Goal: Check status: Check status

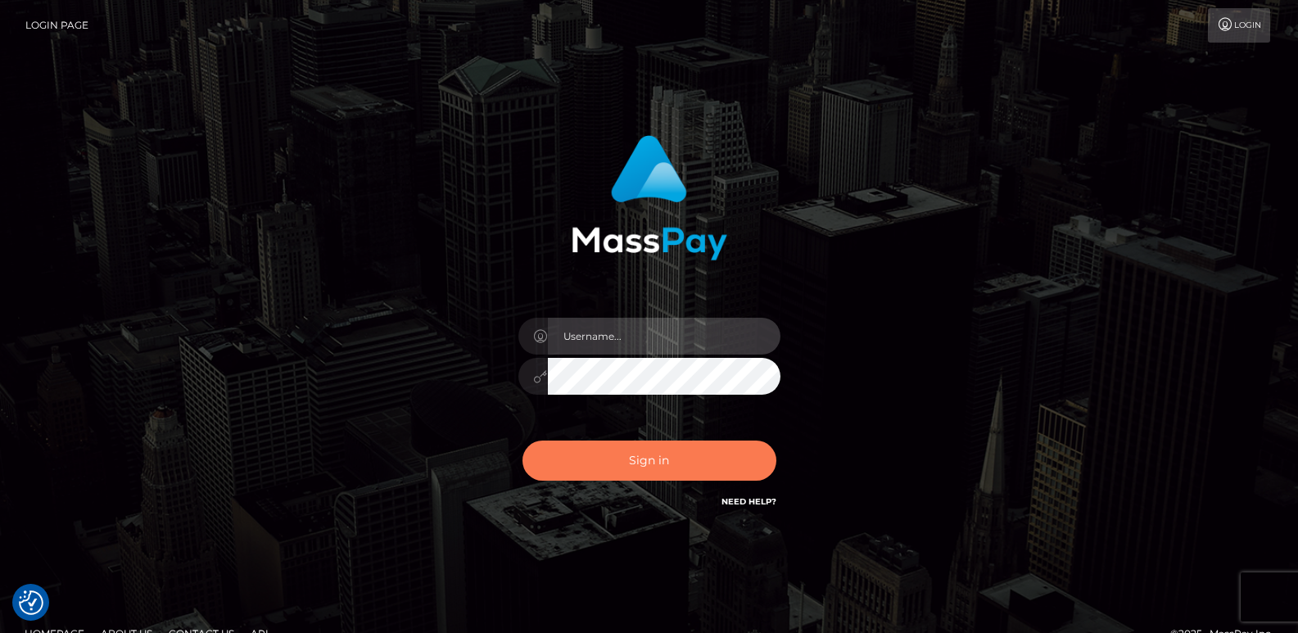
type input "ts2.es"
click at [638, 463] on button "Sign in" at bounding box center [649, 461] width 254 height 40
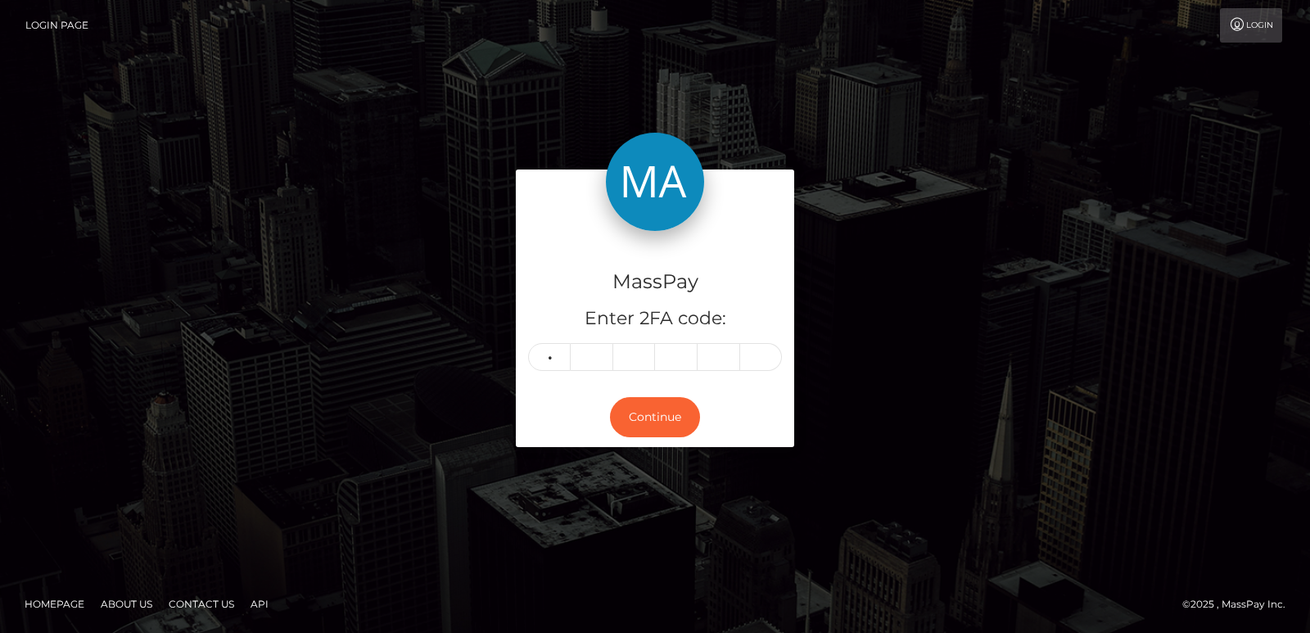
type input "1"
type input "3"
type input "2"
type input "3"
type input "8"
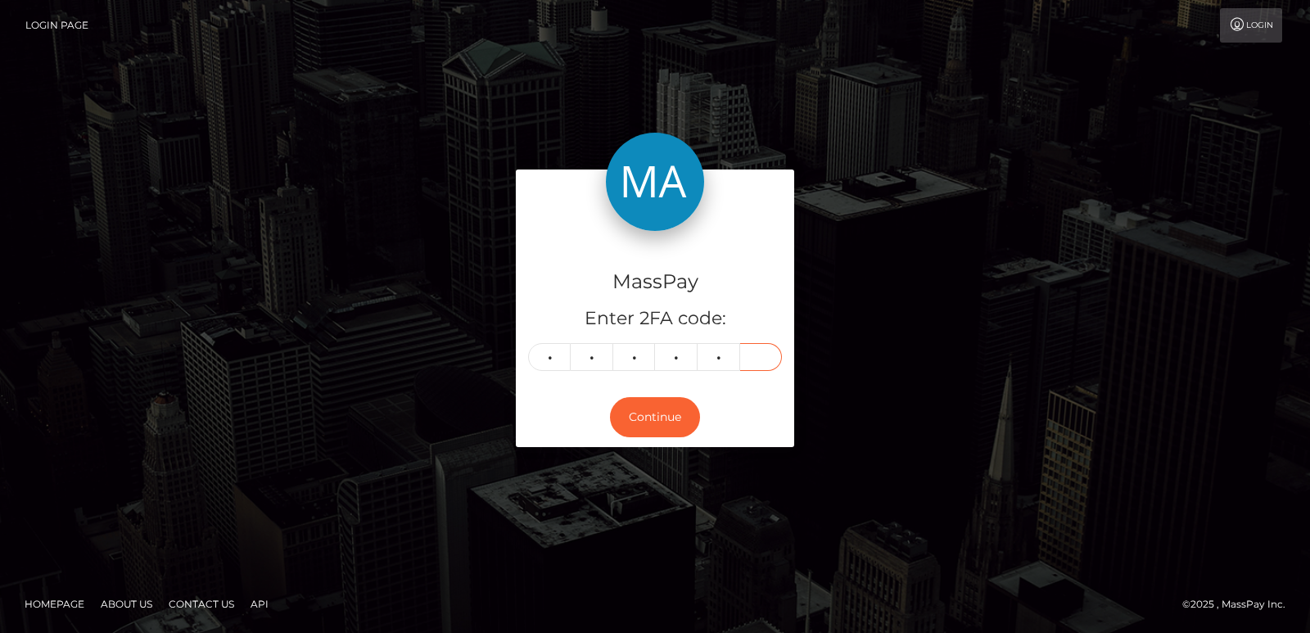
type input "0"
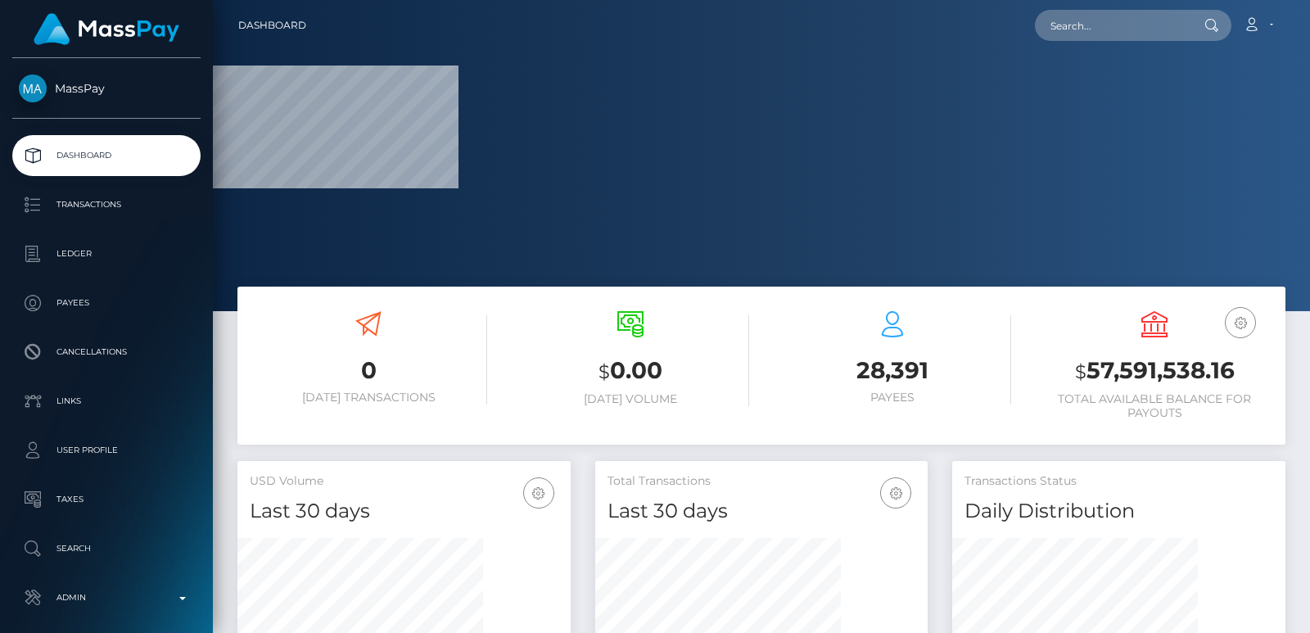
scroll to position [291, 332]
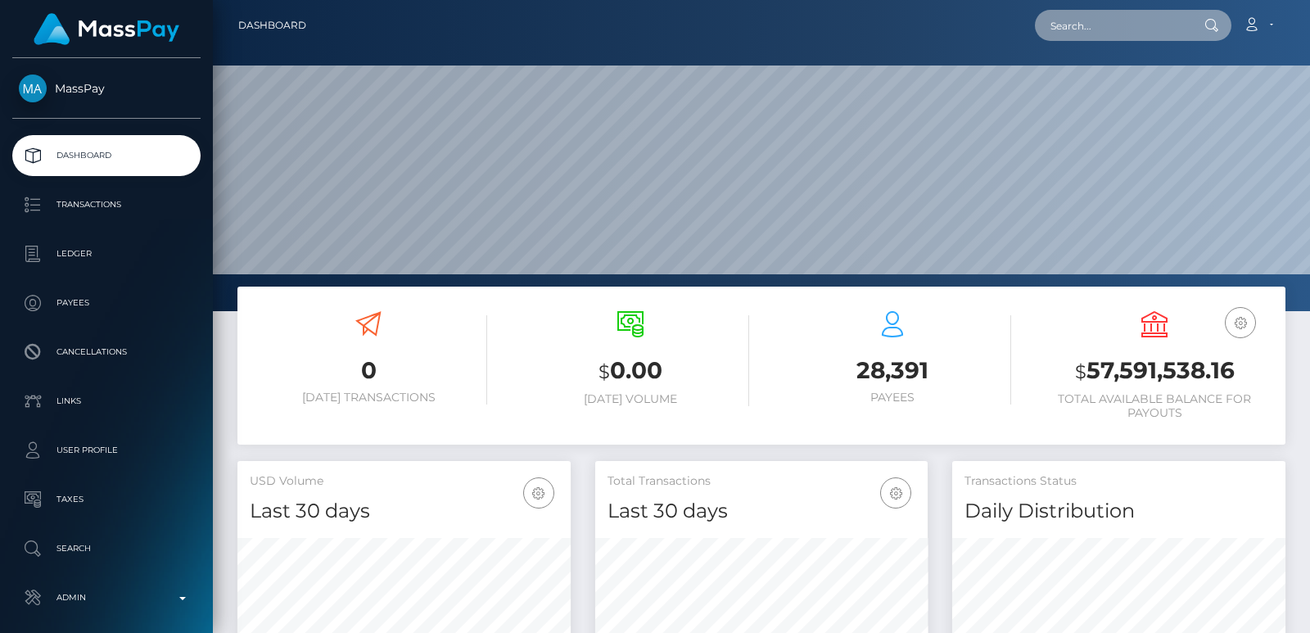
click at [1078, 26] on input "text" at bounding box center [1112, 25] width 154 height 31
paste input "[EMAIL_ADDRESS][DOMAIN_NAME]"
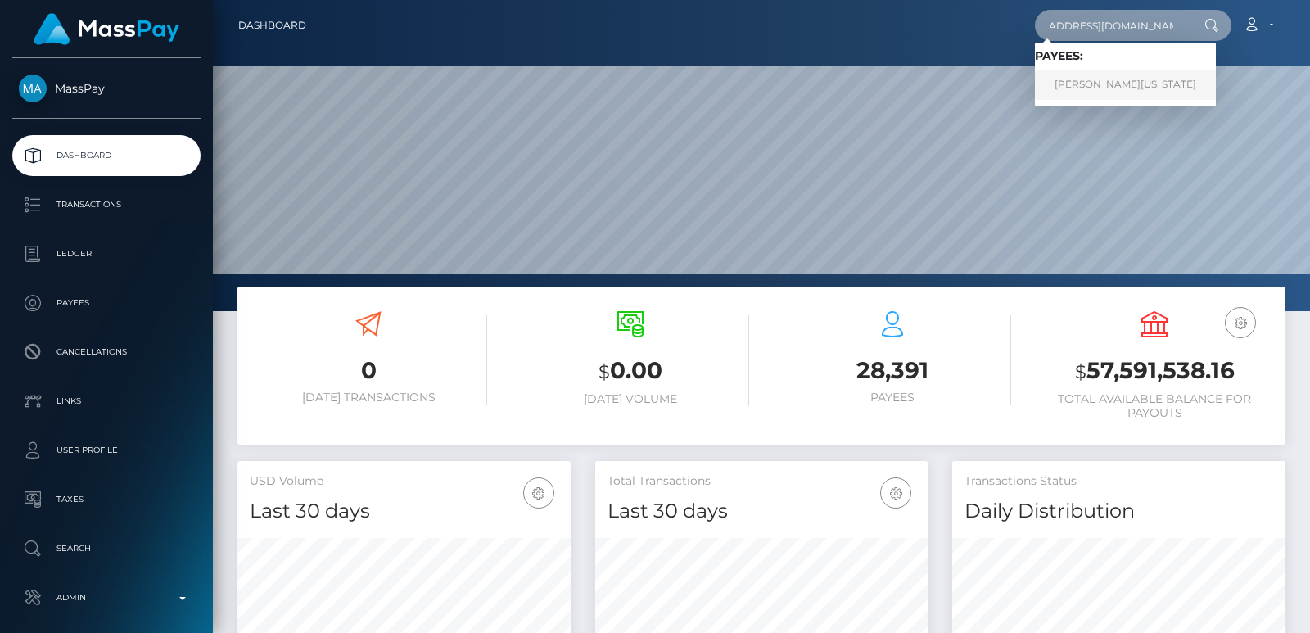
type input "[EMAIL_ADDRESS][DOMAIN_NAME]"
click at [1079, 87] on link "ANGELA RENEE WASHINGTON" at bounding box center [1125, 85] width 181 height 30
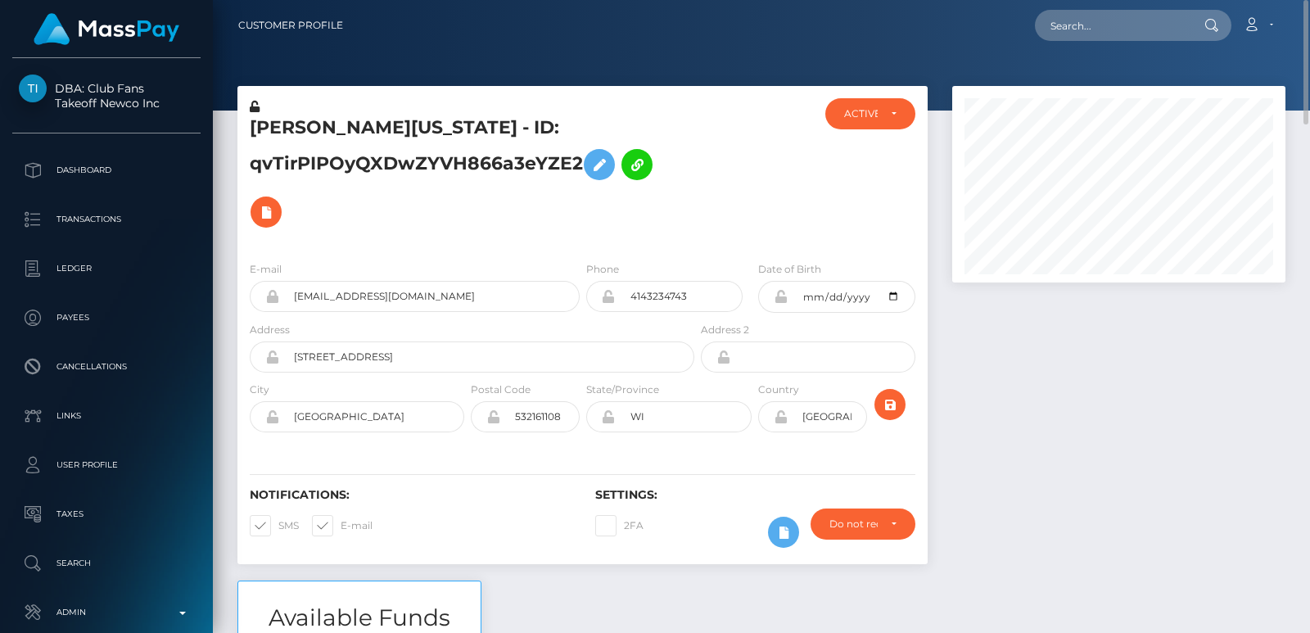
click at [295, 128] on h5 "[PERSON_NAME][US_STATE] - ID: qvTirPIPOyQXDwZYVH866a3eYZE2" at bounding box center [468, 175] width 436 height 120
copy h5 "[PERSON_NAME]"
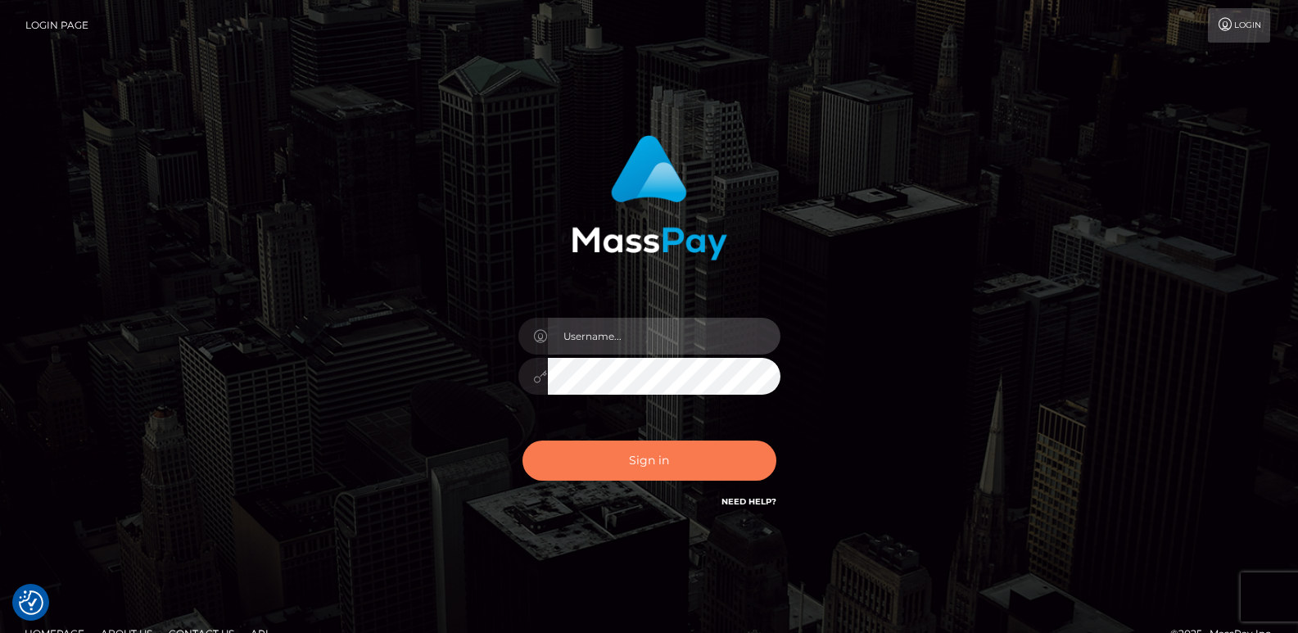
type input "ts2.es"
click at [554, 453] on button "Sign in" at bounding box center [649, 461] width 254 height 40
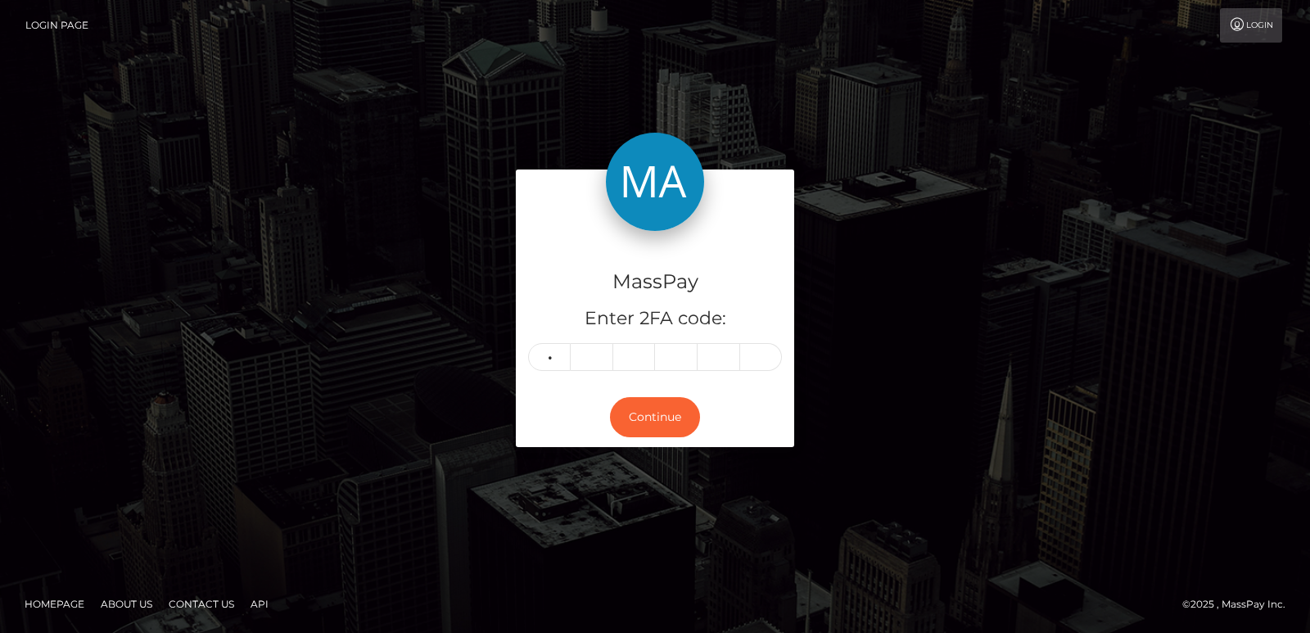
type input "0"
type input "1"
type input "5"
type input "4"
type input "2"
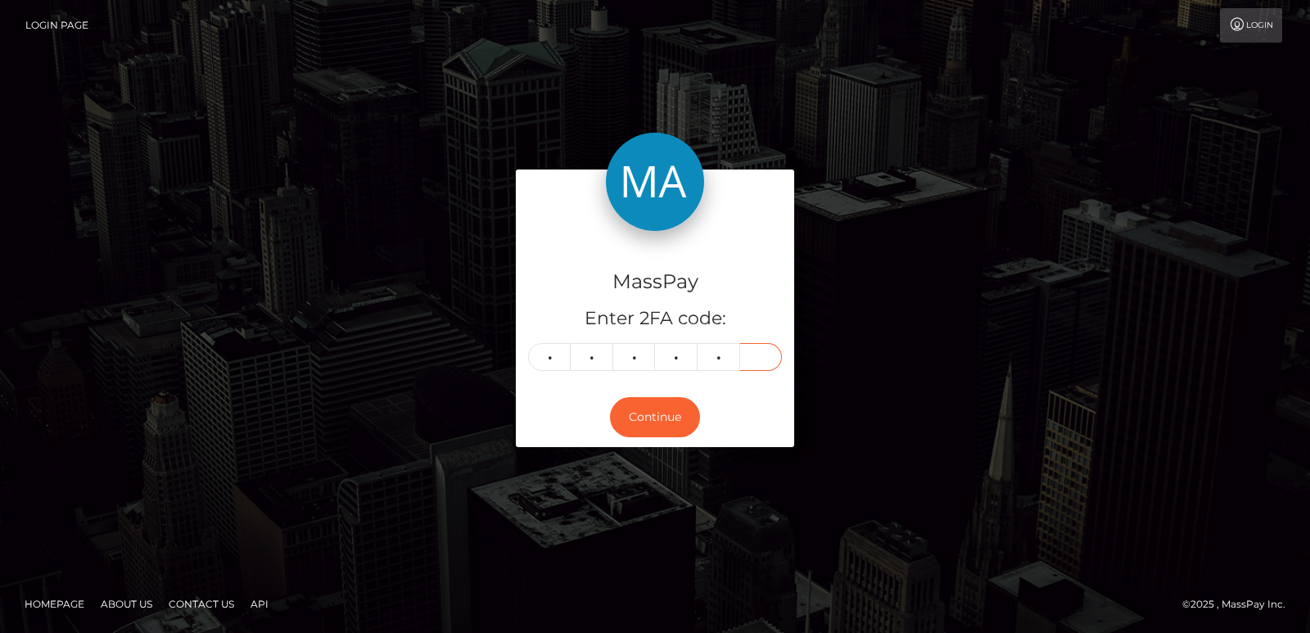
type input "9"
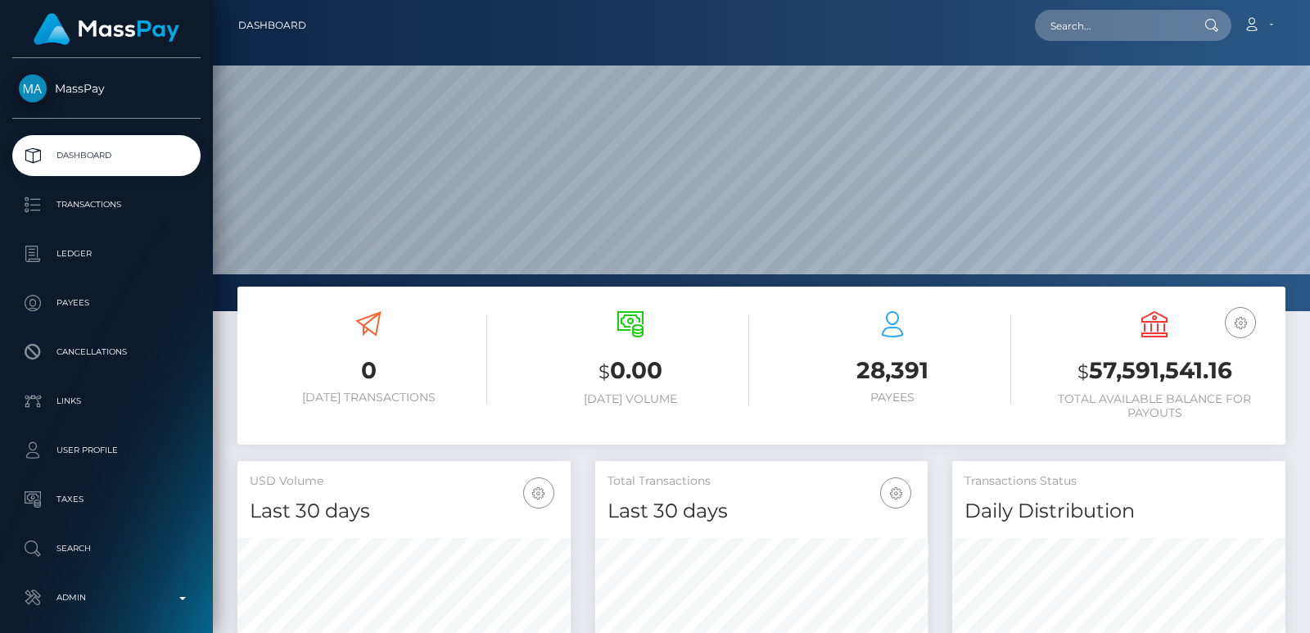
scroll to position [291, 332]
click at [1069, 16] on input "text" at bounding box center [1112, 25] width 154 height 31
paste input "[EMAIL_ADDRESS][DOMAIN_NAME]"
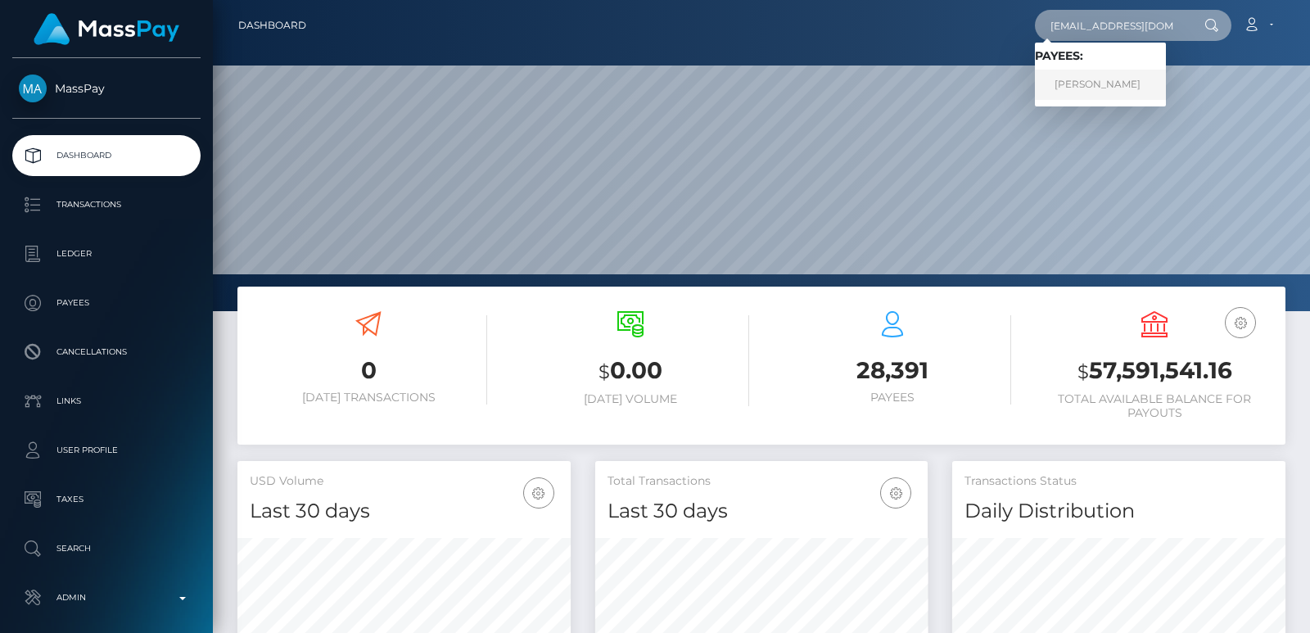
type input "[EMAIL_ADDRESS][DOMAIN_NAME]"
click at [1121, 92] on link "[PERSON_NAME]" at bounding box center [1100, 85] width 131 height 30
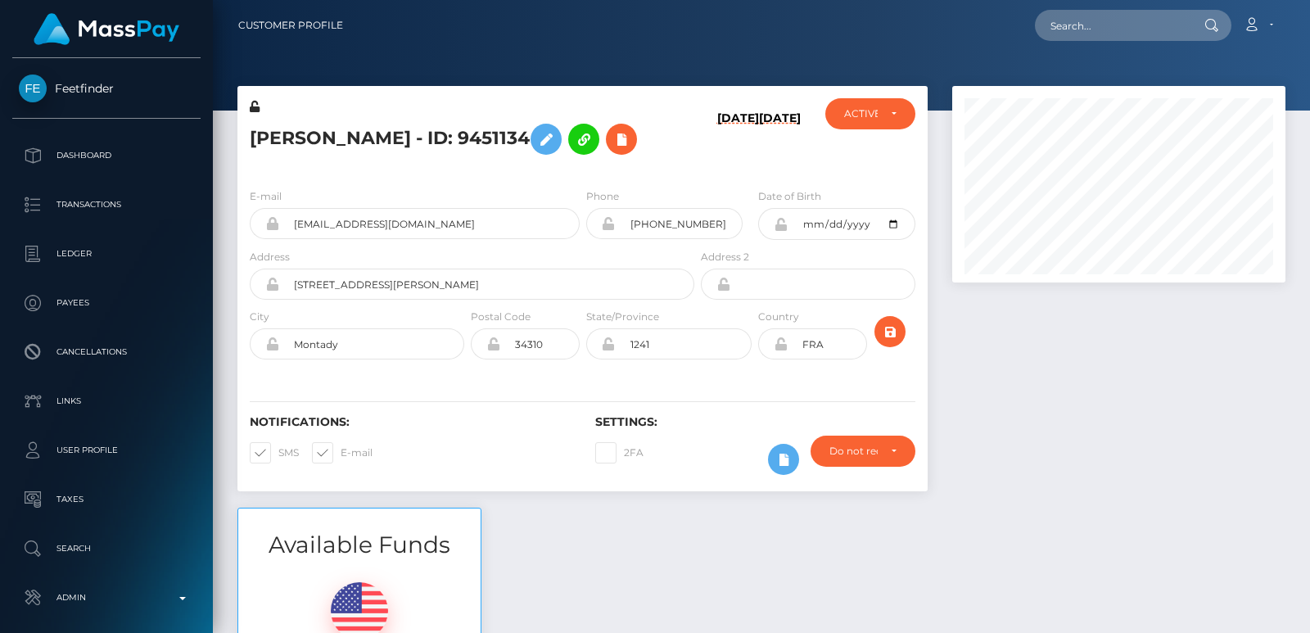
scroll to position [197, 332]
click at [1128, 43] on nav "Customer Profile Loading... Loading... Account" at bounding box center [761, 25] width 1097 height 51
click at [1060, 29] on input "text" at bounding box center [1112, 25] width 154 height 31
paste input "mikka971@gmail.com"
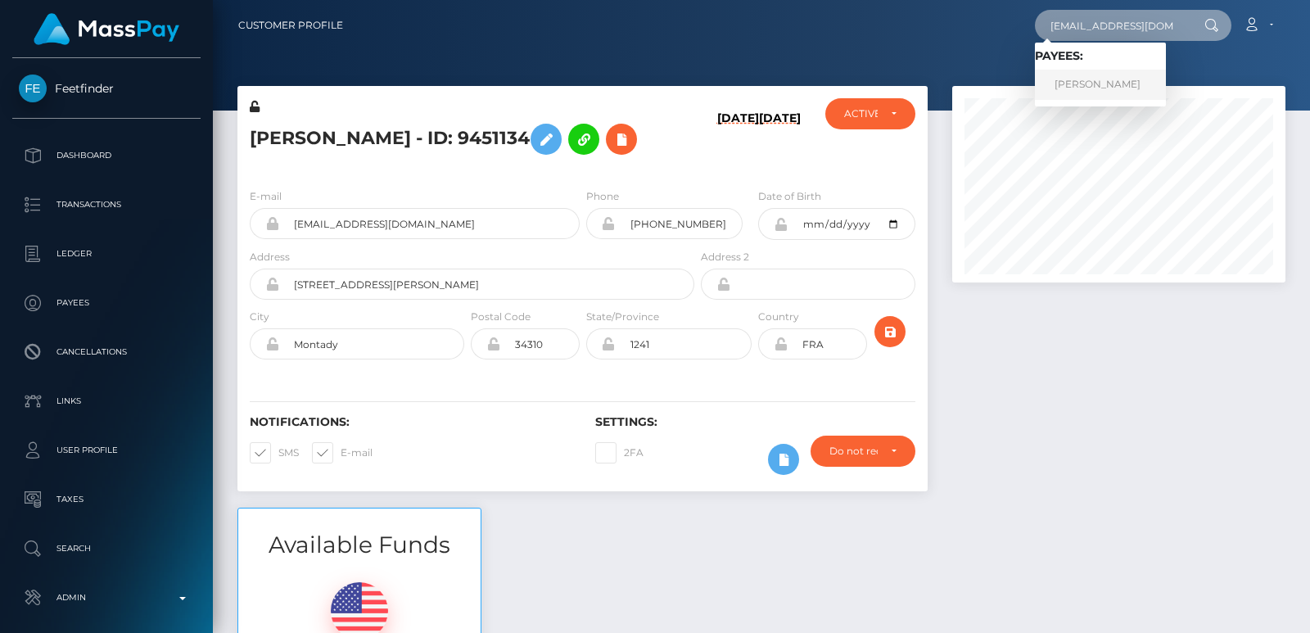
type input "mikka971@gmail.com"
click at [1104, 87] on link "Romane Molton" at bounding box center [1100, 85] width 131 height 30
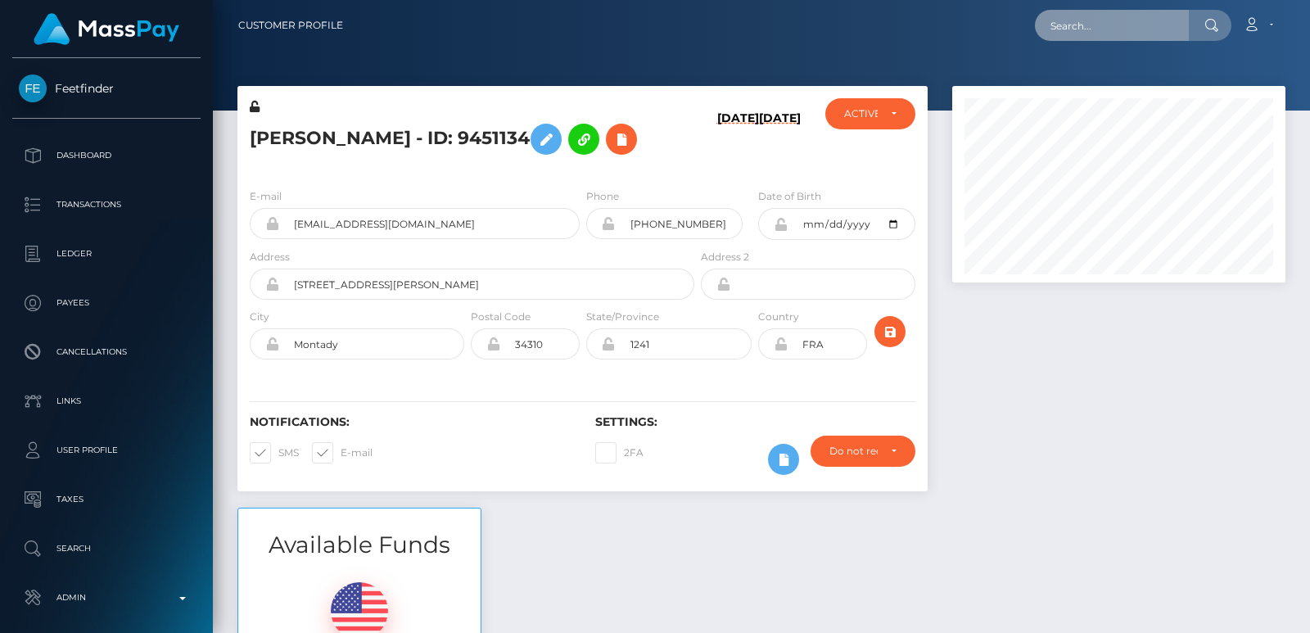
scroll to position [197, 332]
drag, startPoint x: 0, startPoint y: 0, endPoint x: 1099, endPoint y: 40, distance: 1099.7
click at [1099, 40] on input "text" at bounding box center [1112, 25] width 154 height 31
paste input "mikka971@gmail.com"
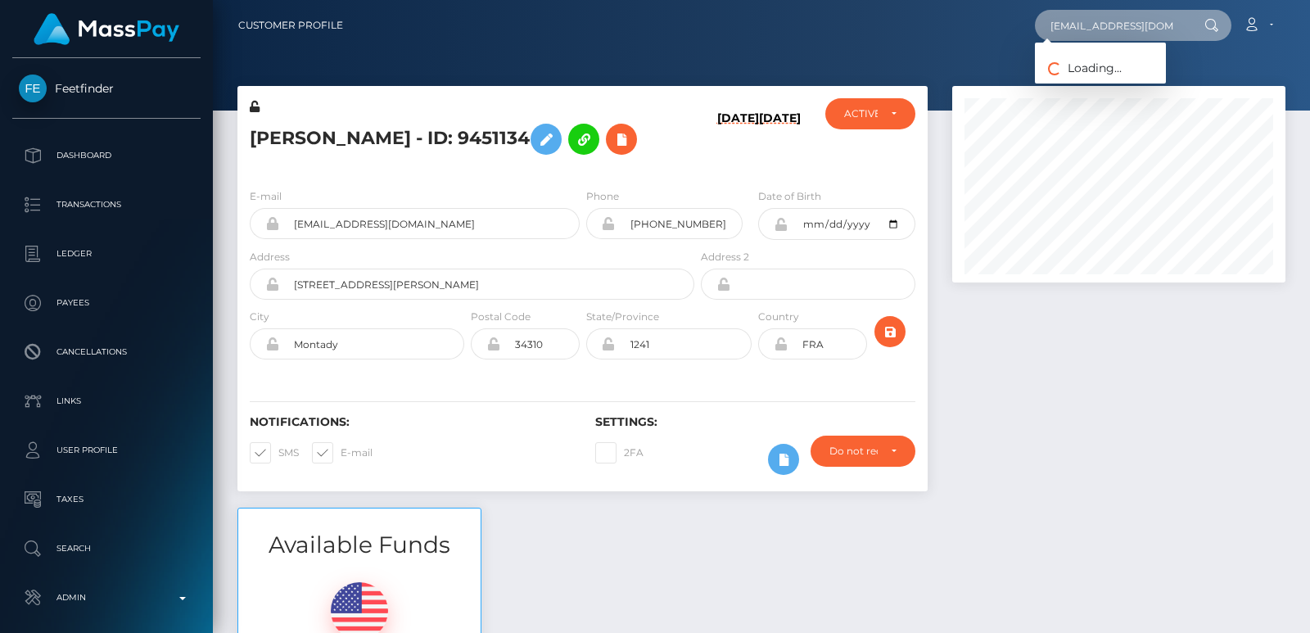
type input "mikka971@gmail.com"
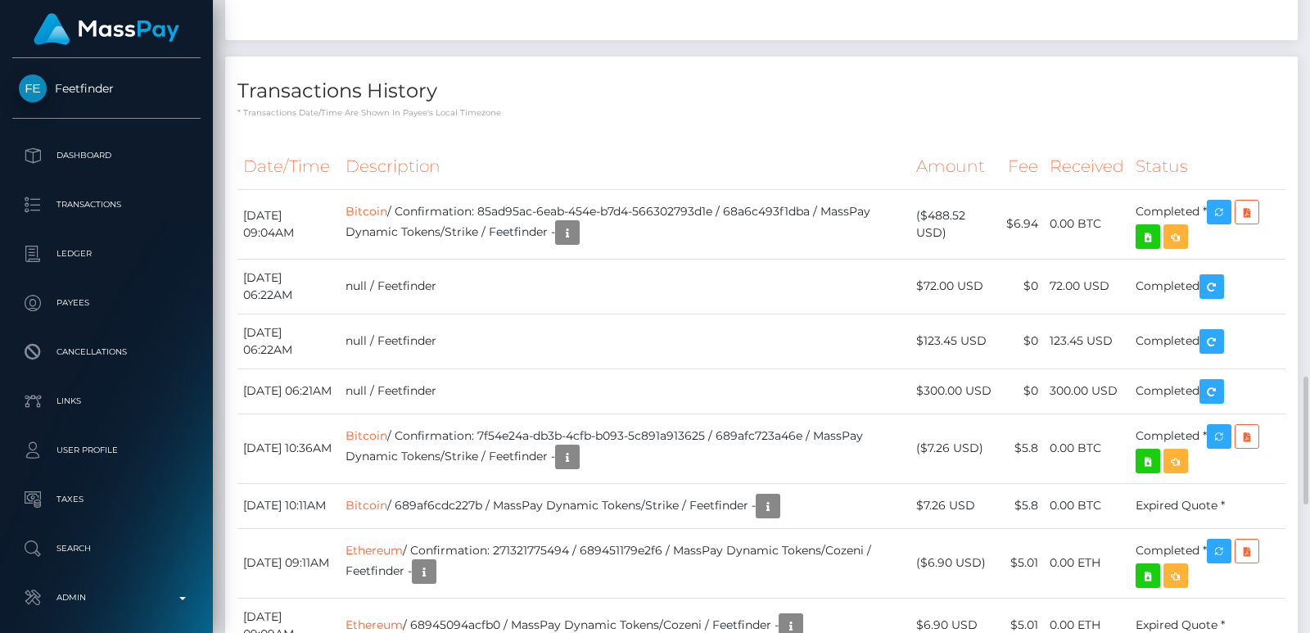
scroll to position [2088, 0]
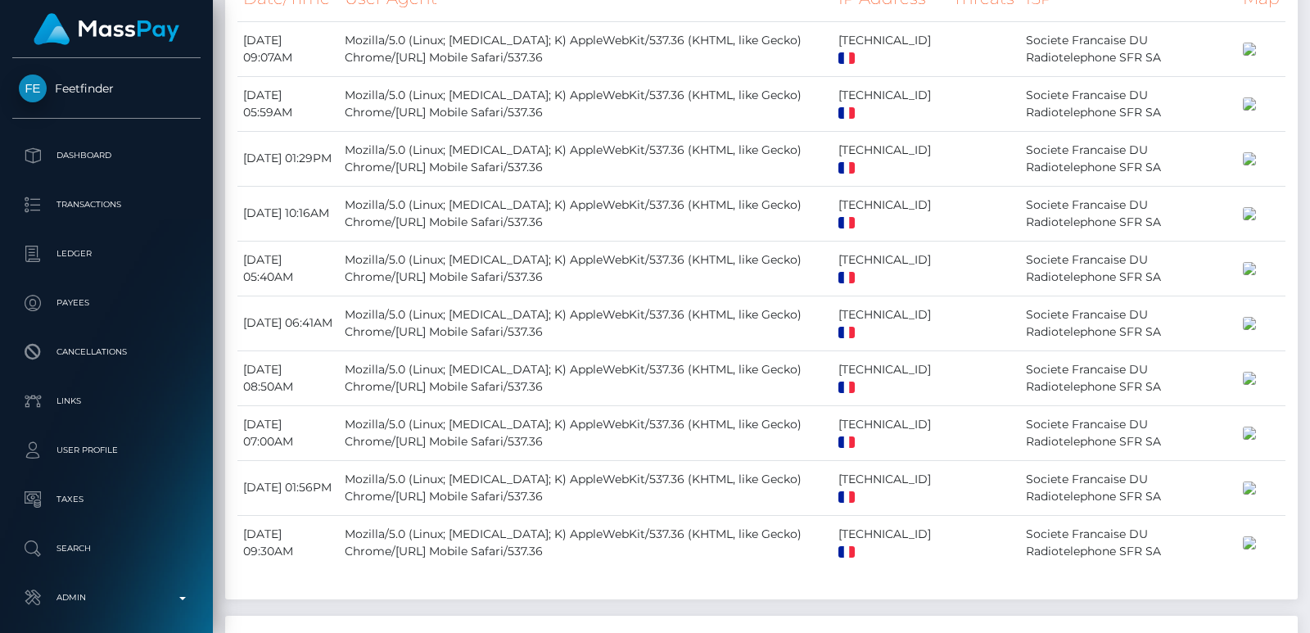
click at [1302, 62] on div at bounding box center [1304, 316] width 12 height 633
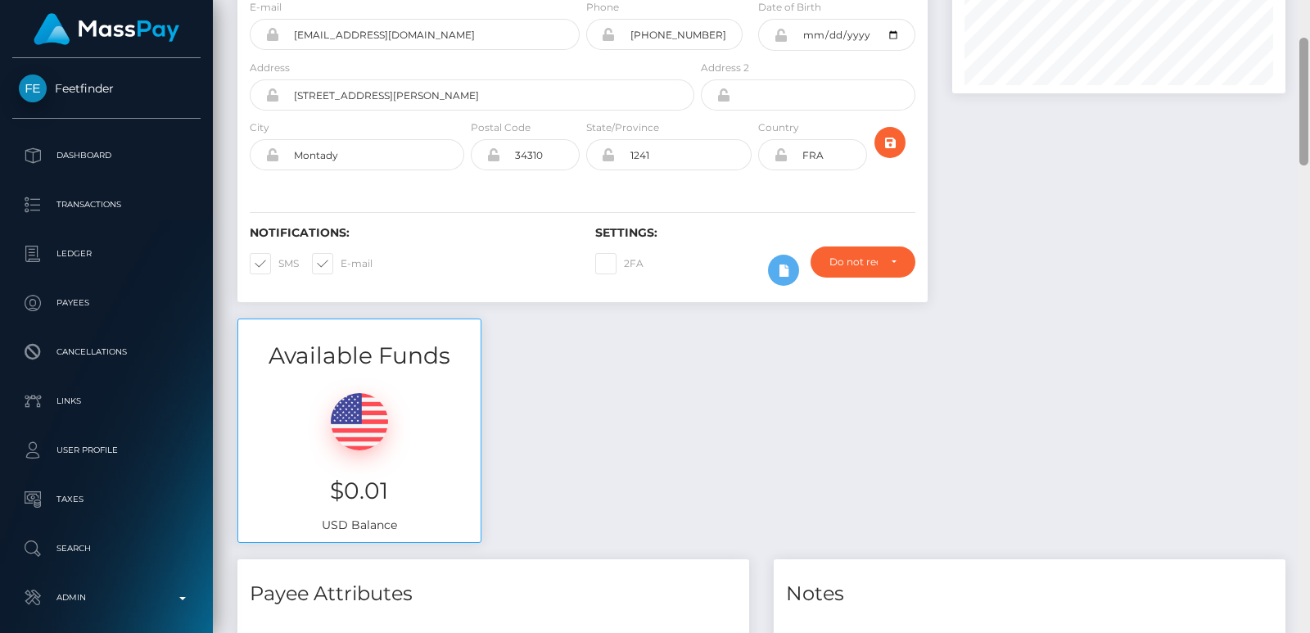
click at [1302, 62] on div at bounding box center [1304, 102] width 9 height 128
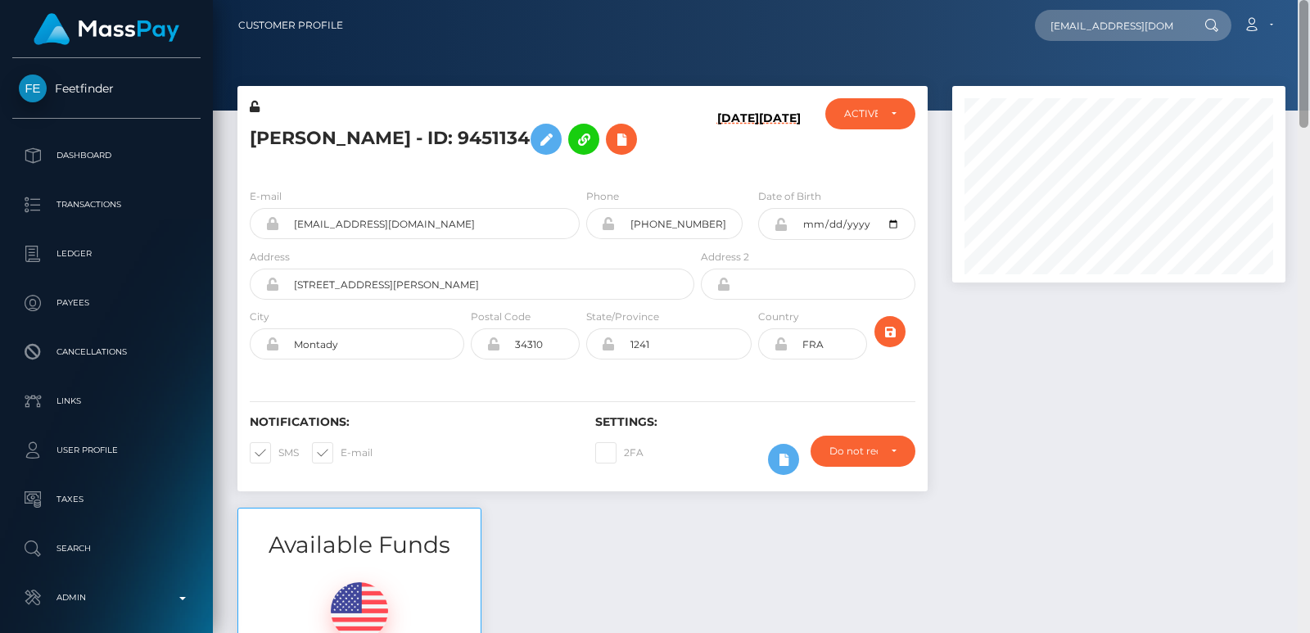
click at [1302, 20] on div "Customer Profile mikka971@gmail.com Loading... Loading... Payees: Romane Molton…" at bounding box center [761, 316] width 1097 height 633
click at [292, 145] on h5 "Romane Molton - ID: 9451134" at bounding box center [468, 138] width 436 height 47
copy h5 "Romane"
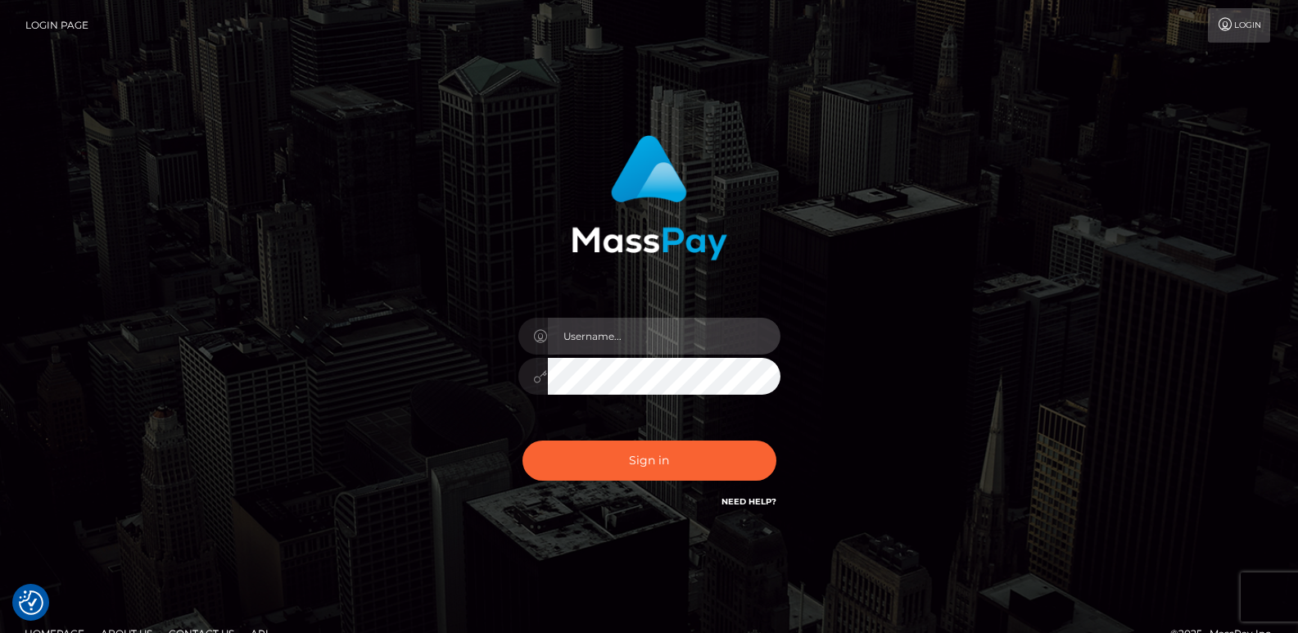
type input "[DOMAIN_NAME]"
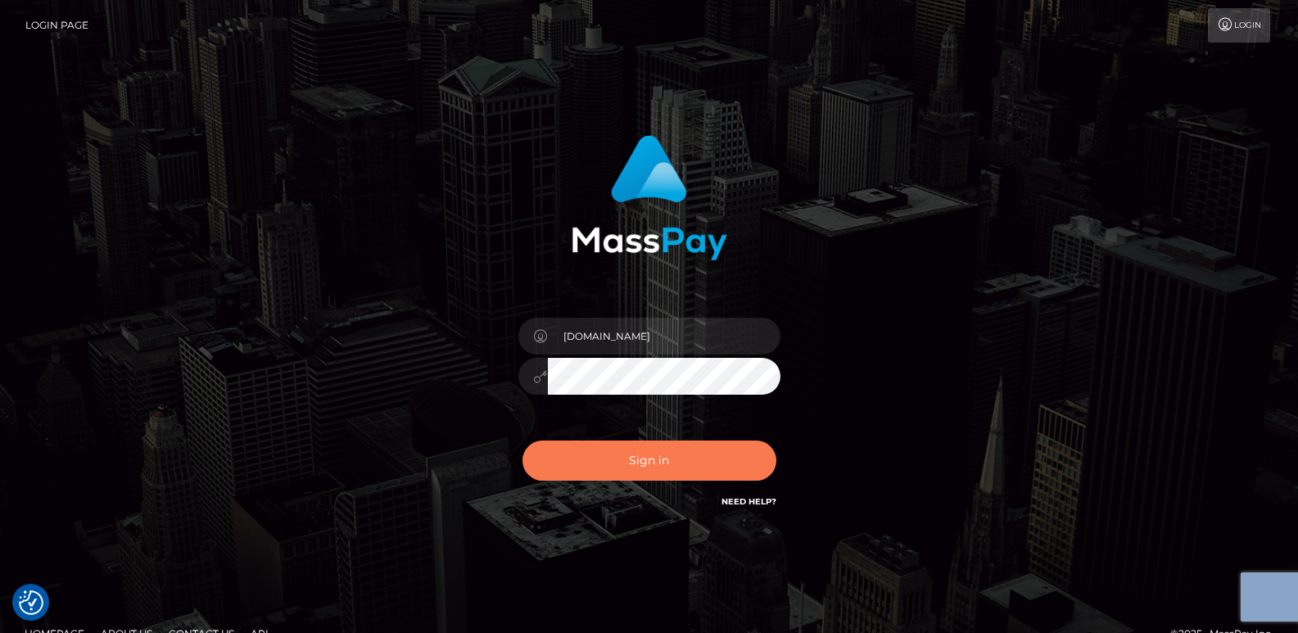
drag, startPoint x: 635, startPoint y: 416, endPoint x: 628, endPoint y: 441, distance: 25.6
click at [628, 441] on div "ts2.es Sign in" at bounding box center [649, 323] width 430 height 400
click at [628, 441] on button "Sign in" at bounding box center [649, 461] width 254 height 40
click at [617, 455] on button "Sign in" at bounding box center [649, 461] width 254 height 40
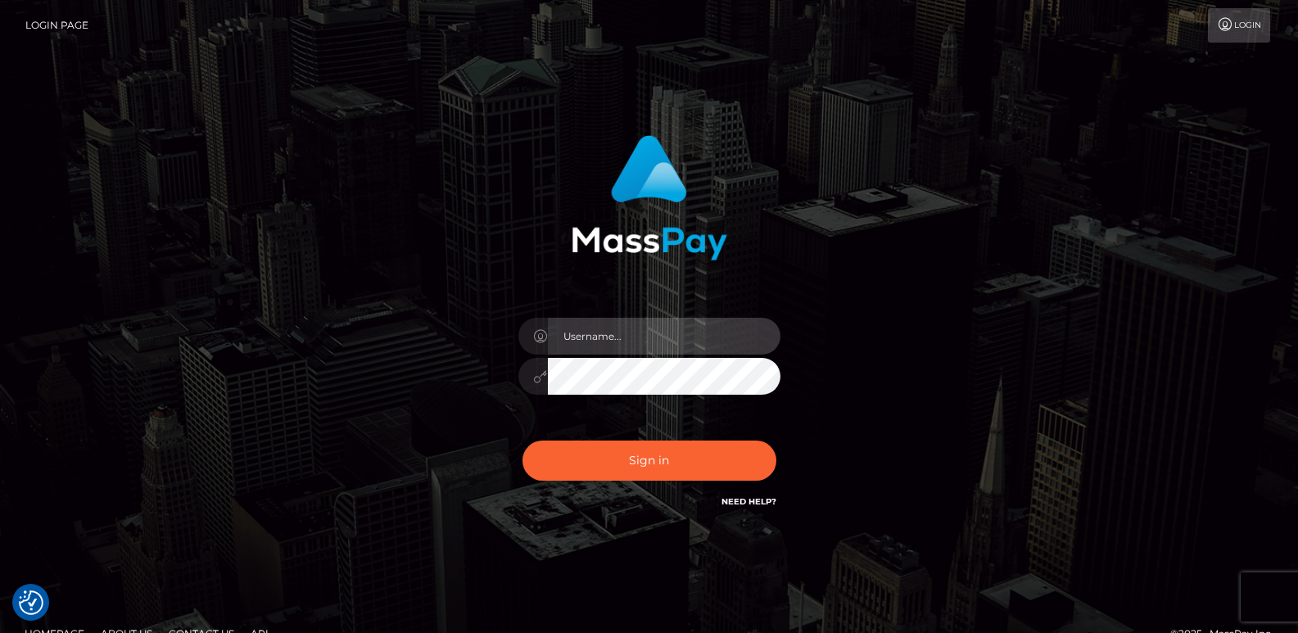
type input "[DOMAIN_NAME]"
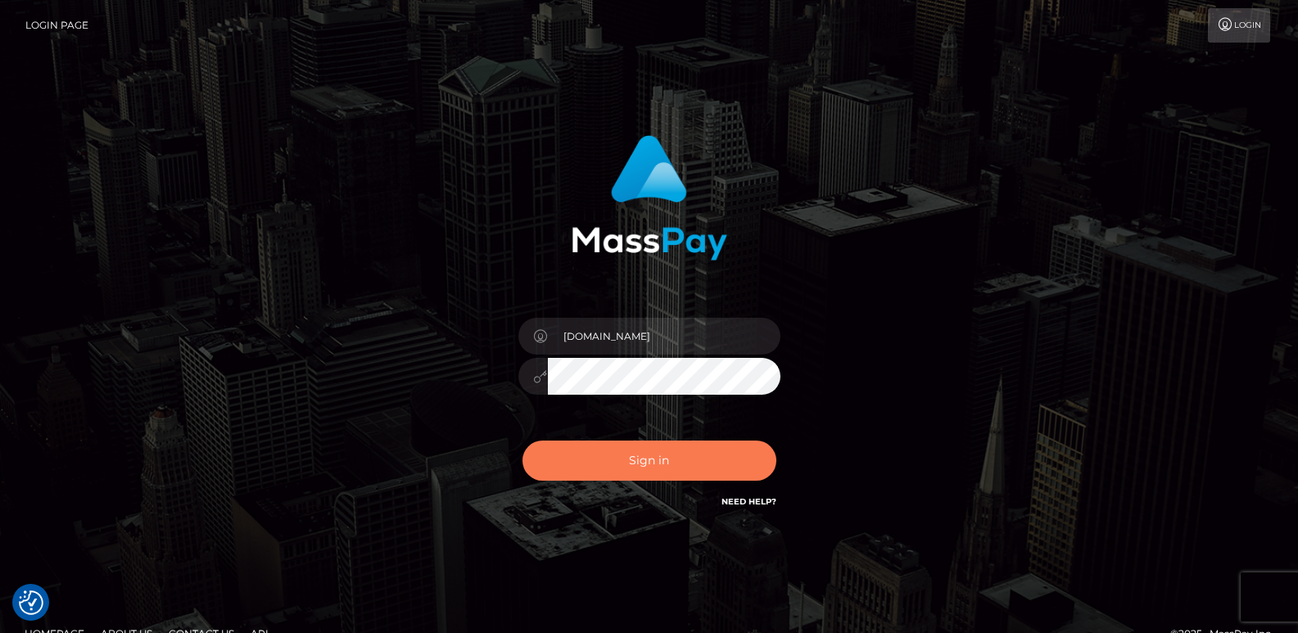
click at [617, 455] on button "Sign in" at bounding box center [649, 461] width 254 height 40
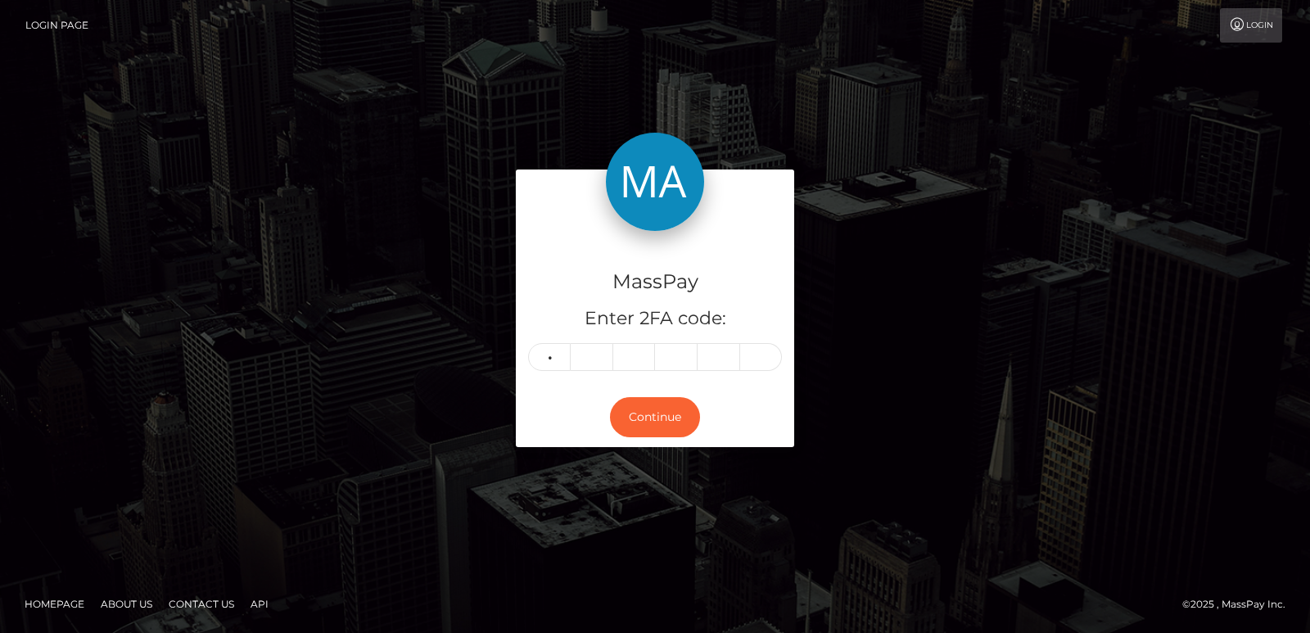
type input "0"
type input "4"
type input "1"
type input "4"
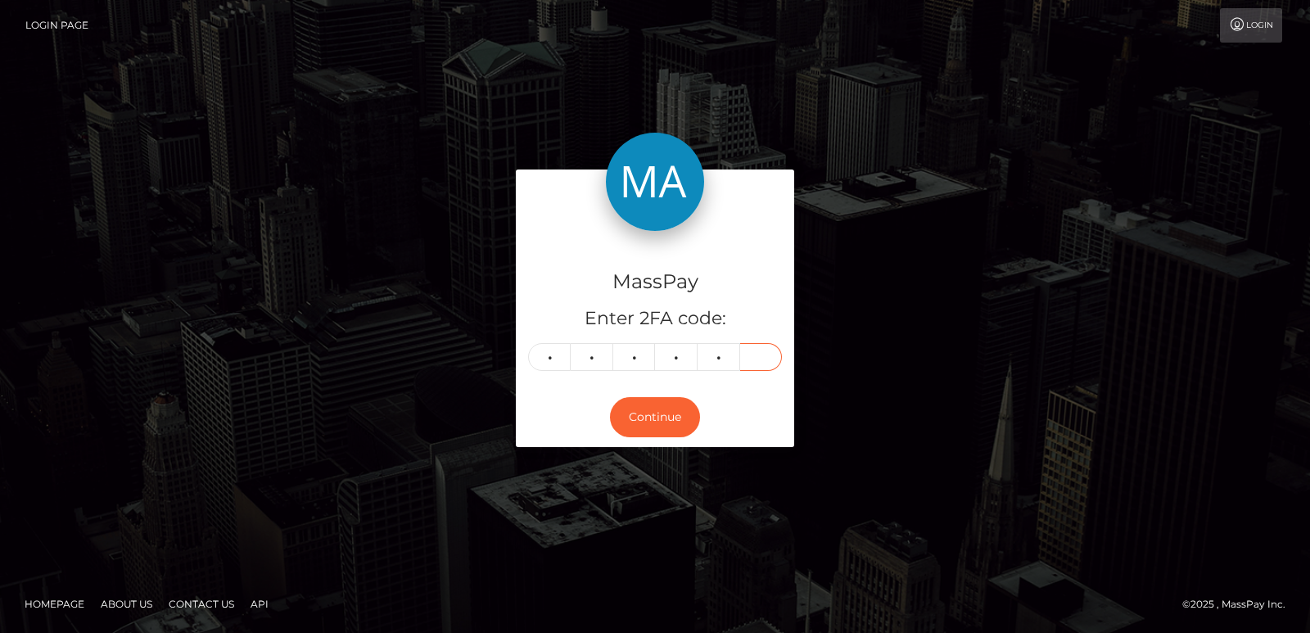
type input "1"
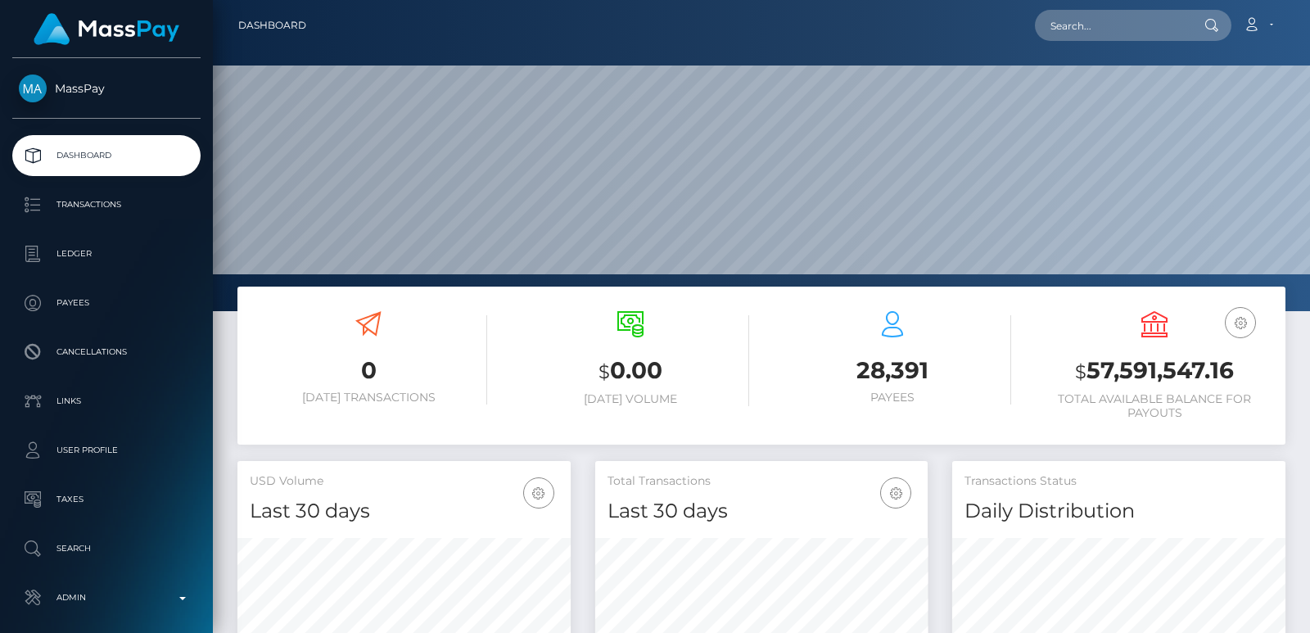
scroll to position [525, 332]
click at [1065, 37] on input "text" at bounding box center [1112, 25] width 154 height 31
paste input "[EMAIL_ADDRESS][DOMAIN_NAME]"
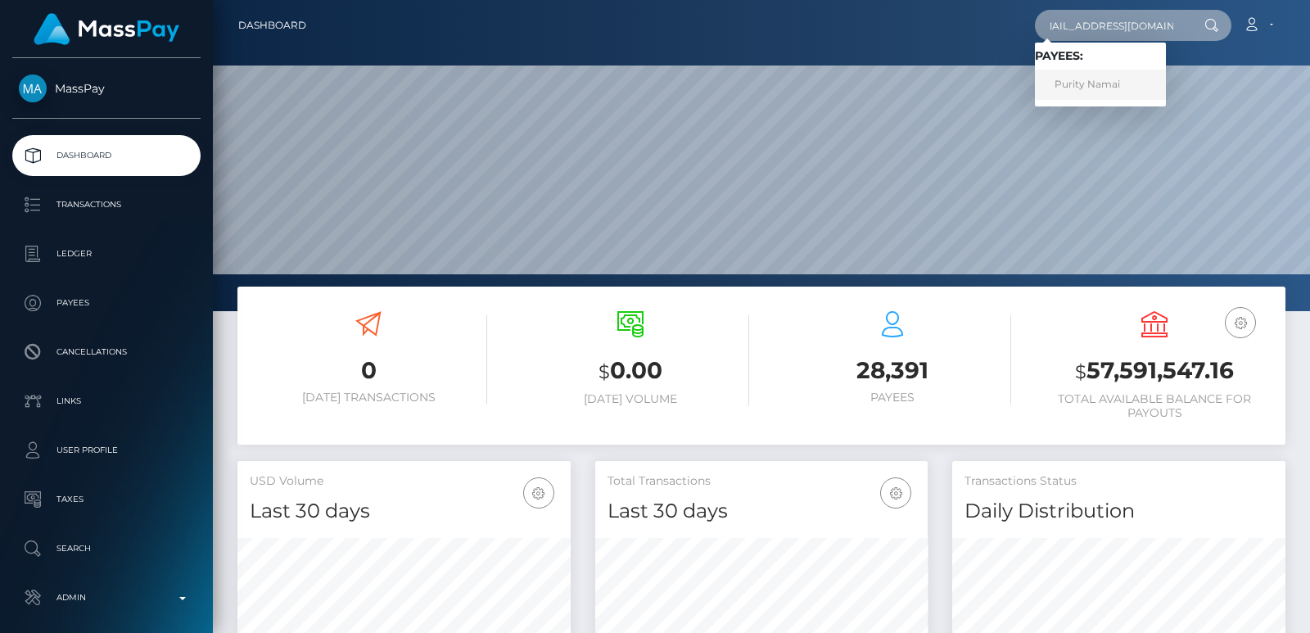
type input "[EMAIL_ADDRESS][DOMAIN_NAME]"
click at [1092, 79] on link "Purity Namai" at bounding box center [1100, 85] width 131 height 30
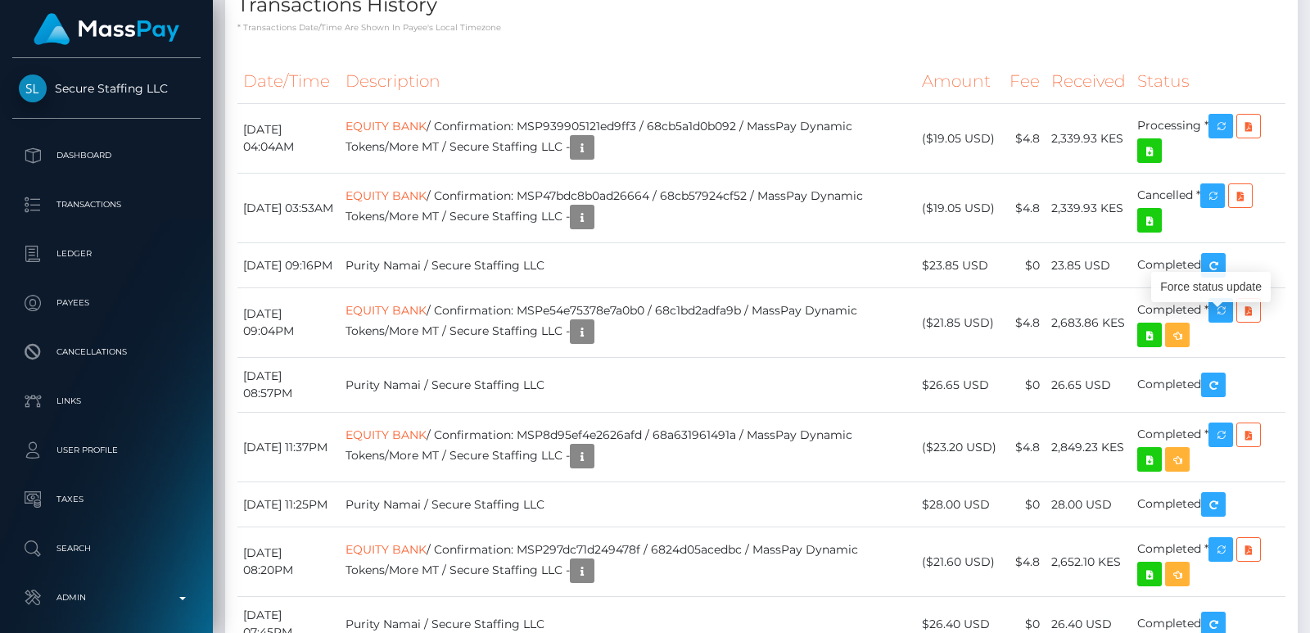
scroll to position [197, 332]
drag, startPoint x: 1228, startPoint y: 329, endPoint x: 1238, endPoint y: 329, distance: 10.6
click at [1231, 137] on icon "button" at bounding box center [1221, 126] width 20 height 20
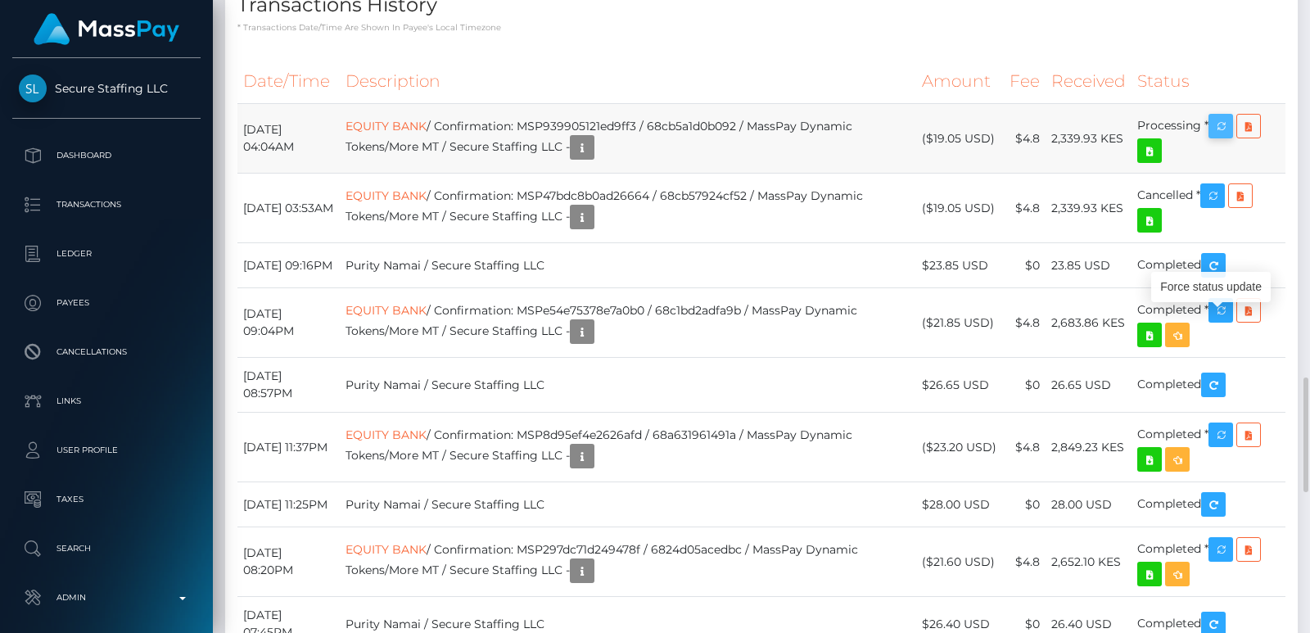
click at [1231, 137] on icon "button" at bounding box center [1221, 126] width 20 height 20
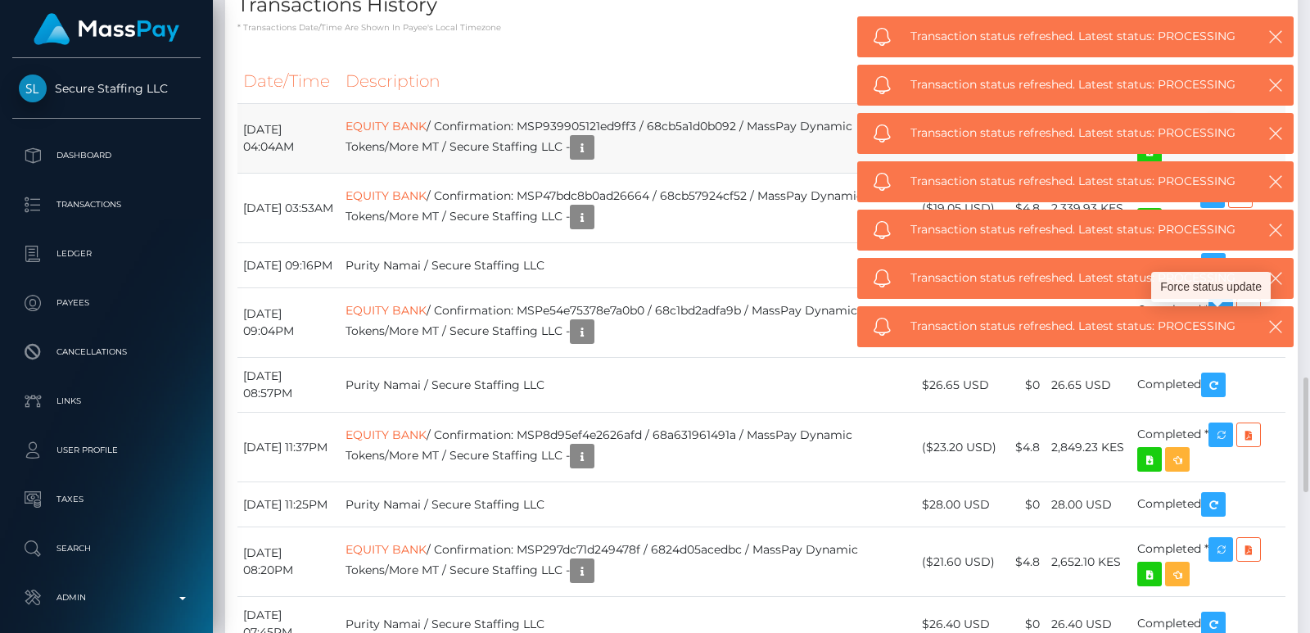
click at [1231, 137] on icon "button" at bounding box center [1221, 126] width 20 height 20
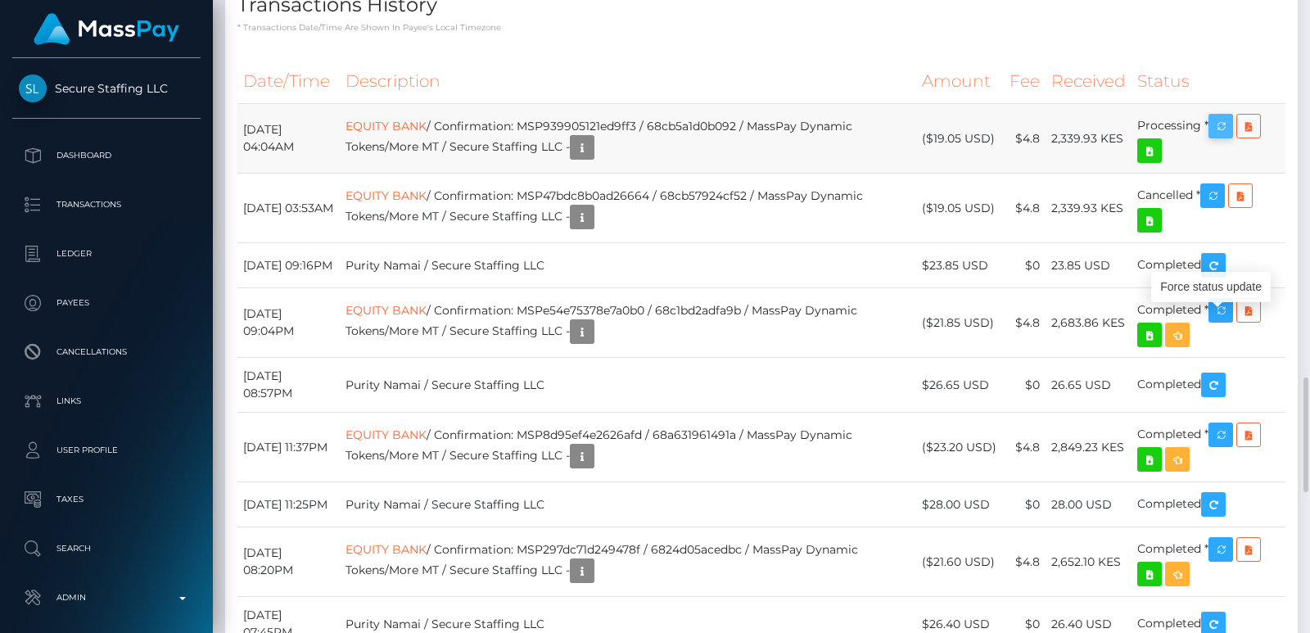
click at [1229, 137] on icon "button" at bounding box center [1221, 126] width 20 height 20
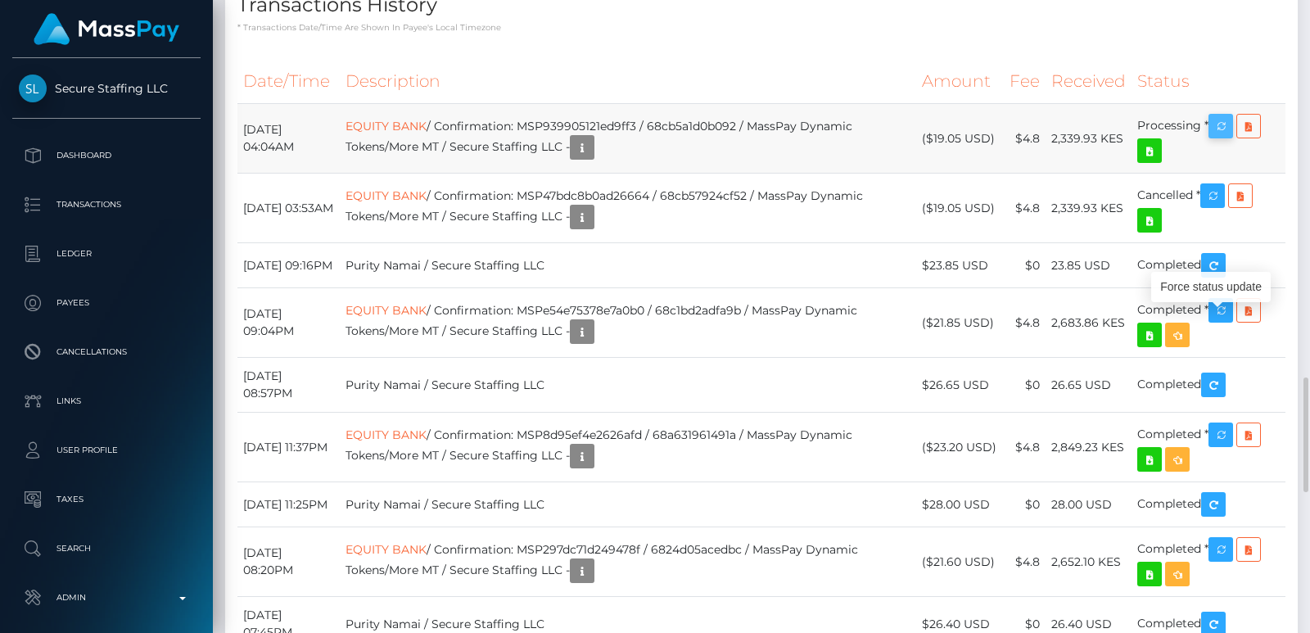
click at [1229, 137] on icon "button" at bounding box center [1221, 126] width 20 height 20
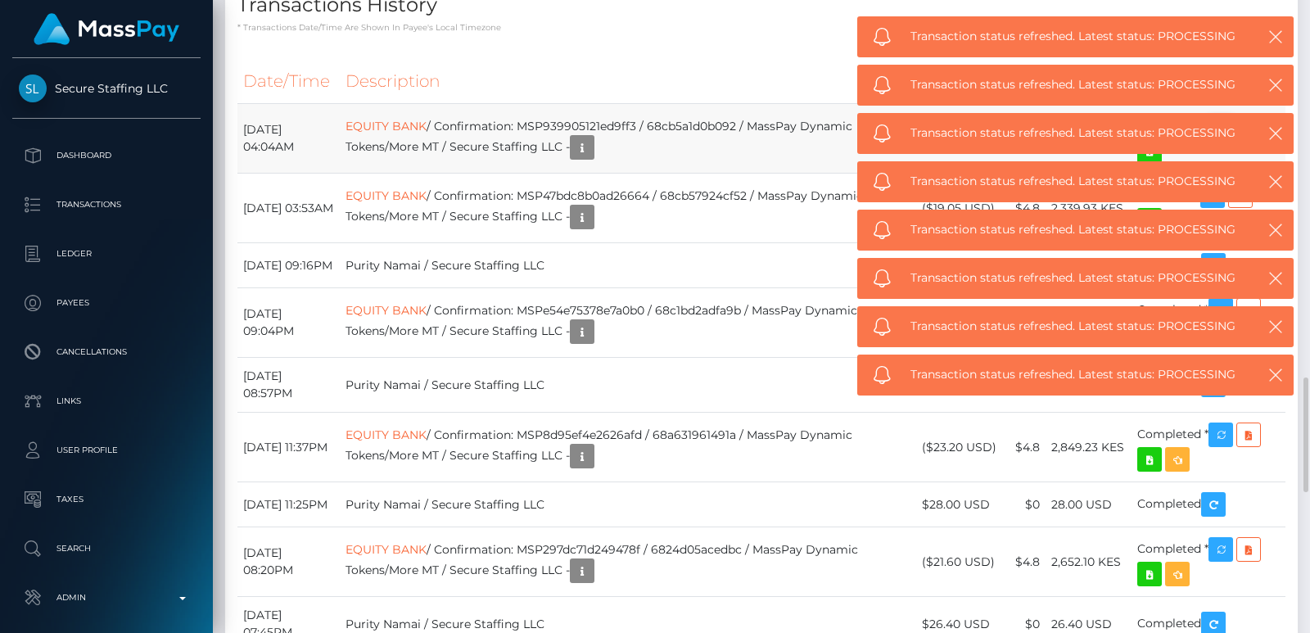
click at [1229, 355] on div "Transaction status refreshed. Latest status: PROCESSING" at bounding box center [1075, 375] width 436 height 41
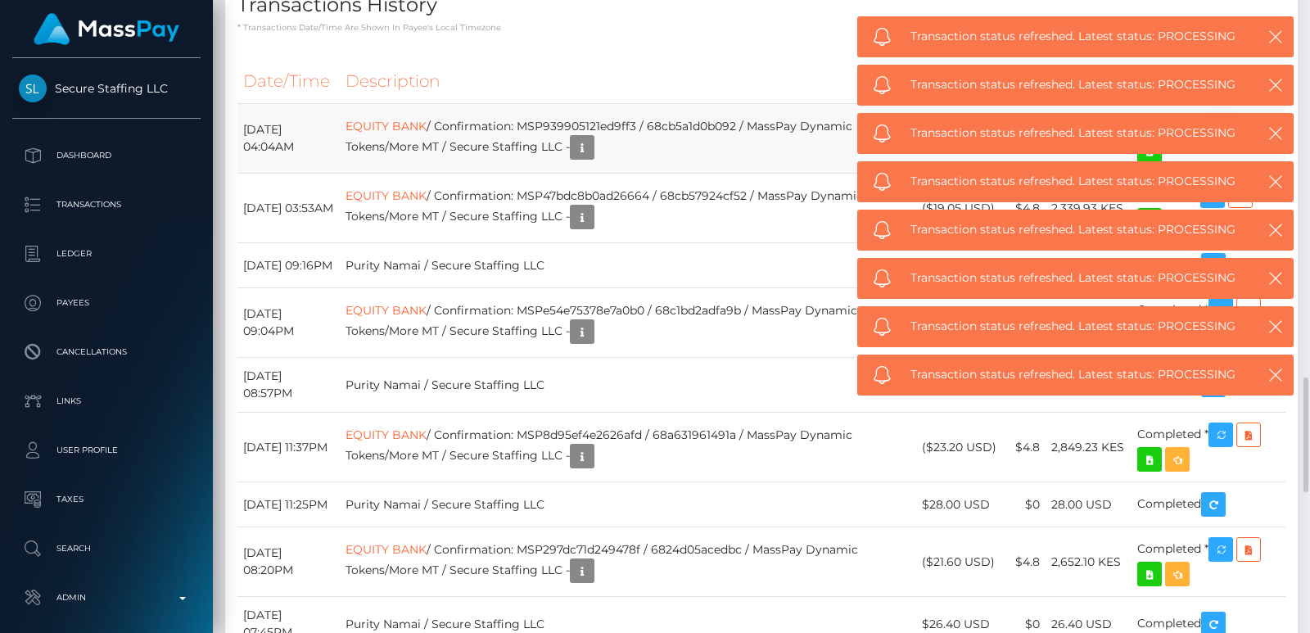
click at [1229, 355] on div "Transaction status refreshed. Latest status: PROCESSING" at bounding box center [1075, 375] width 436 height 41
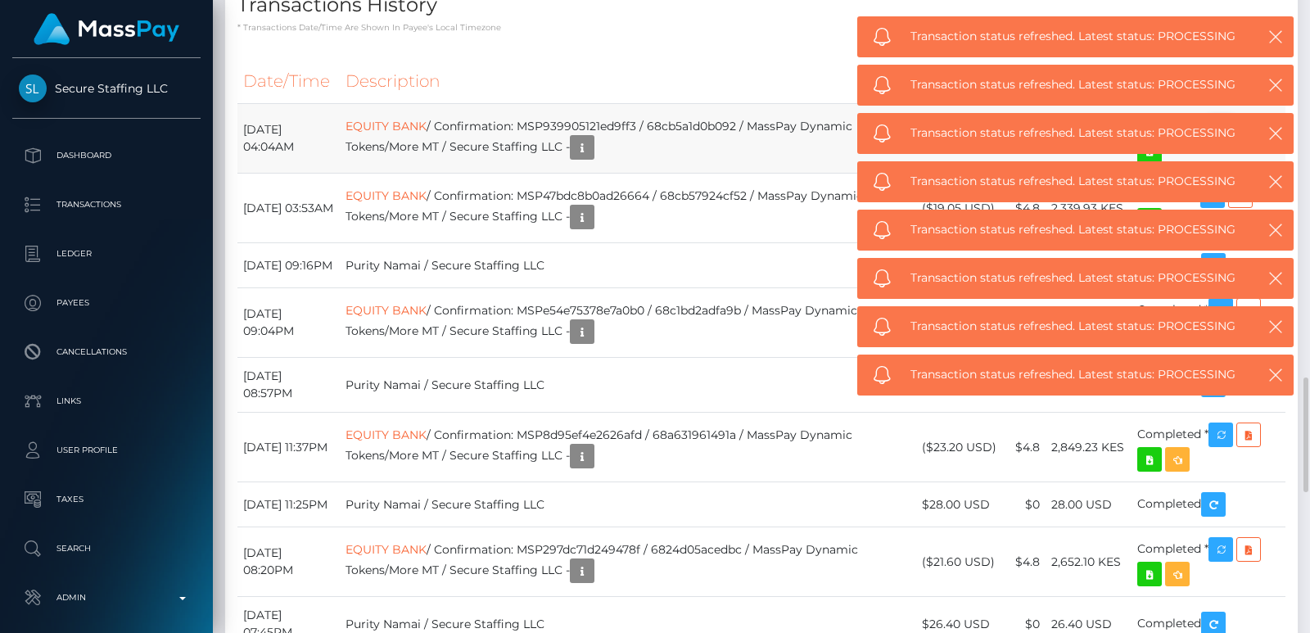
click at [1229, 355] on div "Transaction status refreshed. Latest status: PROCESSING" at bounding box center [1075, 375] width 436 height 41
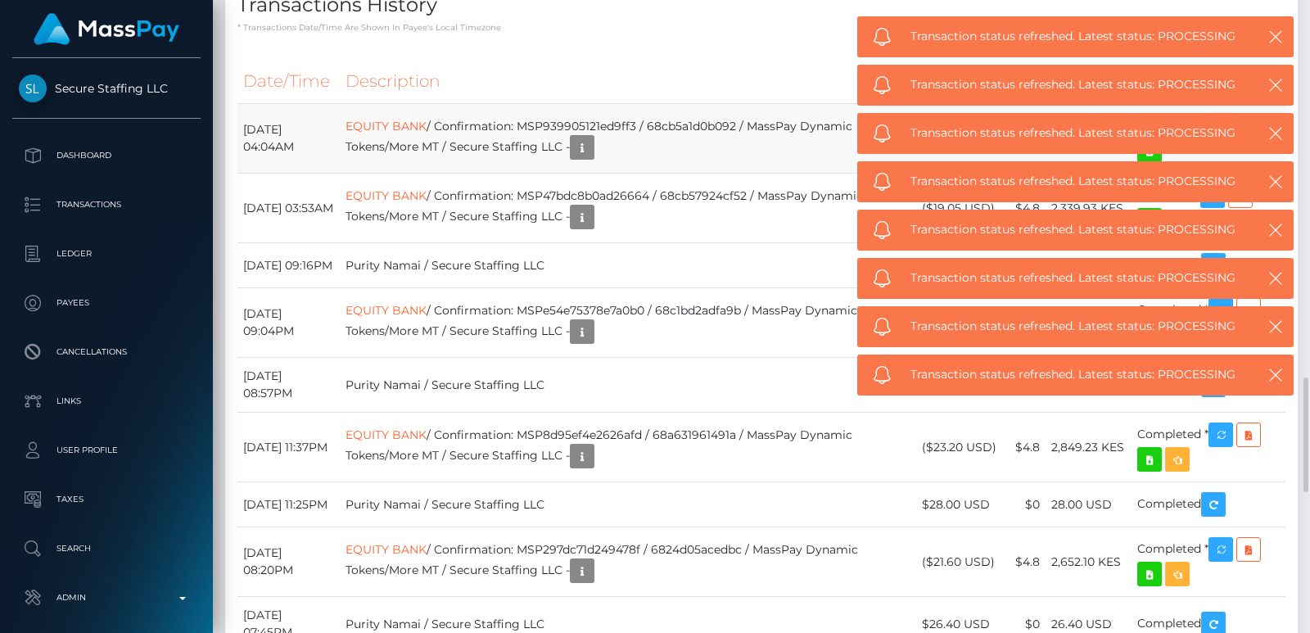
click at [1229, 355] on div "Transaction status refreshed. Latest status: PROCESSING" at bounding box center [1075, 375] width 436 height 41
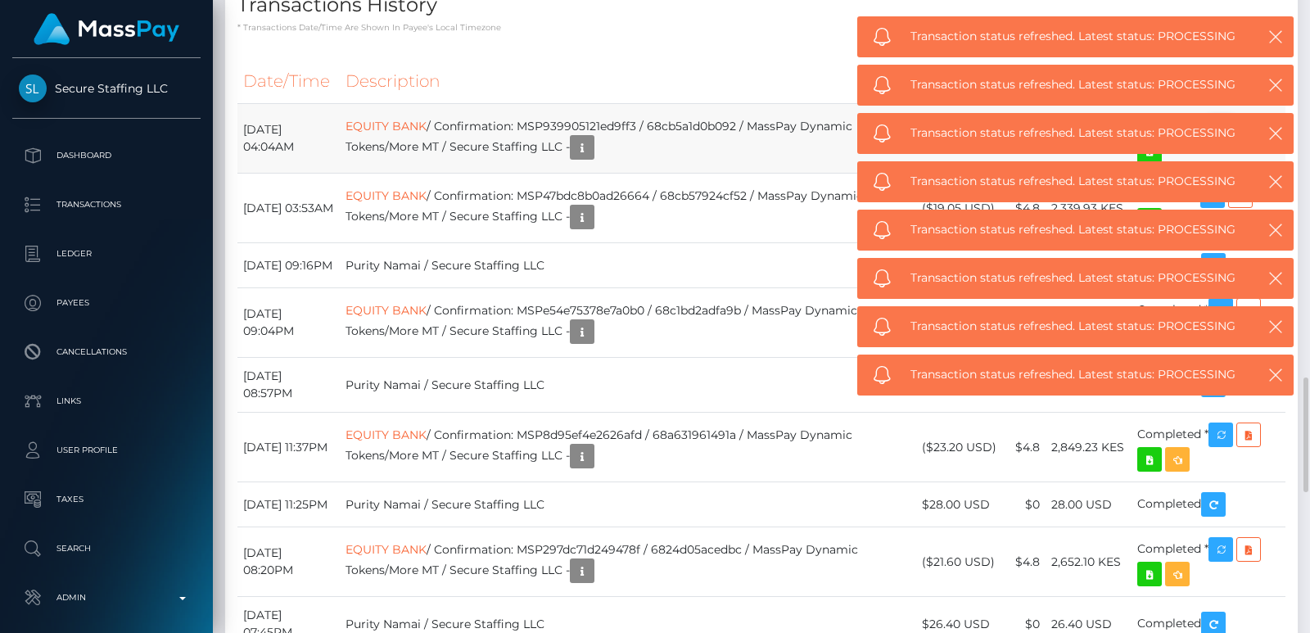
click at [1229, 355] on div "Transaction status refreshed. Latest status: PROCESSING" at bounding box center [1075, 375] width 436 height 41
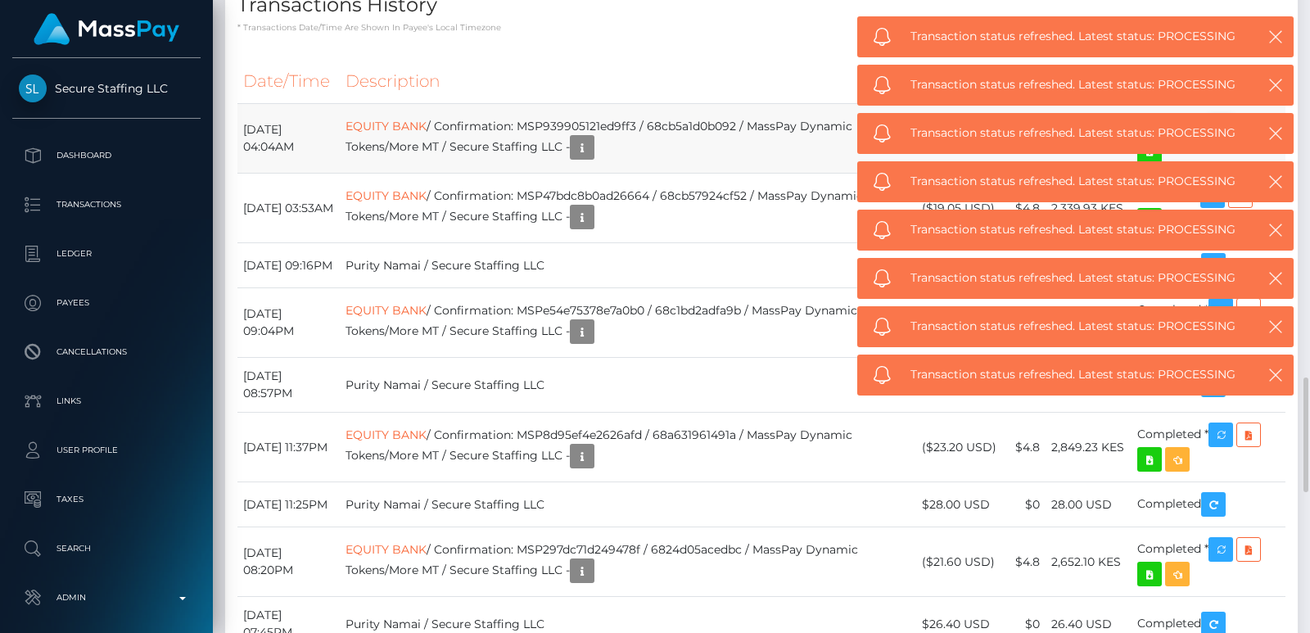
click at [1229, 355] on div "Transaction status refreshed. Latest status: PROCESSING" at bounding box center [1075, 375] width 436 height 41
click at [1228, 355] on div "Transaction status refreshed. Latest status: PROCESSING" at bounding box center [1075, 375] width 436 height 41
click at [1227, 355] on div "Transaction status refreshed. Latest status: PROCESSING" at bounding box center [1075, 375] width 436 height 41
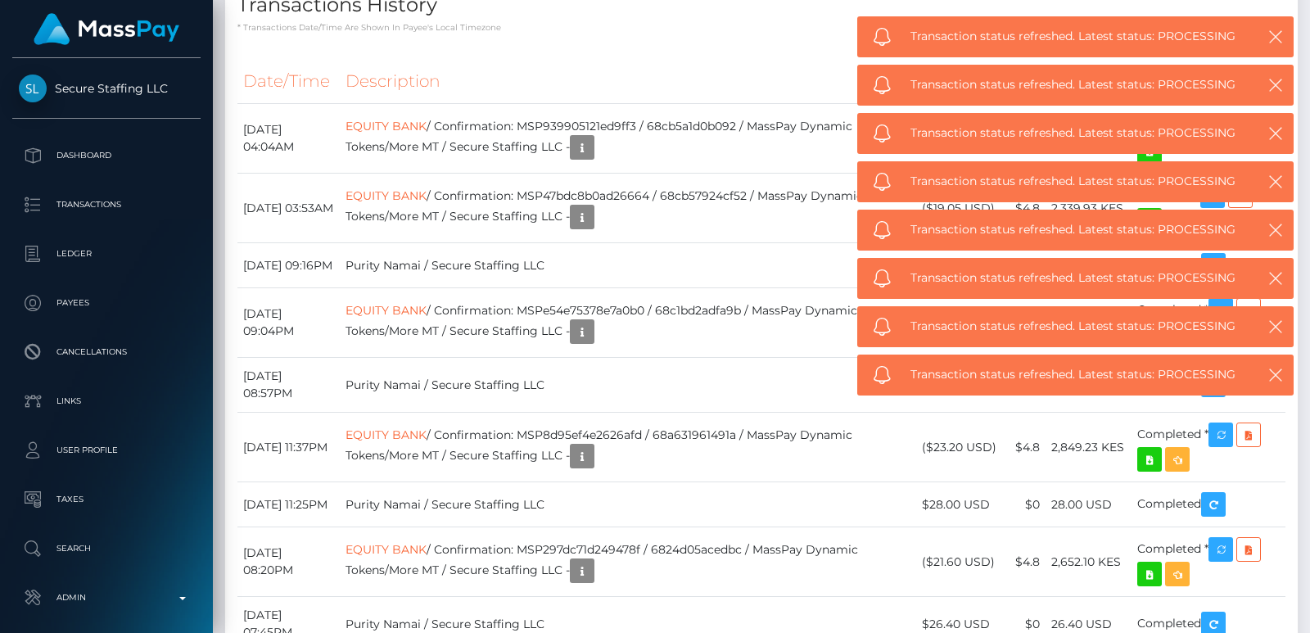
click at [1227, 355] on div "Transaction status refreshed. Latest status: PROCESSING" at bounding box center [1075, 375] width 436 height 41
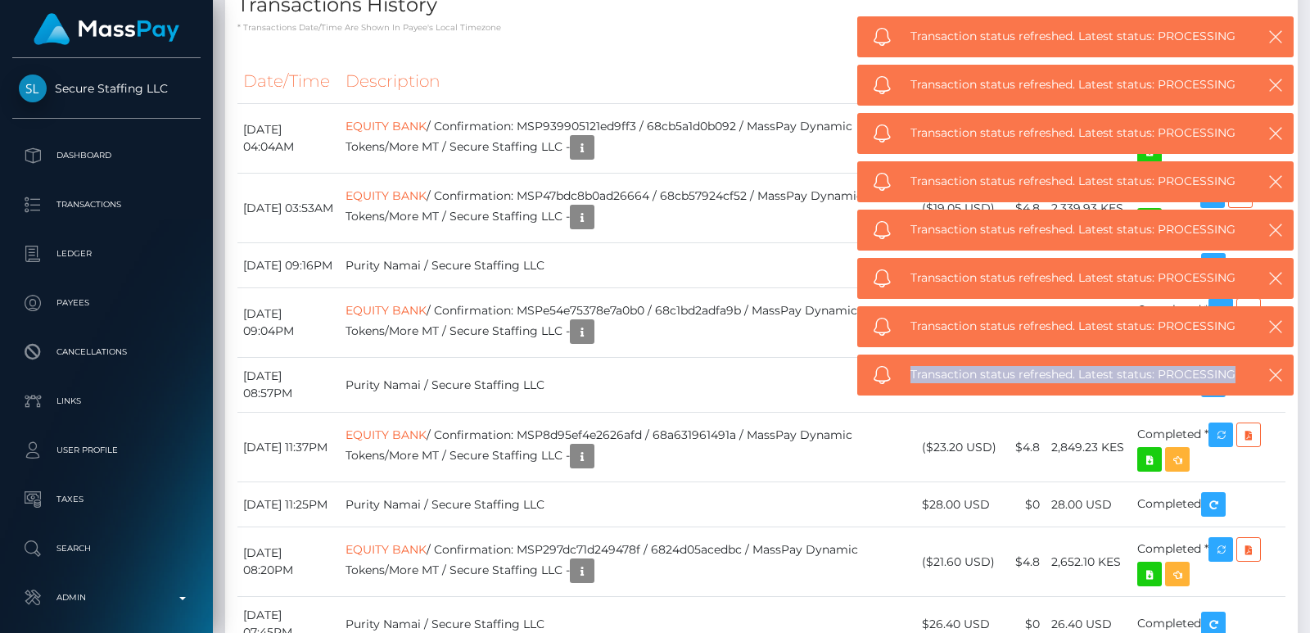
click at [1227, 355] on div "Transaction status refreshed. Latest status: PROCESSING" at bounding box center [1075, 375] width 436 height 41
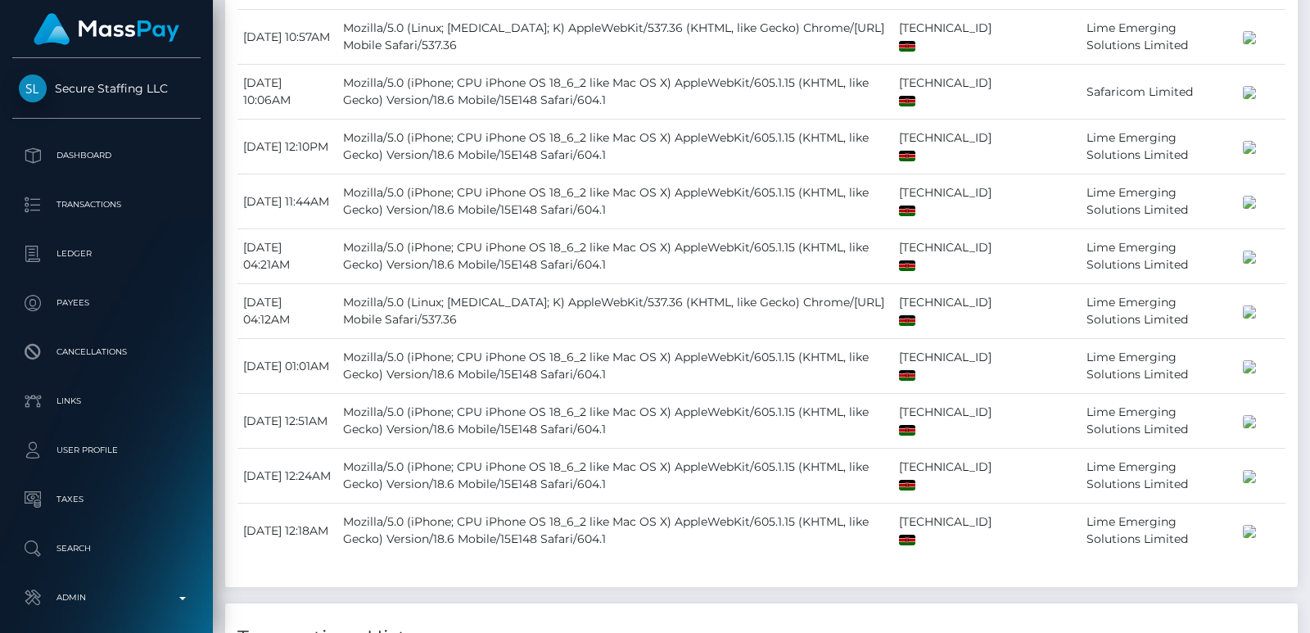
click at [1304, 31] on div at bounding box center [1304, 316] width 12 height 633
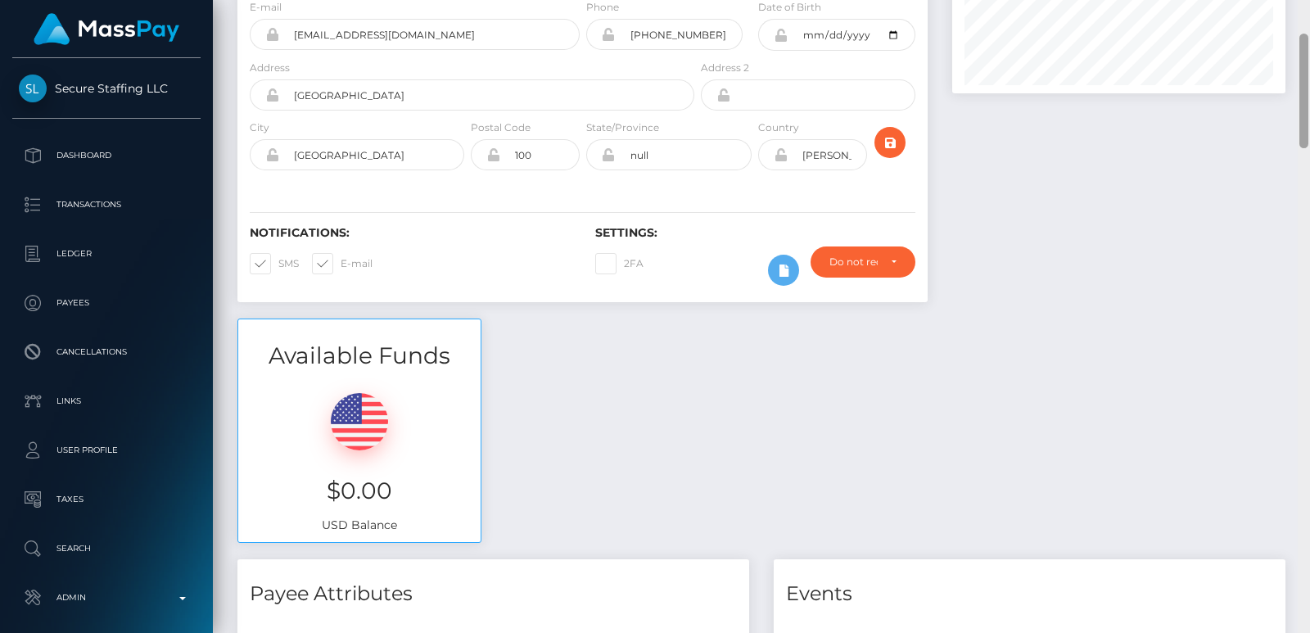
click at [1304, 31] on div "Customer Profile Loading... Loading..." at bounding box center [761, 316] width 1097 height 633
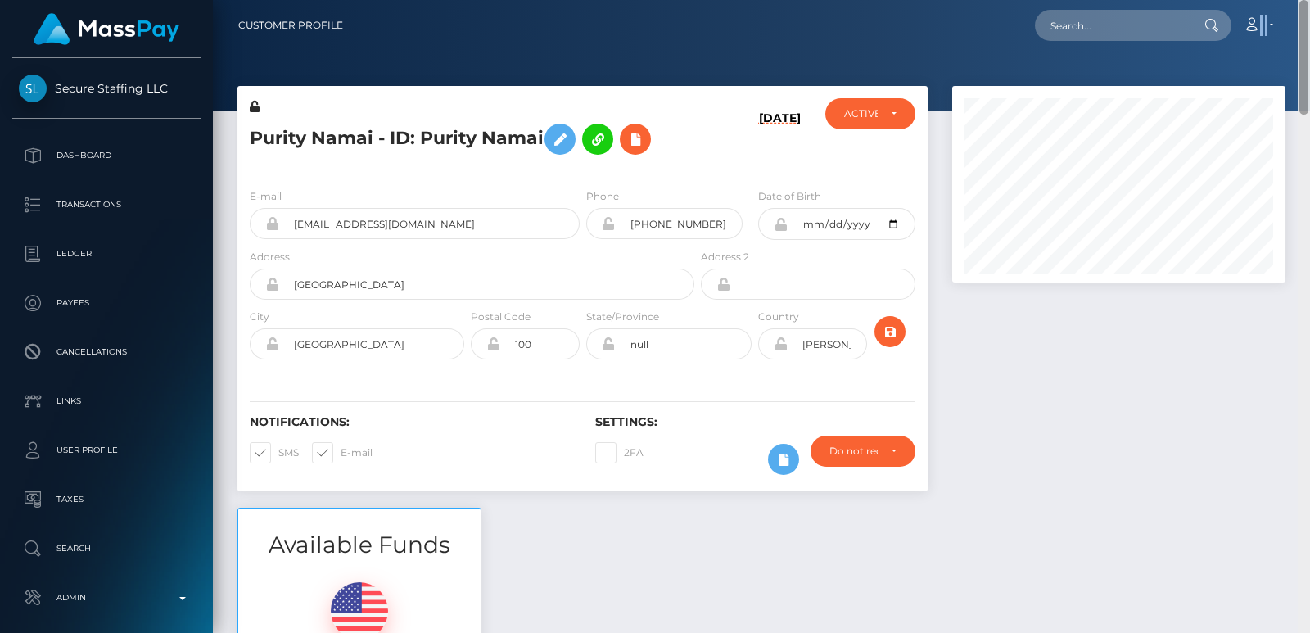
click at [1304, 31] on nav "Customer Profile Loading... Loading... Account" at bounding box center [761, 25] width 1097 height 51
click at [1073, 11] on input "text" at bounding box center [1112, 25] width 154 height 31
paste input "lolafawn18@gmail.com"
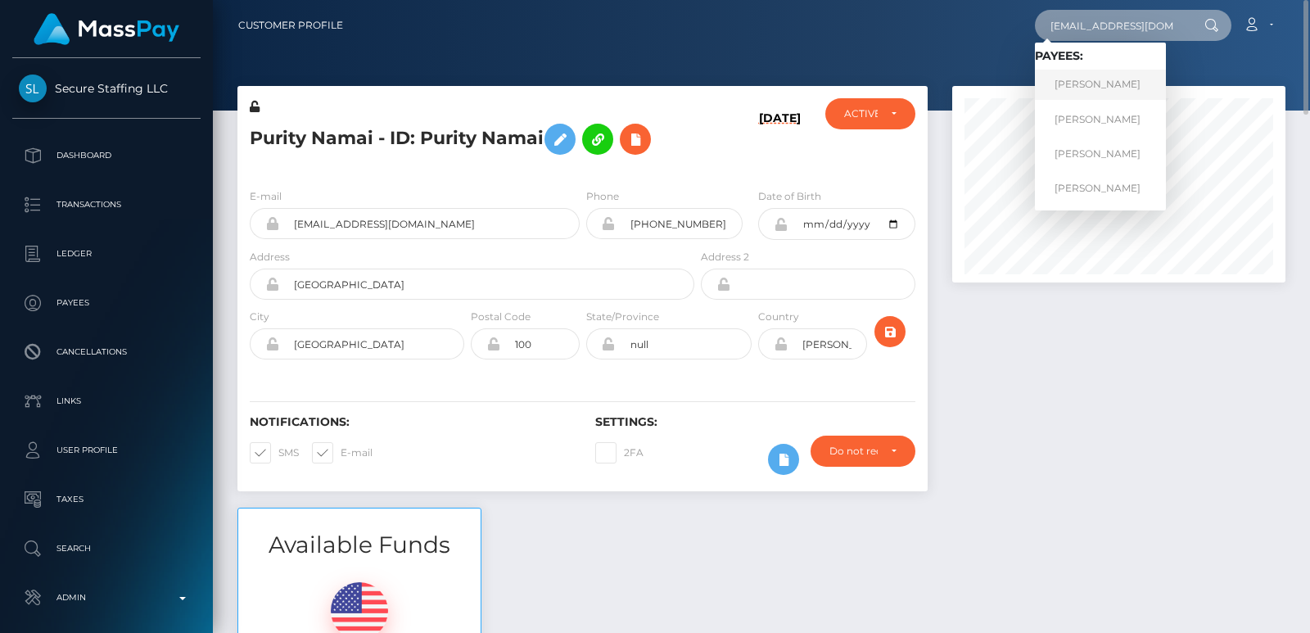
type input "lolafawn18@gmail.com"
click at [1101, 84] on link "KAITLYN MARIE KANE" at bounding box center [1100, 85] width 131 height 30
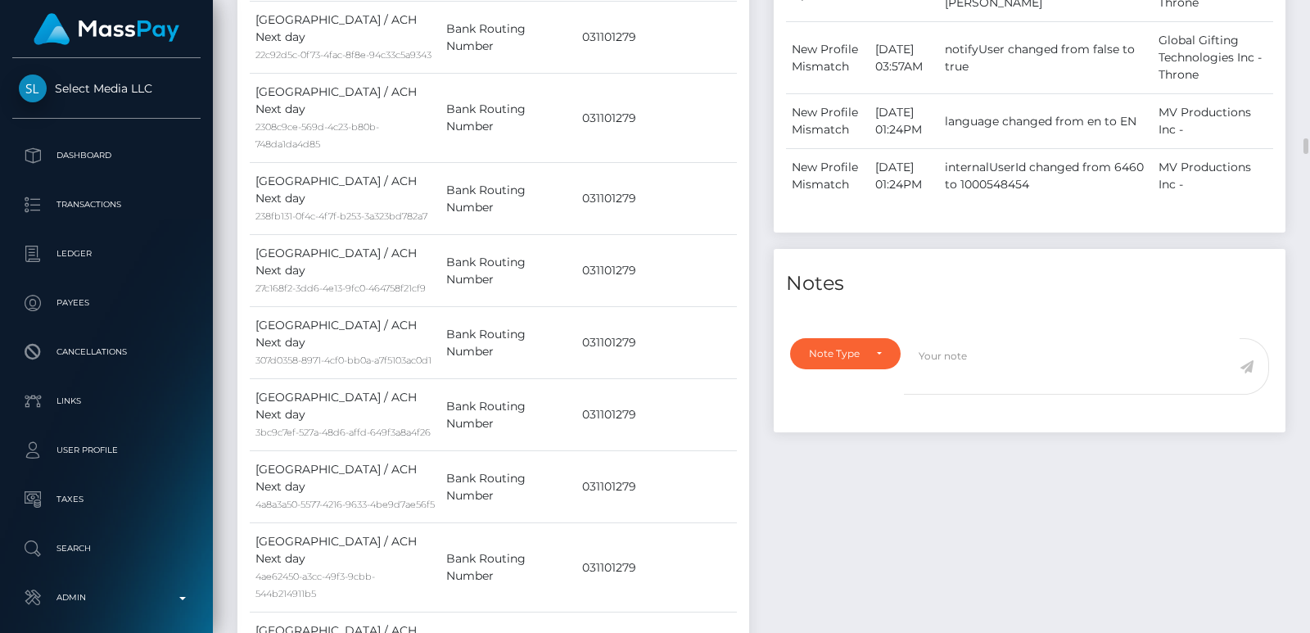
scroll to position [1646, 0]
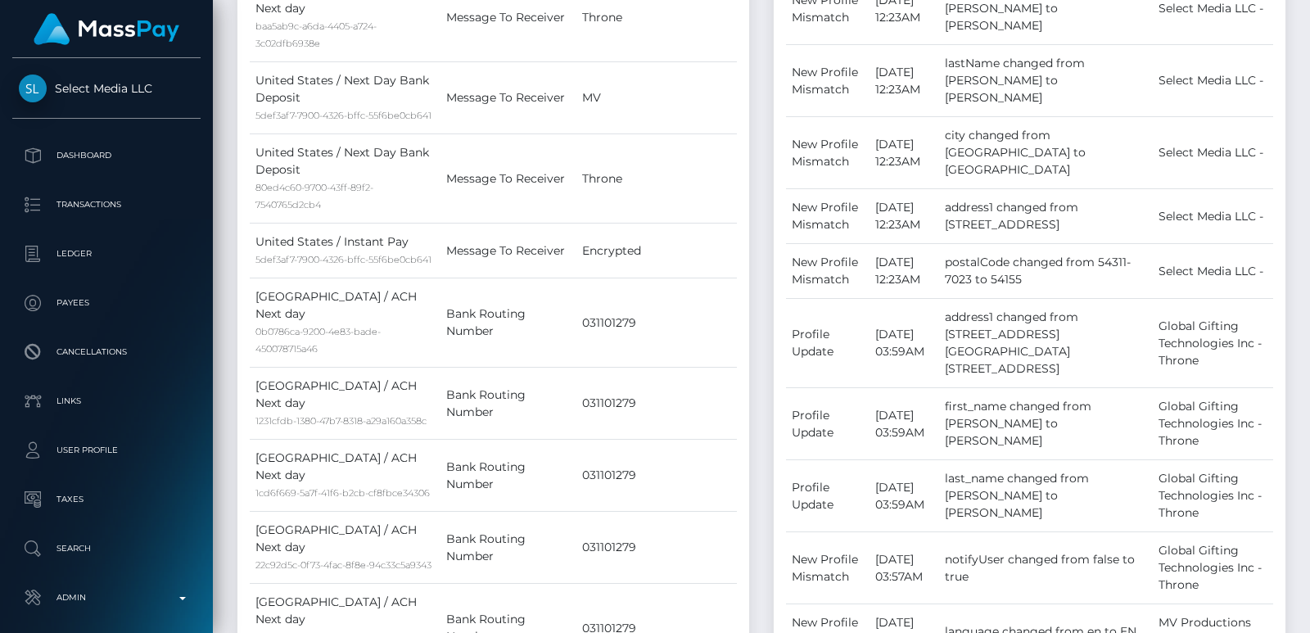
click at [1306, 27] on div at bounding box center [1304, 33] width 9 height 16
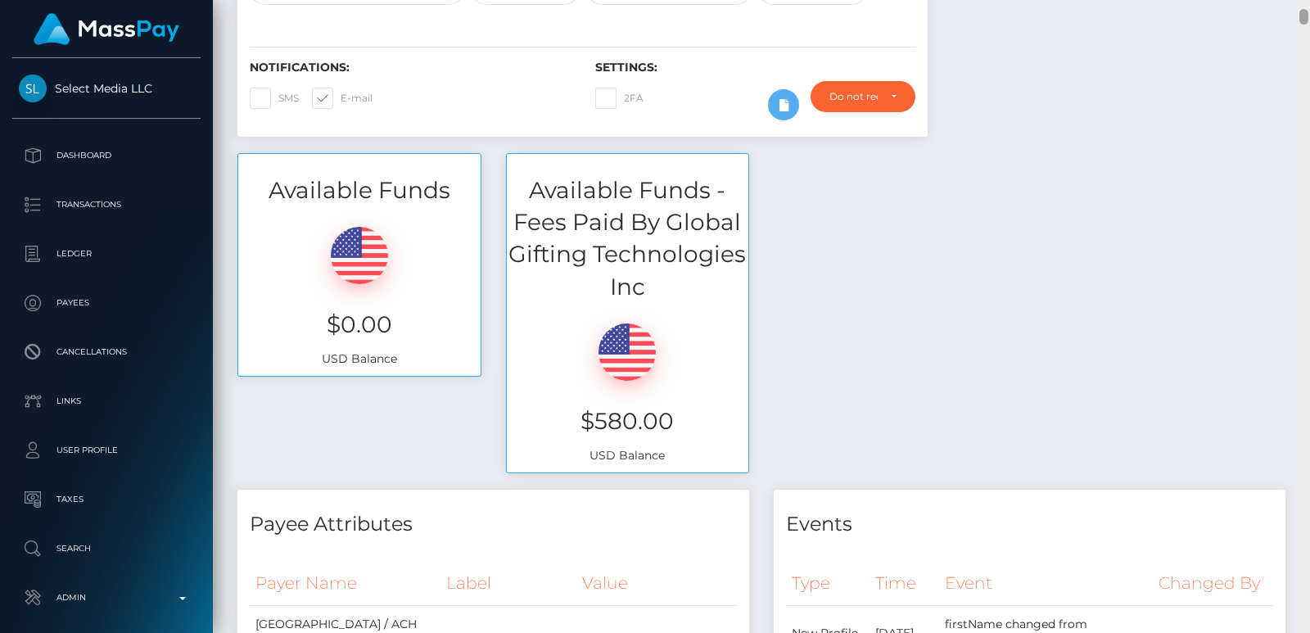
click at [1305, 4] on div at bounding box center [1304, 316] width 12 height 633
click at [1305, 4] on div "Customer Profile Loading... Loading..." at bounding box center [761, 316] width 1097 height 633
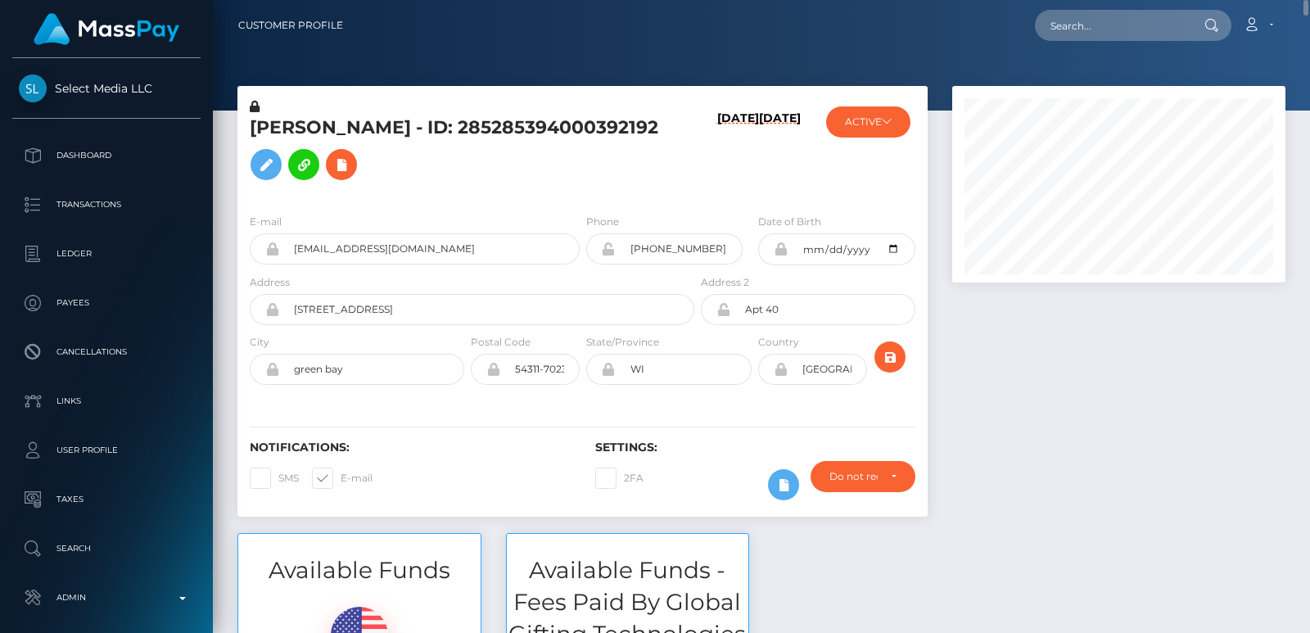
click at [1091, 44] on nav "Customer Profile Loading... Loading... Account" at bounding box center [761, 25] width 1097 height 51
click at [1084, 31] on input "text" at bounding box center [1112, 25] width 154 height 31
paste input "lolafawn18@gmail.com"
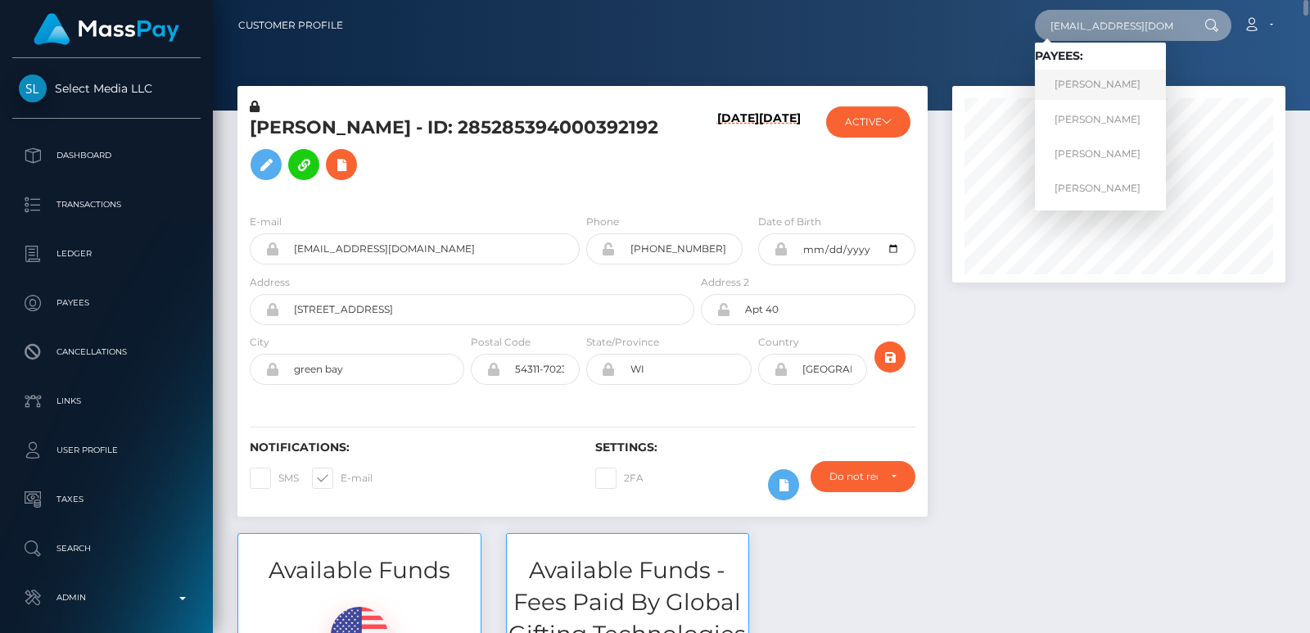
type input "lolafawn18@gmail.com"
click at [1092, 82] on link "KAITLYN MARIE KANE" at bounding box center [1100, 85] width 131 height 30
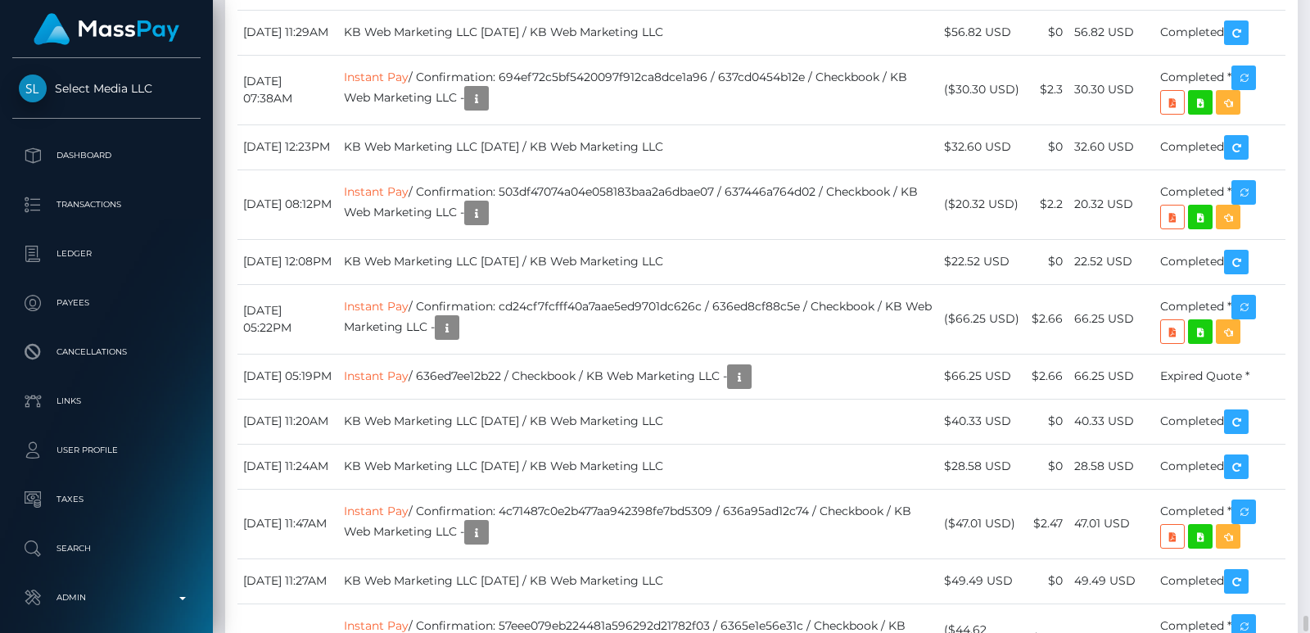
scroll to position [24929, 0]
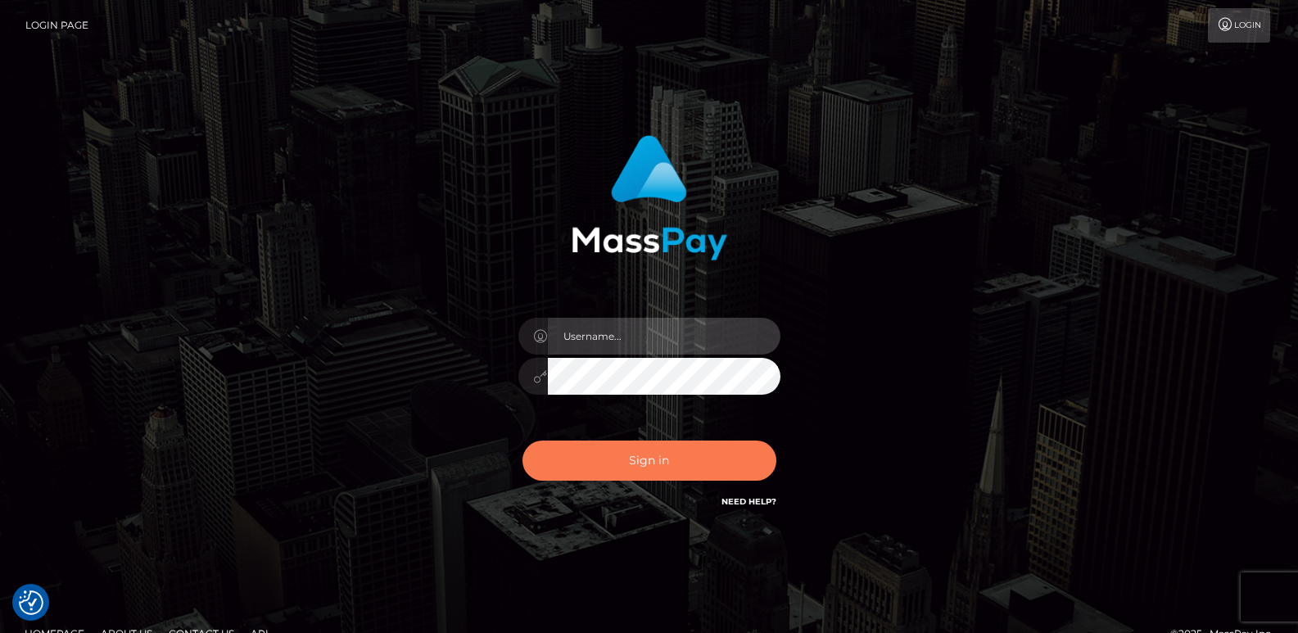
type input "[DOMAIN_NAME]"
click at [581, 473] on button "Sign in" at bounding box center [649, 461] width 254 height 40
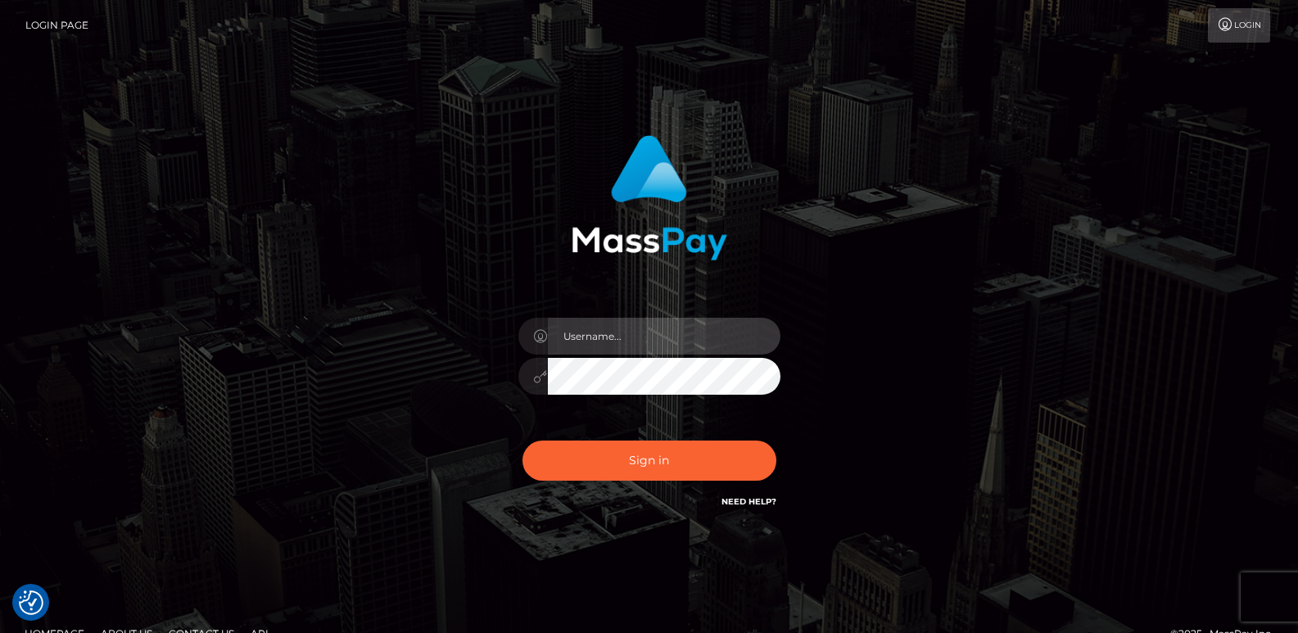
type input "[DOMAIN_NAME]"
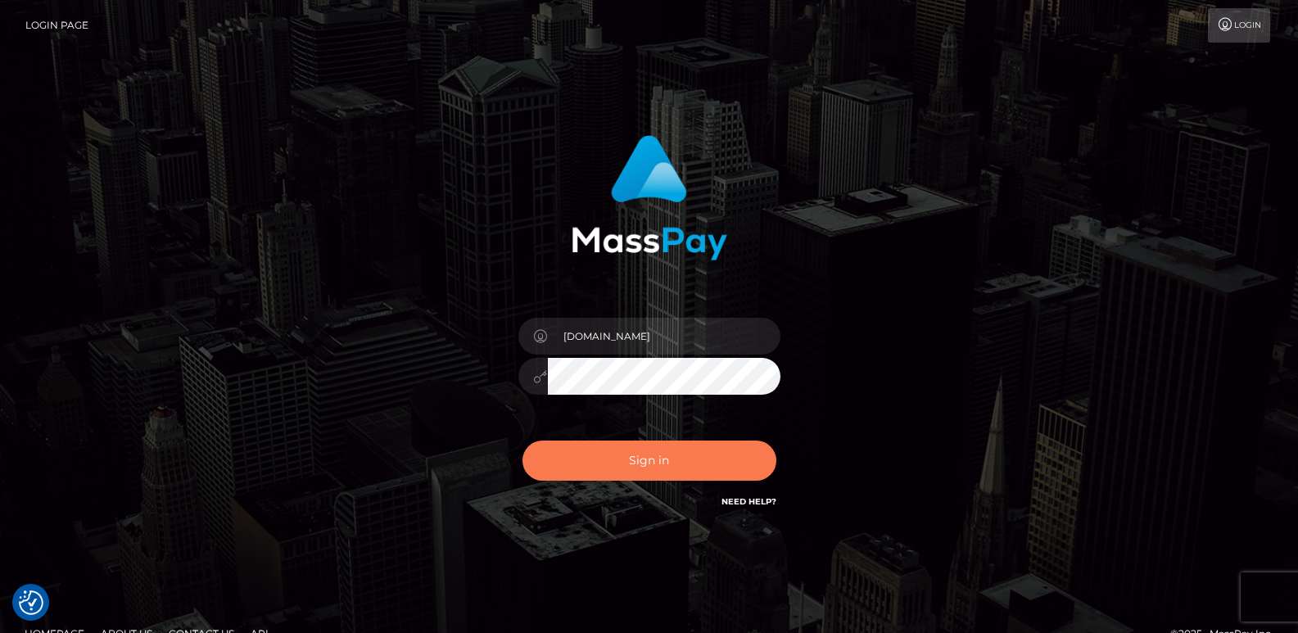
drag, startPoint x: 0, startPoint y: 0, endPoint x: 581, endPoint y: 472, distance: 748.6
click at [581, 472] on button "Sign in" at bounding box center [649, 461] width 254 height 40
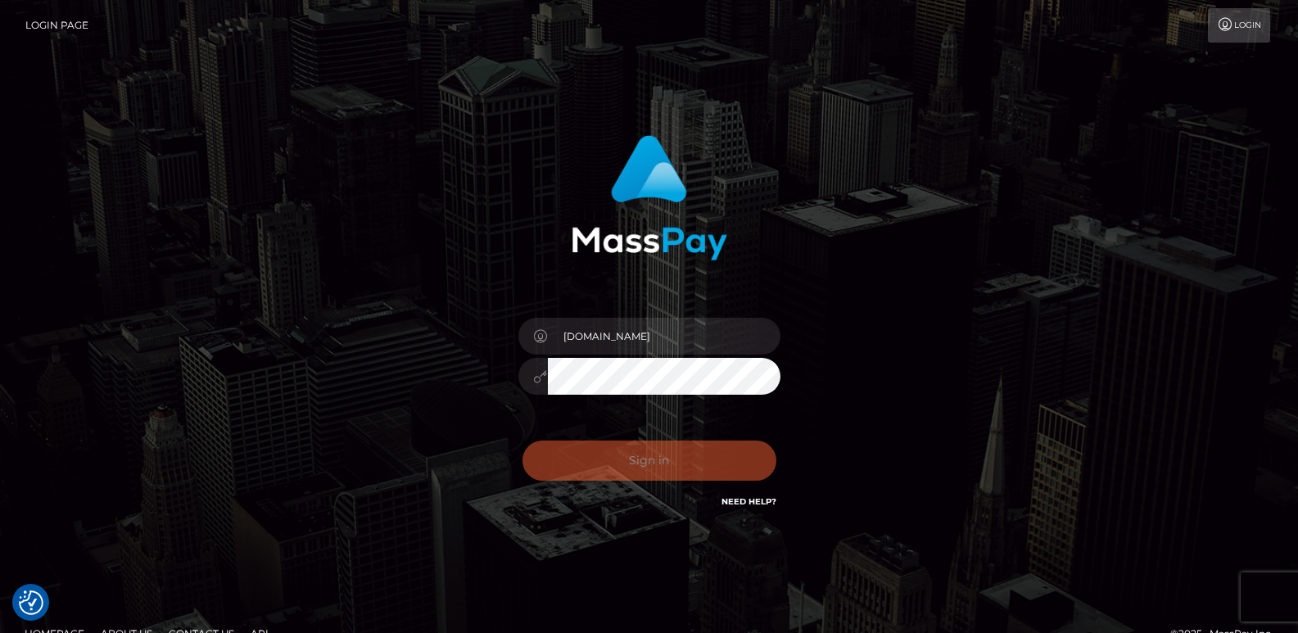
click at [581, 472] on div "Sign in Need Help?" at bounding box center [649, 467] width 287 height 73
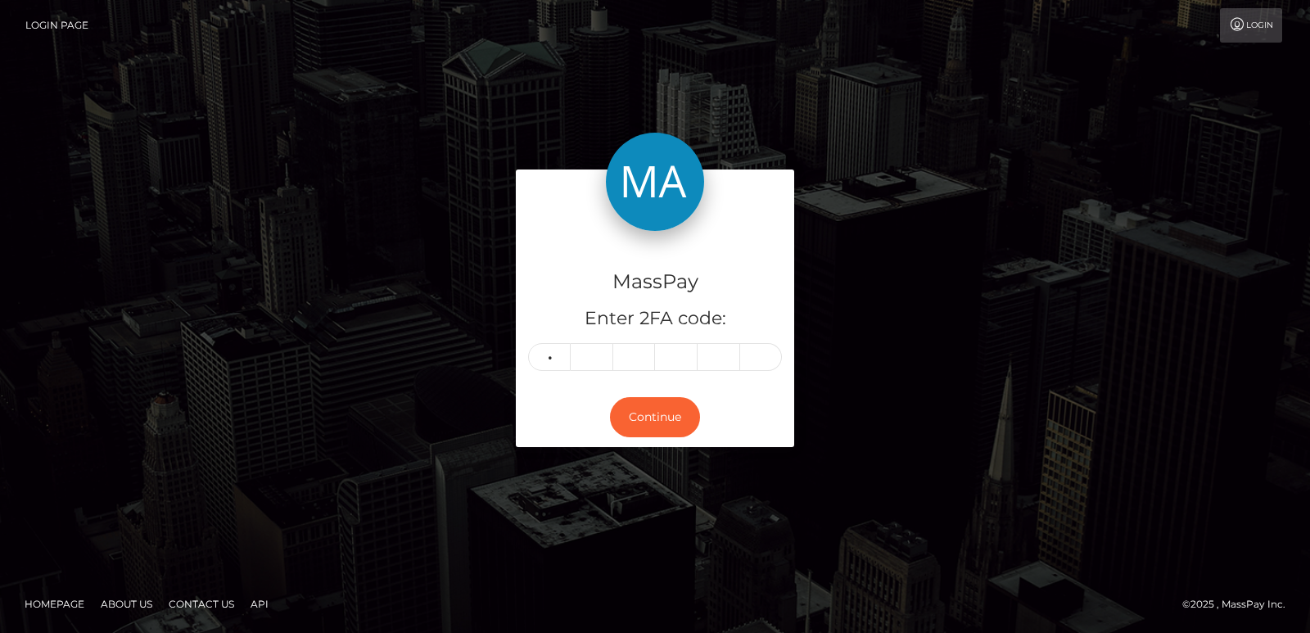
type input "6"
type input "1"
type input "7"
type input "5"
type input "9"
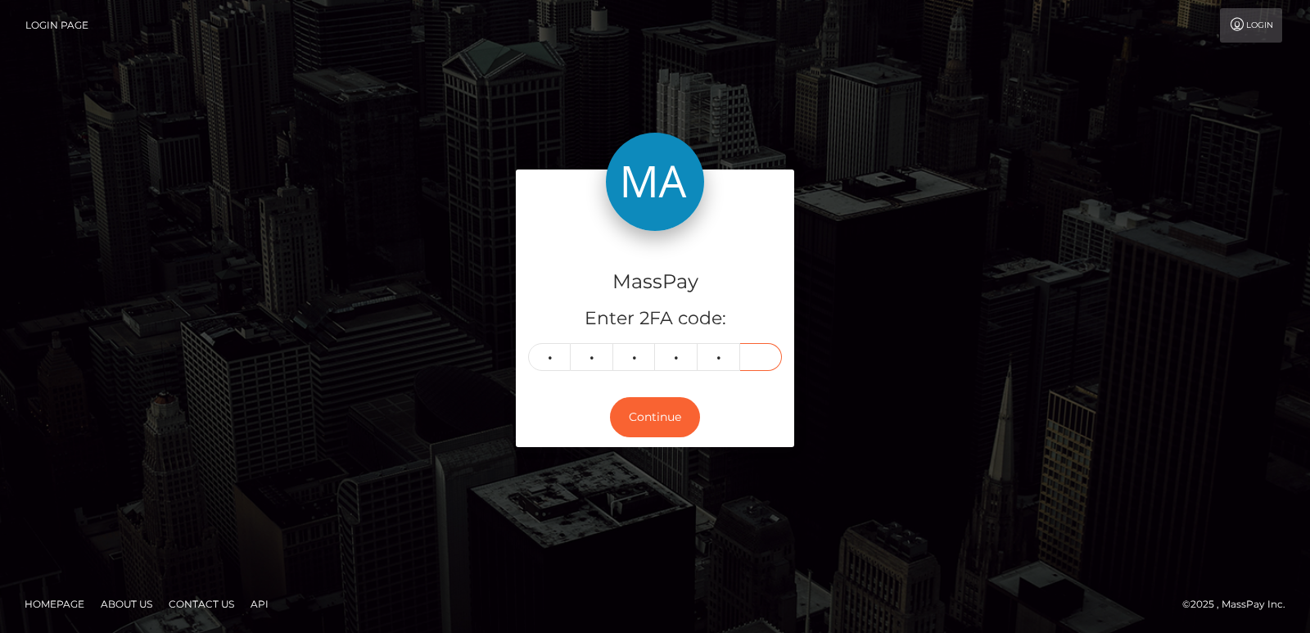
type input "5"
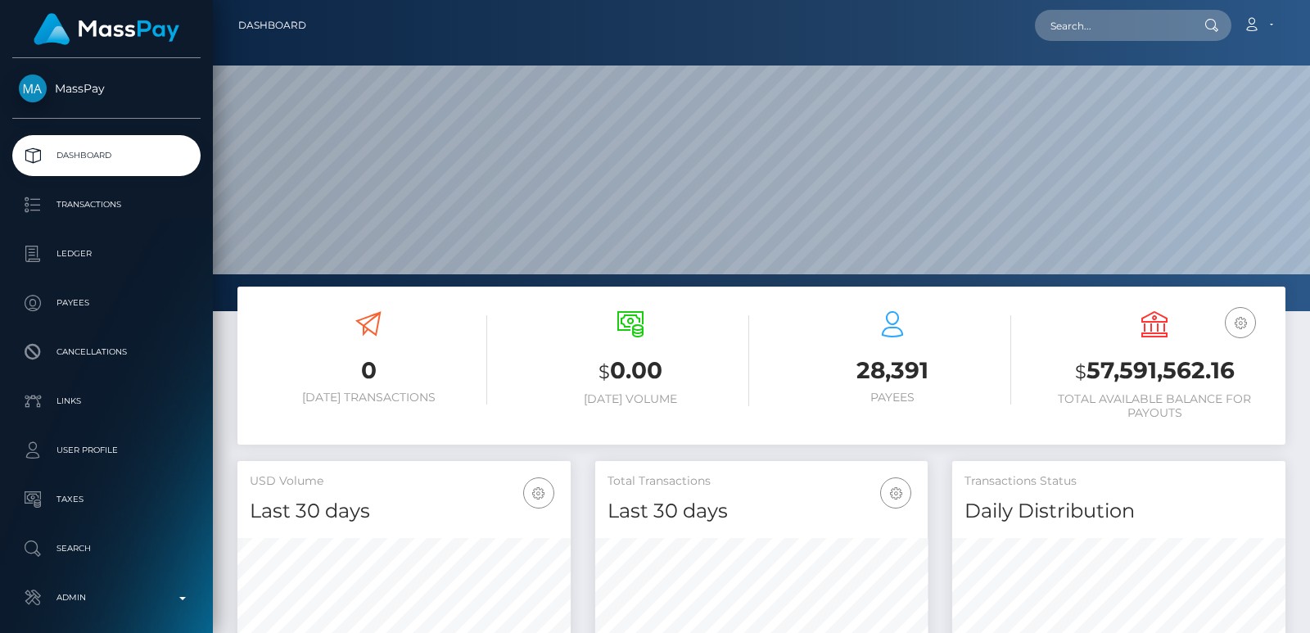
scroll to position [291, 332]
drag, startPoint x: 1121, startPoint y: 2, endPoint x: 1082, endPoint y: 26, distance: 46.4
click at [1082, 26] on nav "Dashboard Loading... Loading... Account Edit Profile" at bounding box center [761, 25] width 1097 height 51
click at [1082, 26] on input "text" at bounding box center [1112, 25] width 154 height 31
paste input "leannyrosario125@gmail.com"
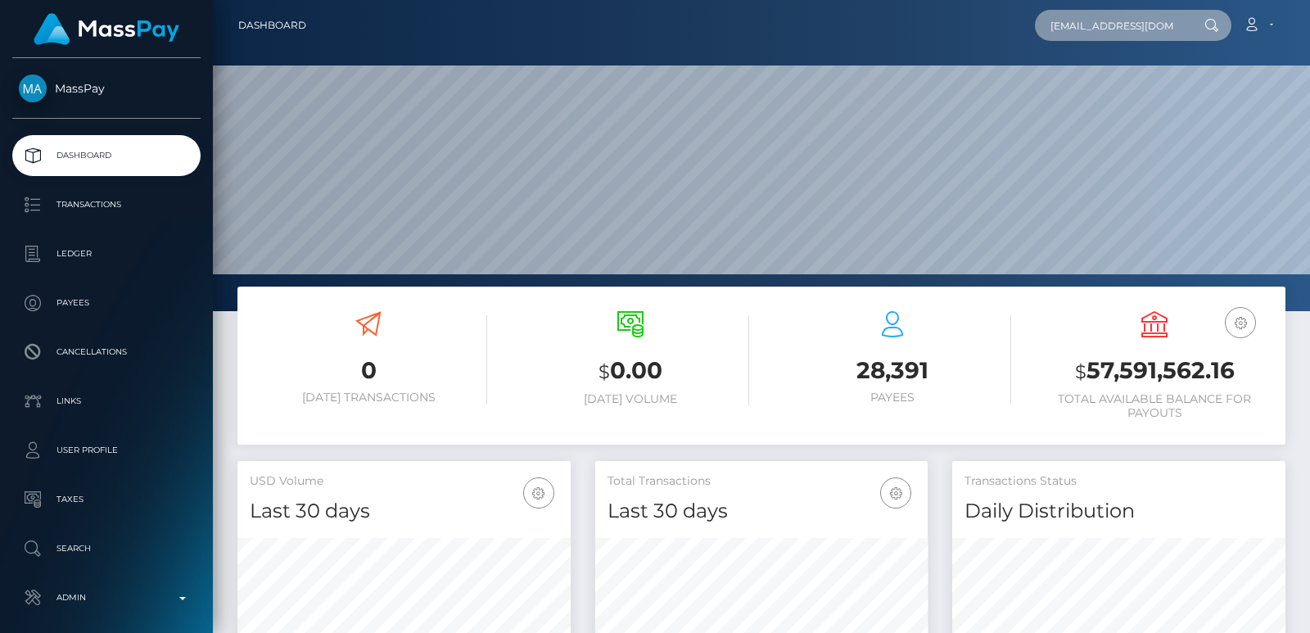
scroll to position [0, 22]
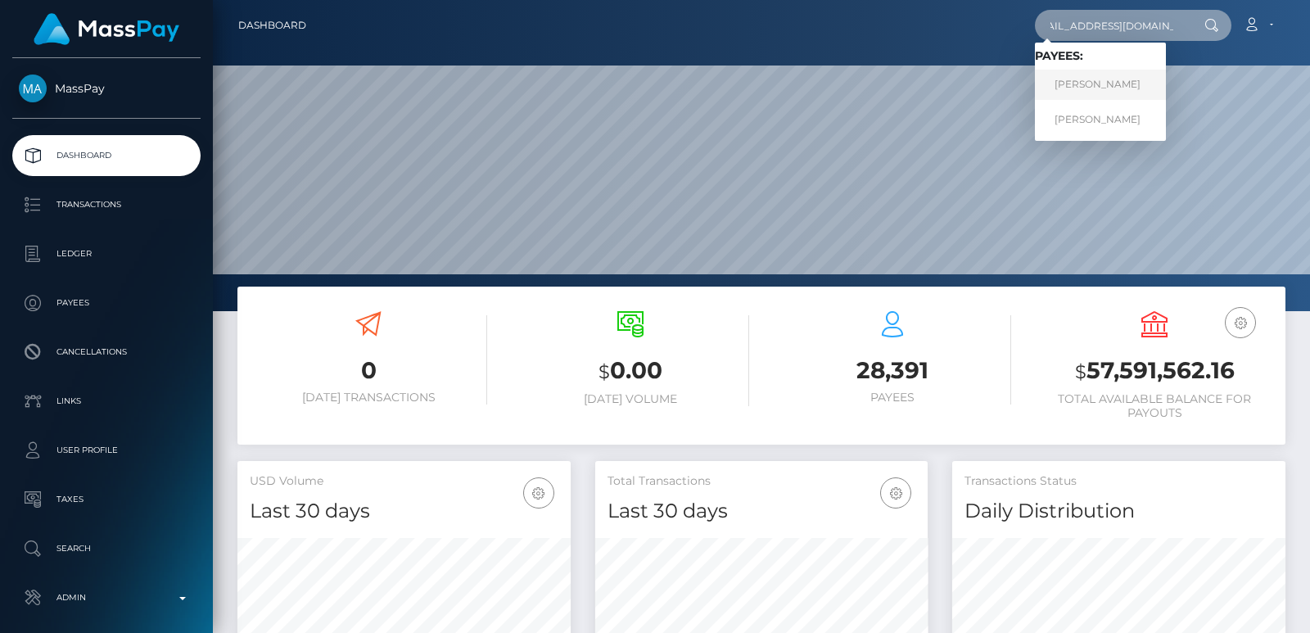
type input "leannyrosario125@gmail.com"
click at [1050, 89] on link "LEANNY G GOMEZ ROSARIO" at bounding box center [1100, 85] width 131 height 30
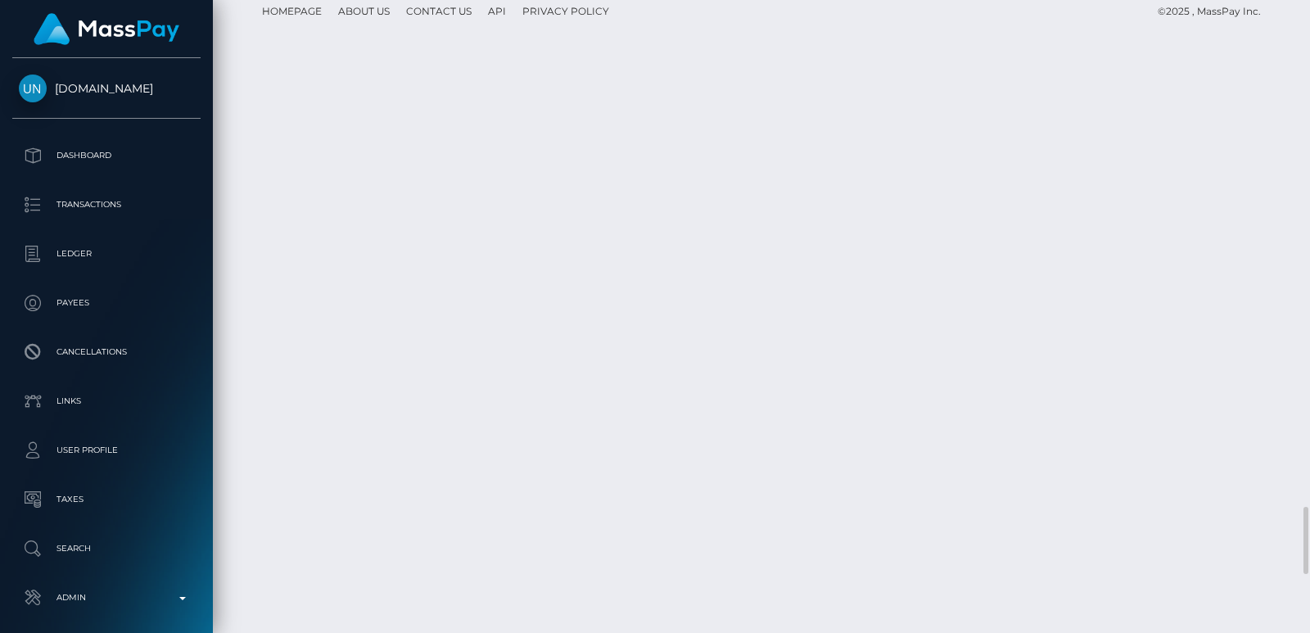
scroll to position [197, 332]
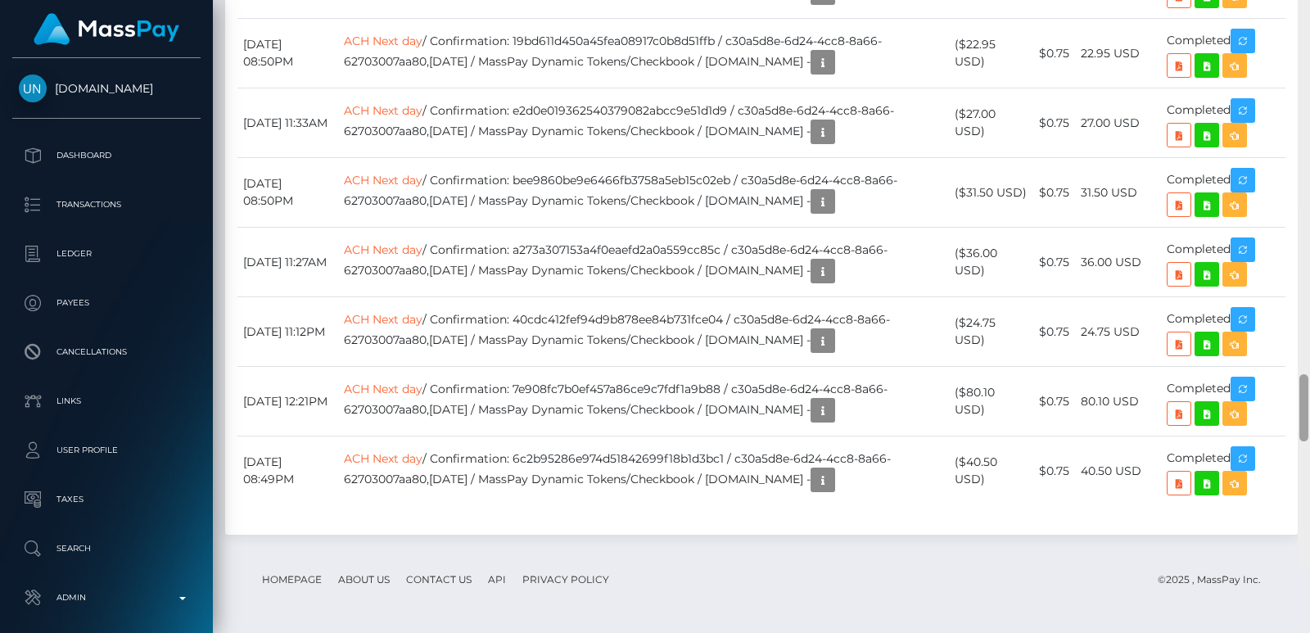
click at [1303, 9] on div at bounding box center [1304, 251] width 12 height 633
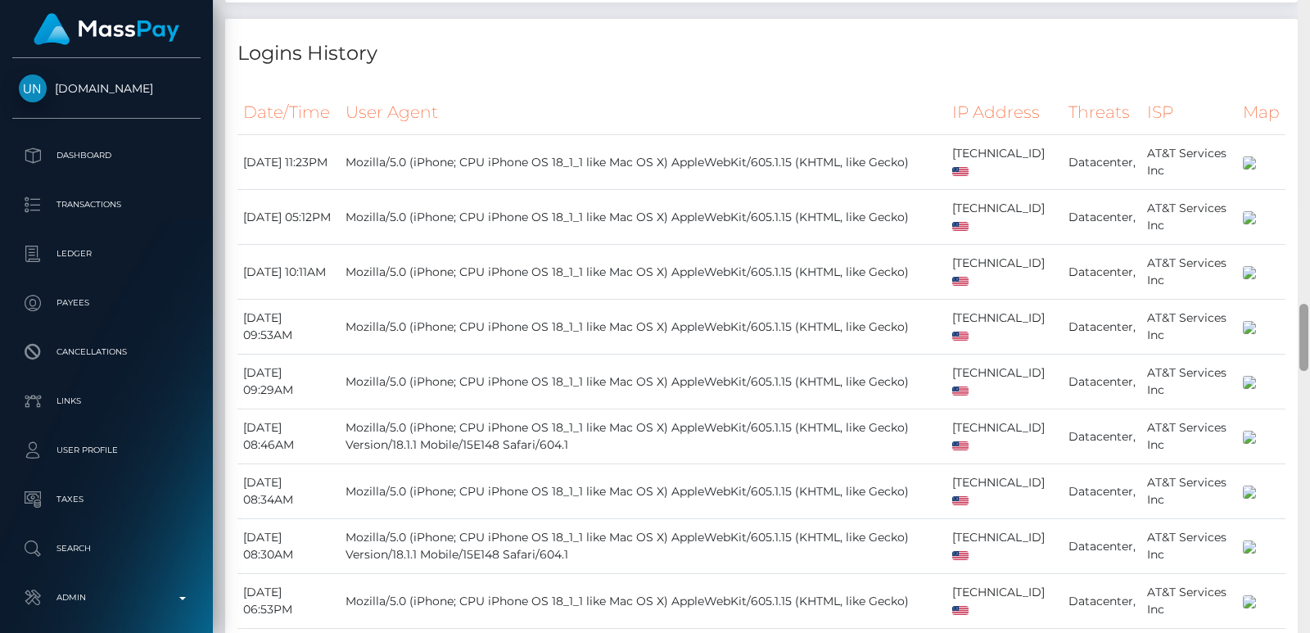
click at [1303, 9] on div at bounding box center [1304, 316] width 12 height 633
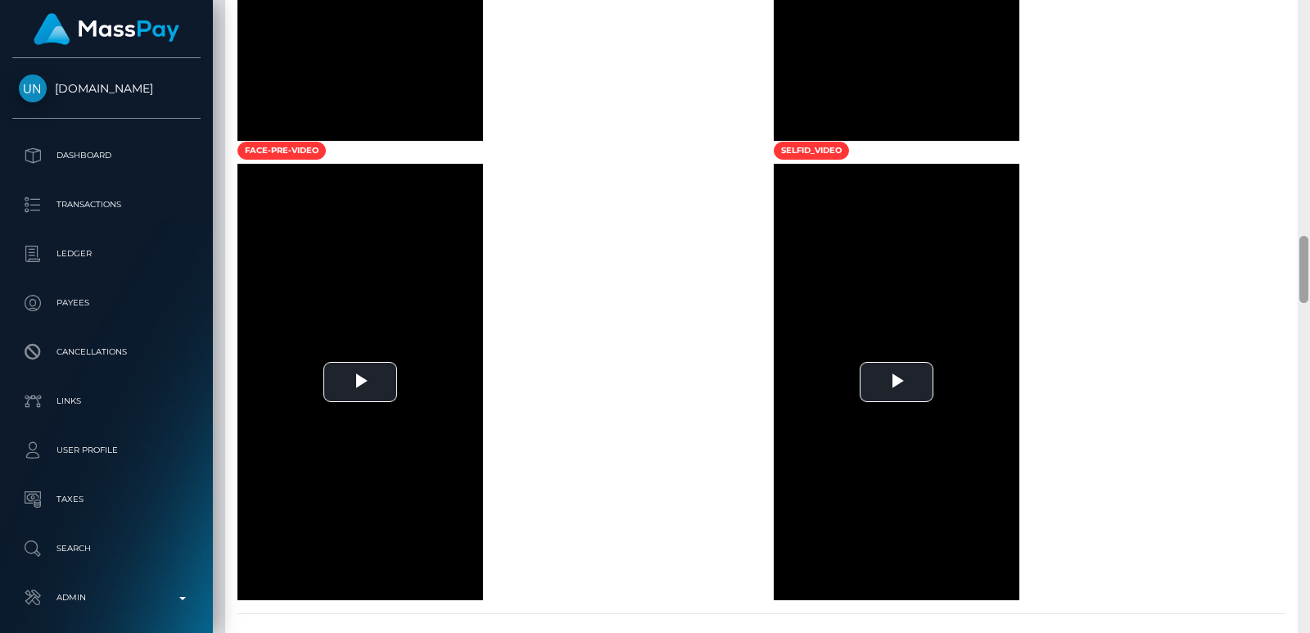
click at [1303, 9] on div at bounding box center [1304, 316] width 12 height 633
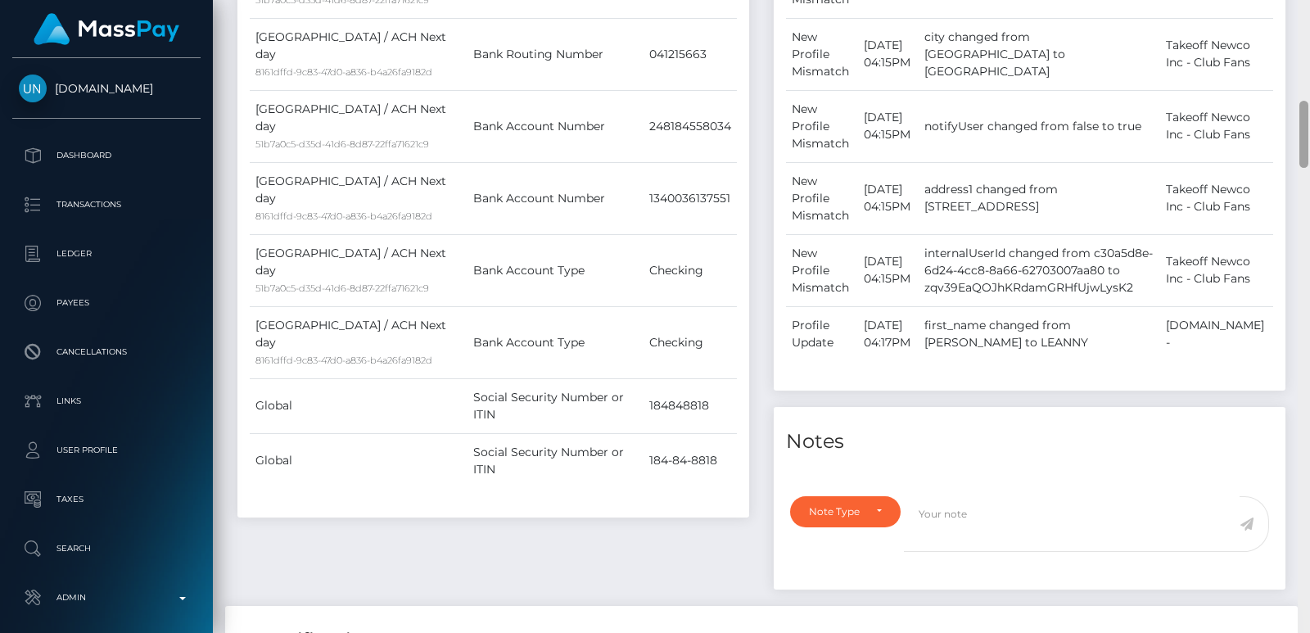
click at [1303, 9] on div at bounding box center [1304, 316] width 12 height 633
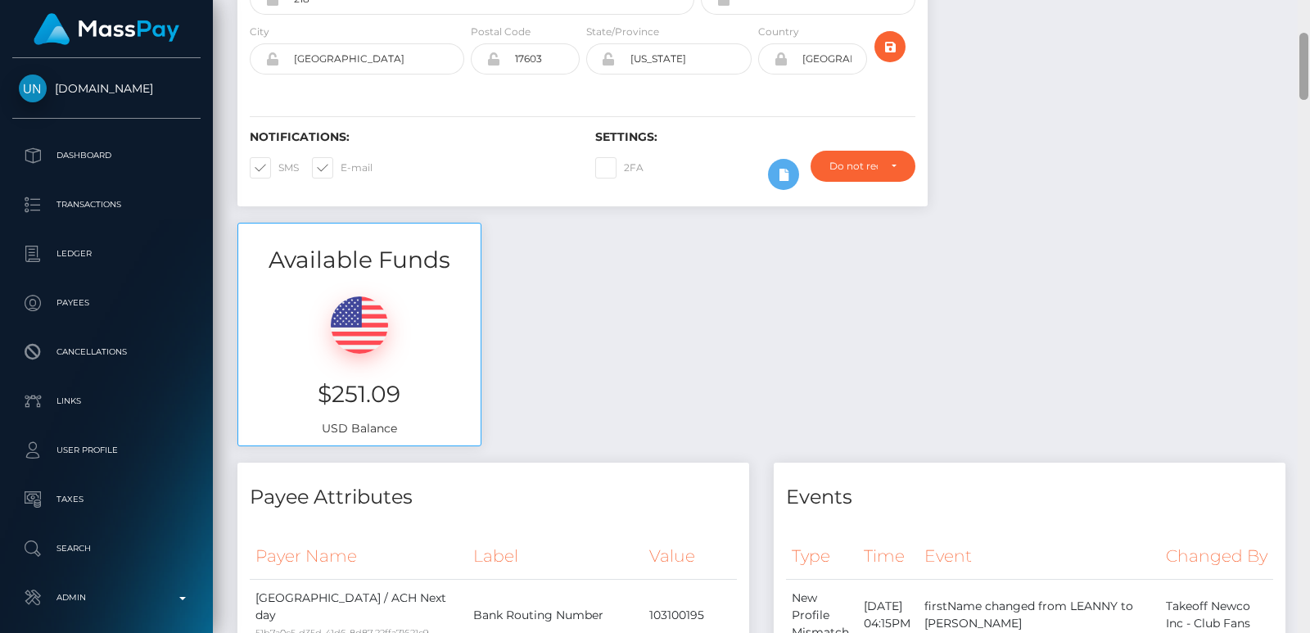
click at [1303, 9] on div "Customer Profile Loading... Loading..." at bounding box center [761, 316] width 1097 height 633
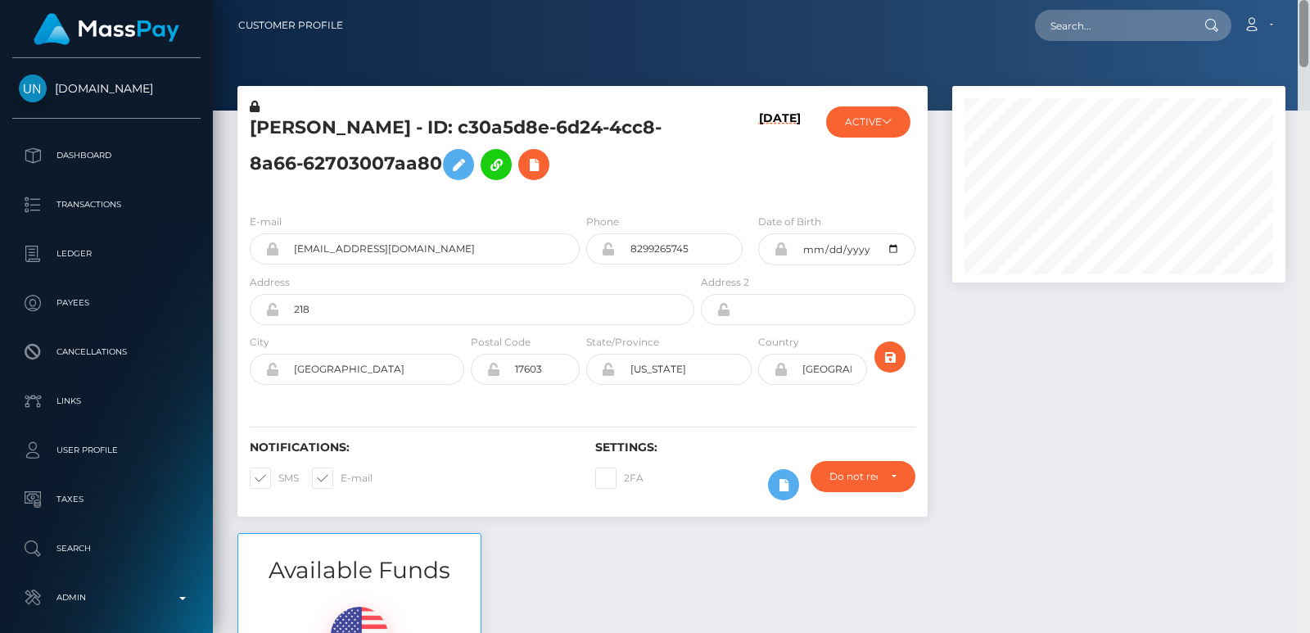
click at [1303, 9] on nav "Customer Profile Loading... Loading... Account" at bounding box center [761, 25] width 1097 height 51
click at [1101, 23] on input "text" at bounding box center [1112, 25] width 154 height 31
paste input "carolinacioffi3@gmail.com"
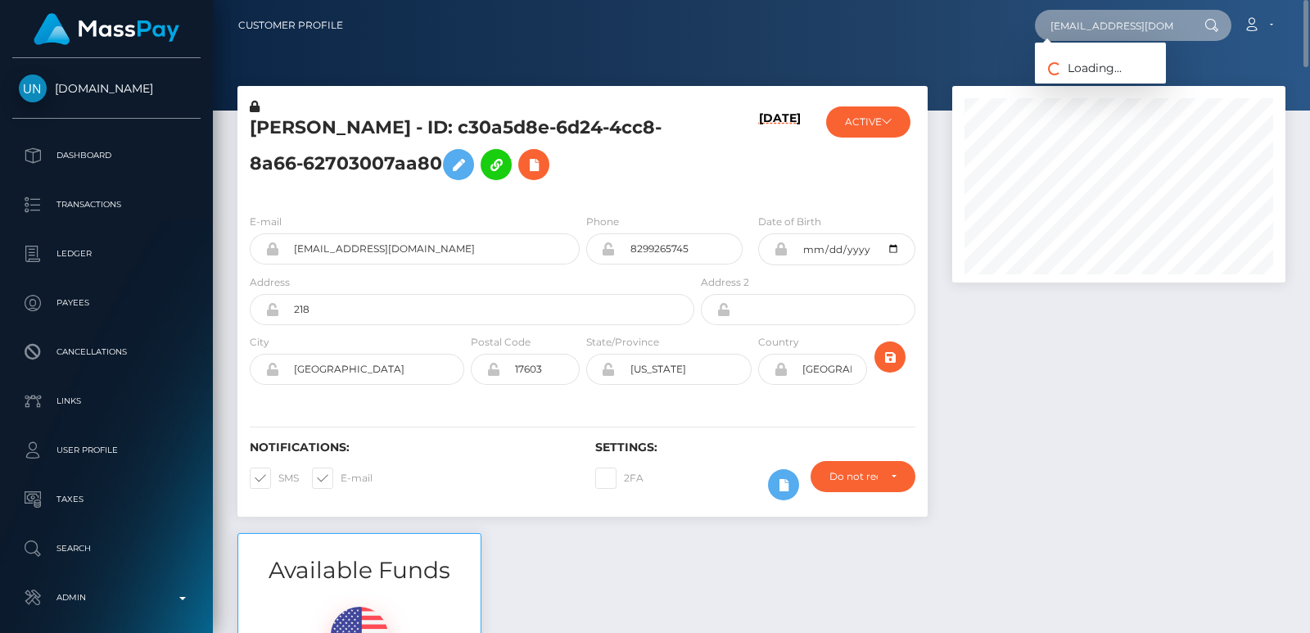
scroll to position [0, 10]
type input "carolinacioffi3@gmail.com"
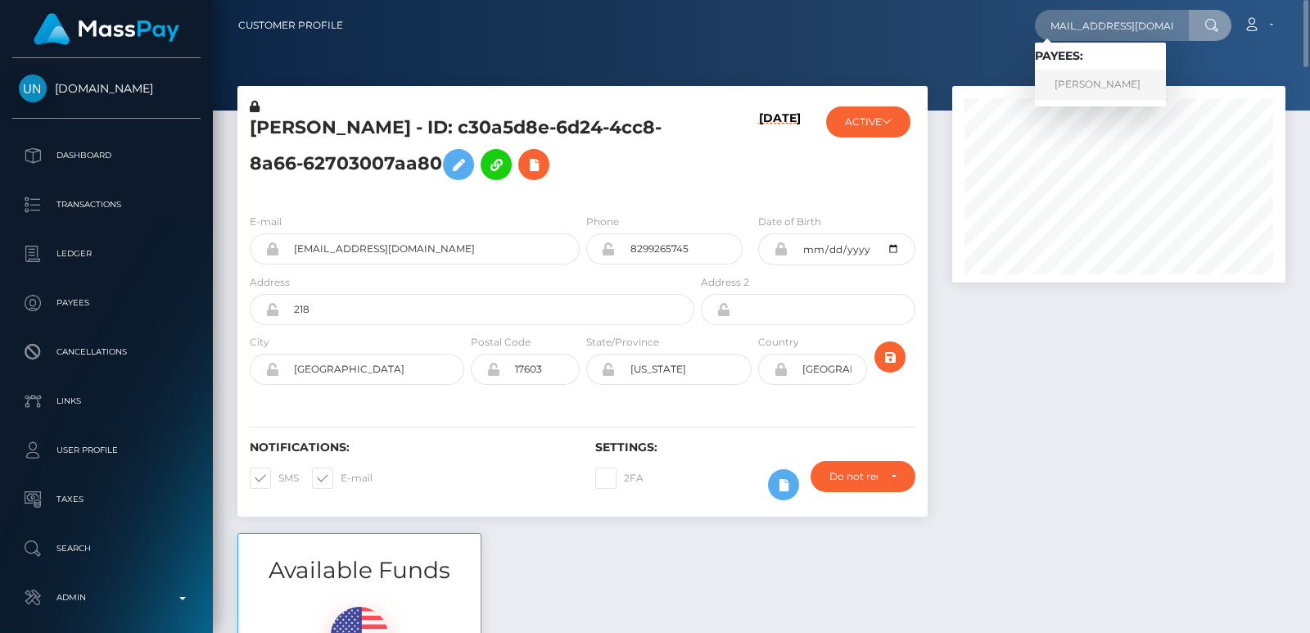
scroll to position [0, 0]
click at [1074, 84] on link "CAROLINA SOFIA CIOFFI" at bounding box center [1100, 85] width 131 height 30
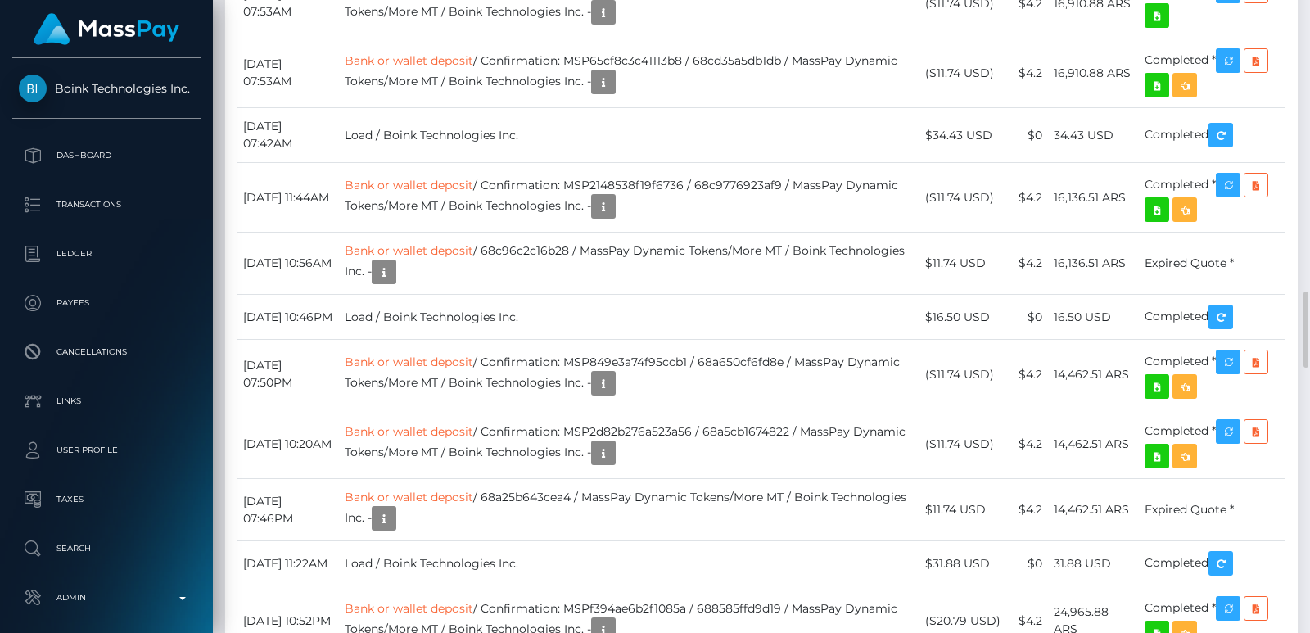
scroll to position [2236, 0]
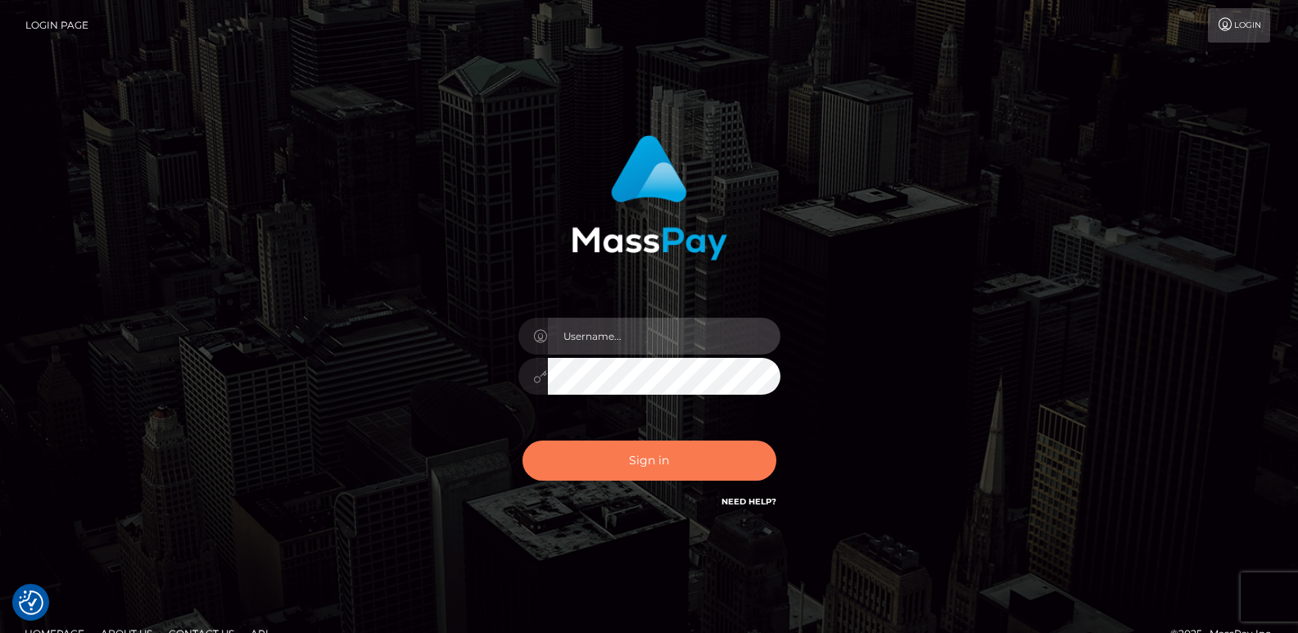
type input "[DOMAIN_NAME]"
click at [648, 449] on button "Sign in" at bounding box center [649, 461] width 254 height 40
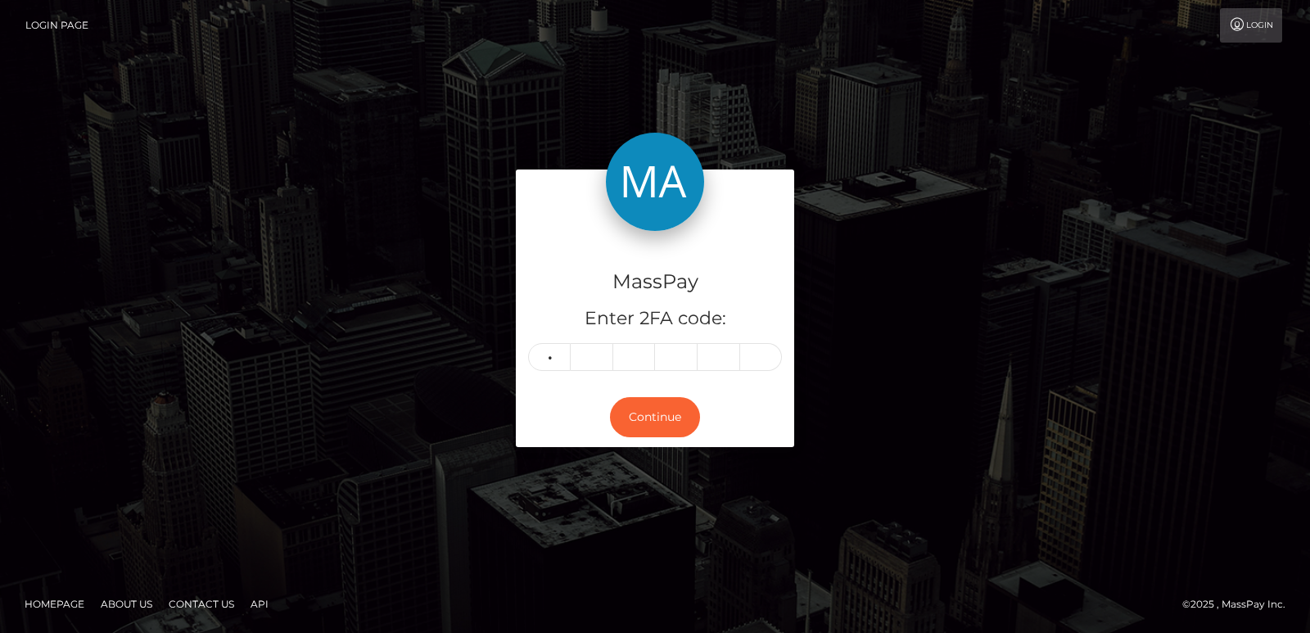
type input "8"
type input "2"
type input "7"
type input "0"
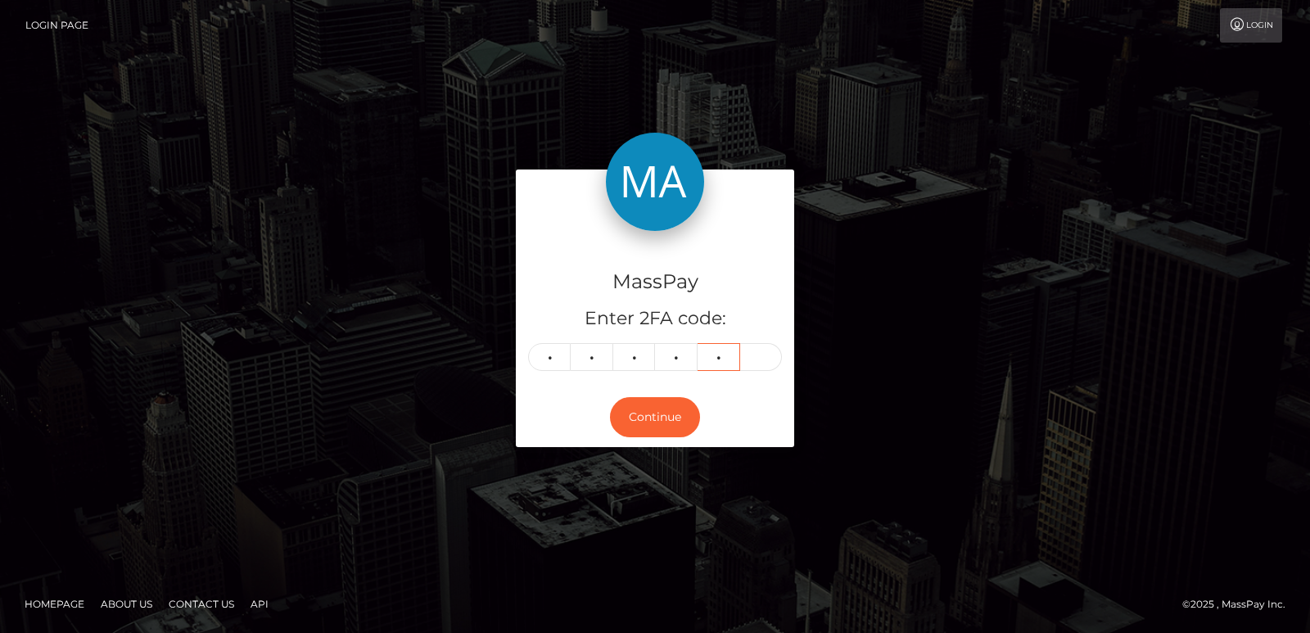
type input "3"
type input "9"
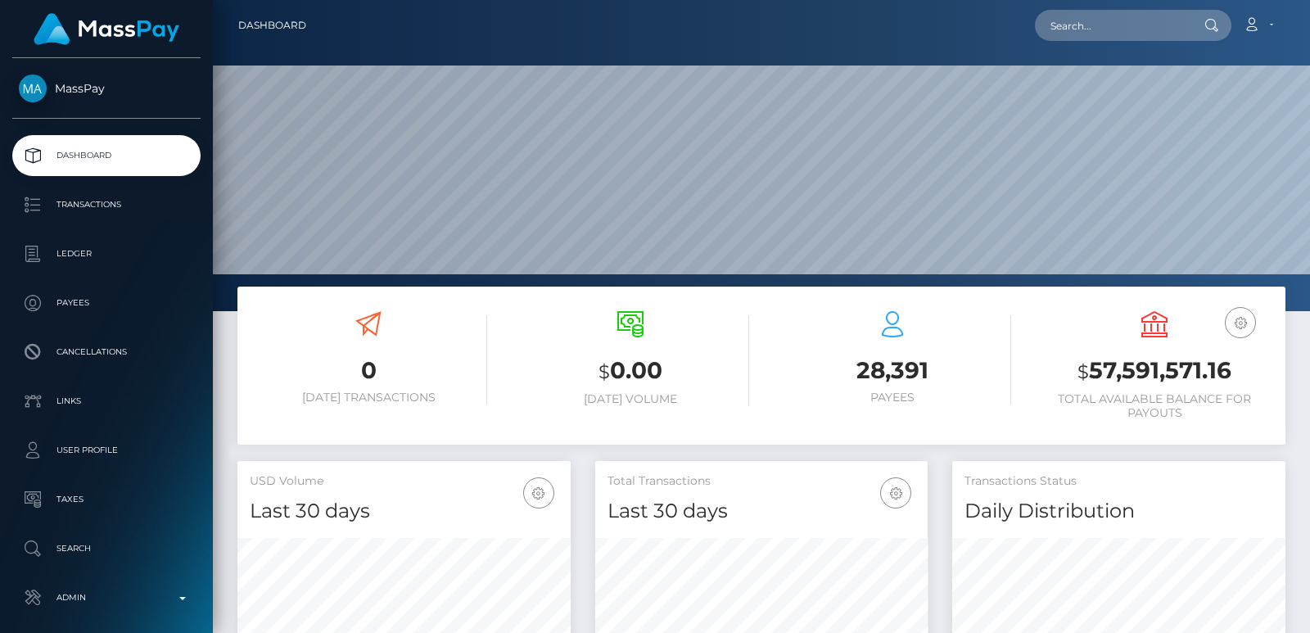
scroll to position [291, 332]
click at [1074, 30] on input "text" at bounding box center [1112, 25] width 154 height 31
paste input "[EMAIL_ADDRESS][DOMAIN_NAME]"
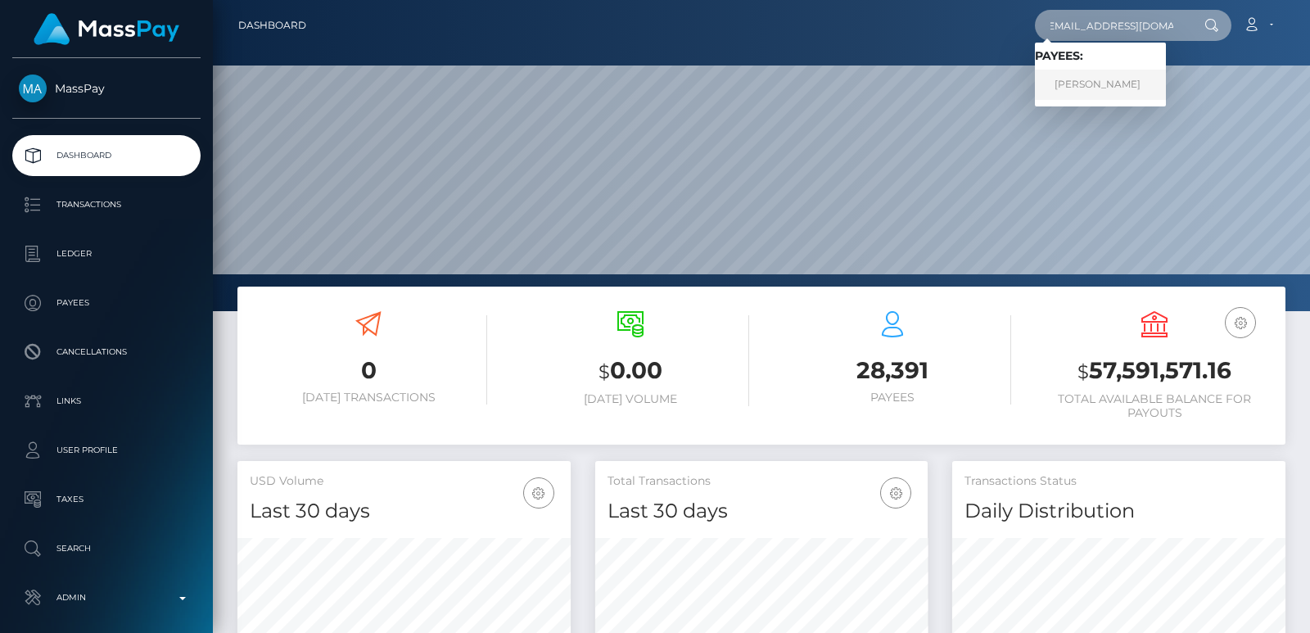
type input "[EMAIL_ADDRESS][DOMAIN_NAME]"
click at [1137, 84] on link "[PERSON_NAME]" at bounding box center [1100, 85] width 131 height 30
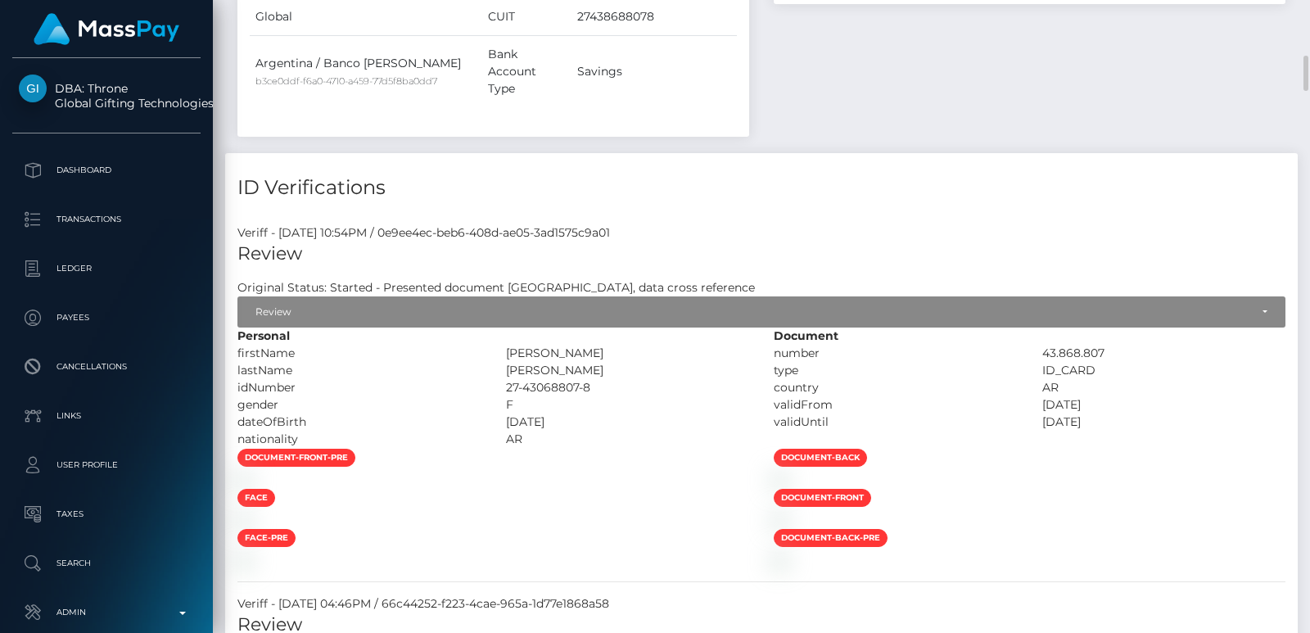
scroll to position [1425, 0]
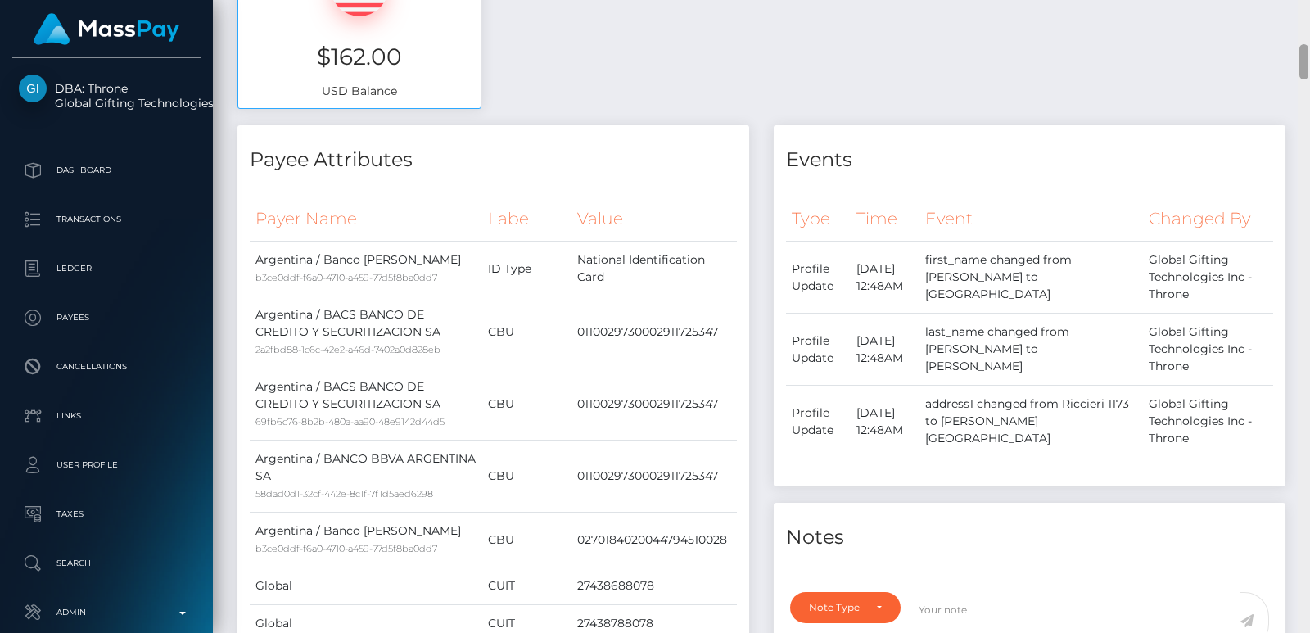
click at [1308, 19] on div at bounding box center [1304, 316] width 12 height 633
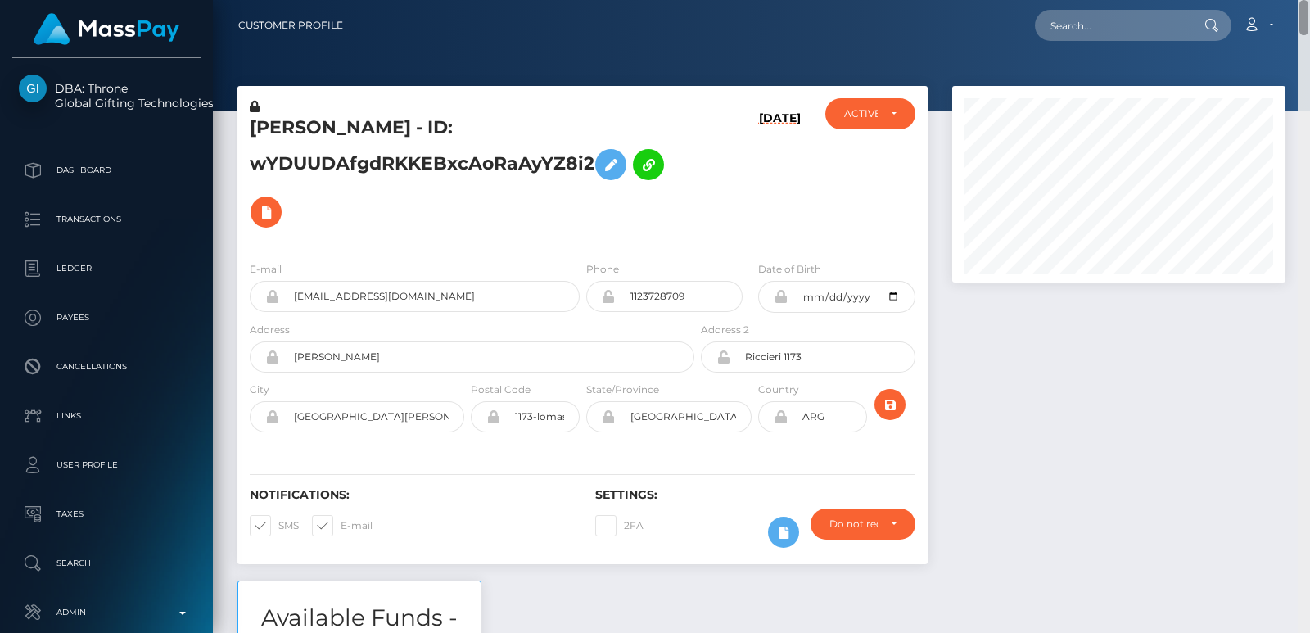
click at [1307, 2] on div "Customer Profile Loading... Loading..." at bounding box center [761, 316] width 1097 height 633
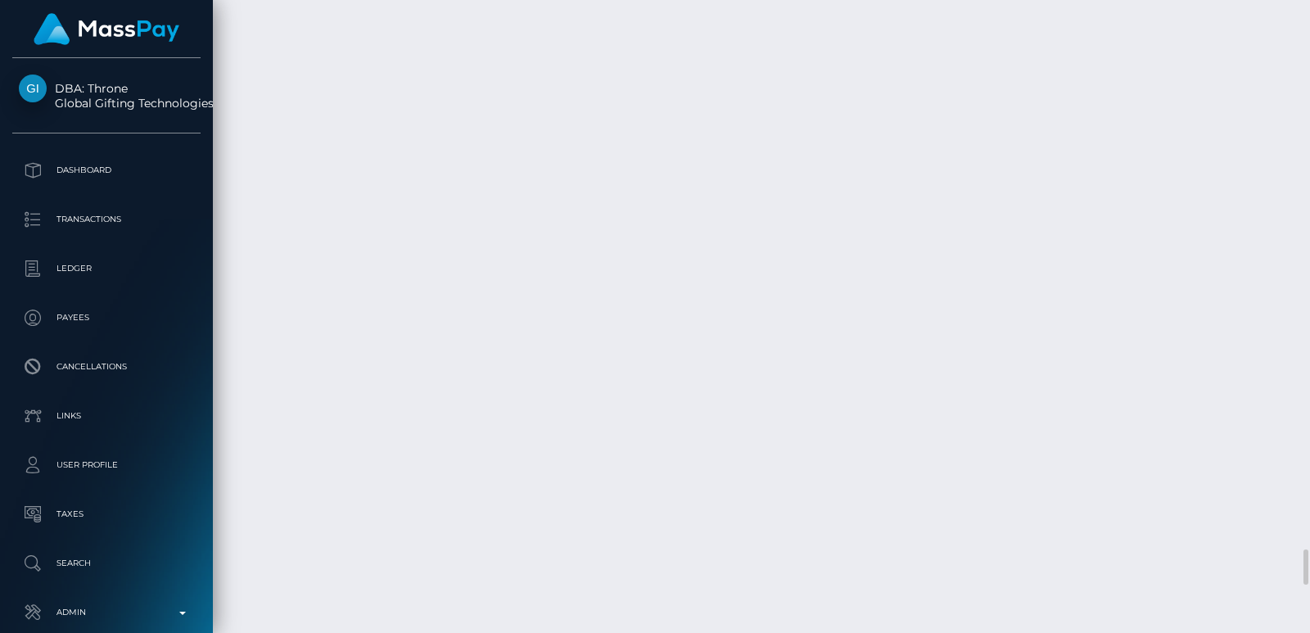
scroll to position [197, 332]
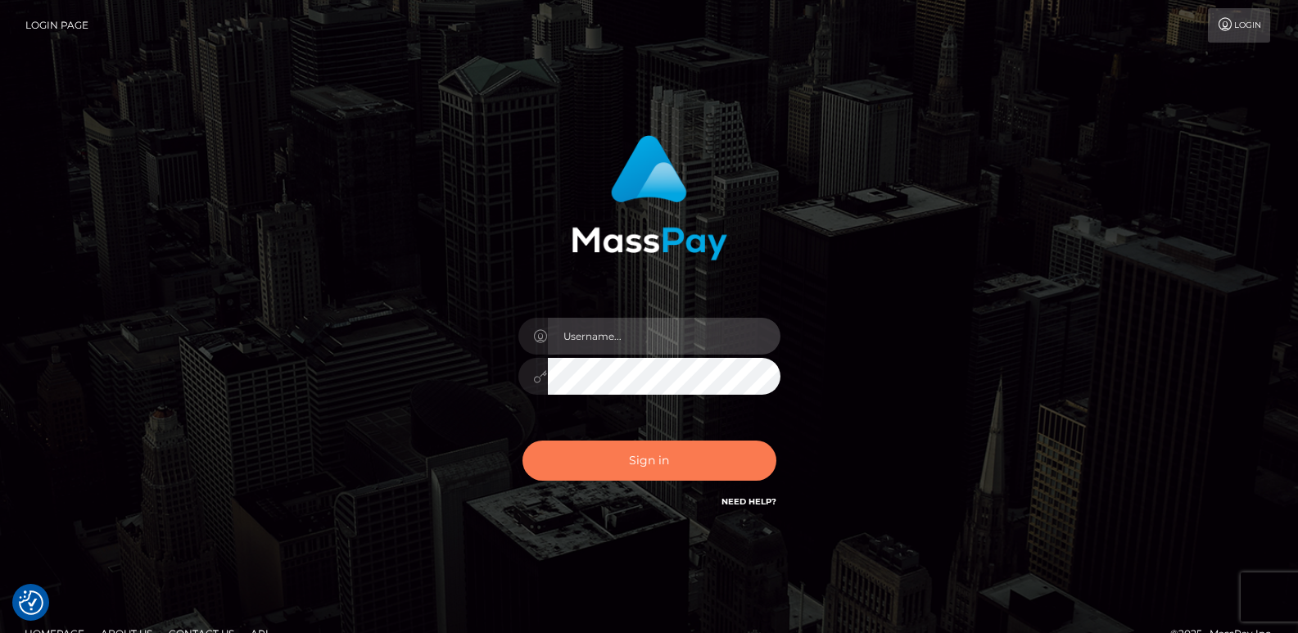
type input "[DOMAIN_NAME]"
click at [611, 472] on button "Sign in" at bounding box center [649, 461] width 254 height 40
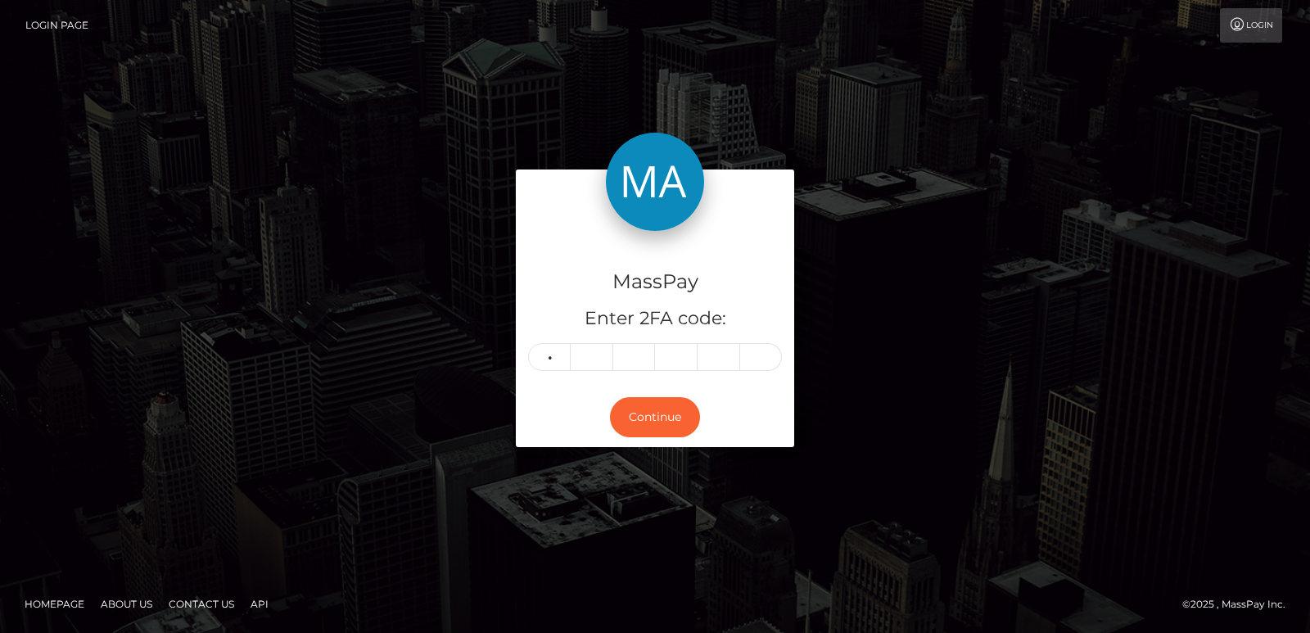
type input "0"
type input "7"
type input "3"
type input "0"
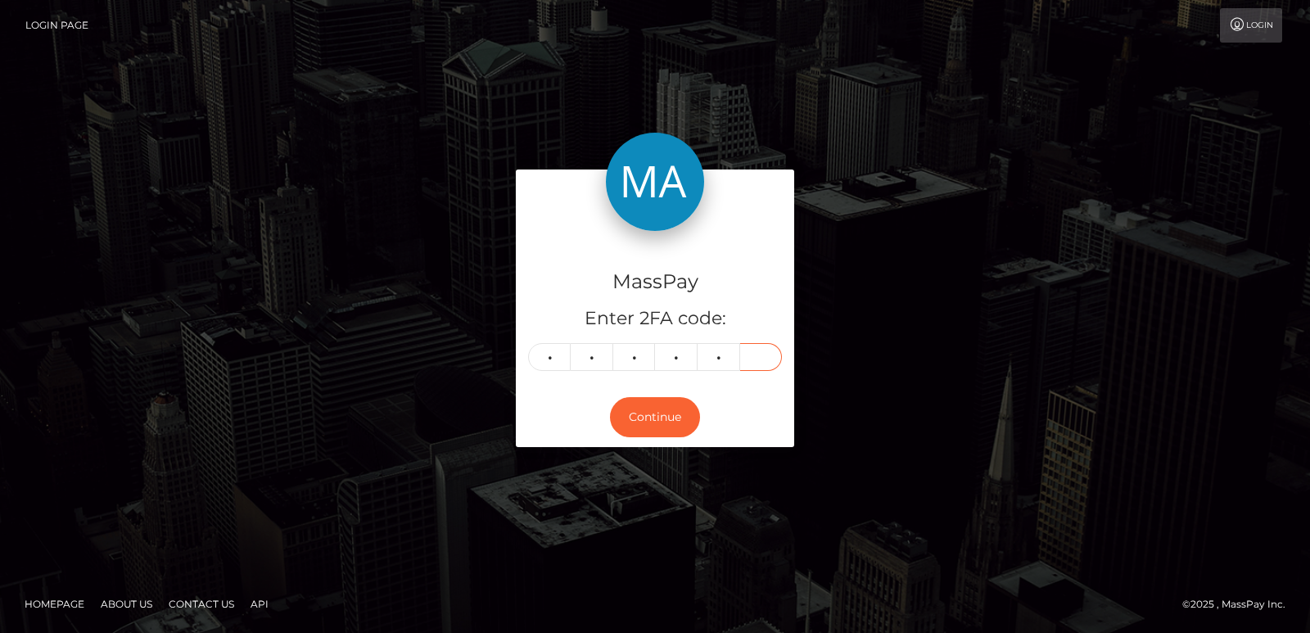
type input "6"
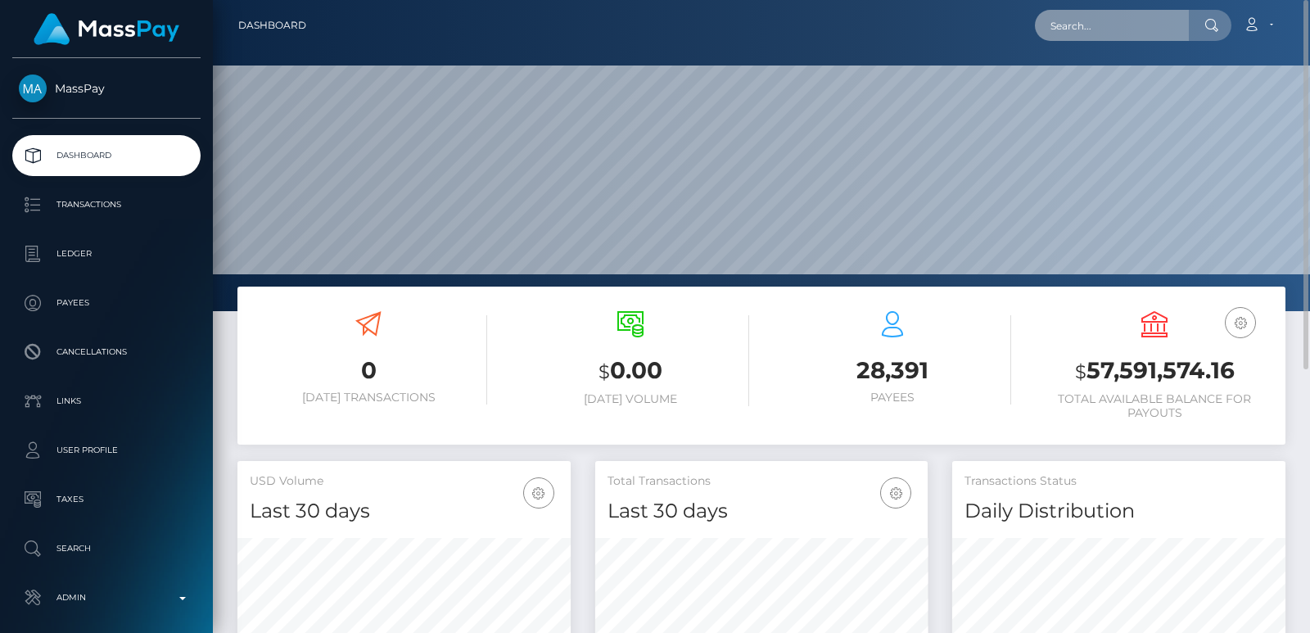
click at [1076, 25] on input "text" at bounding box center [1112, 25] width 154 height 31
paste input "[EMAIL_ADDRESS][DOMAIN_NAME]"
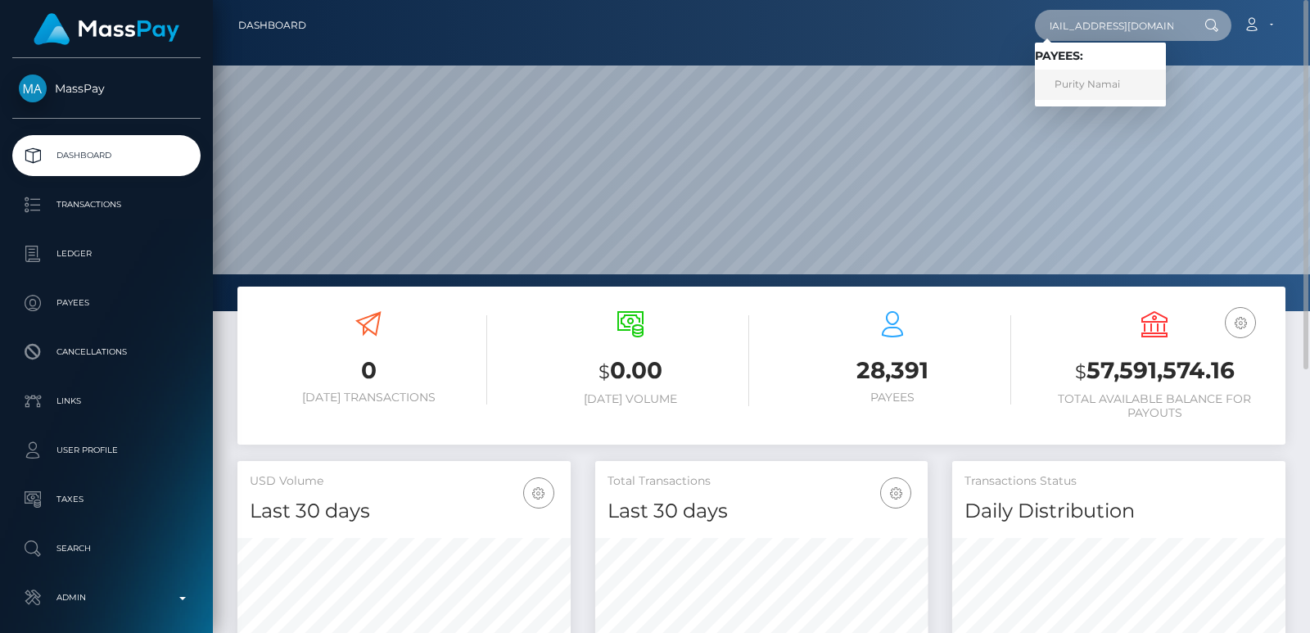
type input "[EMAIL_ADDRESS][DOMAIN_NAME]"
click at [1087, 93] on link "Purity Namai" at bounding box center [1100, 85] width 131 height 30
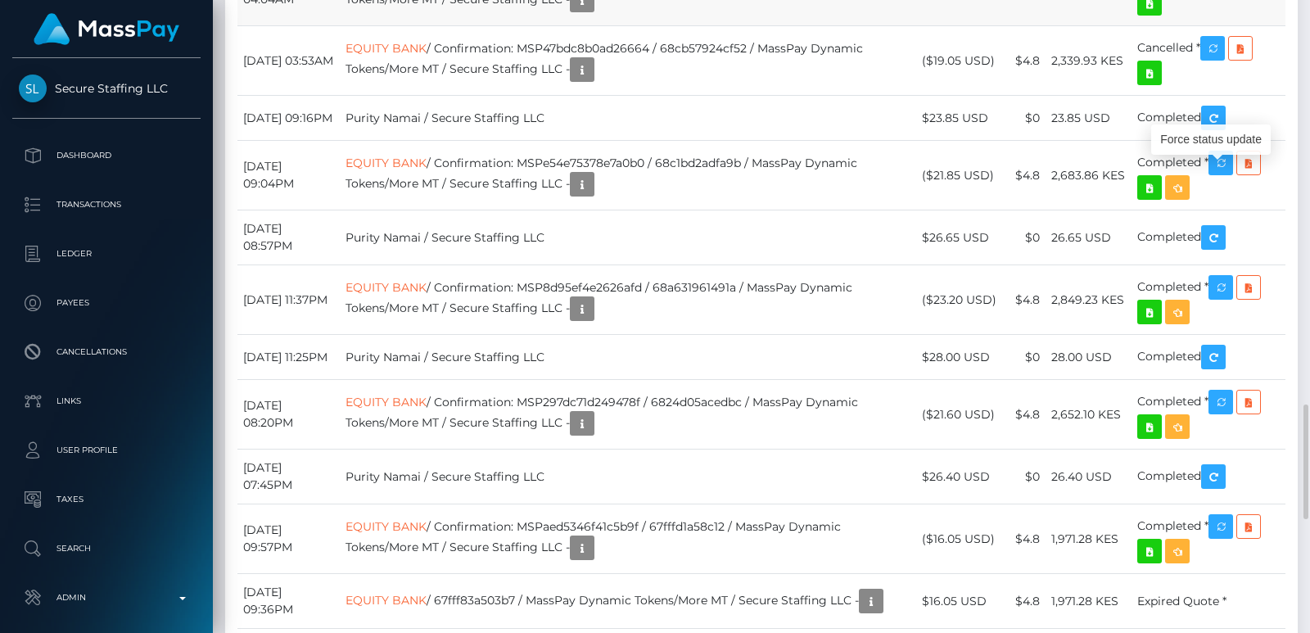
scroll to position [197, 332]
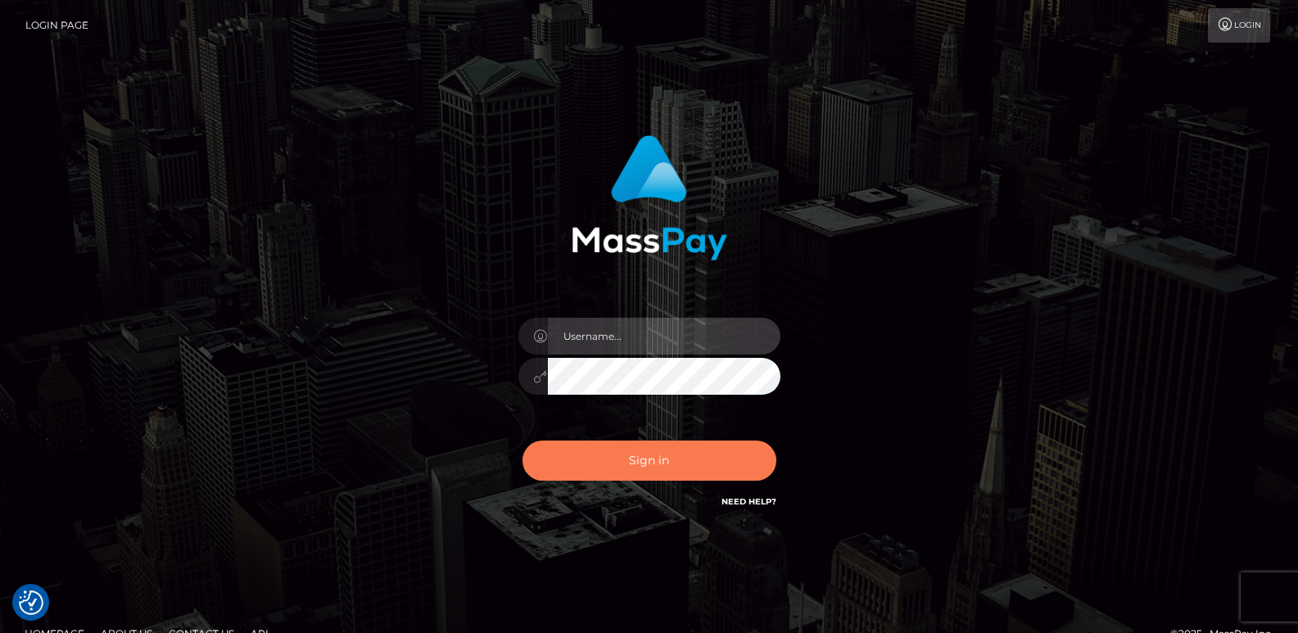
type input "[DOMAIN_NAME]"
click at [607, 455] on button "Sign in" at bounding box center [649, 461] width 254 height 40
type input "[DOMAIN_NAME]"
click at [606, 455] on button "Sign in" at bounding box center [649, 461] width 254 height 40
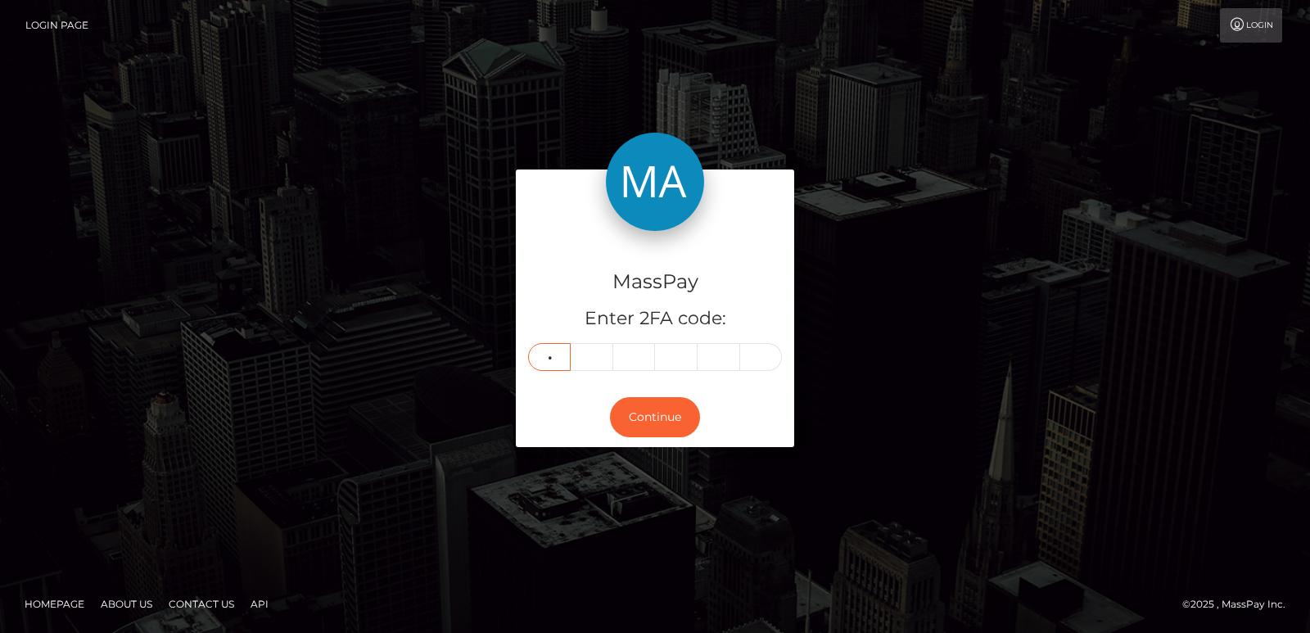
type input "8"
type input "7"
type input "5"
type input "3"
type input "8"
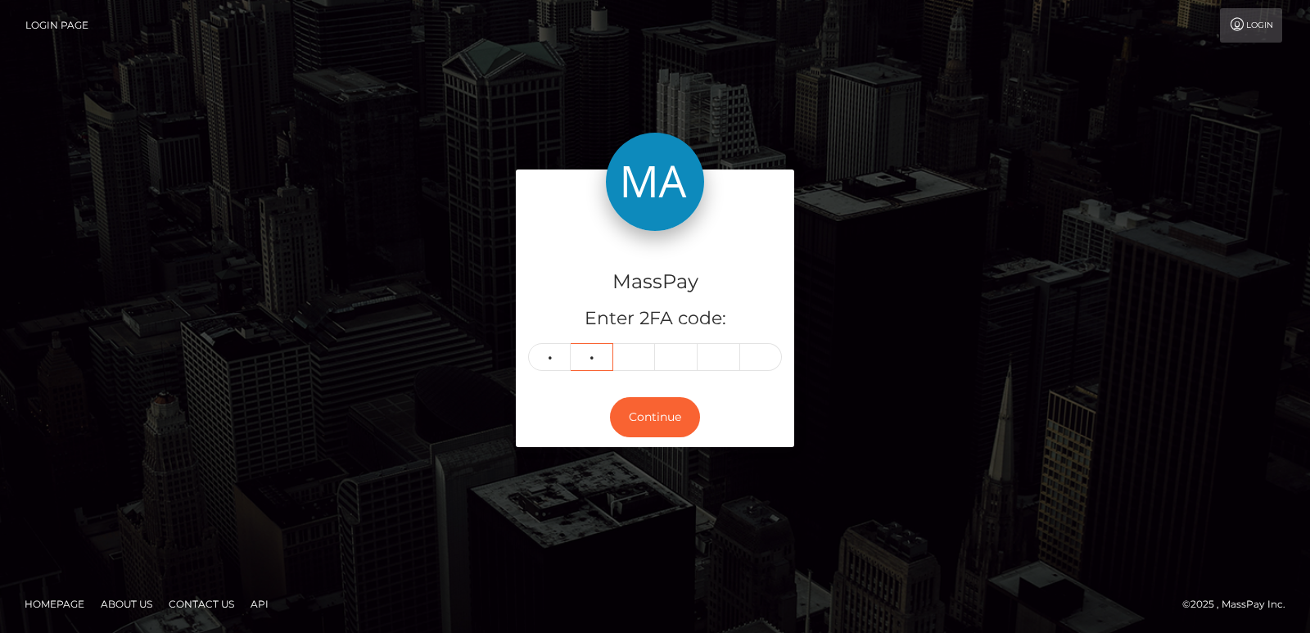
type input "7"
type input "5"
type input "2"
type input "7"
type input "4"
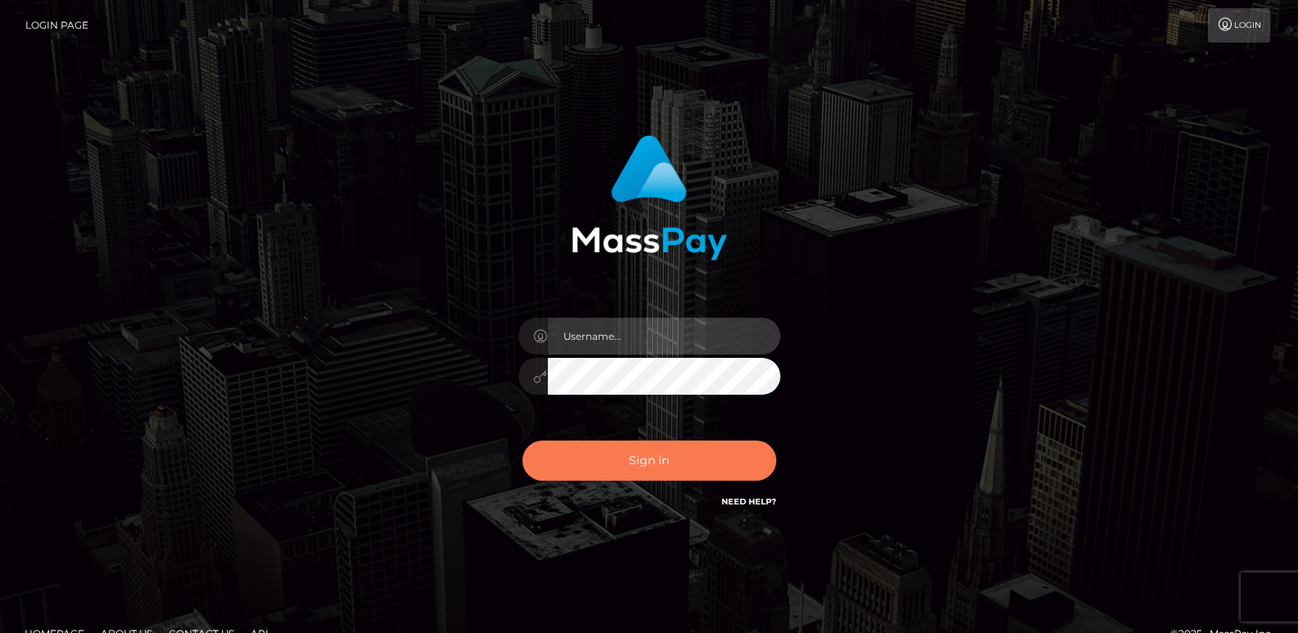
type input "[DOMAIN_NAME]"
click at [631, 469] on button "Sign in" at bounding box center [649, 461] width 254 height 40
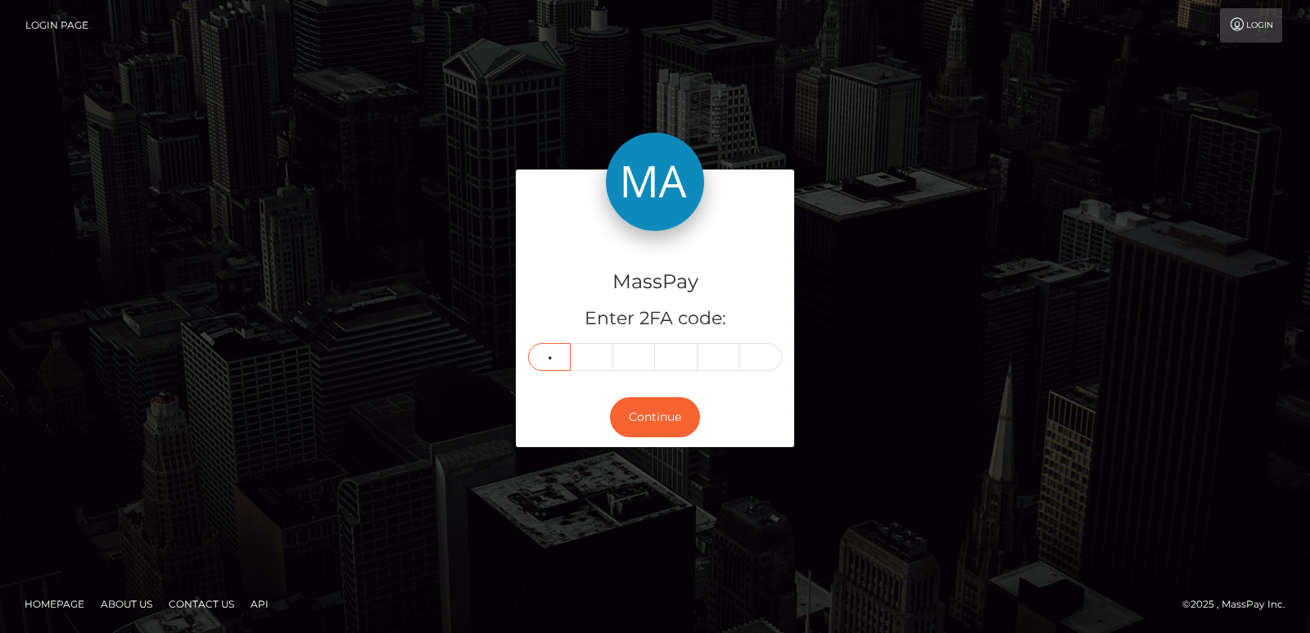
type input "8"
type input "1"
type input "3"
type input "0"
type input "5"
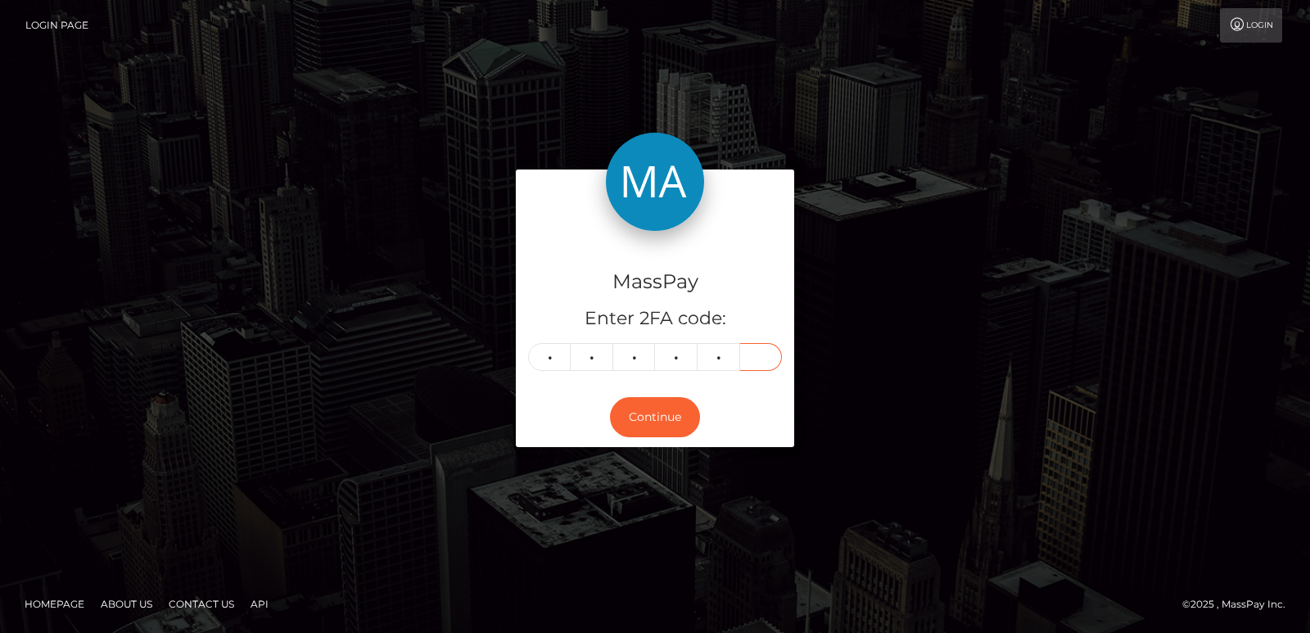
type input "2"
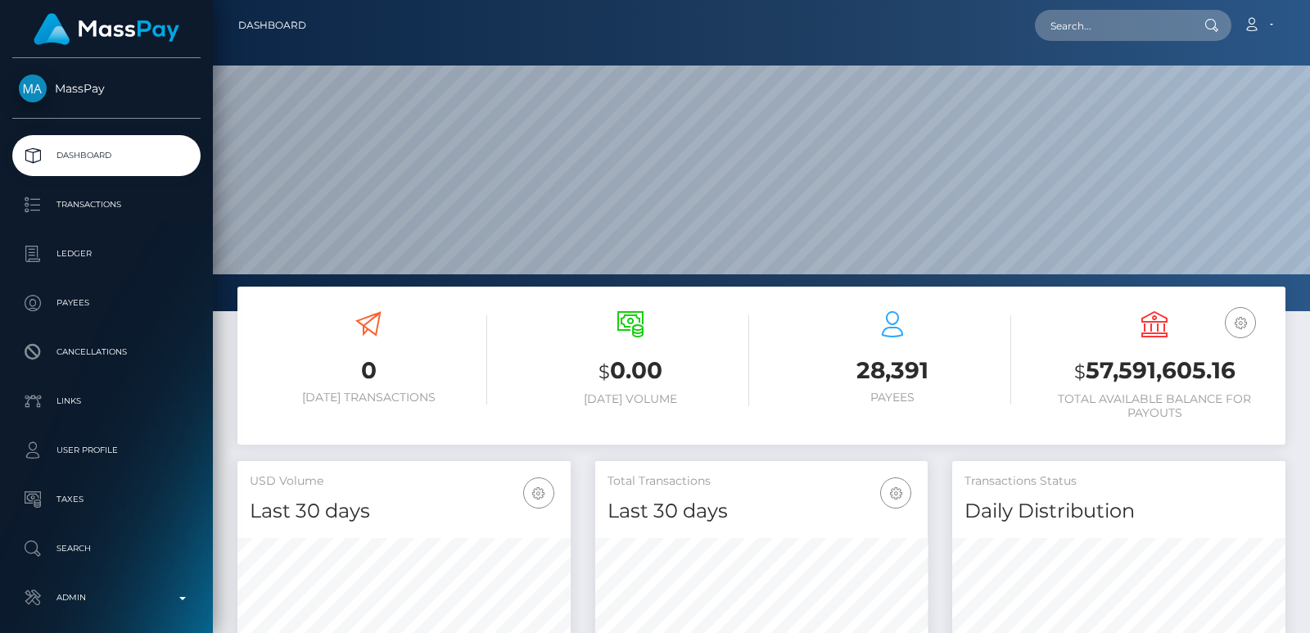
scroll to position [525, 332]
click at [1079, 25] on input "text" at bounding box center [1112, 25] width 154 height 31
paste input "[EMAIL_ADDRESS][DOMAIN_NAME]"
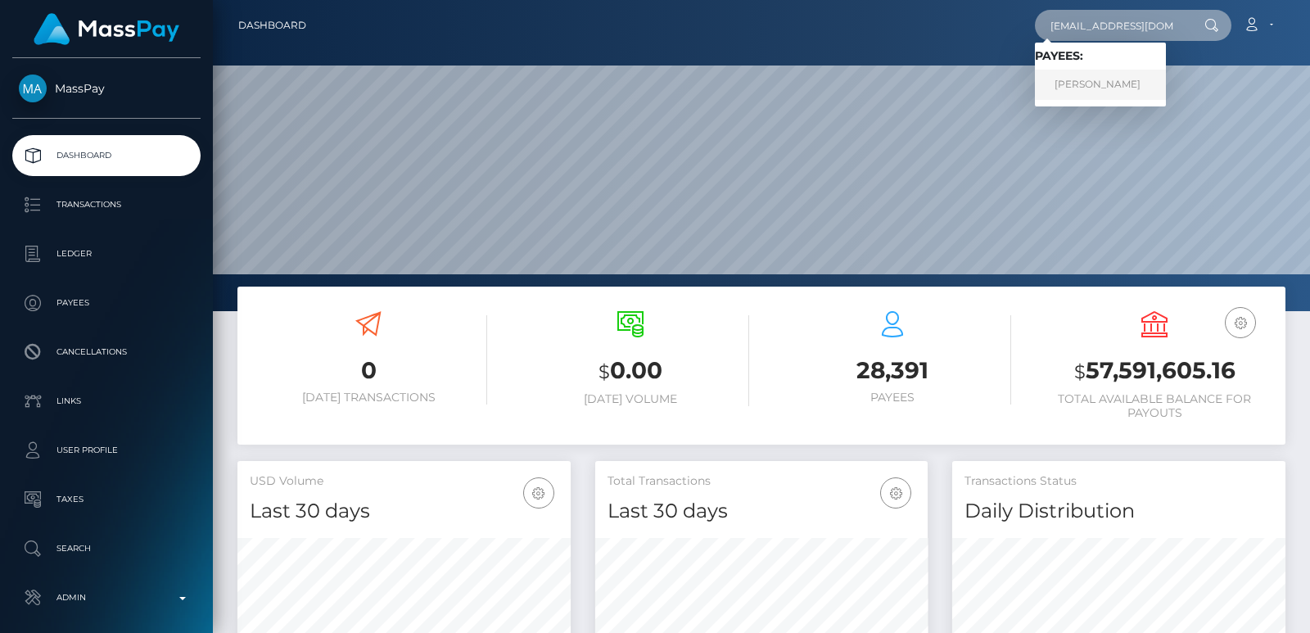
type input "[EMAIL_ADDRESS][DOMAIN_NAME]"
click at [1101, 82] on link "[PERSON_NAME]" at bounding box center [1100, 85] width 131 height 30
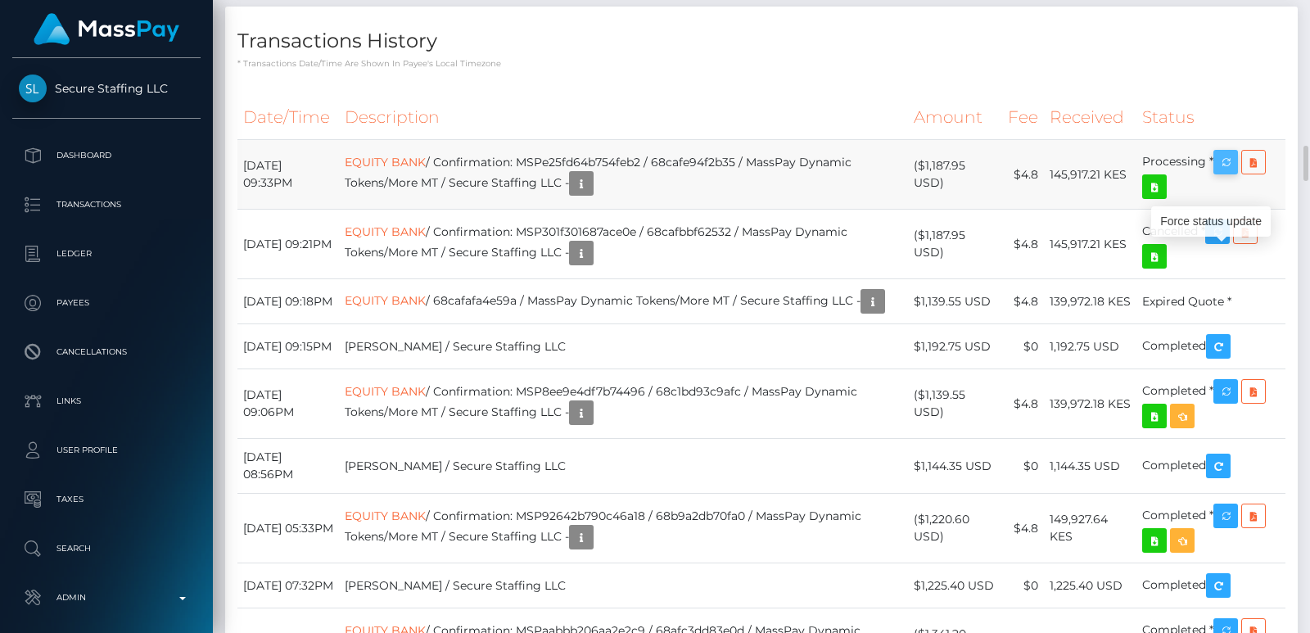
scroll to position [197, 332]
click at [1230, 173] on icon "button" at bounding box center [1226, 162] width 20 height 20
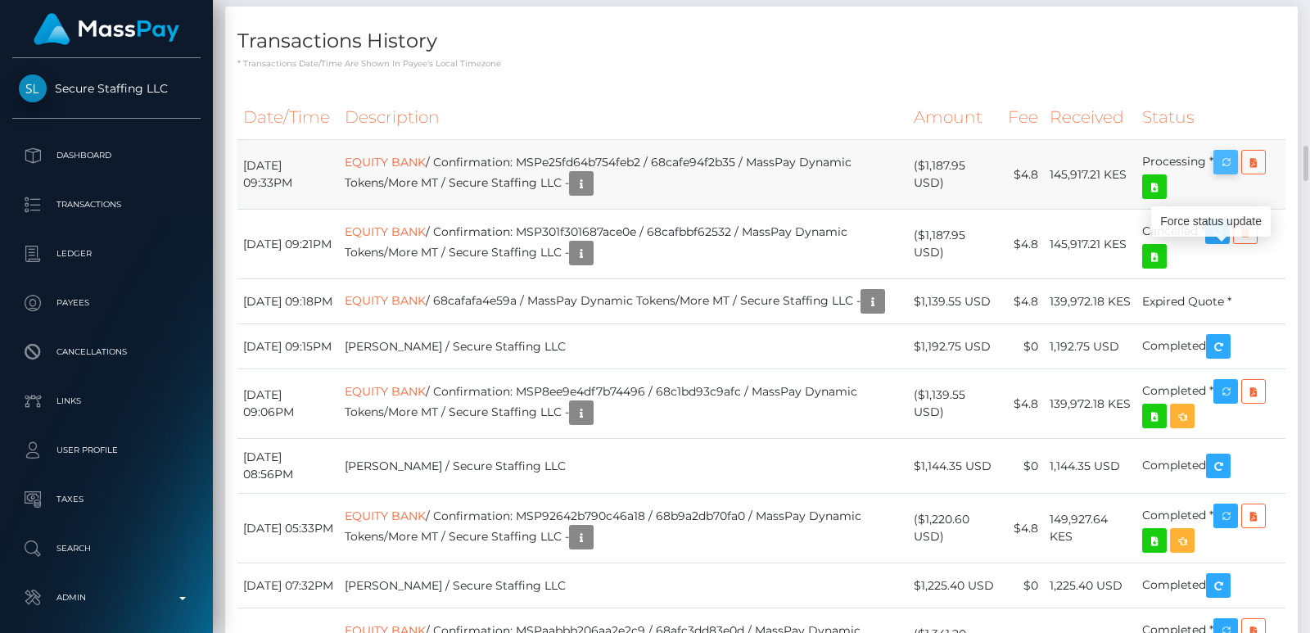
click at [1230, 173] on icon "button" at bounding box center [1226, 162] width 20 height 20
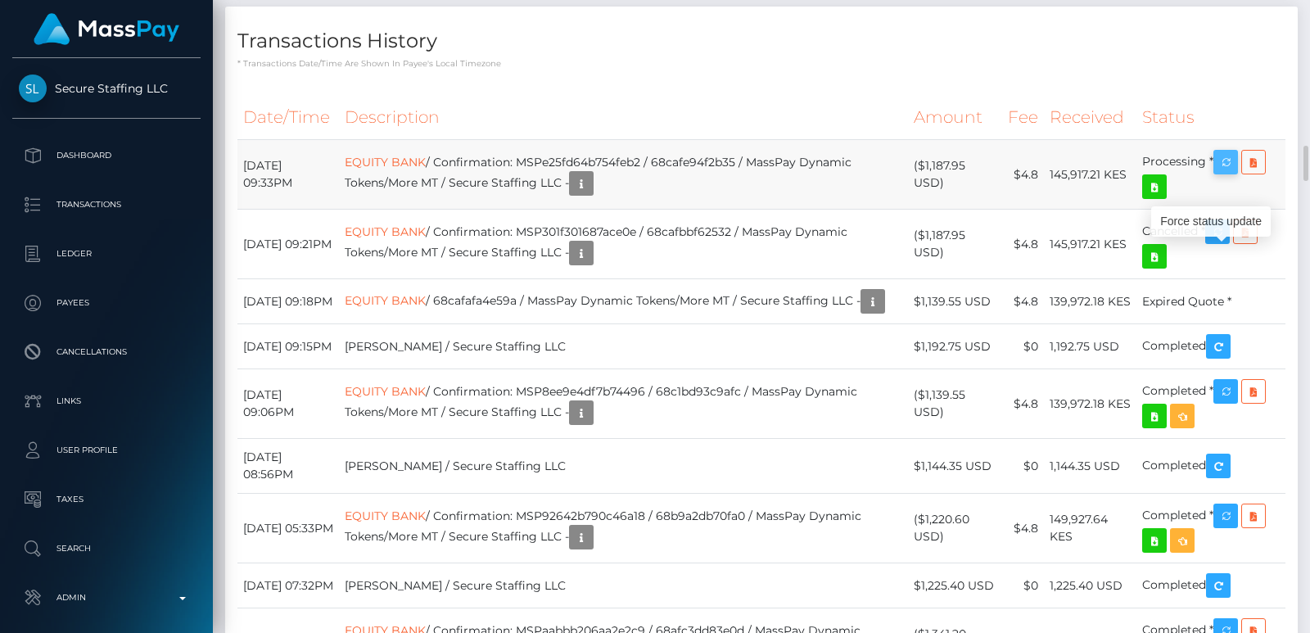
click at [1230, 173] on icon "button" at bounding box center [1226, 162] width 20 height 20
click at [1228, 173] on icon "button" at bounding box center [1226, 162] width 20 height 20
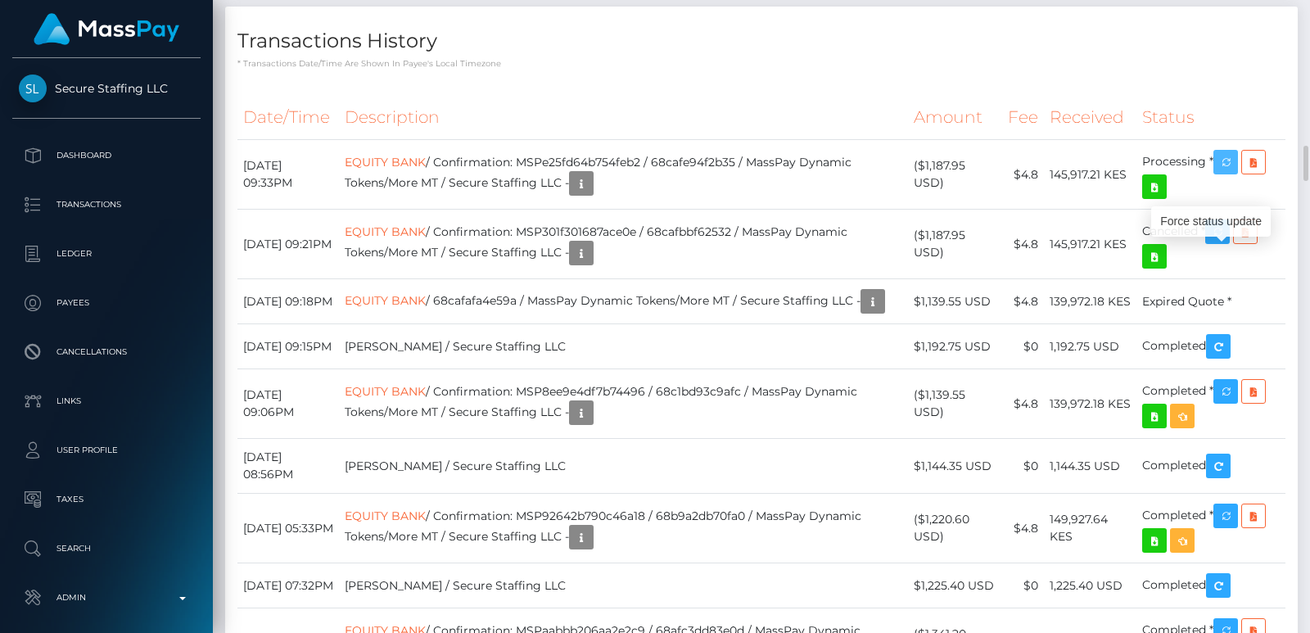
click at [1228, 173] on icon "button" at bounding box center [1226, 162] width 20 height 20
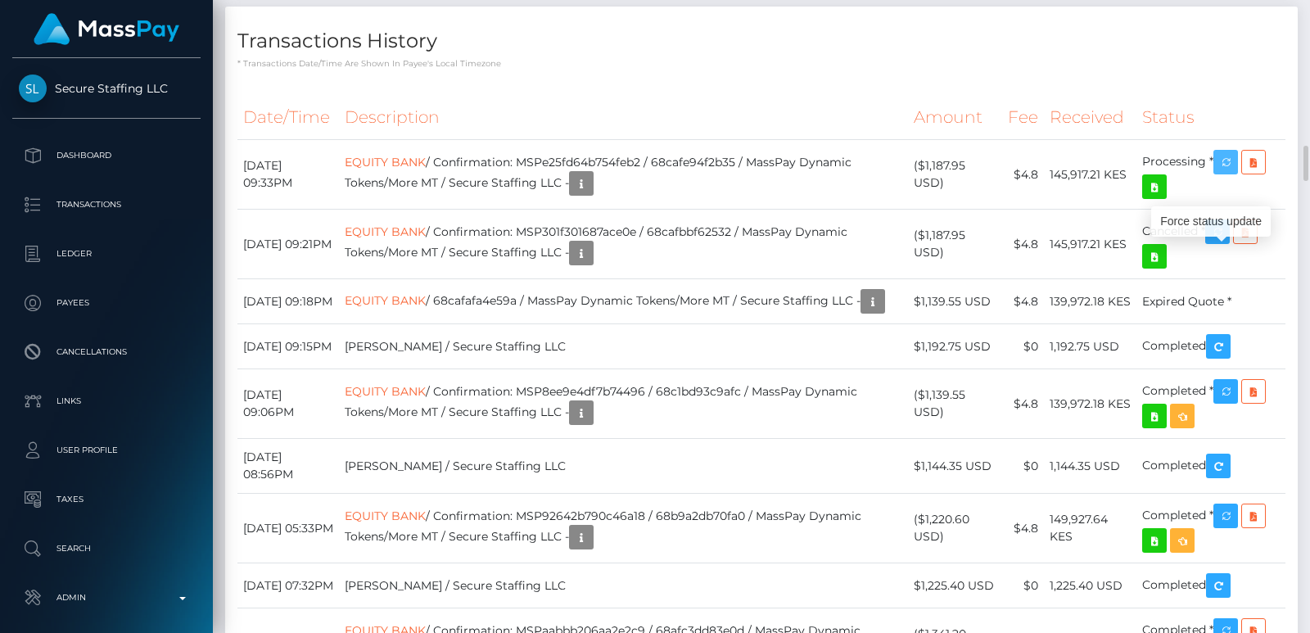
click at [1228, 173] on icon "button" at bounding box center [1226, 162] width 20 height 20
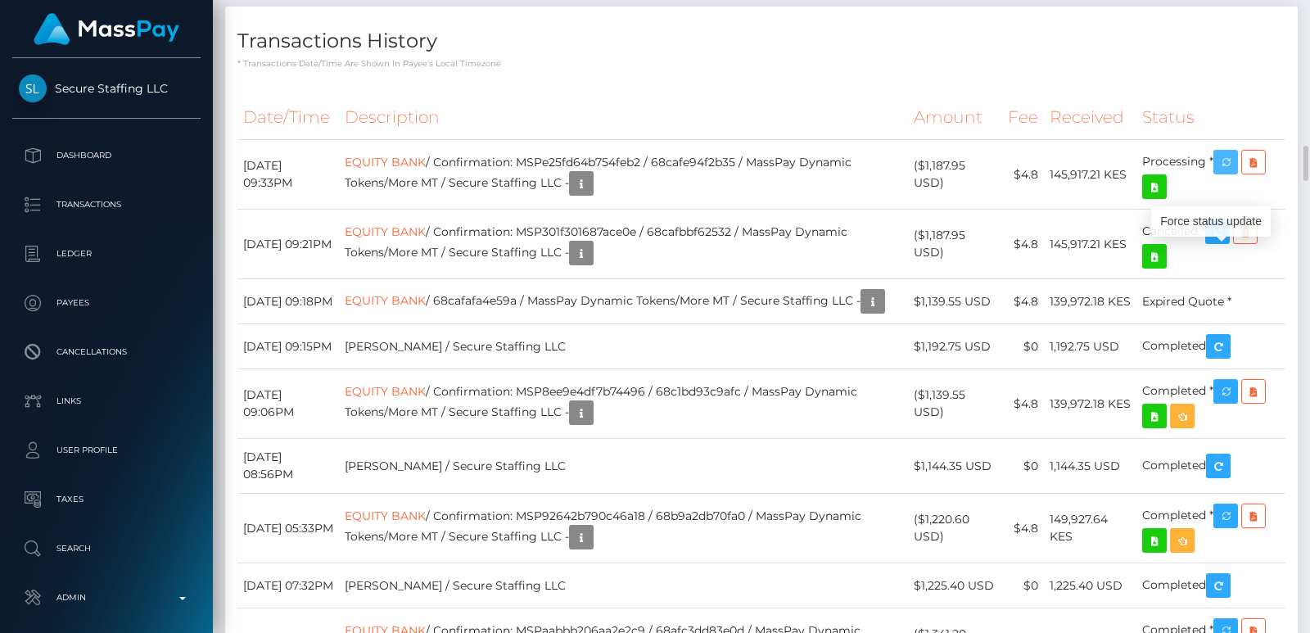
click at [1228, 173] on icon "button" at bounding box center [1226, 162] width 20 height 20
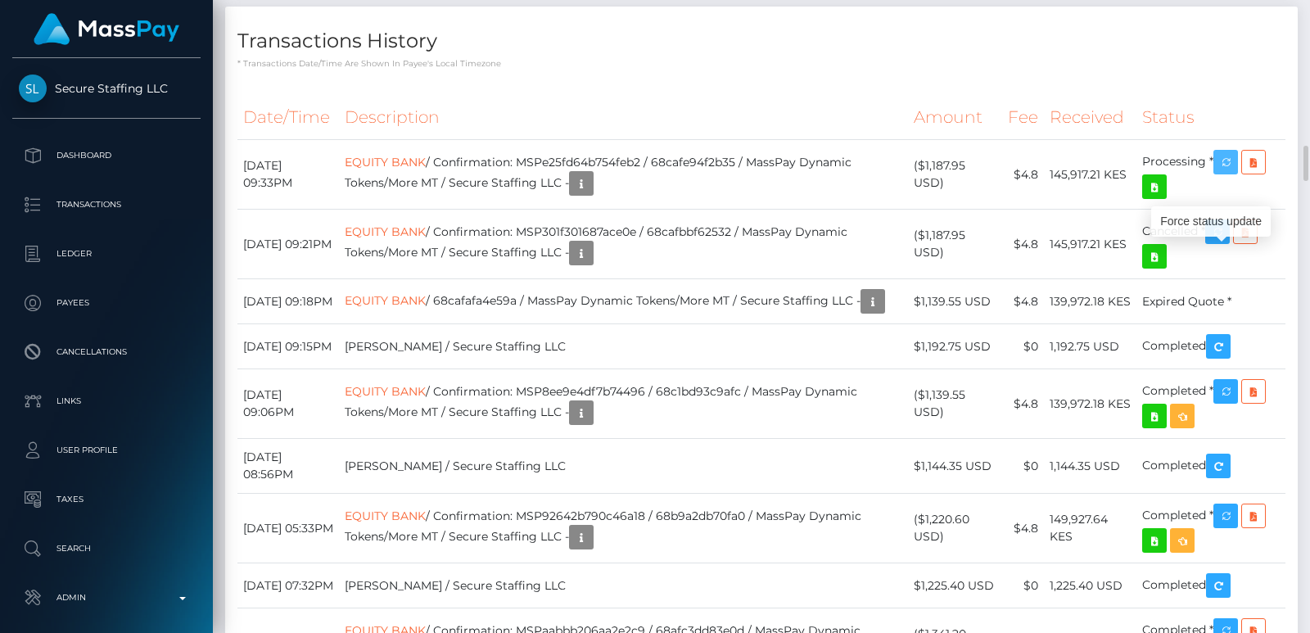
click at [1228, 173] on icon "button" at bounding box center [1226, 162] width 20 height 20
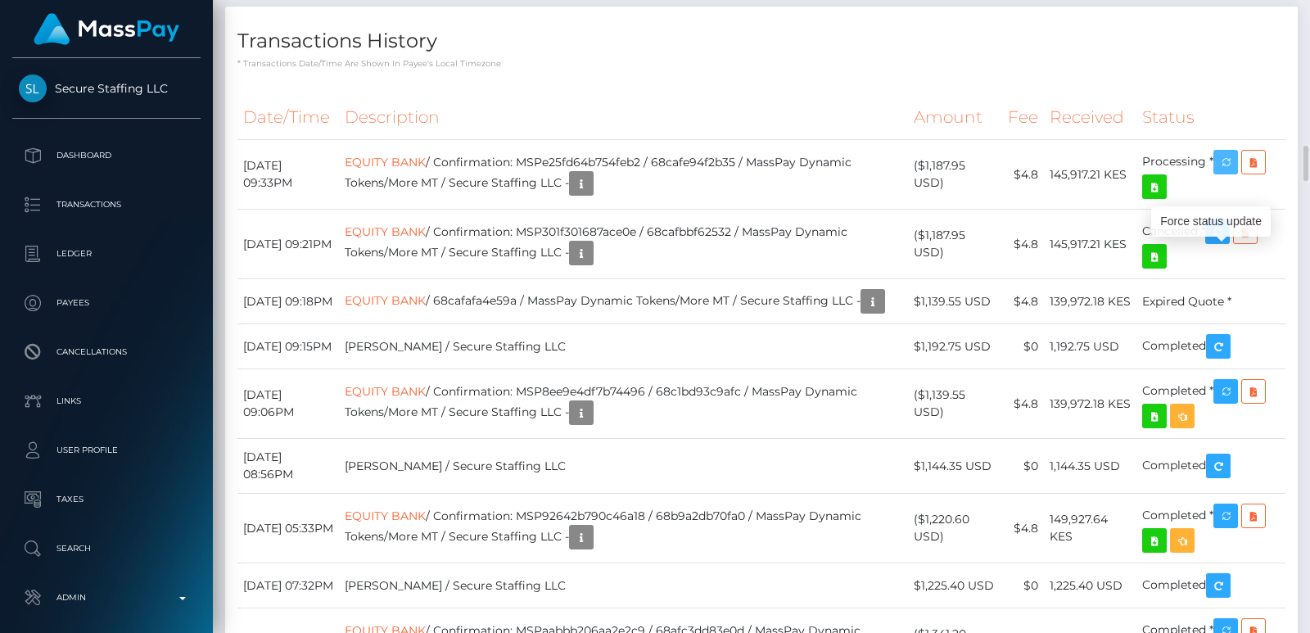
click at [1228, 173] on icon "button" at bounding box center [1226, 162] width 20 height 20
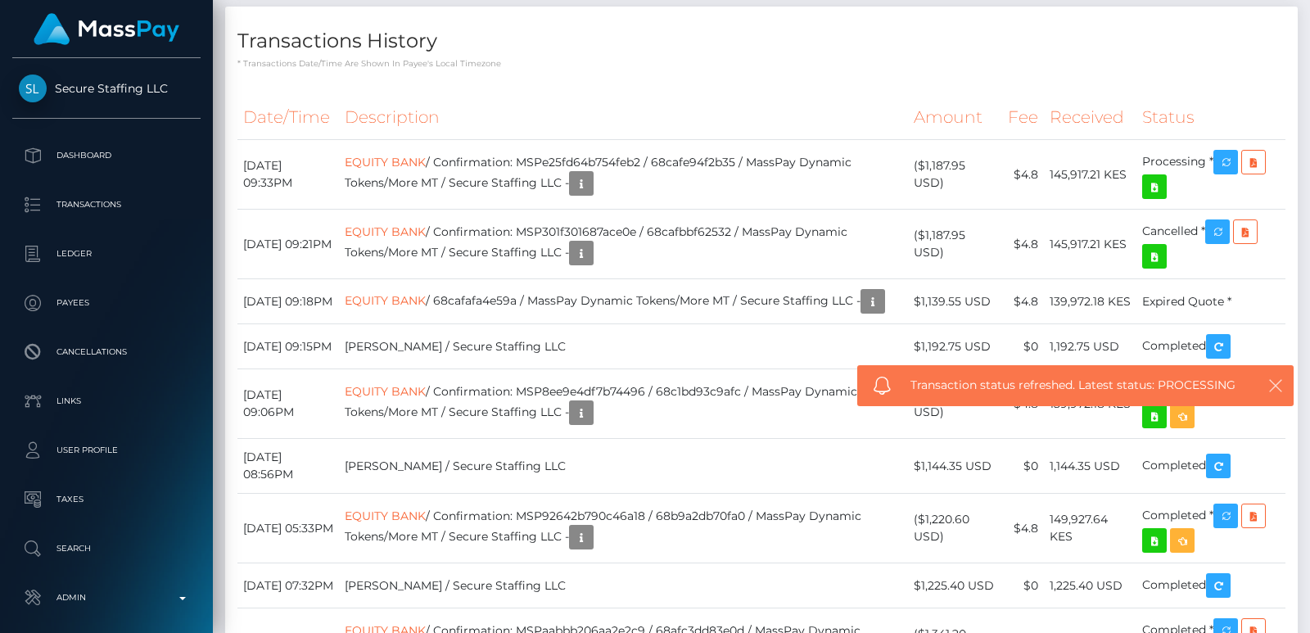
click at [1279, 382] on icon "button" at bounding box center [1276, 386] width 16 height 16
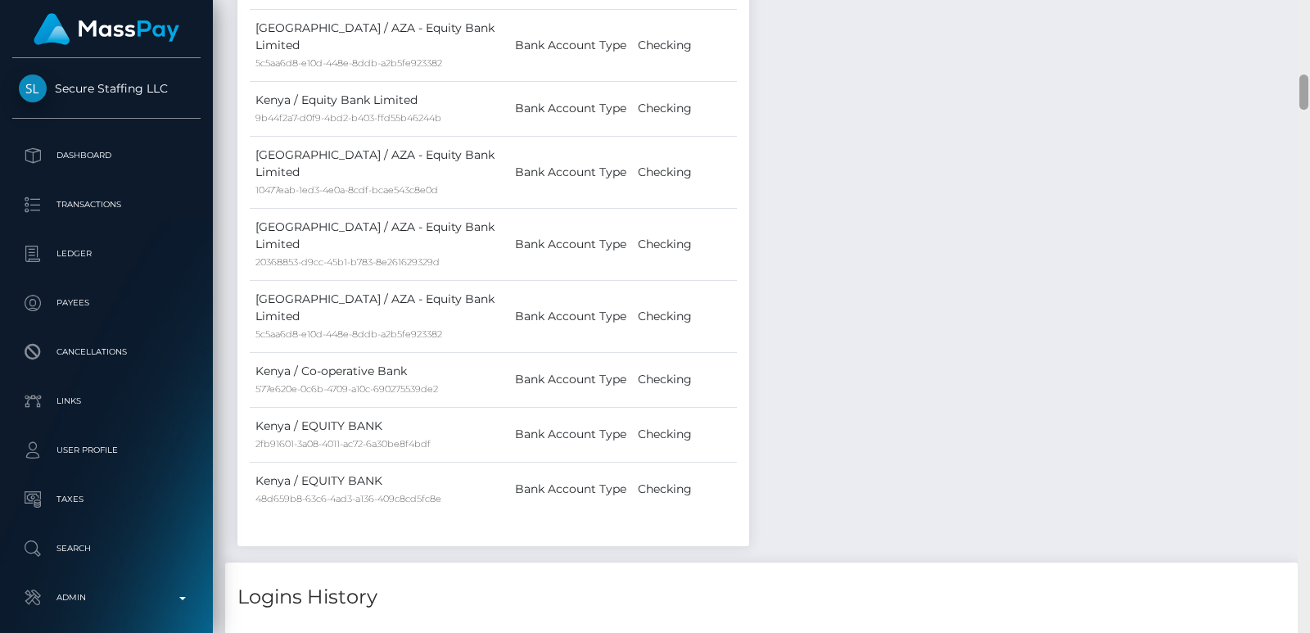
click at [1307, 35] on div at bounding box center [1304, 316] width 12 height 633
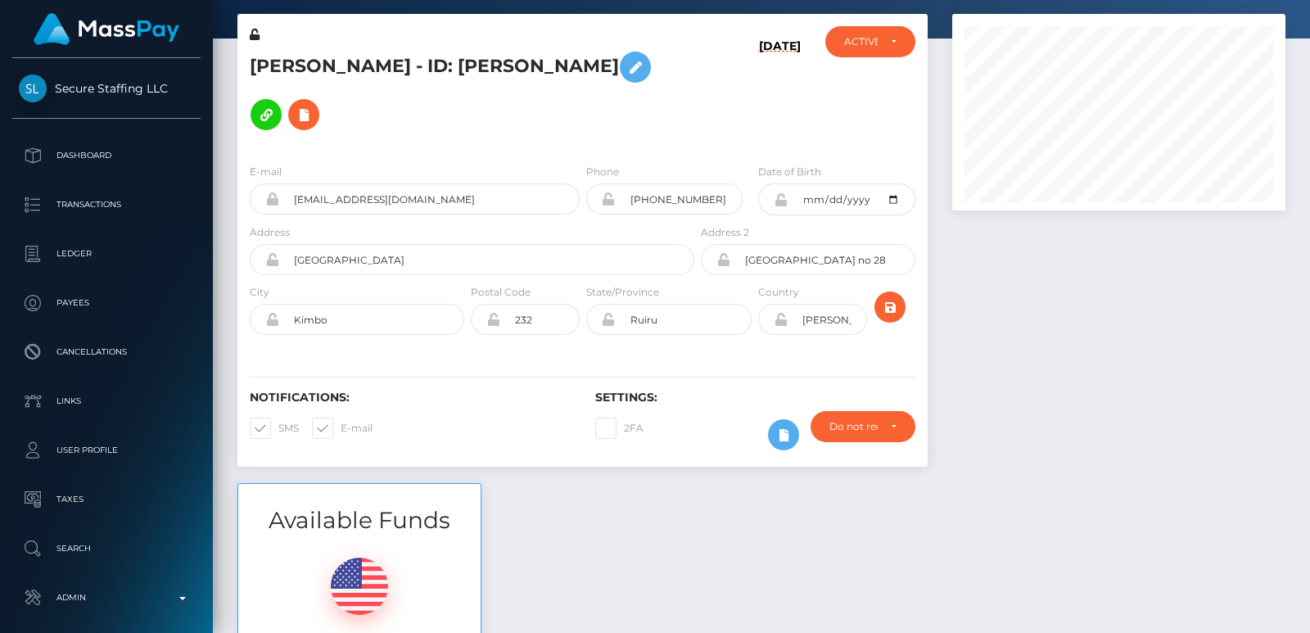
click at [1307, 35] on div at bounding box center [1304, 20] width 9 height 35
click at [1309, 2] on div "Customer Profile Loading... Loading..." at bounding box center [761, 316] width 1097 height 633
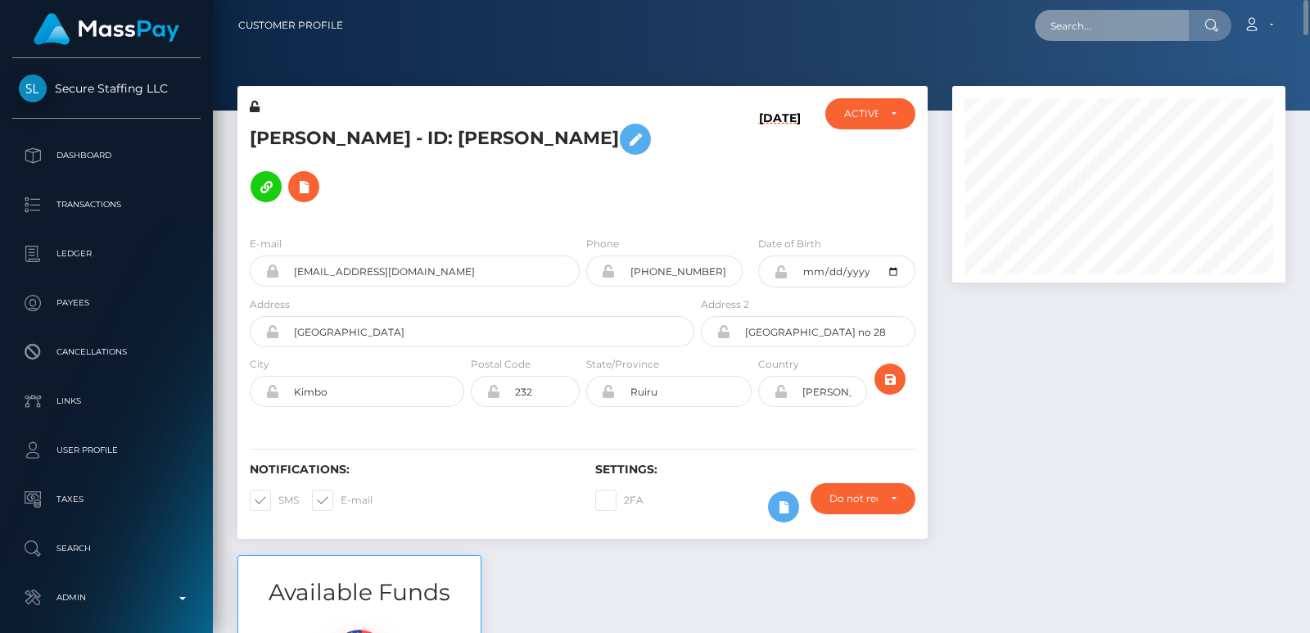
click at [1095, 21] on input "text" at bounding box center [1112, 25] width 154 height 31
paste input "carolinacioffi3@gmail.com"
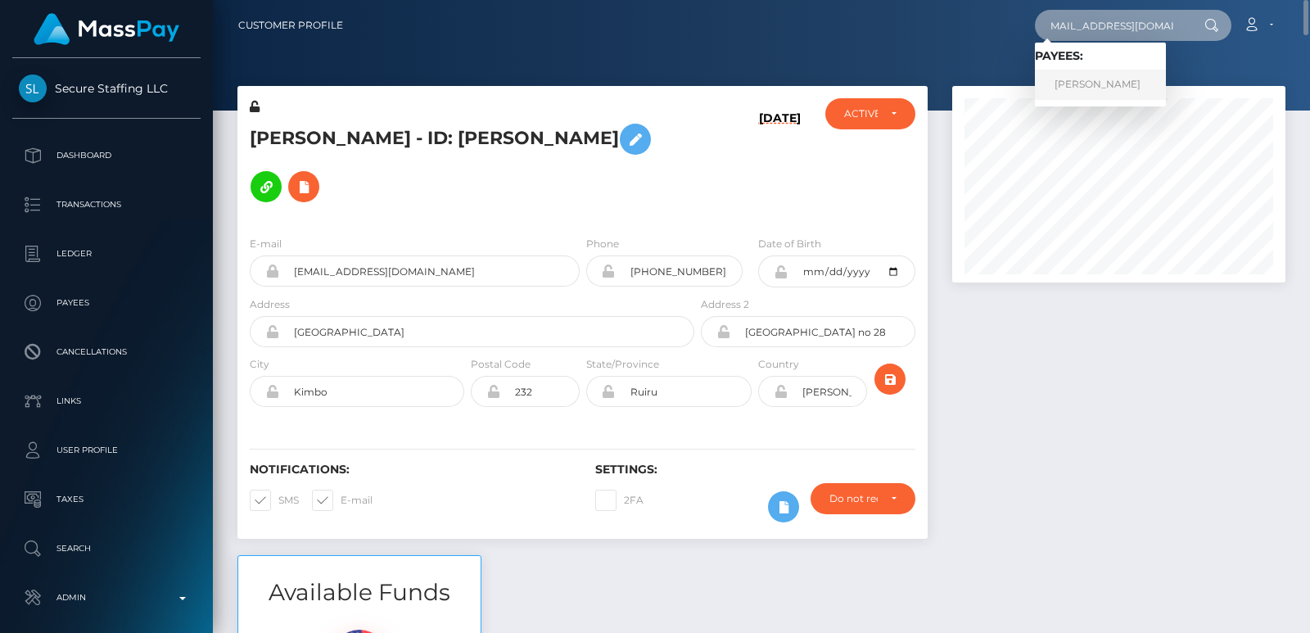
type input "carolinacioffi3@gmail.com"
click at [1099, 82] on link "CAROLINA SOFIA CIOFFI" at bounding box center [1100, 85] width 131 height 30
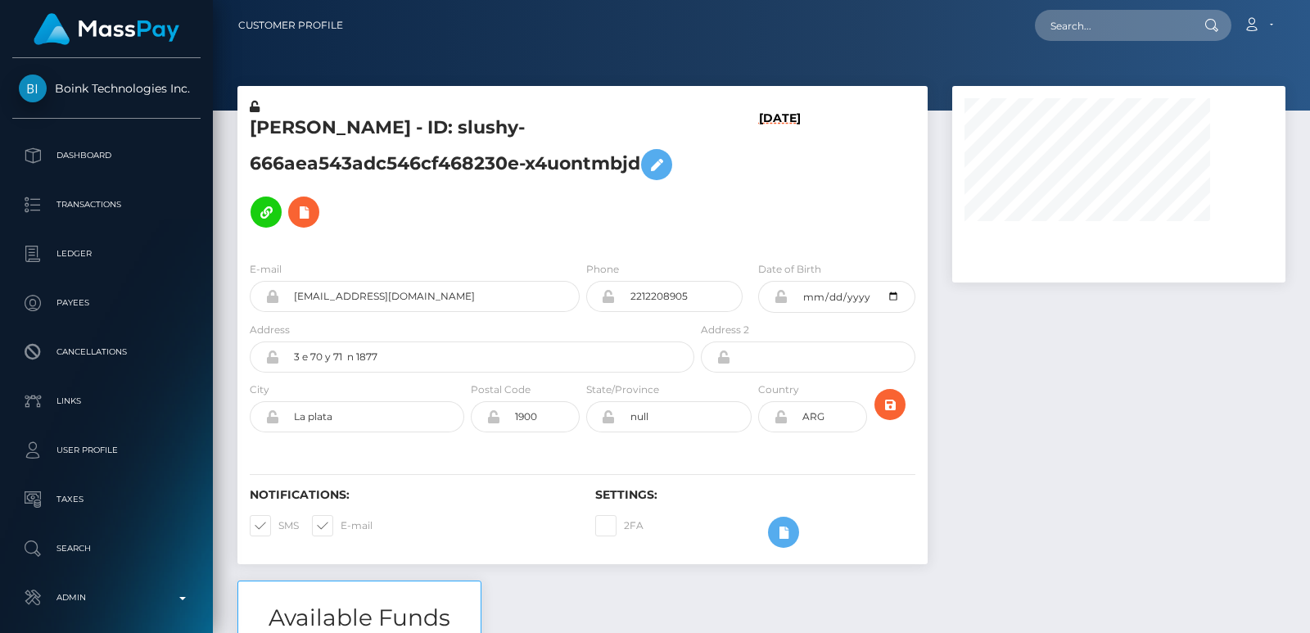
click at [1067, 423] on div at bounding box center [1119, 333] width 358 height 495
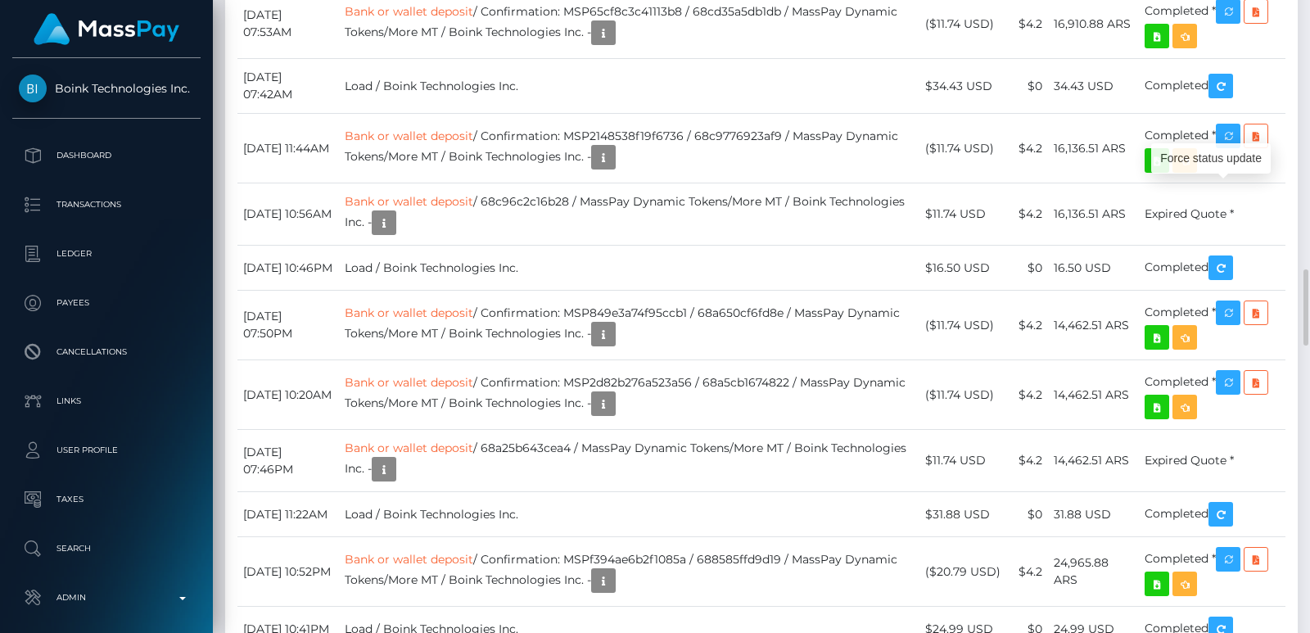
scroll to position [197, 332]
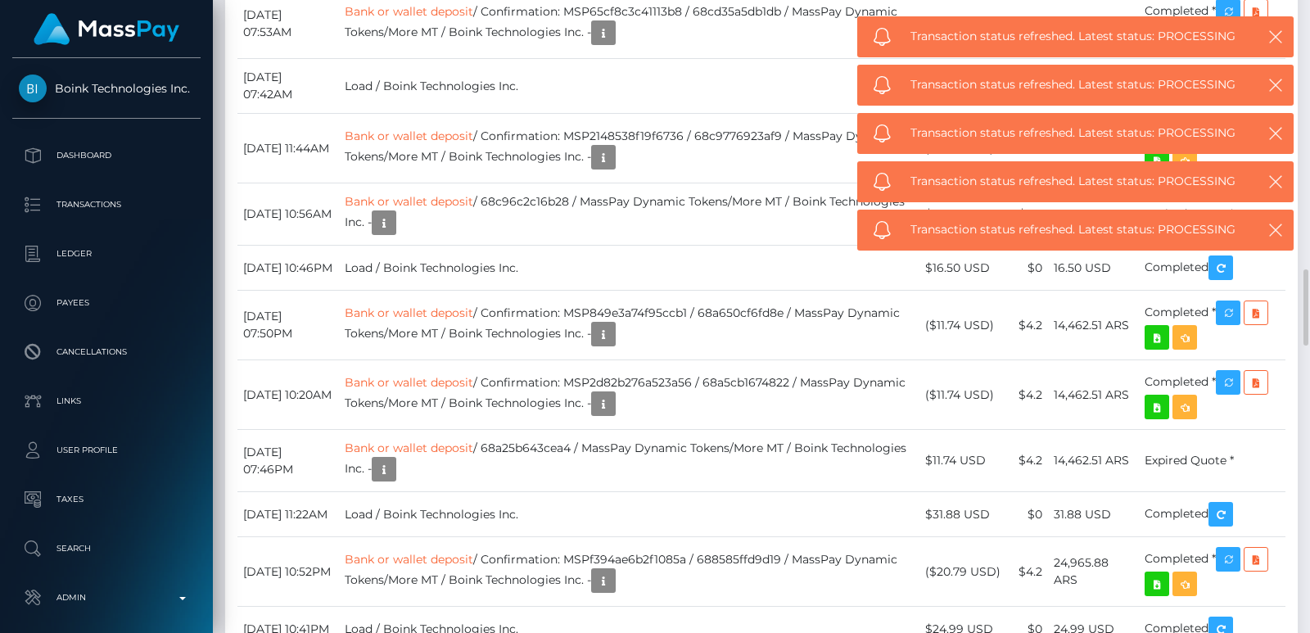
click at [1228, 210] on div "Transaction status refreshed. Latest status: PROCESSING" at bounding box center [1075, 230] width 436 height 41
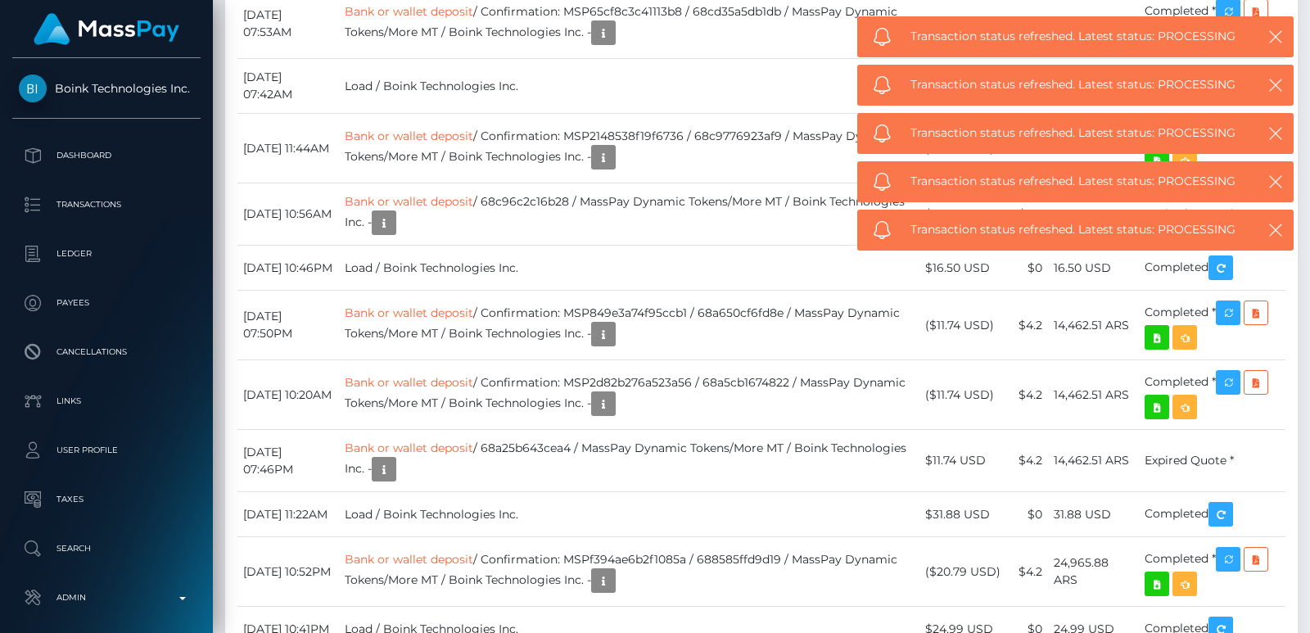
click at [1228, 210] on div "Transaction status refreshed. Latest status: PROCESSING" at bounding box center [1075, 230] width 436 height 41
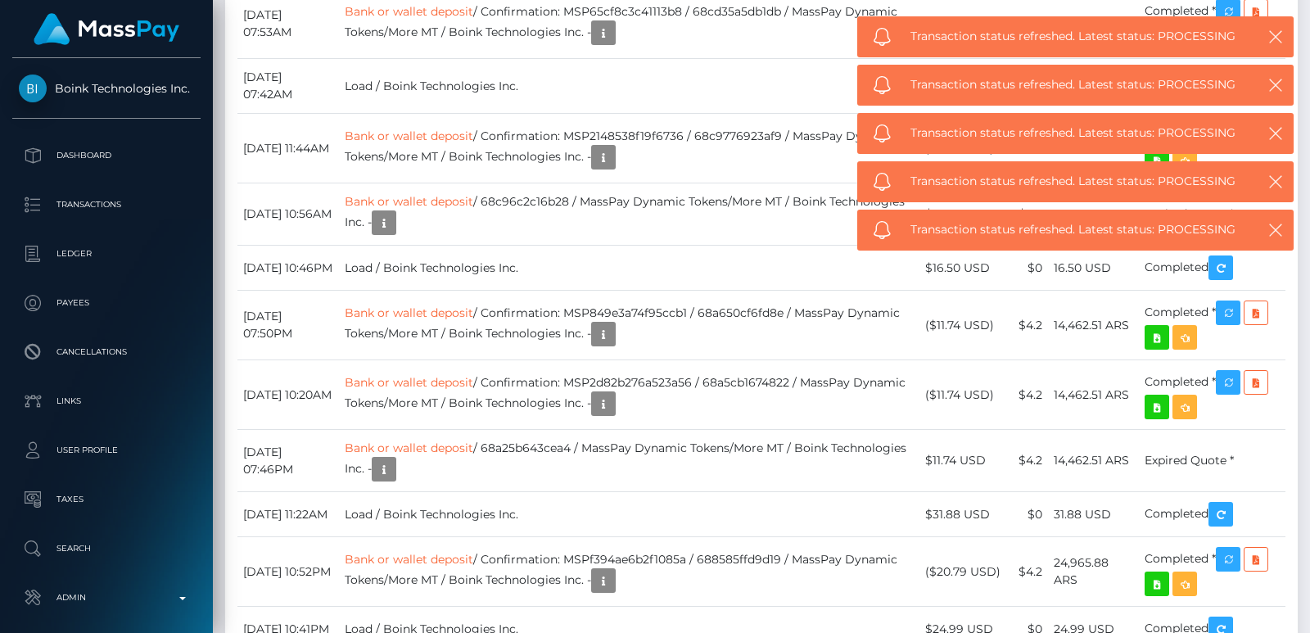
click at [1228, 210] on div "Transaction status refreshed. Latest status: PROCESSING" at bounding box center [1075, 230] width 436 height 41
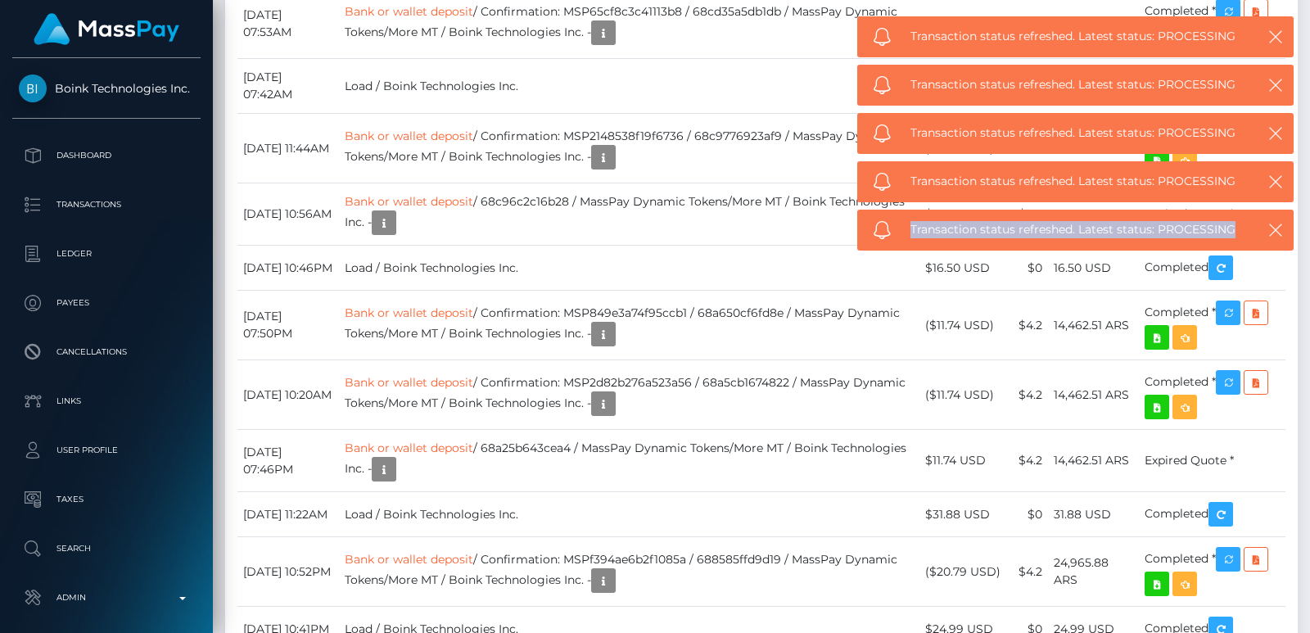
click at [1228, 221] on span "Transaction status refreshed. Latest status: PROCESSING" at bounding box center [1074, 229] width 327 height 17
click at [1228, 210] on div "Transaction status refreshed. Latest status: PROCESSING" at bounding box center [1075, 230] width 436 height 41
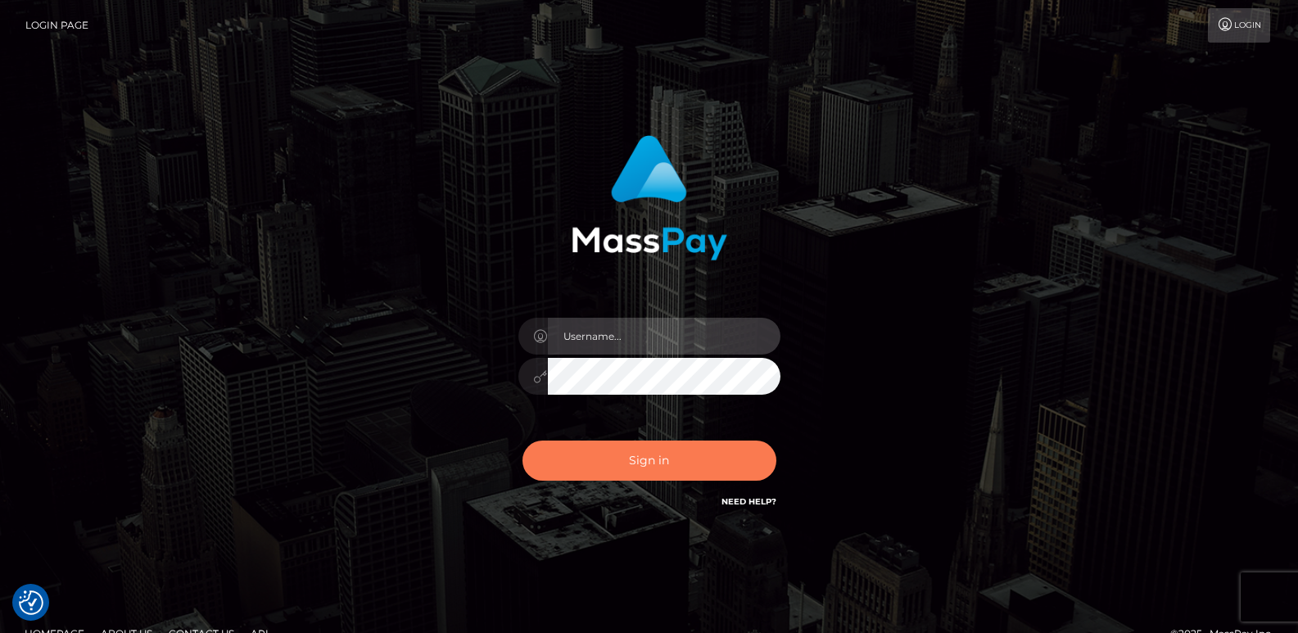
type input "[DOMAIN_NAME]"
click at [651, 467] on button "Sign in" at bounding box center [649, 461] width 254 height 40
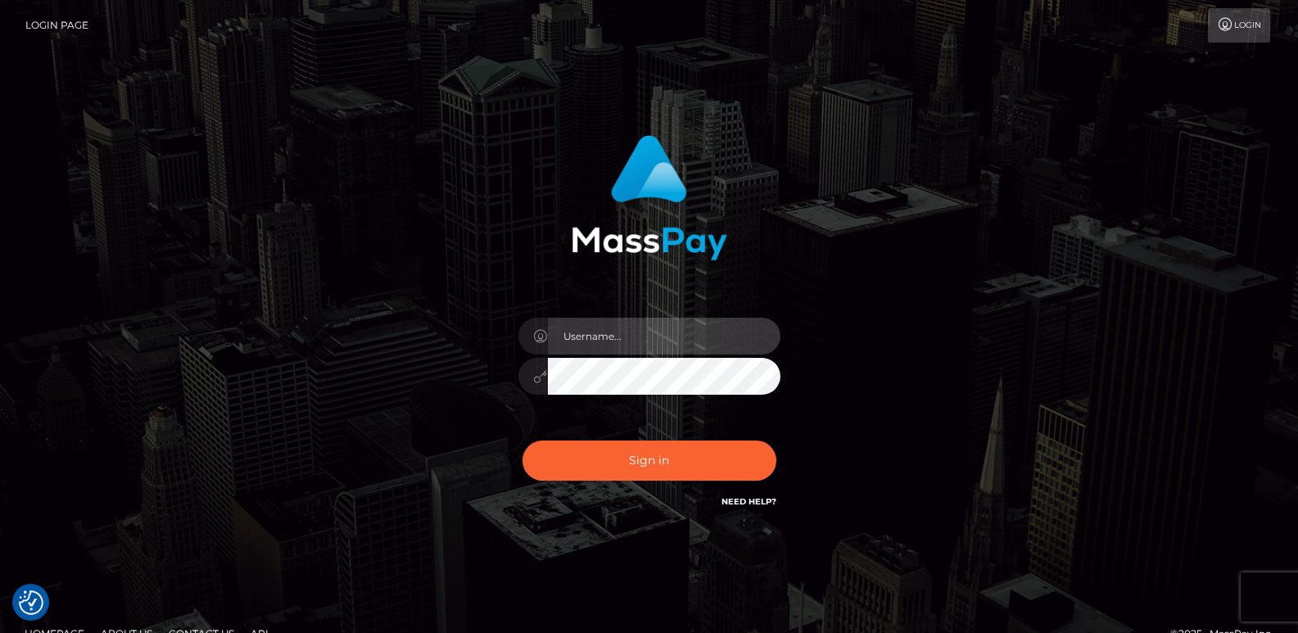
type input "[DOMAIN_NAME]"
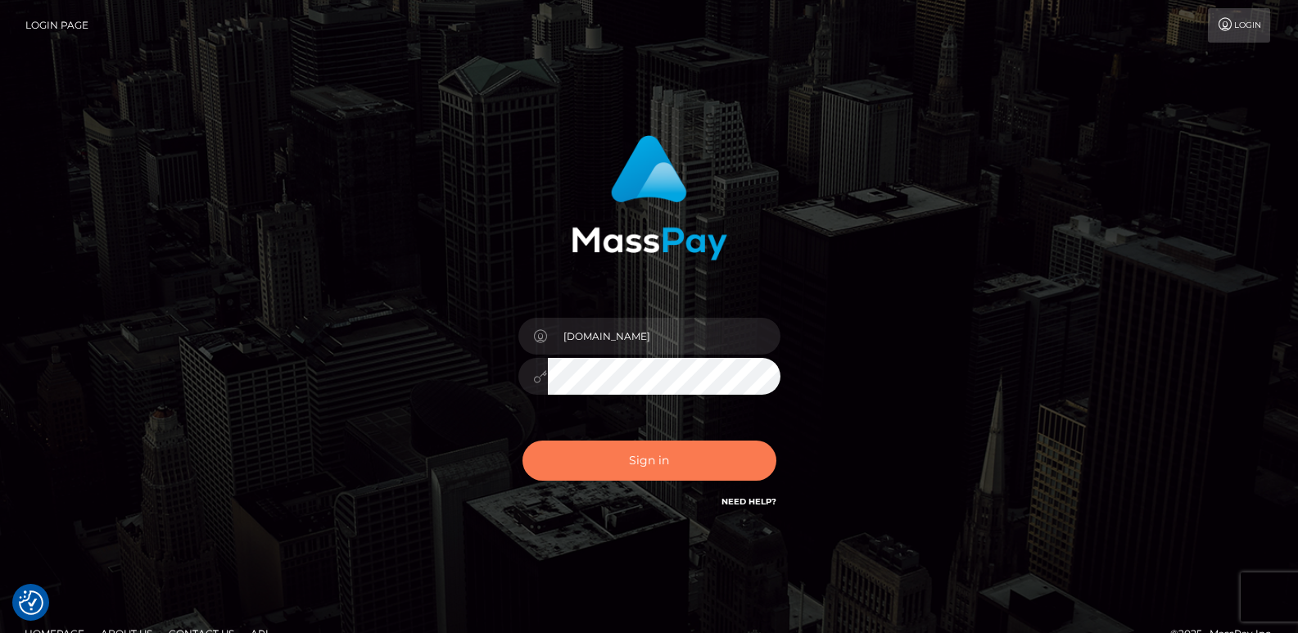
click at [651, 467] on button "Sign in" at bounding box center [649, 461] width 254 height 40
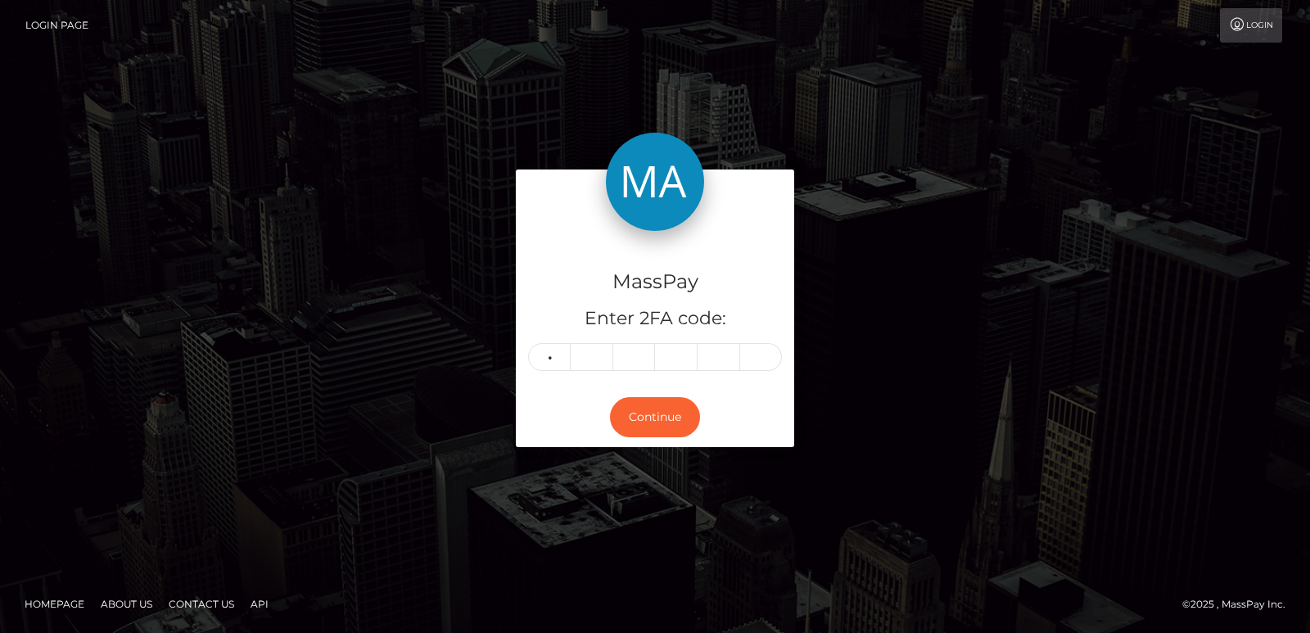
type input "3"
type input "0"
type input "4"
type input "7"
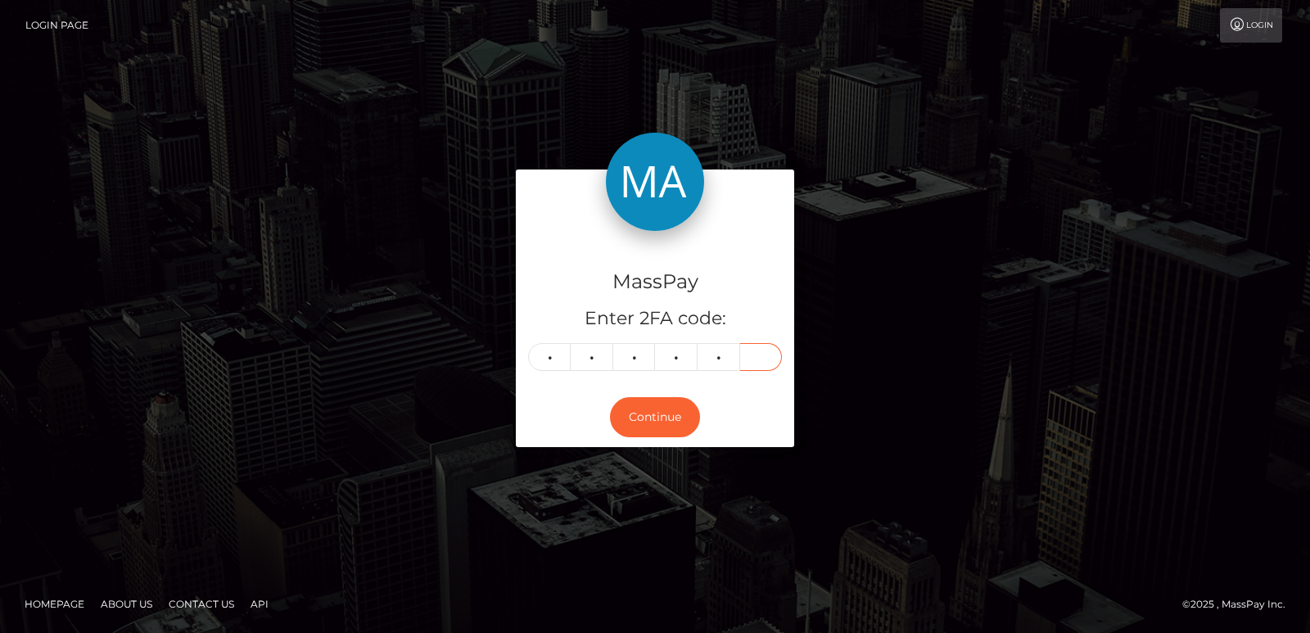
type input "7"
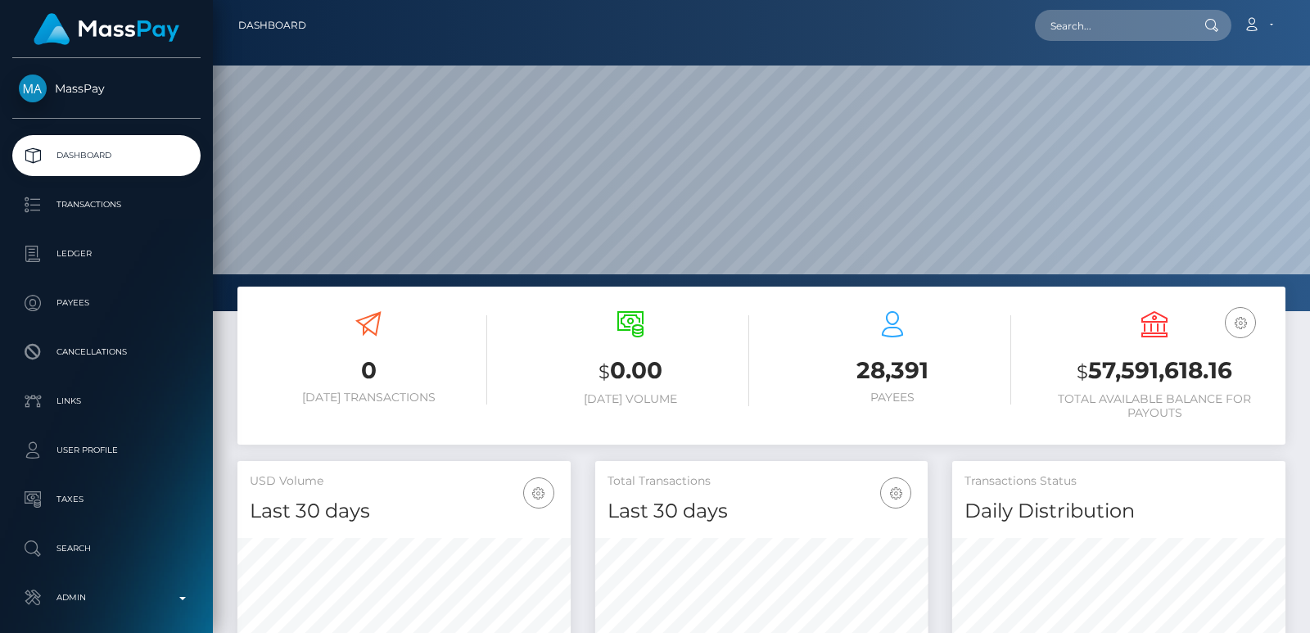
scroll to position [525, 332]
click at [1078, 18] on input "text" at bounding box center [1112, 25] width 154 height 31
paste input "[EMAIL_ADDRESS][DOMAIN_NAME]"
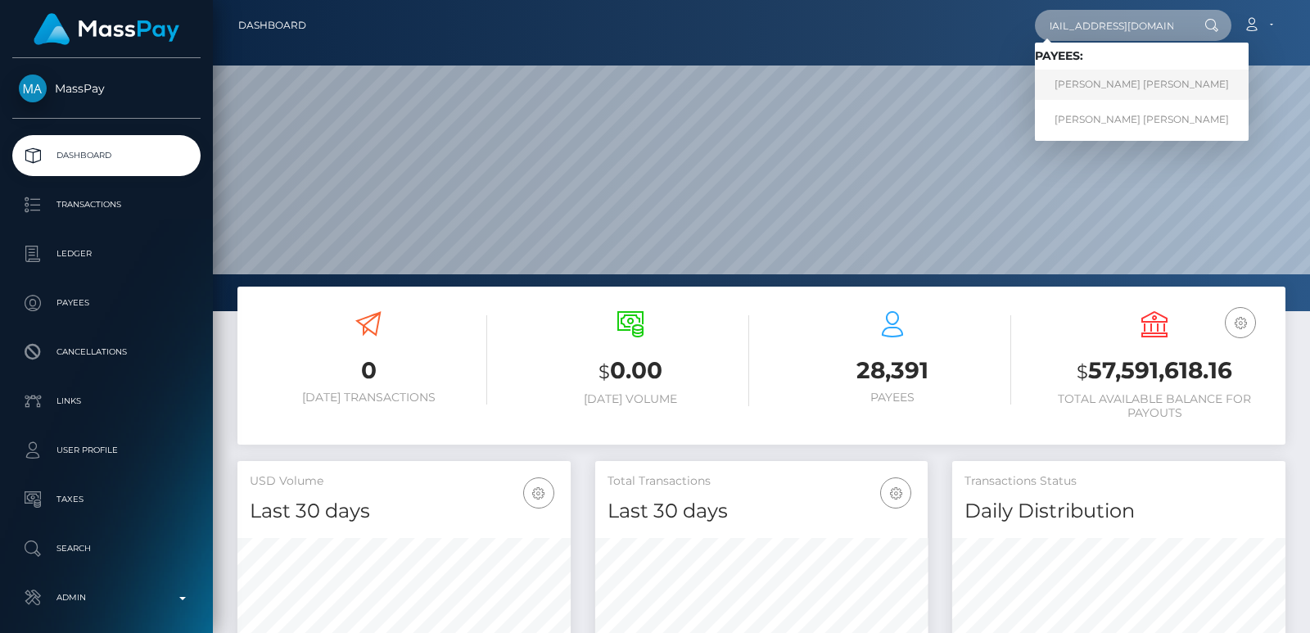
type input "[EMAIL_ADDRESS][DOMAIN_NAME]"
click at [1115, 75] on link "WENDY JADE WHORTON-WILLIAMS" at bounding box center [1142, 85] width 214 height 30
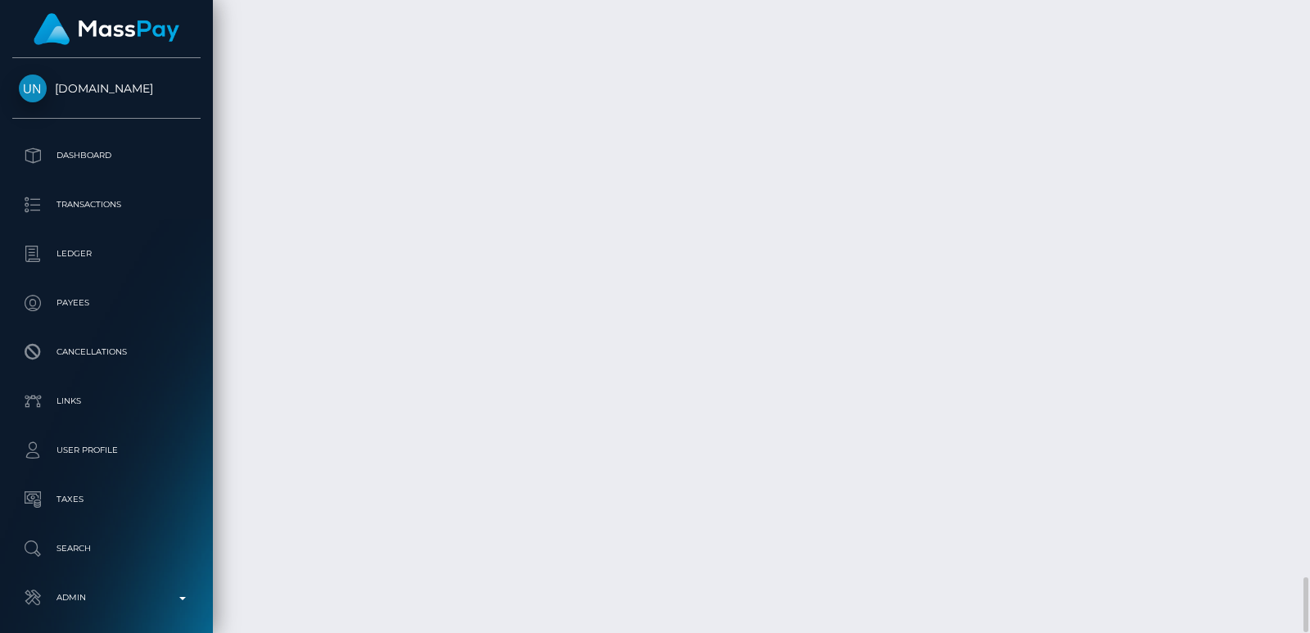
scroll to position [6665, 0]
click at [1306, 88] on div at bounding box center [1304, 316] width 12 height 633
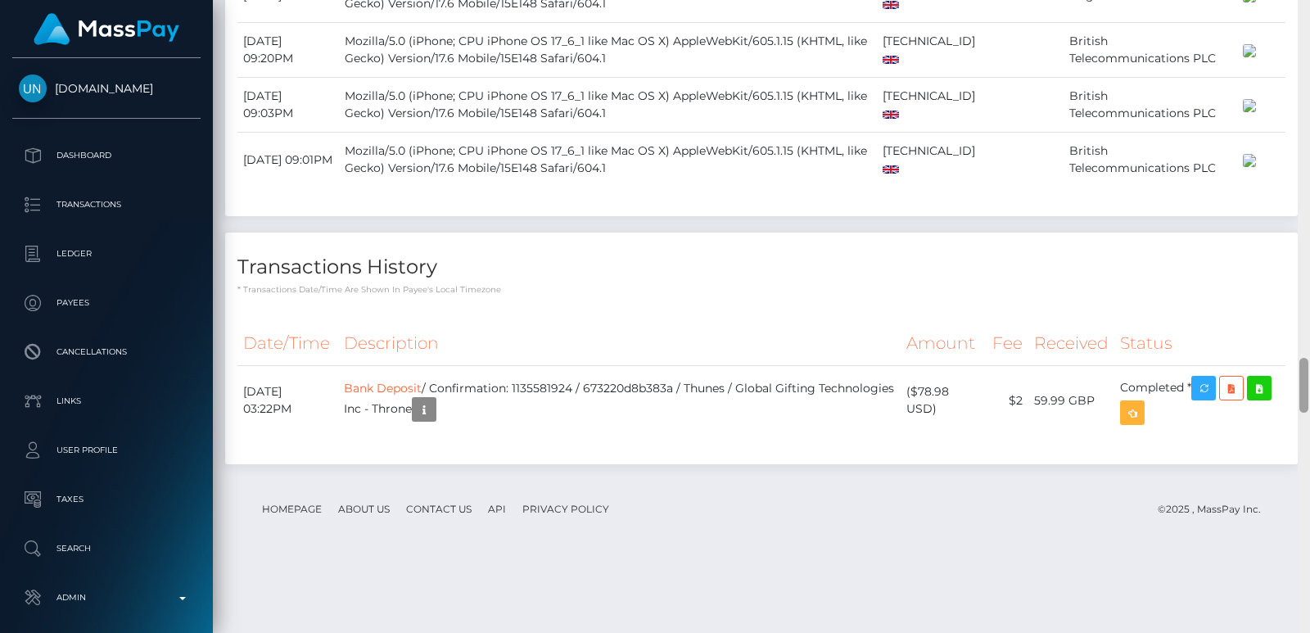
click at [1306, 88] on div at bounding box center [1304, 316] width 12 height 633
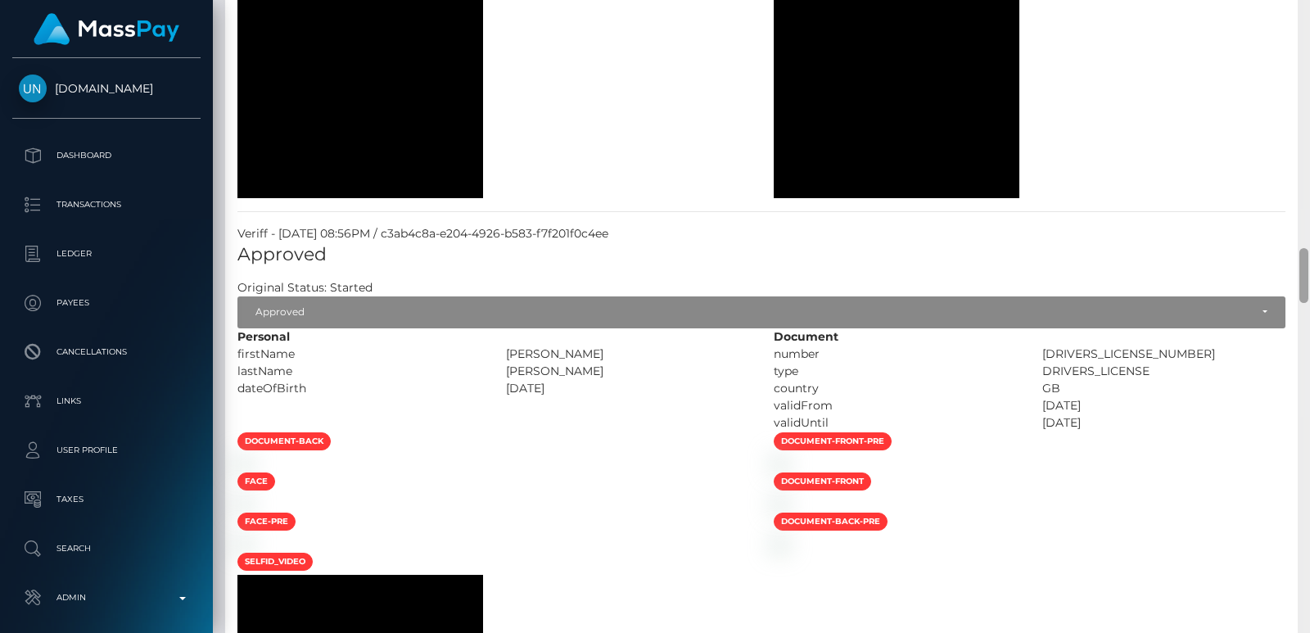
click at [1306, 88] on div at bounding box center [1304, 316] width 12 height 633
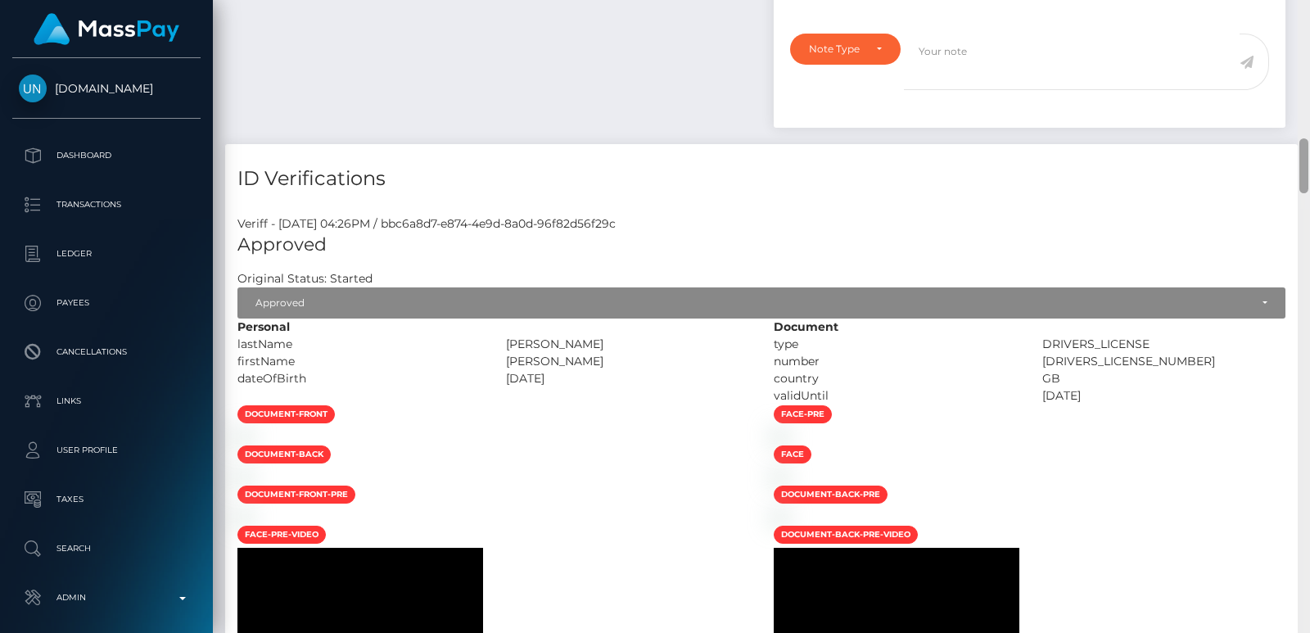
click at [1306, 88] on div at bounding box center [1304, 316] width 12 height 633
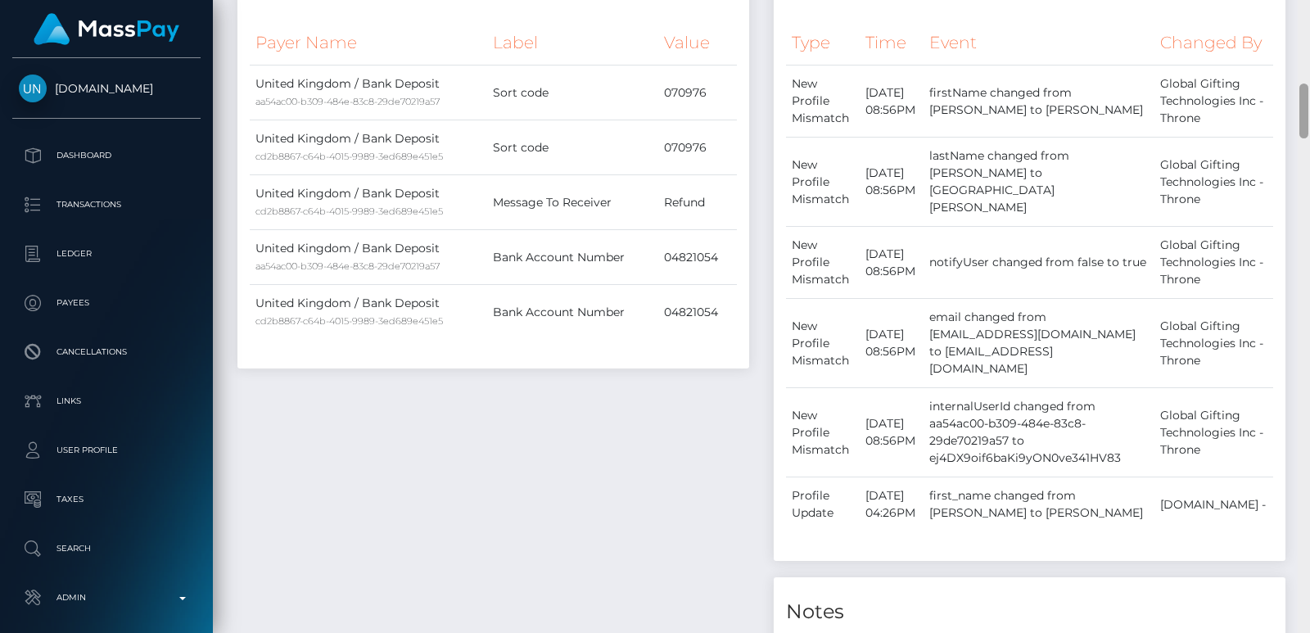
click at [1306, 88] on div at bounding box center [1304, 111] width 9 height 55
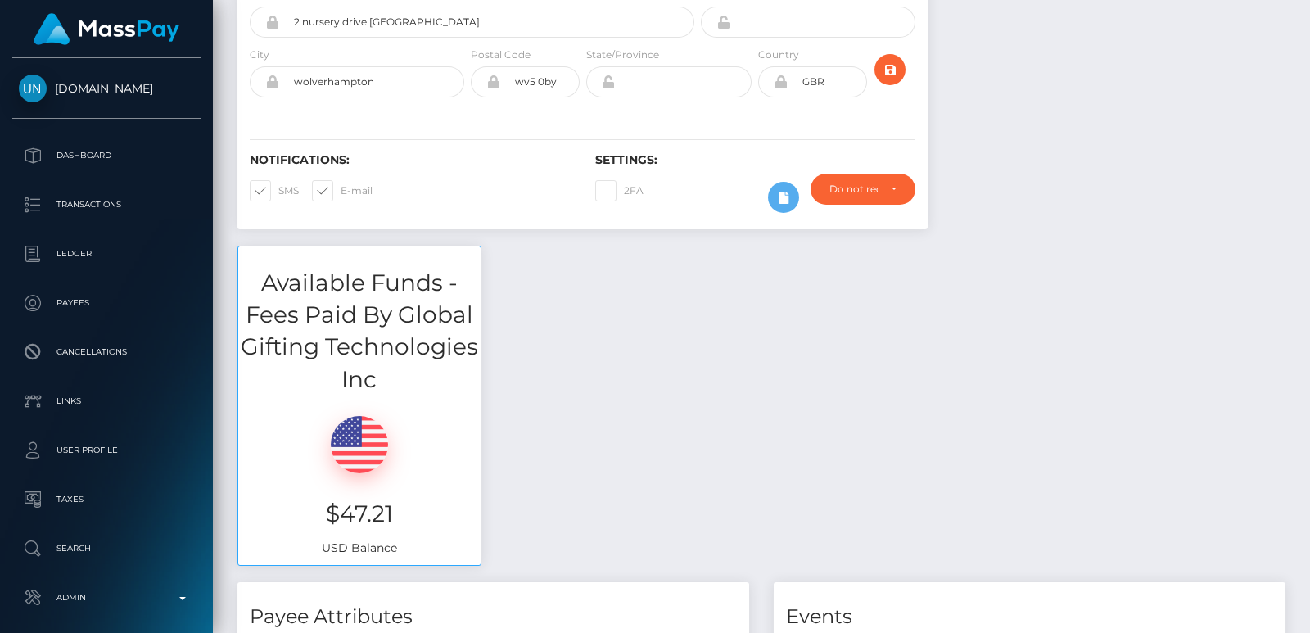
click at [1306, 43] on div at bounding box center [1304, 56] width 9 height 55
click at [1308, 9] on div "Customer Profile Loading... Loading..." at bounding box center [761, 316] width 1097 height 633
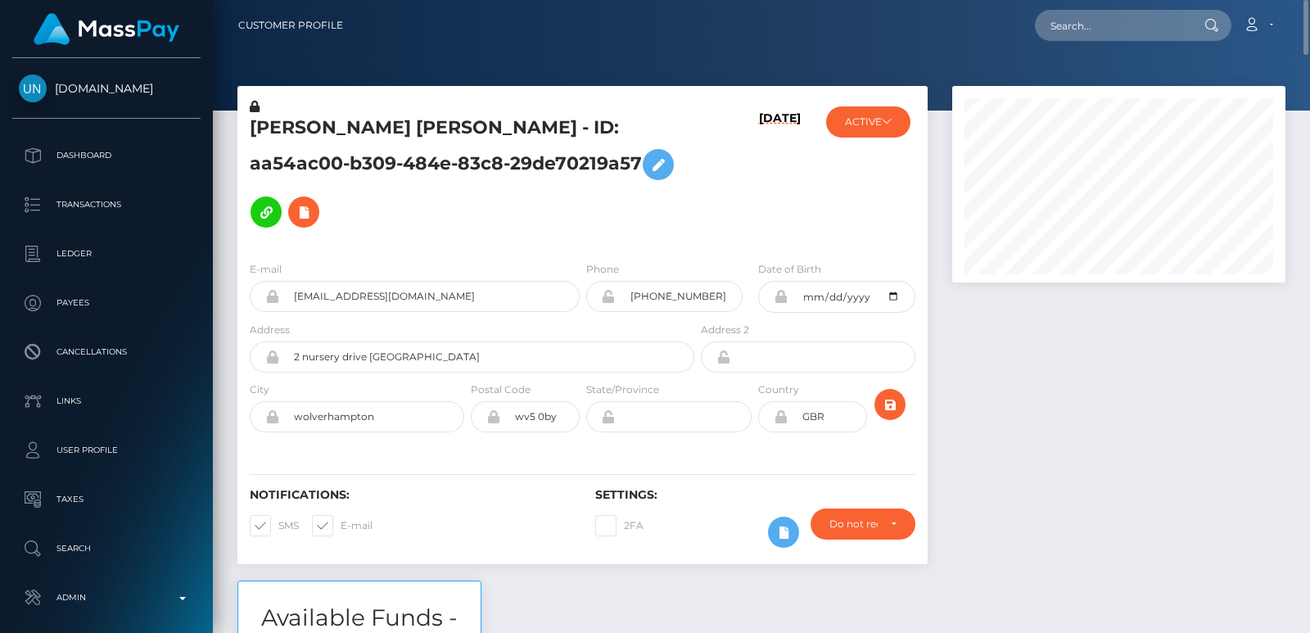
drag, startPoint x: 314, startPoint y: 108, endPoint x: 296, endPoint y: 119, distance: 20.2
click at [296, 119] on div "WENDY JADE WHORTON-WILLIAMS - ID: aa54ac00-b309-484e-83c8-29de70219a57" at bounding box center [467, 173] width 460 height 150
click at [296, 119] on h5 "WENDY JADE WHORTON-WILLIAMS - ID: aa54ac00-b309-484e-83c8-29de70219a57" at bounding box center [468, 175] width 436 height 120
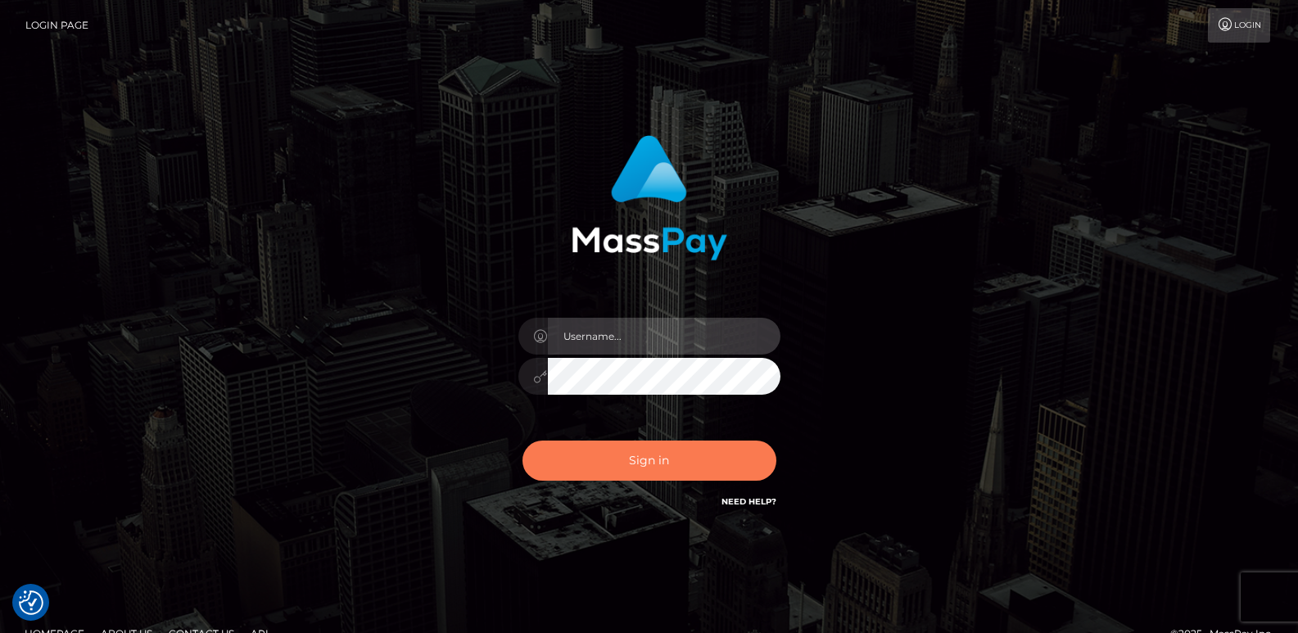
type input "ts2.es"
click at [577, 442] on button "Sign in" at bounding box center [649, 461] width 254 height 40
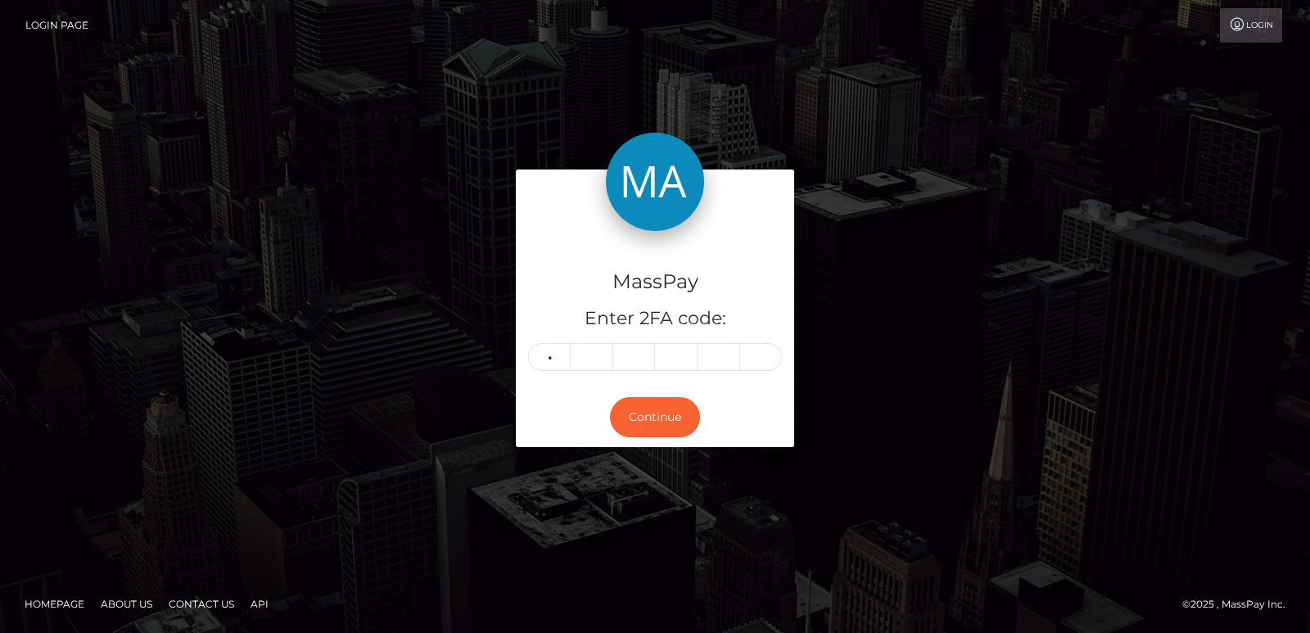
type input "2"
type input "4"
type input "9"
type input "0"
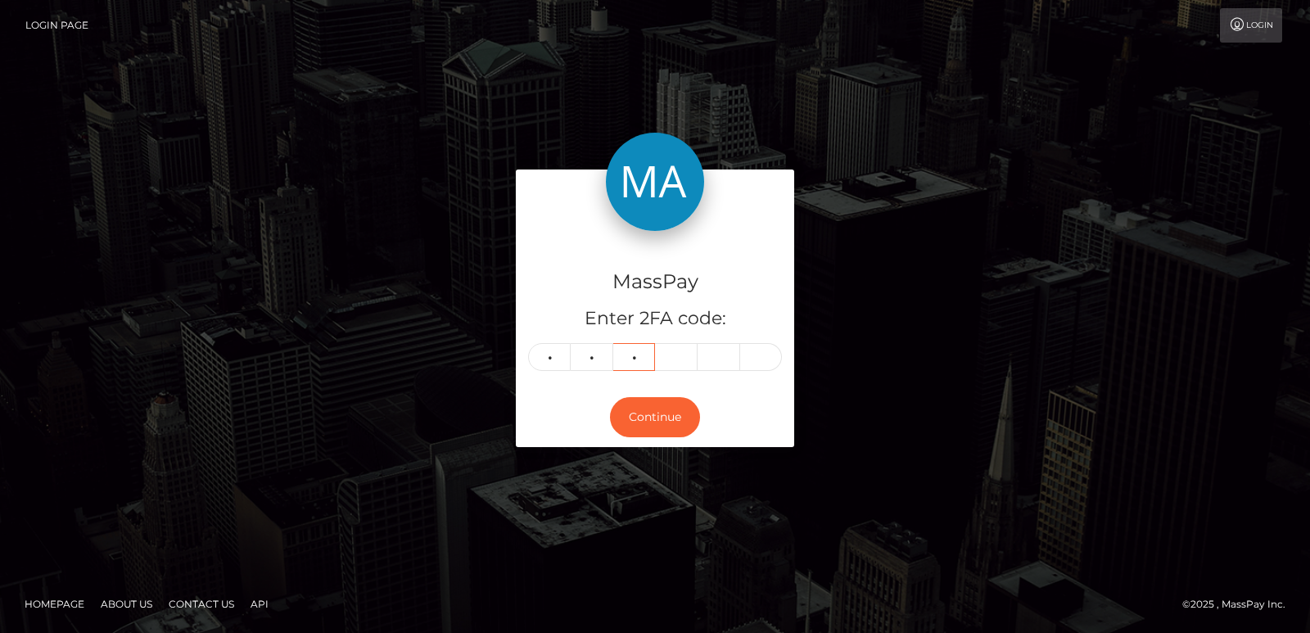
type input "3"
type input "8"
type input "6"
type input "7"
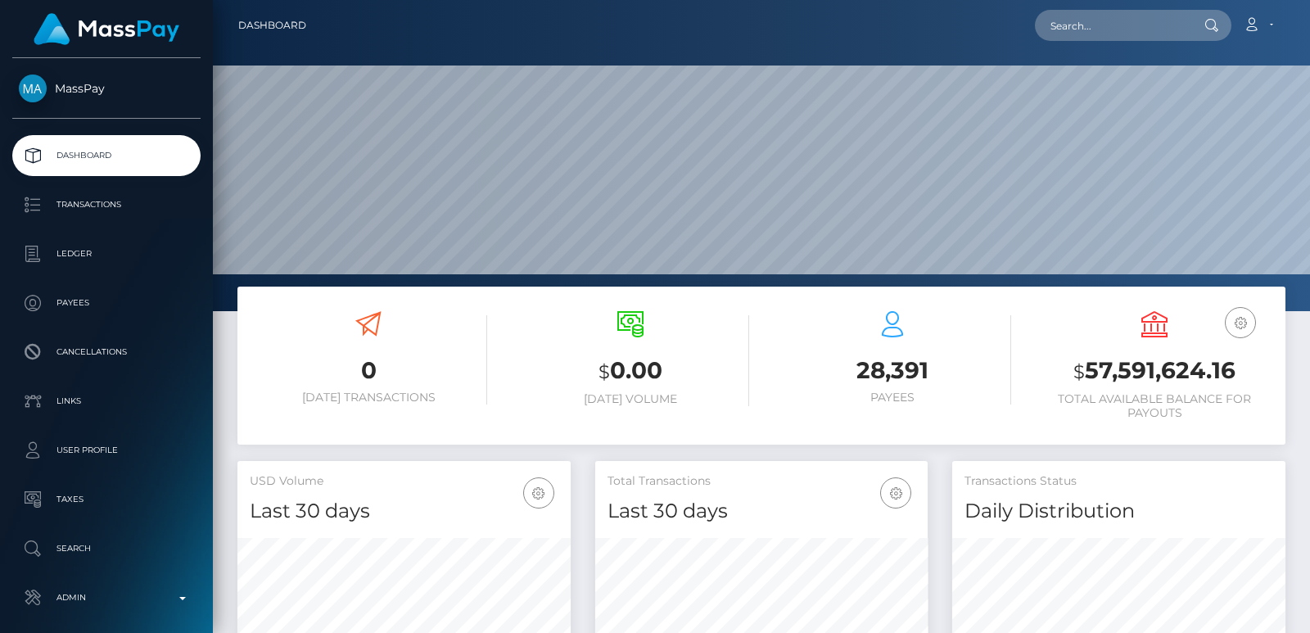
scroll to position [291, 332]
click at [1082, 21] on input "text" at bounding box center [1112, 25] width 154 height 31
paste input "[EMAIL_ADDRESS][DOMAIN_NAME]"
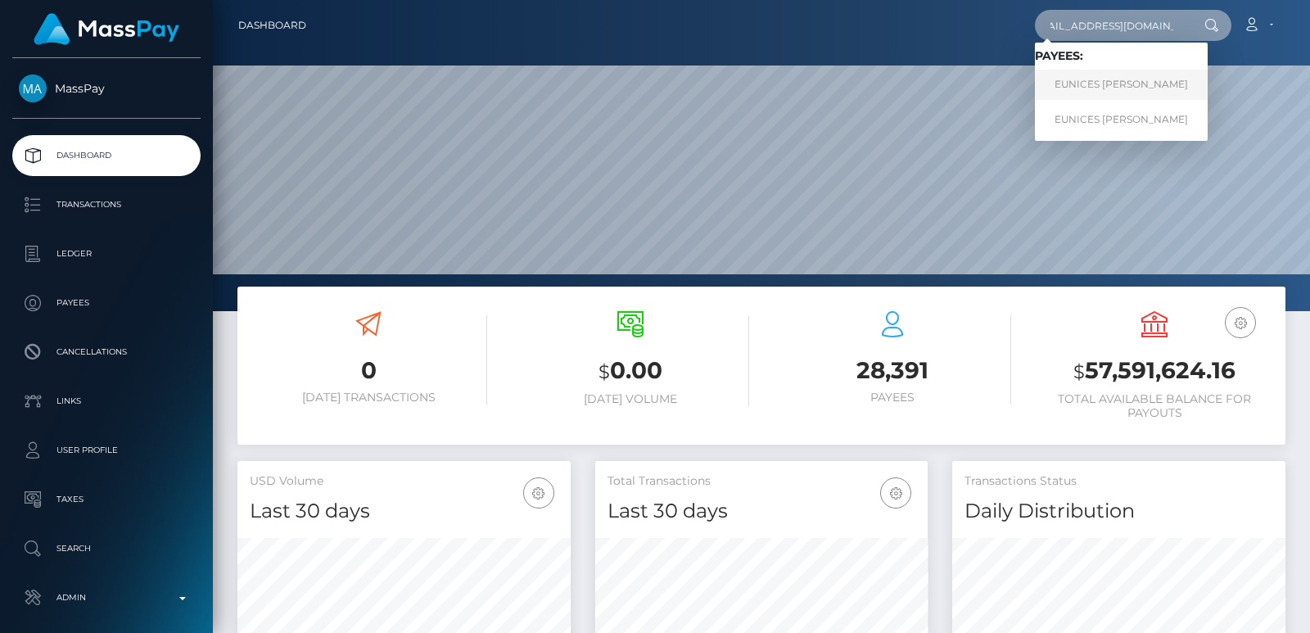
type input "[EMAIL_ADDRESS][DOMAIN_NAME]"
click at [1104, 88] on link "EUNICES [PERSON_NAME]" at bounding box center [1121, 85] width 173 height 30
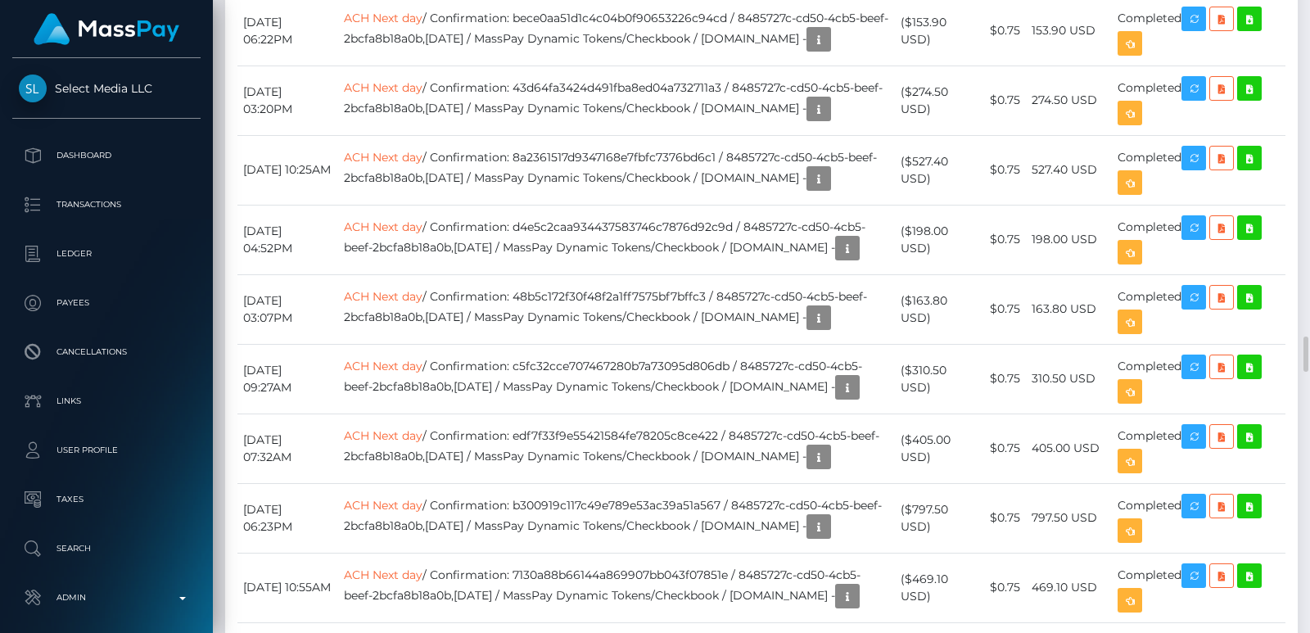
scroll to position [5994, 0]
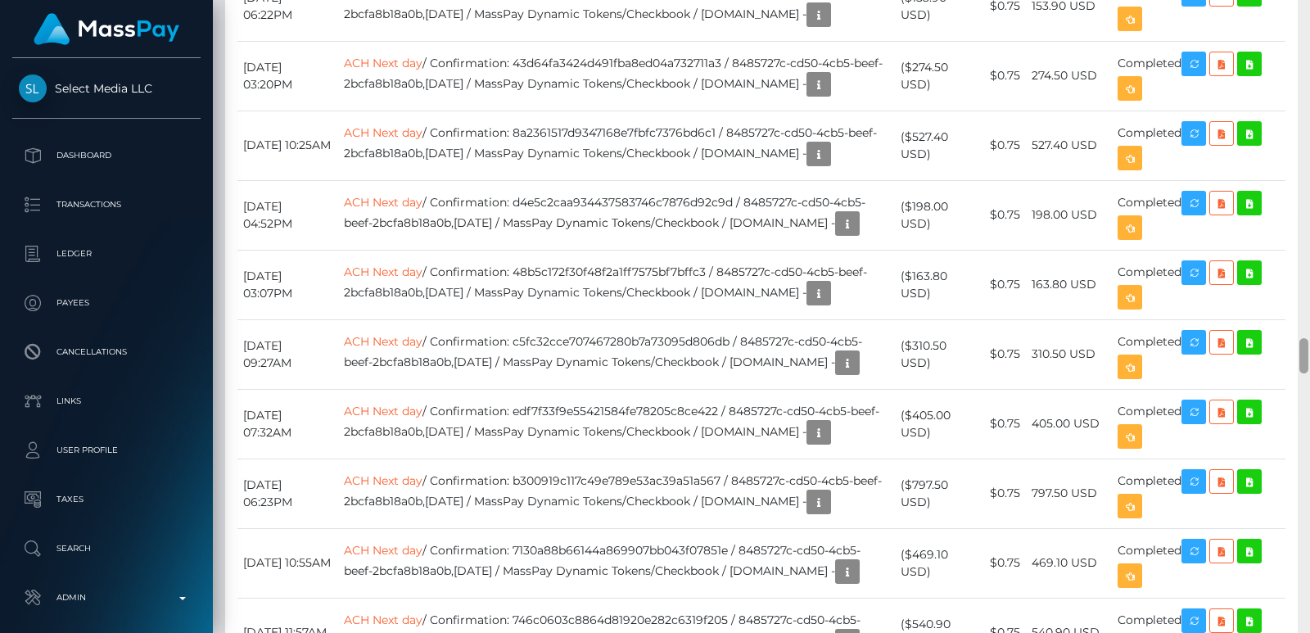
click at [1309, 27] on div at bounding box center [1304, 316] width 12 height 633
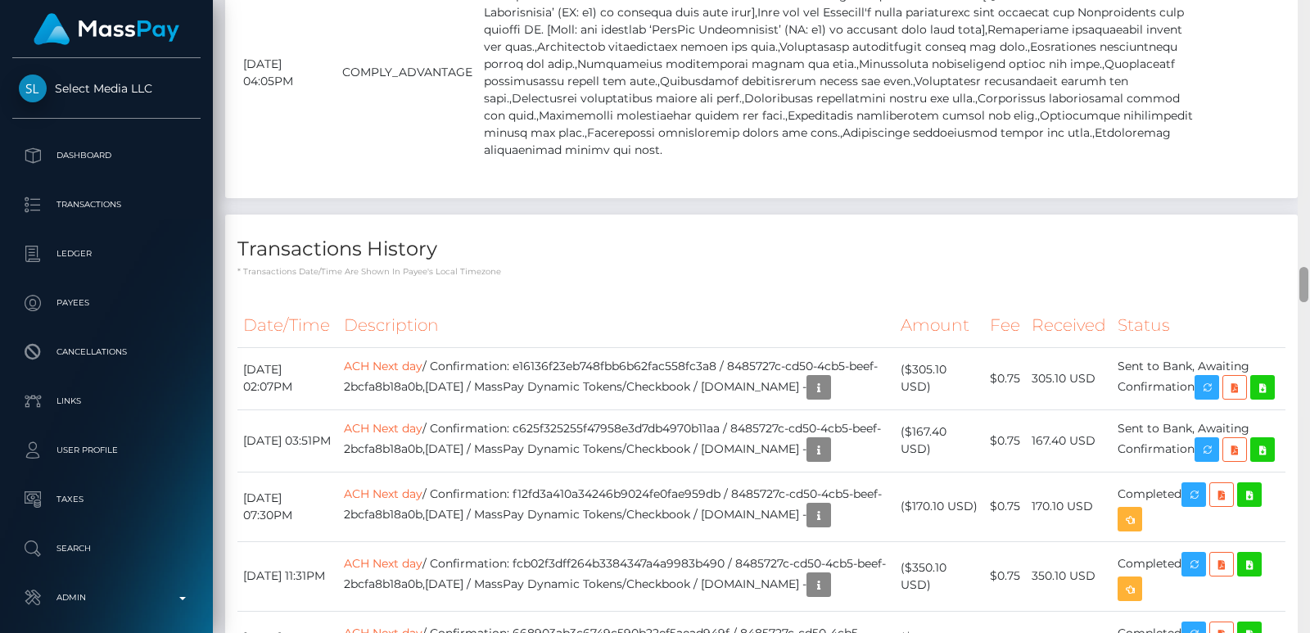
click at [1309, 27] on div at bounding box center [1304, 316] width 12 height 633
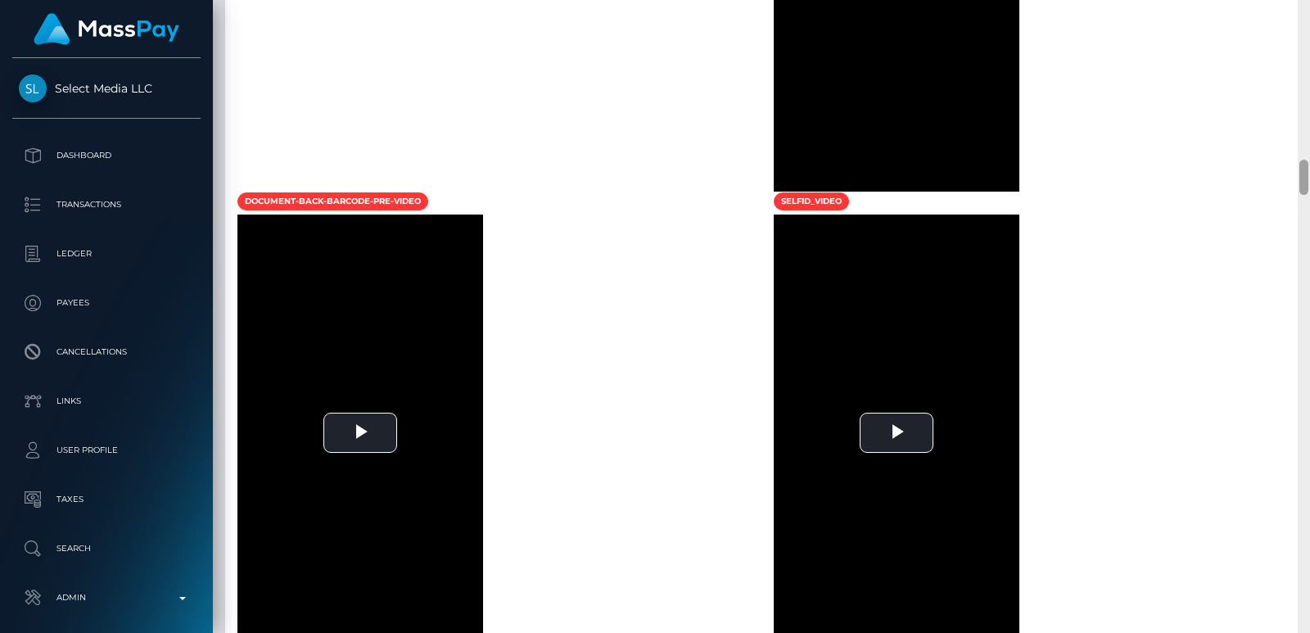
click at [1309, 27] on div at bounding box center [1304, 316] width 12 height 633
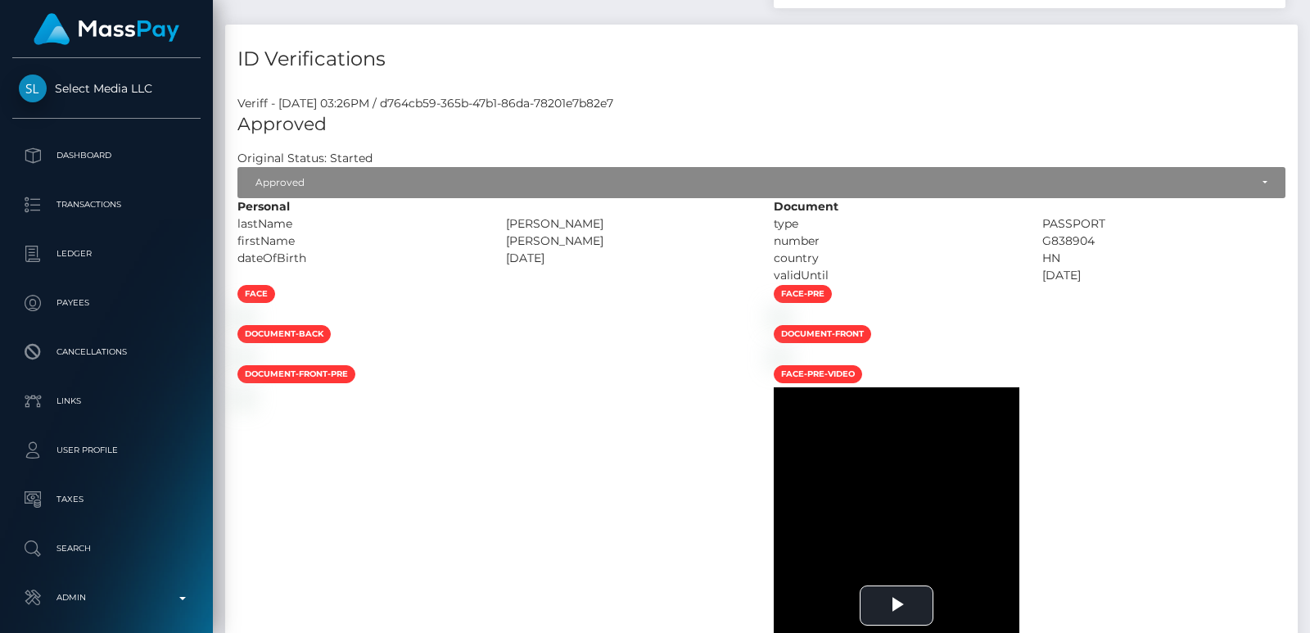
click at [1309, 27] on div at bounding box center [1304, 316] width 12 height 633
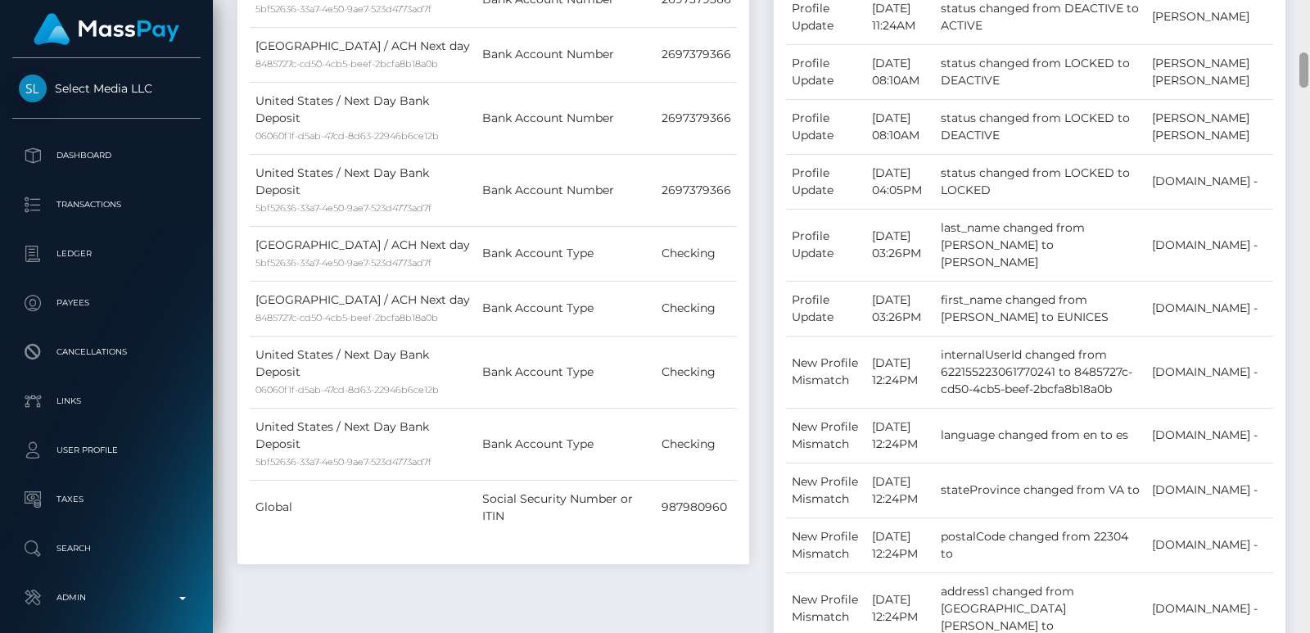
click at [1309, 27] on div at bounding box center [1304, 316] width 12 height 633
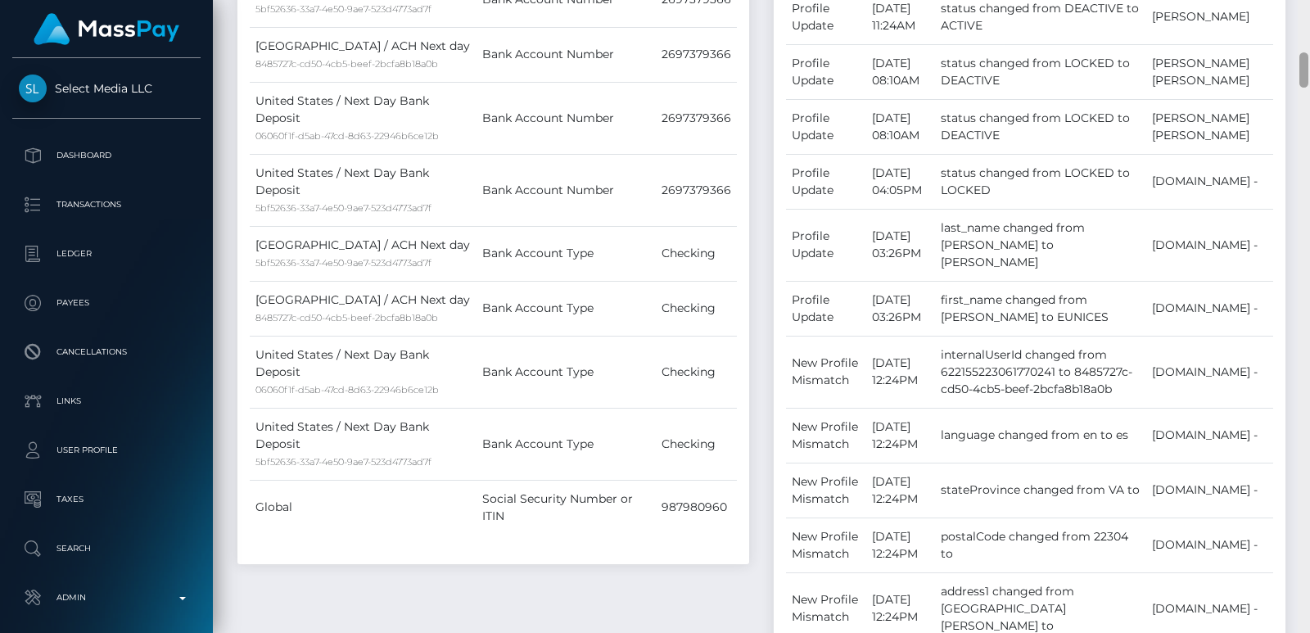
click at [1309, 27] on div at bounding box center [1304, 316] width 12 height 633
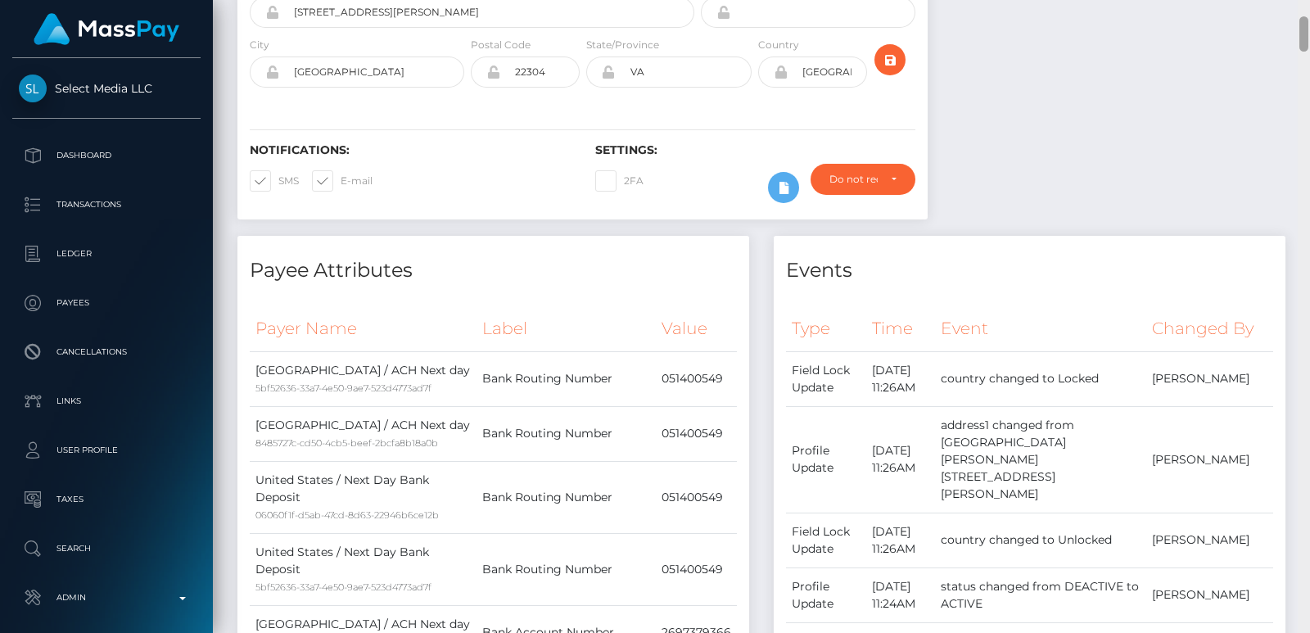
click at [1306, 13] on div at bounding box center [1304, 316] width 12 height 633
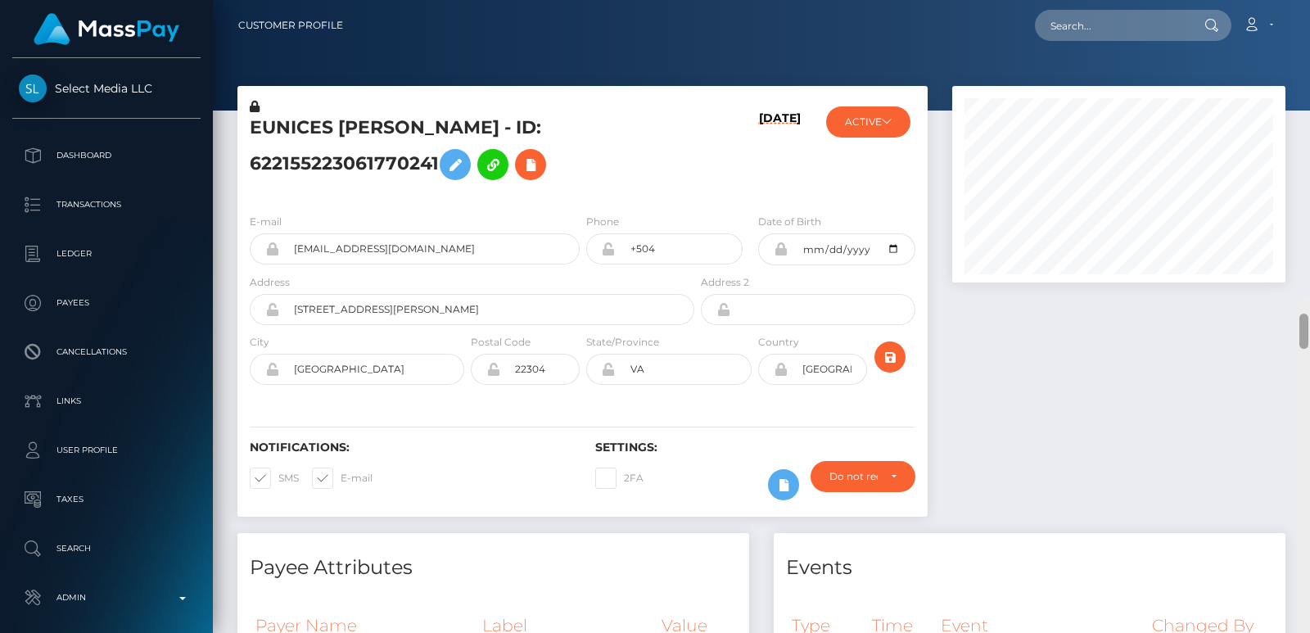
click at [1306, 13] on div "Customer Profile Loading... Loading..." at bounding box center [761, 316] width 1097 height 633
click at [1060, 25] on input "text" at bounding box center [1112, 25] width 154 height 31
paste input "eunicestejada21@icloud.com"
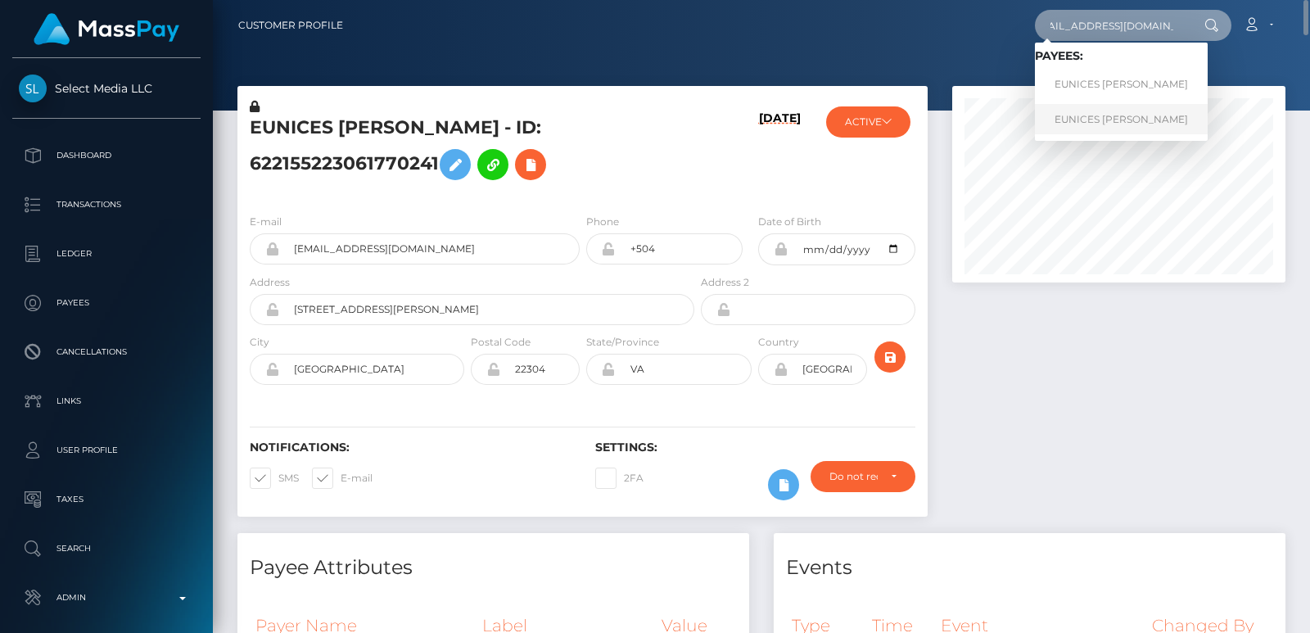
type input "eunicestejada21@icloud.com"
click at [1060, 111] on link "EUNICES SARAHY TEJADA REYES" at bounding box center [1121, 119] width 173 height 30
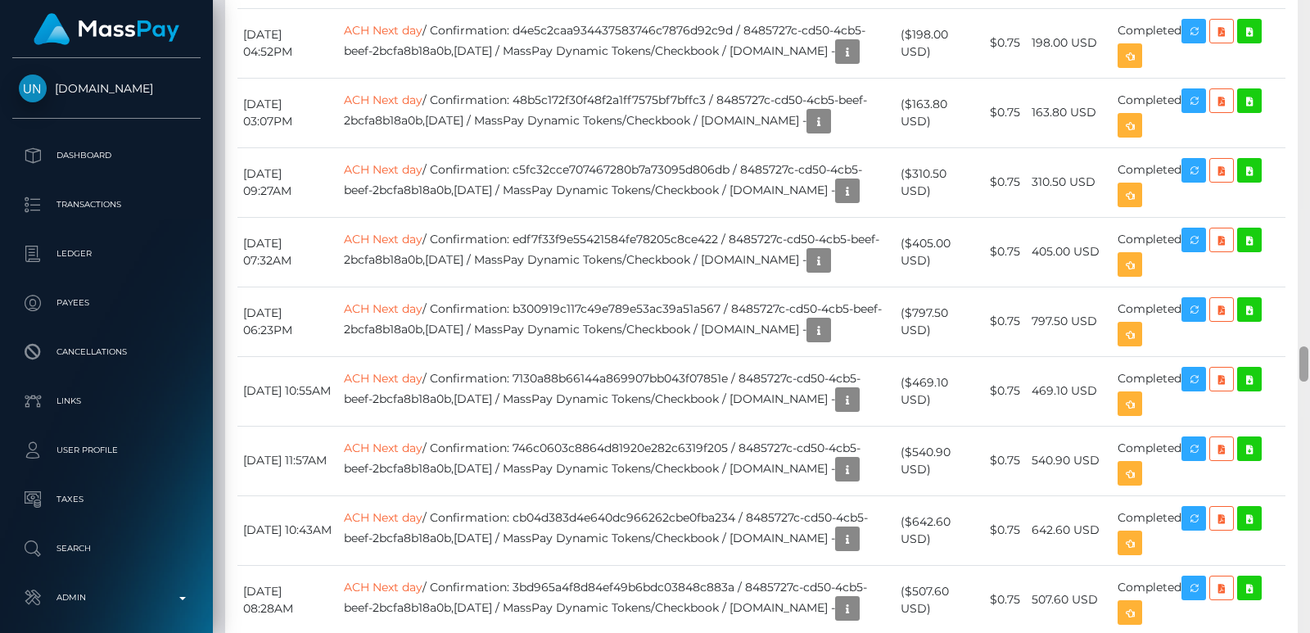
scroll to position [5533, 0]
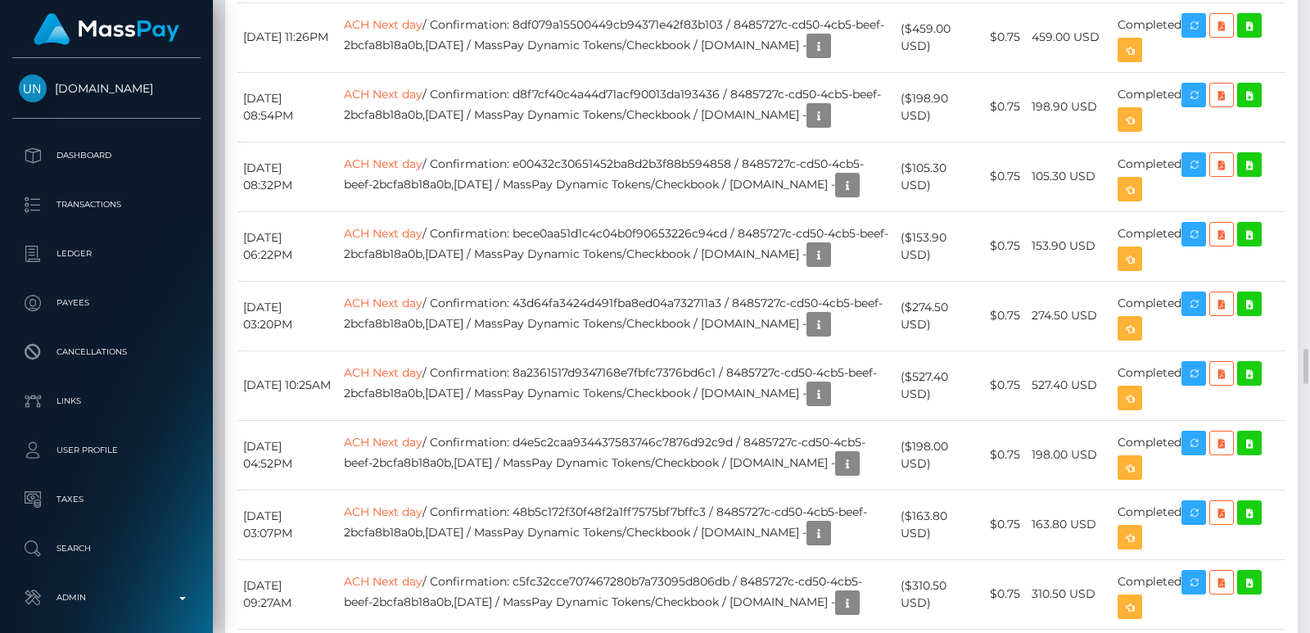
scroll to position [5779, 0]
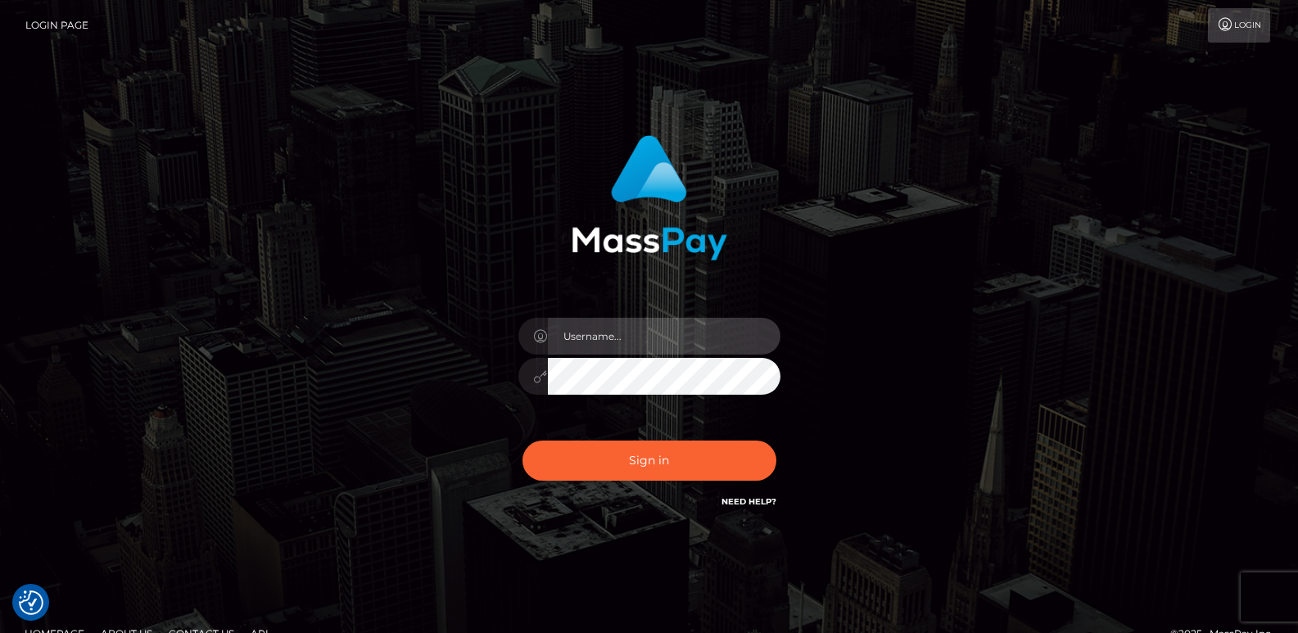
type input "[DOMAIN_NAME]"
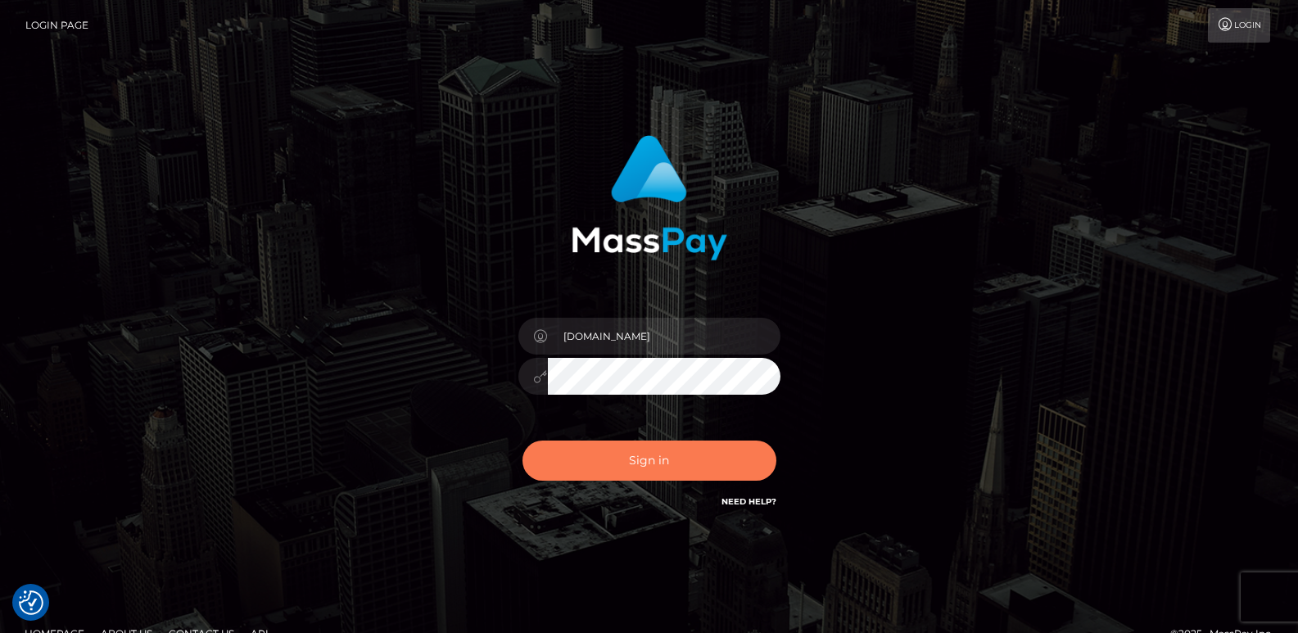
drag, startPoint x: 634, startPoint y: 482, endPoint x: 644, endPoint y: 463, distance: 21.6
click at [644, 463] on div "Sign in Need Help?" at bounding box center [649, 467] width 287 height 73
click at [644, 463] on button "Sign in" at bounding box center [649, 461] width 254 height 40
type input "[DOMAIN_NAME]"
click at [625, 472] on button "Sign in" at bounding box center [649, 461] width 254 height 40
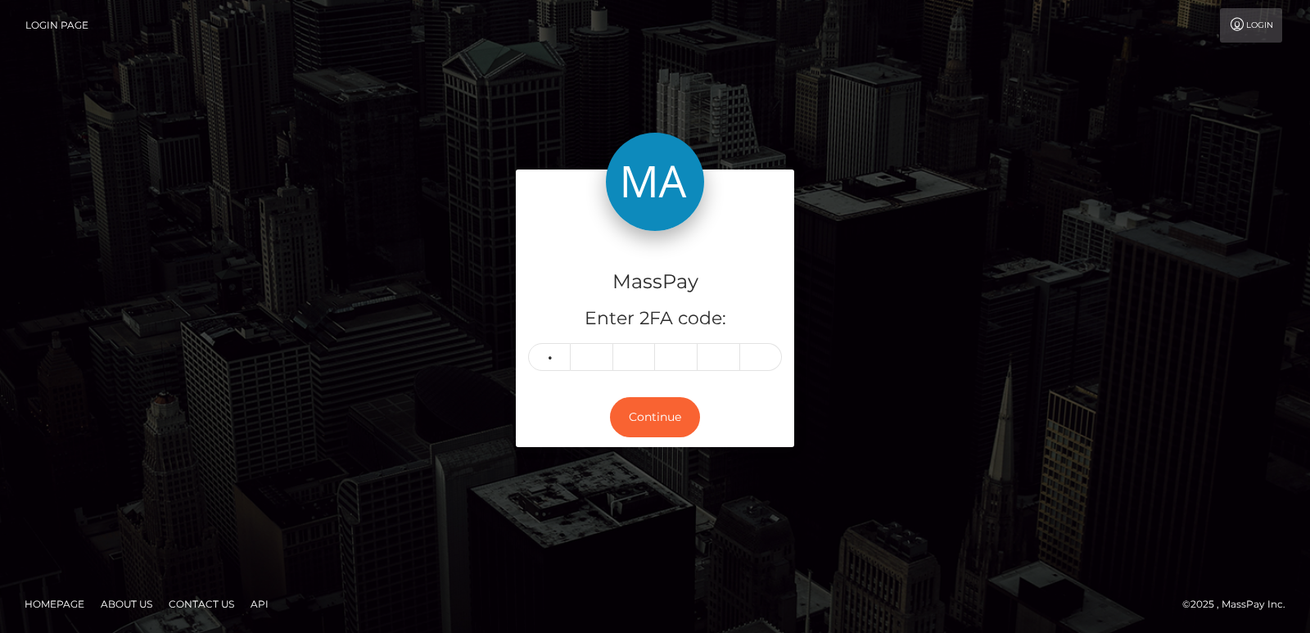
type input "0"
type input "7"
type input "3"
type input "4"
type input "7"
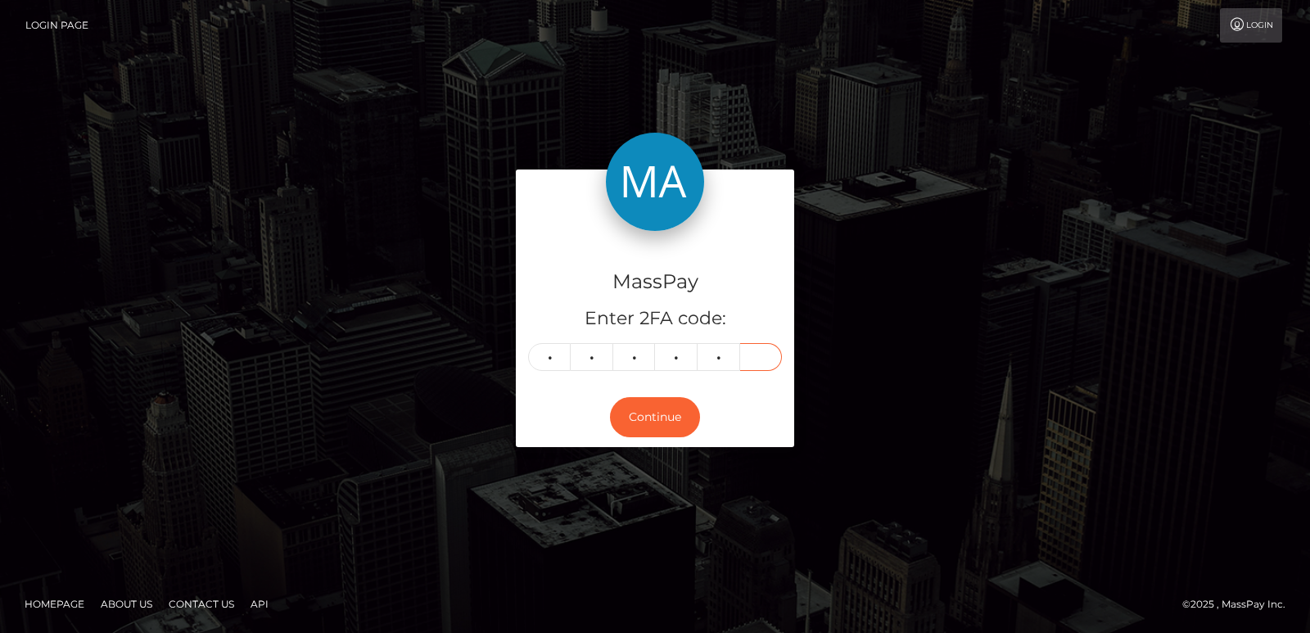
type input "8"
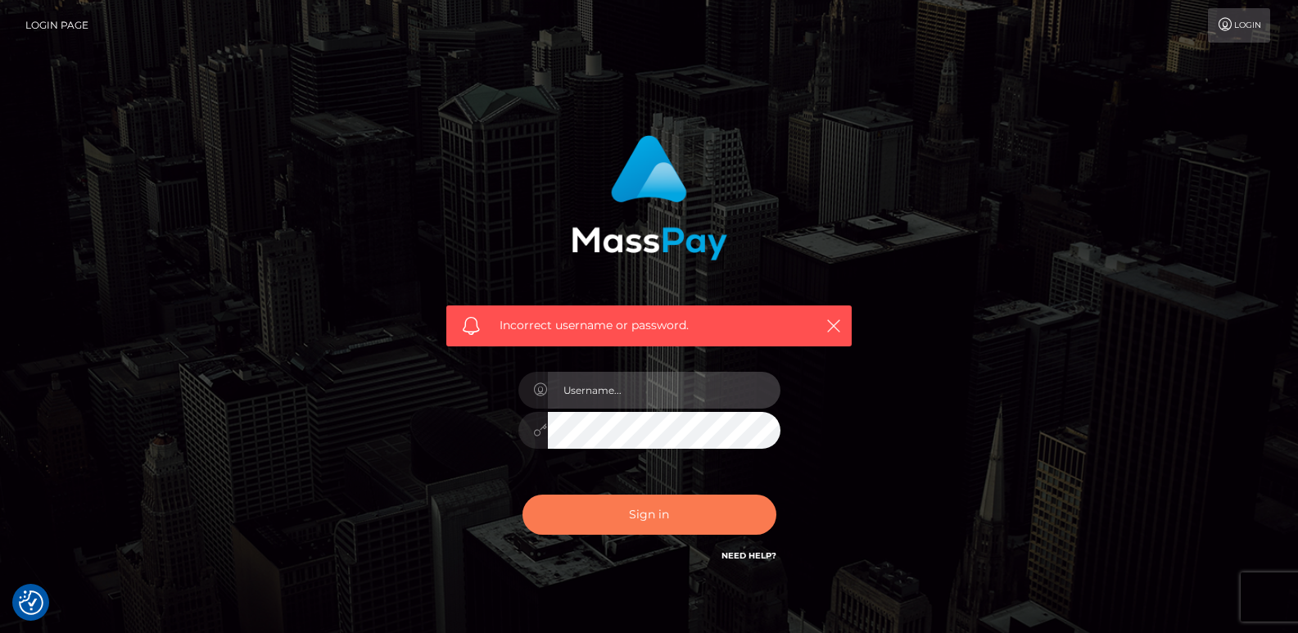
type input "[DOMAIN_NAME]"
click at [584, 518] on button "Sign in" at bounding box center [649, 515] width 254 height 40
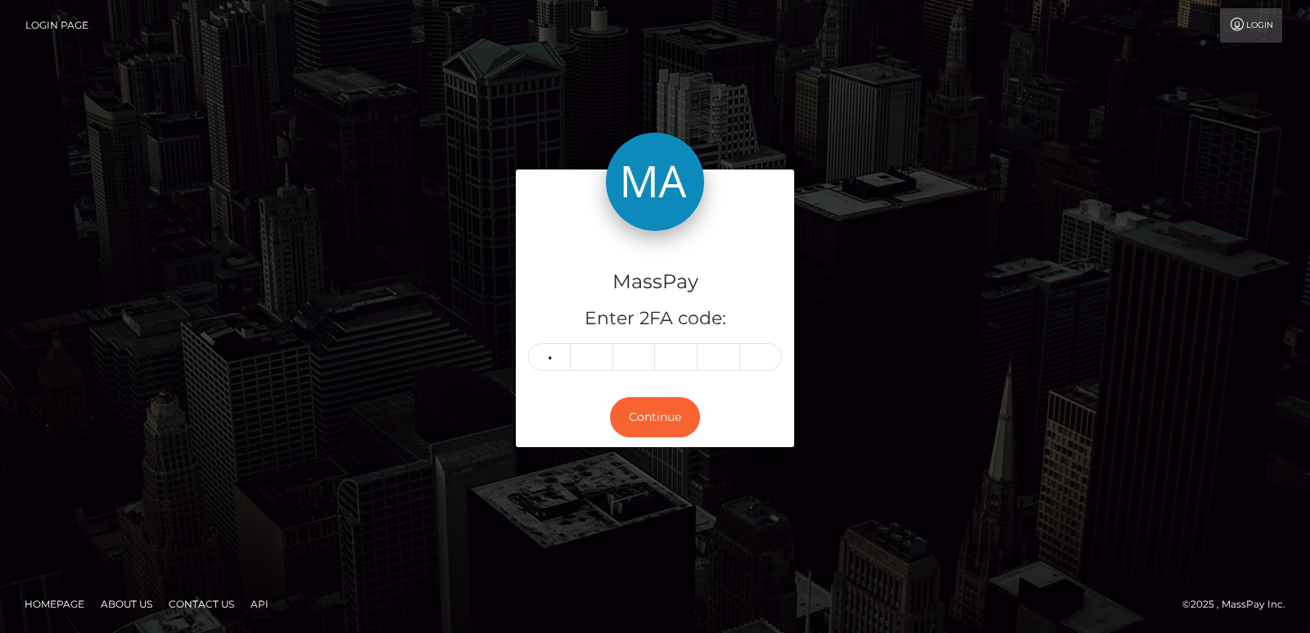
type input "8"
type input "2"
type input "6"
type input "4"
type input "7"
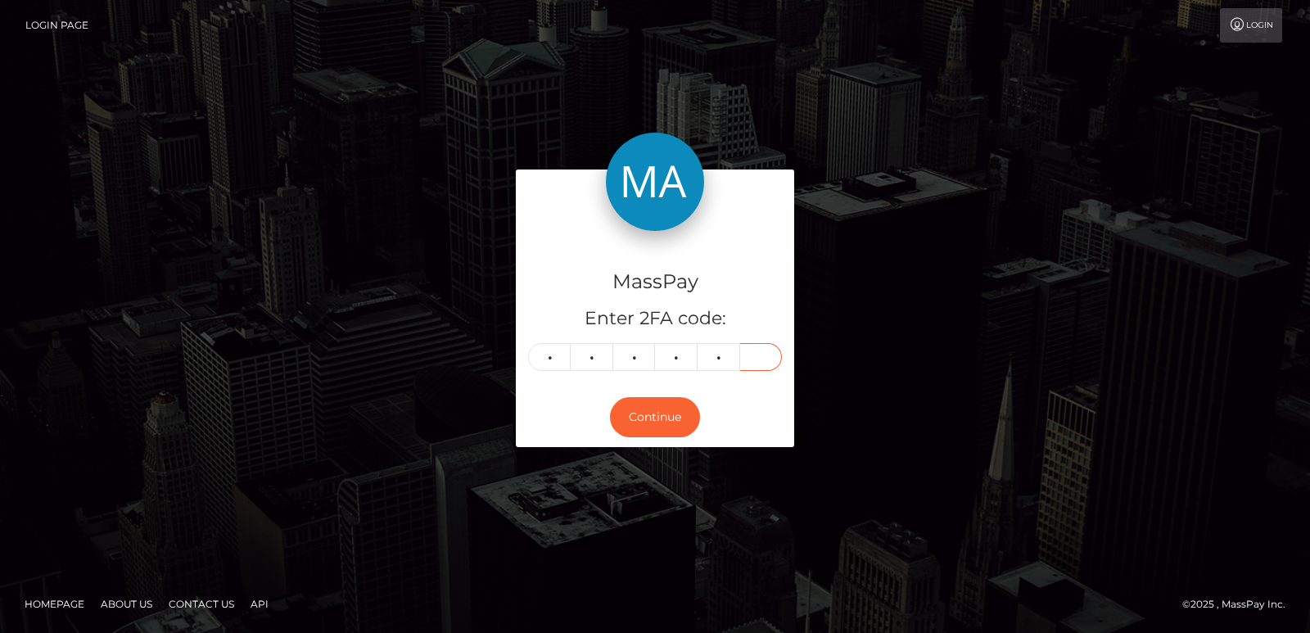
type input "8"
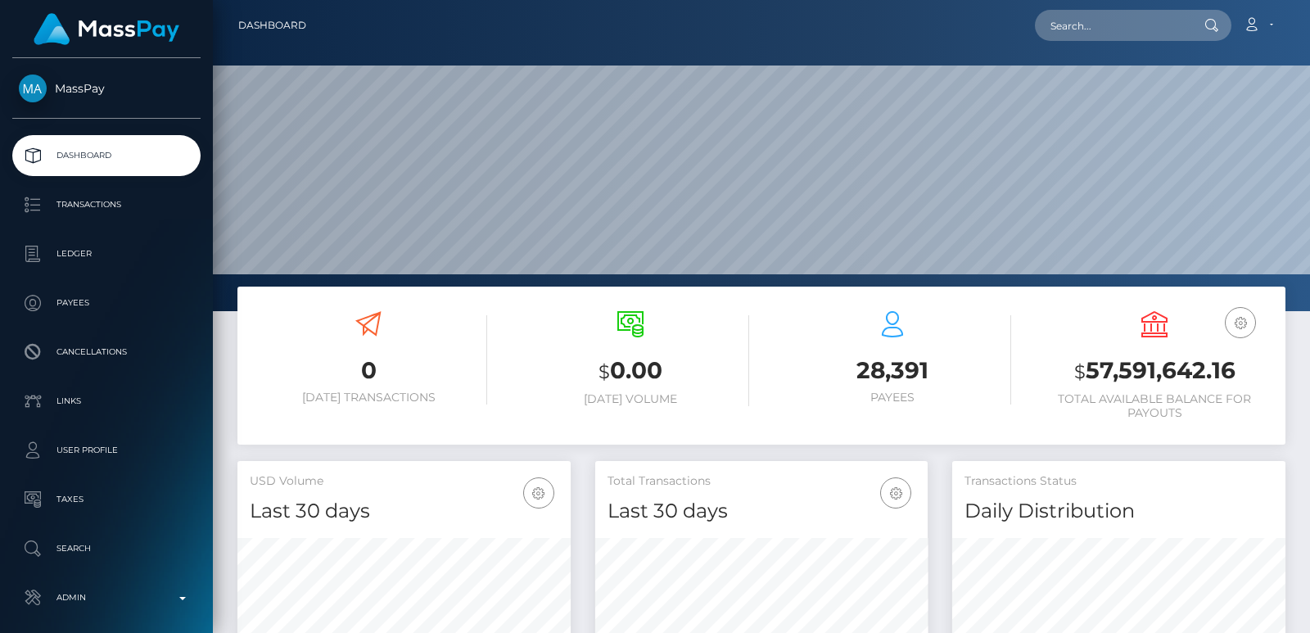
scroll to position [291, 332]
click at [1071, 35] on input "text" at bounding box center [1112, 25] width 154 height 31
paste input "cerysfox2005@outlook.com"
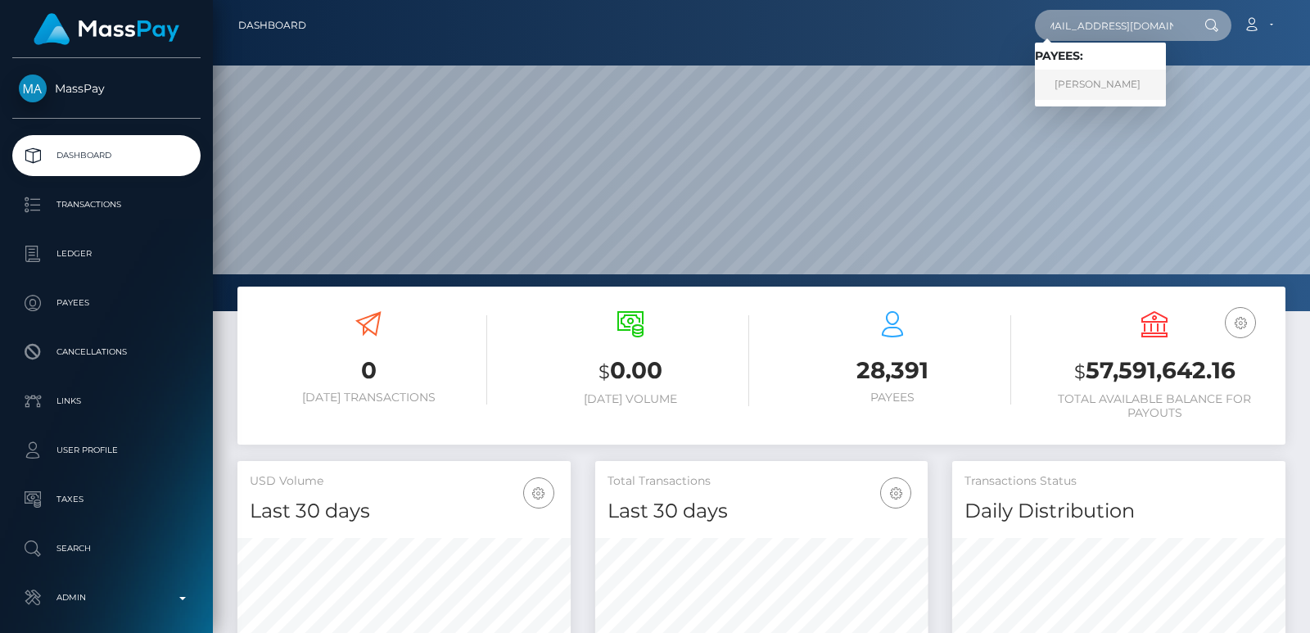
type input "cerysfox2005@outlook.com"
click at [1074, 87] on link "Cerys Lindsey Fox" at bounding box center [1100, 85] width 131 height 30
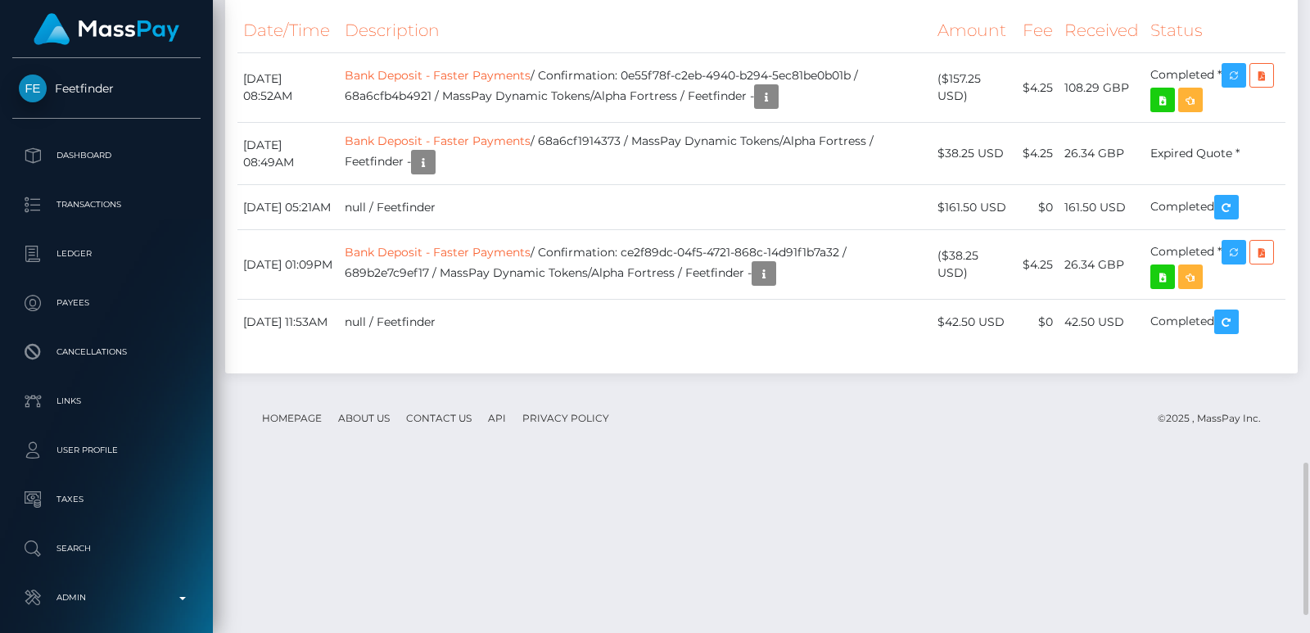
scroll to position [1916, 0]
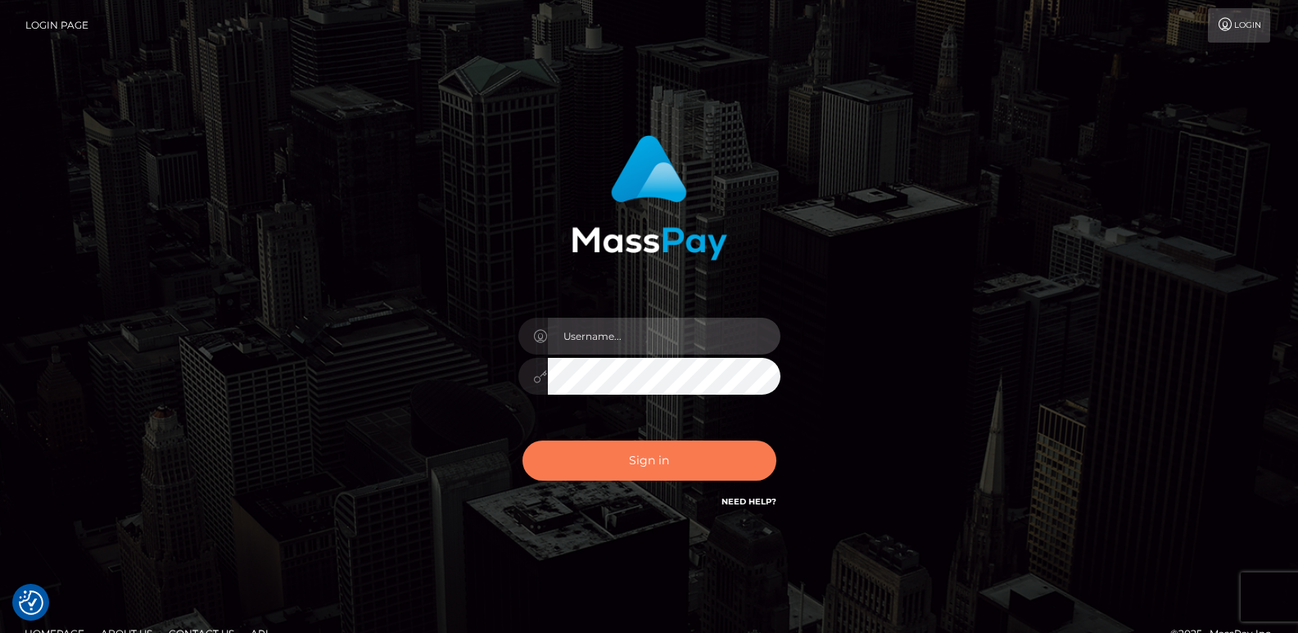
type input "[DOMAIN_NAME]"
click at [580, 459] on button "Sign in" at bounding box center [649, 461] width 254 height 40
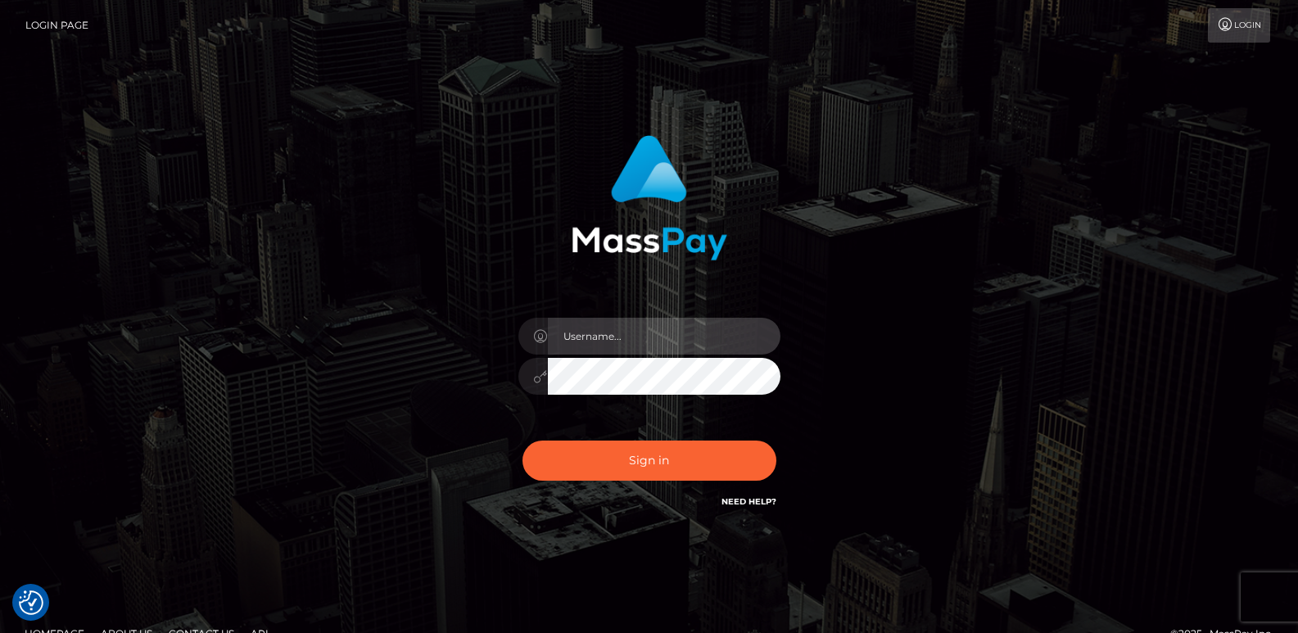
type input "[DOMAIN_NAME]"
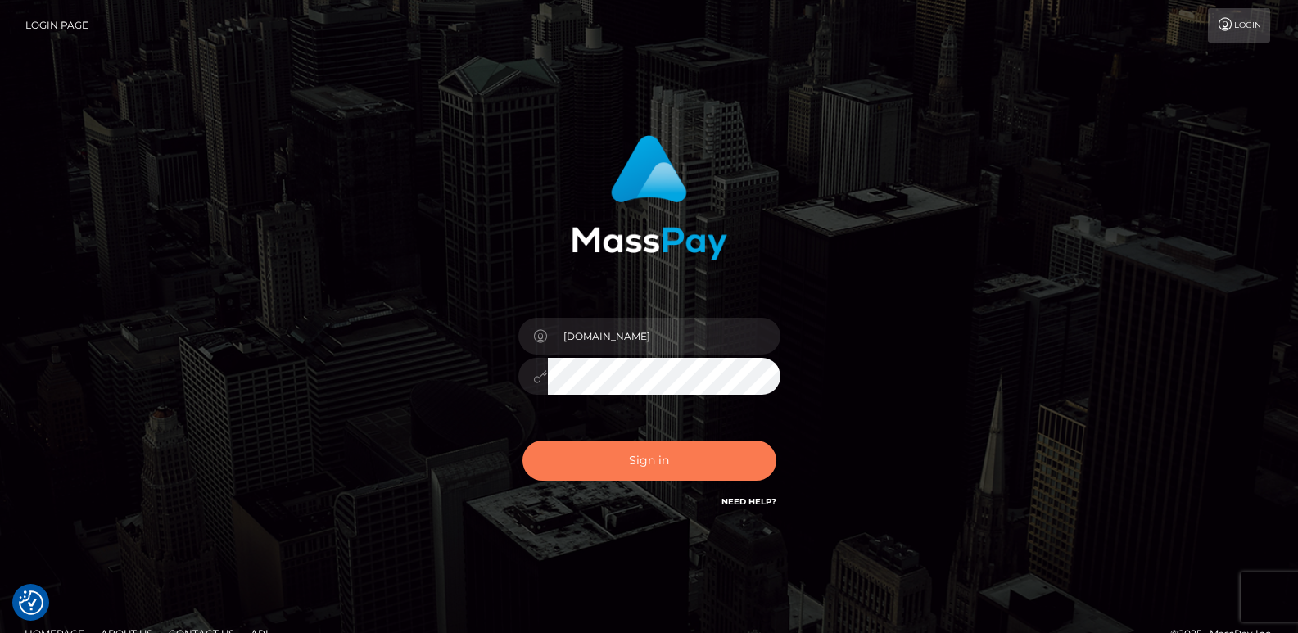
click at [580, 459] on button "Sign in" at bounding box center [649, 461] width 254 height 40
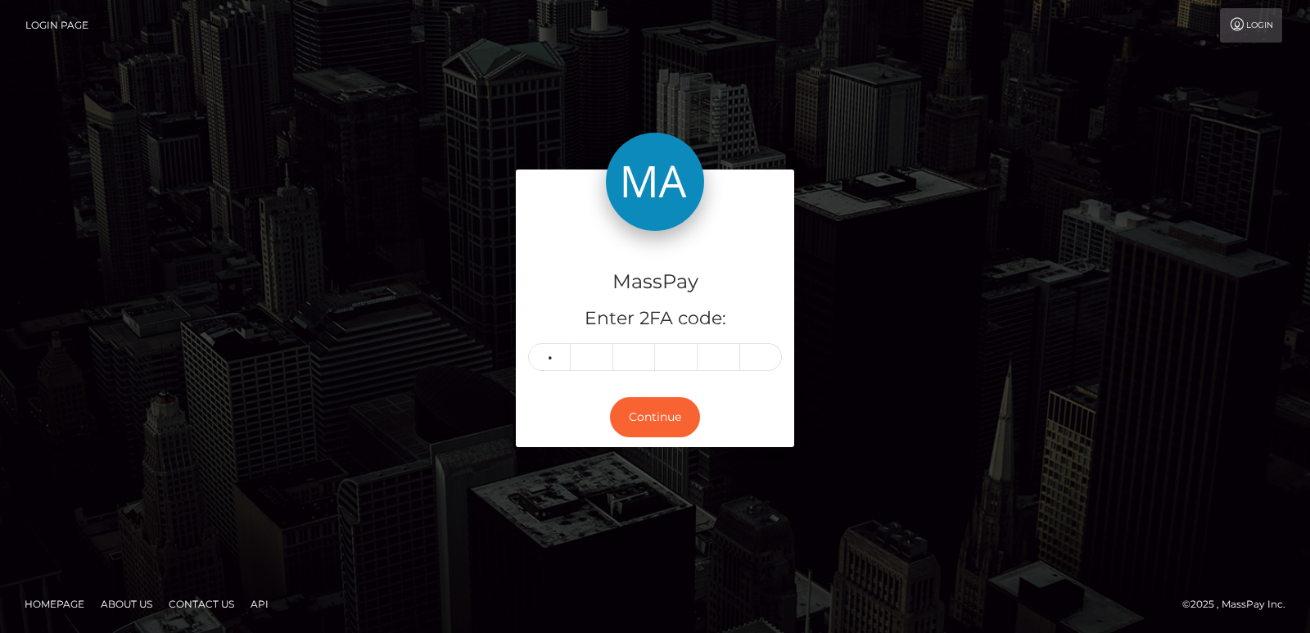
type input "8"
type input "7"
type input "6"
type input "2"
type input "4"
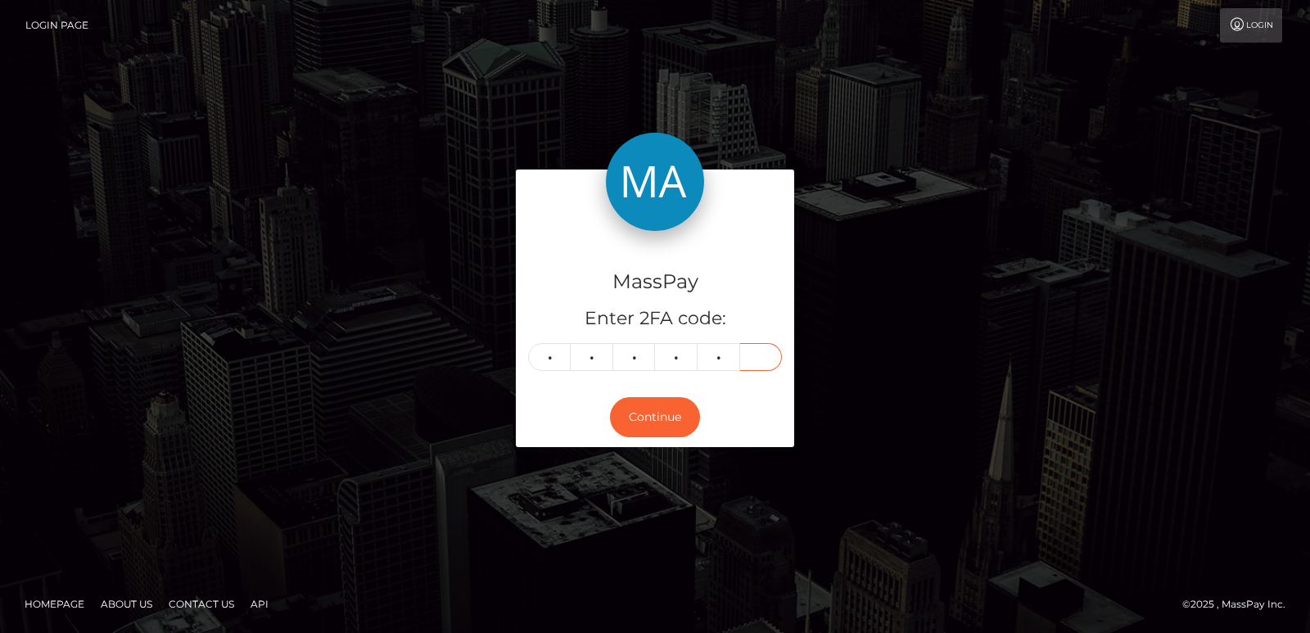
type input "8"
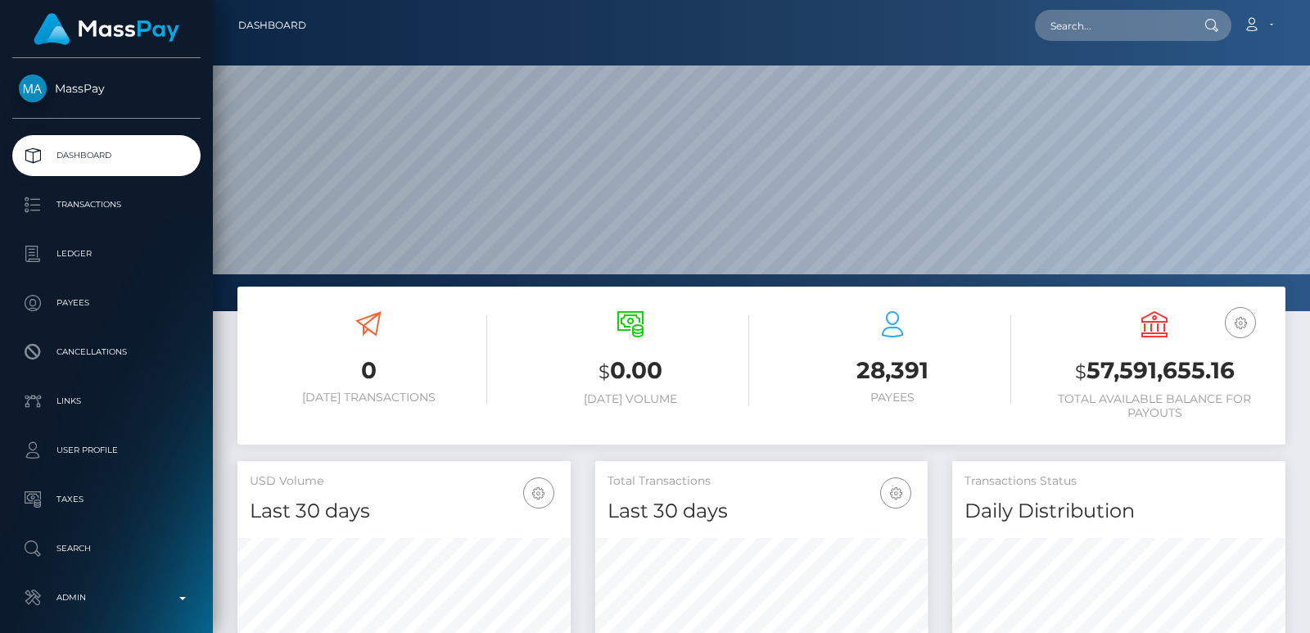
scroll to position [291, 332]
click at [1067, 21] on input "text" at bounding box center [1112, 25] width 154 height 31
paste input "[EMAIL_ADDRESS][DOMAIN_NAME]"
type input "[EMAIL_ADDRESS][DOMAIN_NAME]"
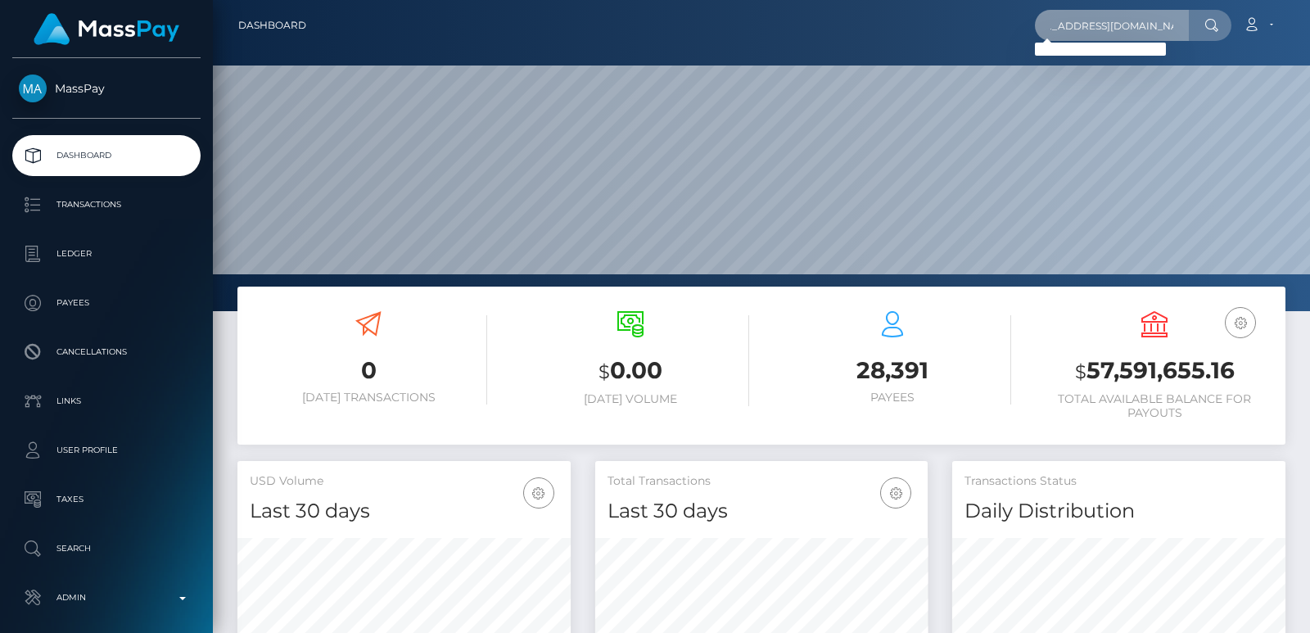
scroll to position [0, 0]
click at [1095, 30] on input "[EMAIL_ADDRESS][DOMAIN_NAME]" at bounding box center [1112, 25] width 154 height 31
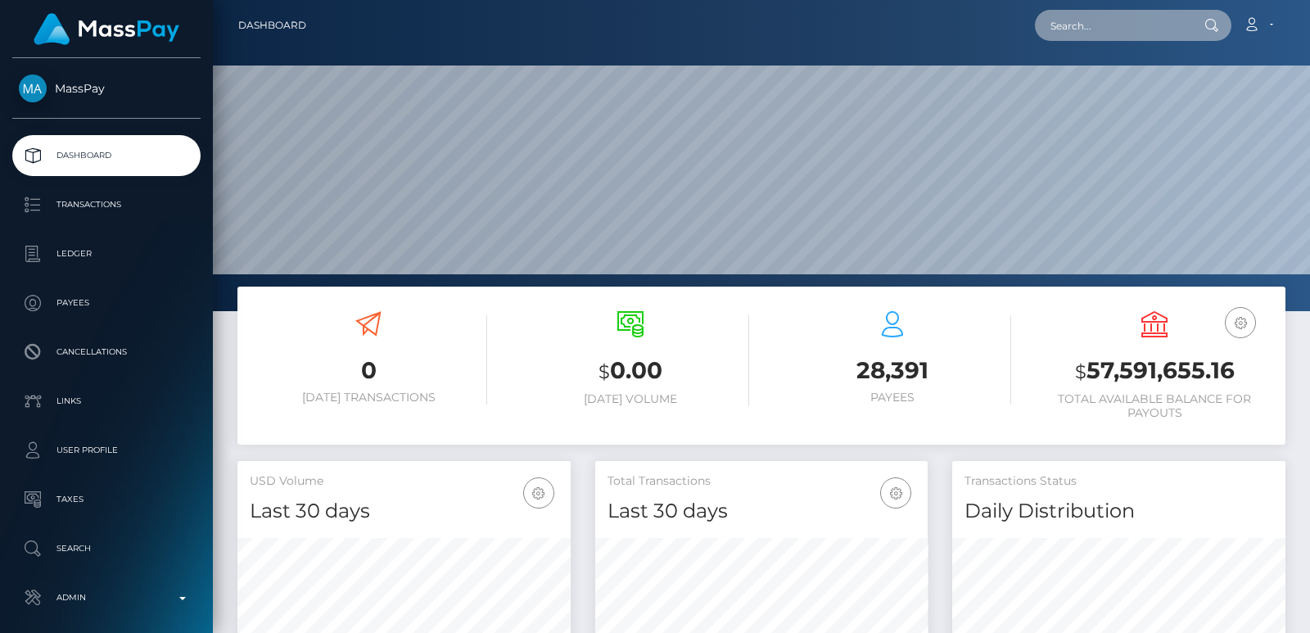
paste input "[EMAIL_ADDRESS][DOMAIN_NAME]"
type input "[EMAIL_ADDRESS][DOMAIN_NAME]"
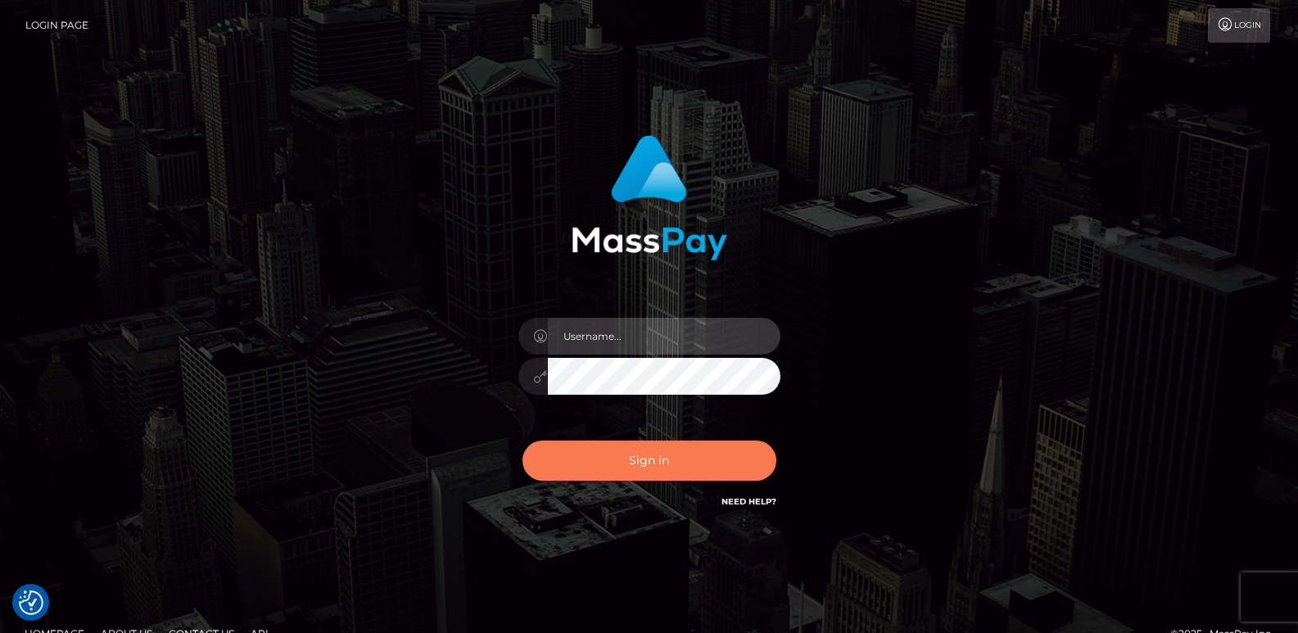
type input "ts2.es"
click at [600, 450] on button "Sign in" at bounding box center [649, 461] width 254 height 40
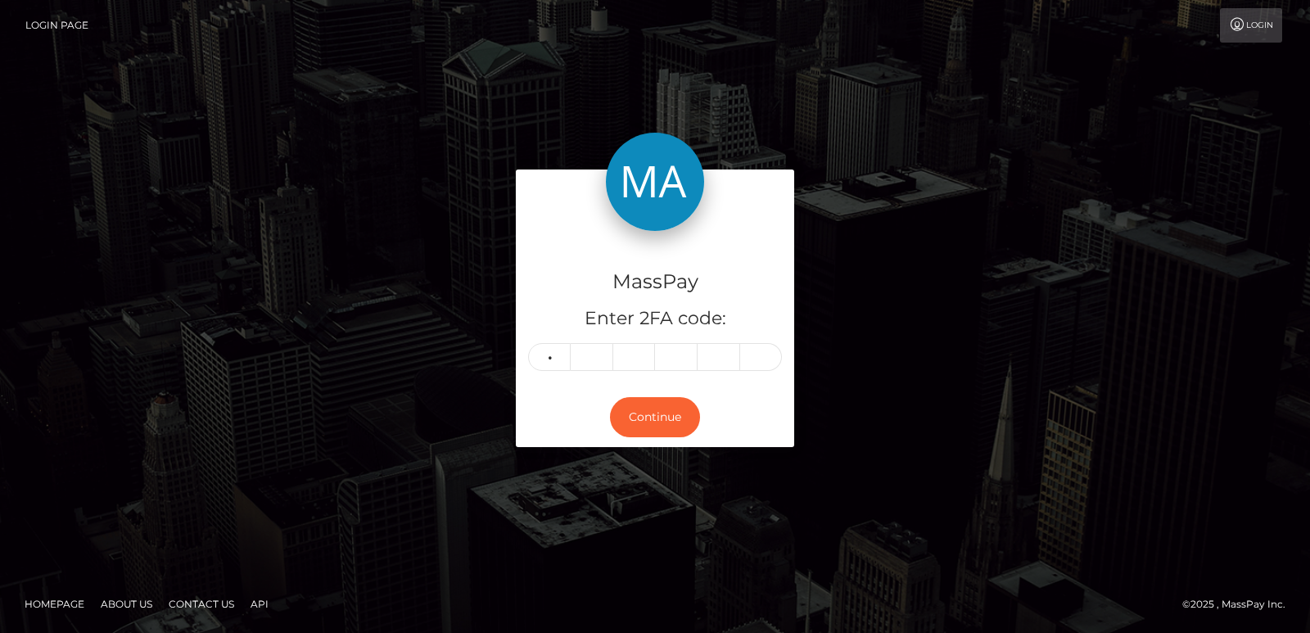
type input "5"
type input "8"
type input "2"
type input "1"
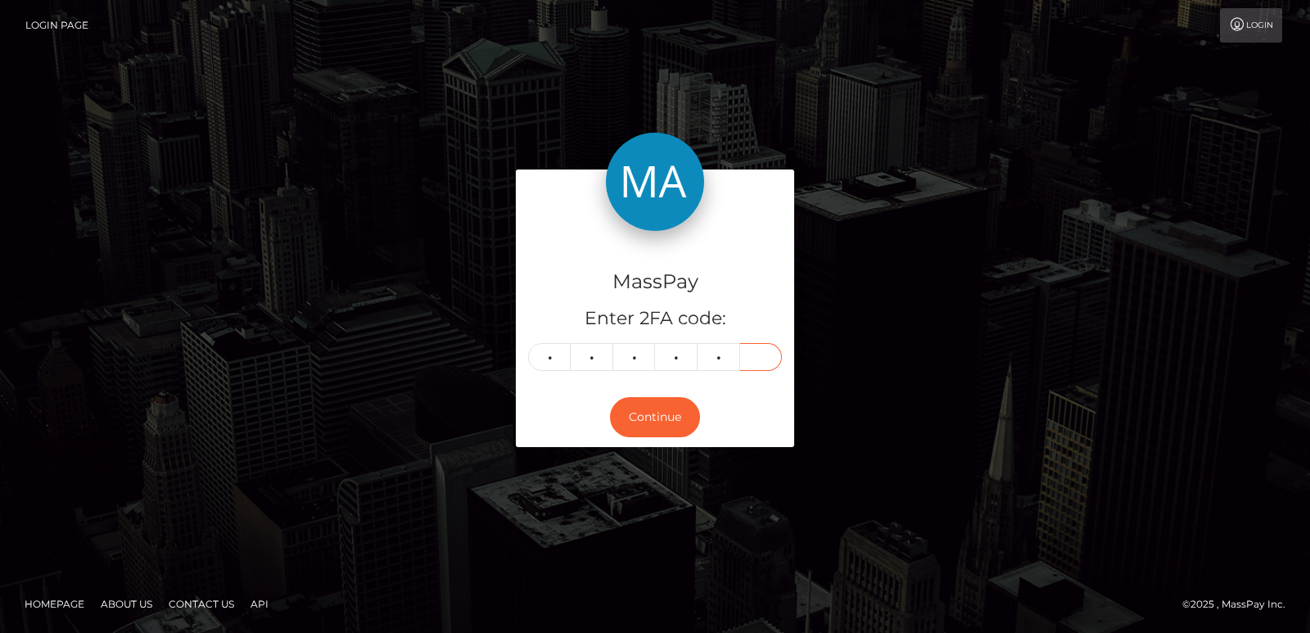
type input "1"
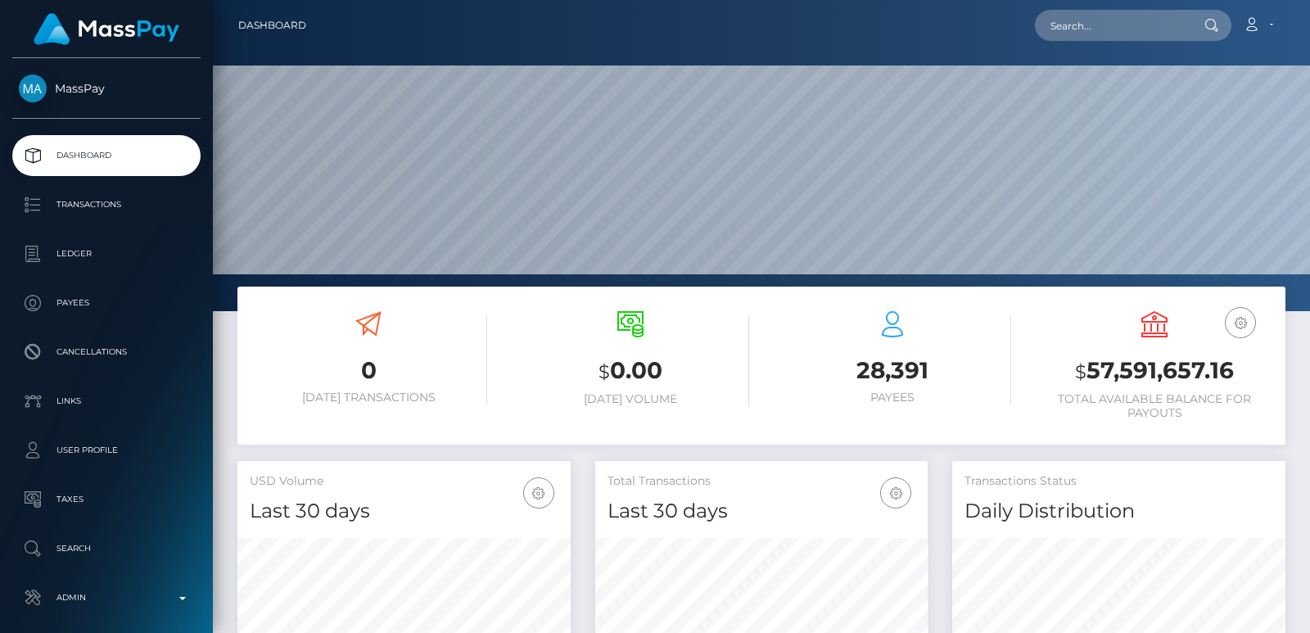
scroll to position [291, 332]
click at [1077, 28] on input "text" at bounding box center [1112, 25] width 154 height 31
paste input "oday.kababji5@icloud.com"
type input "oday.kababji5@icloud.com"
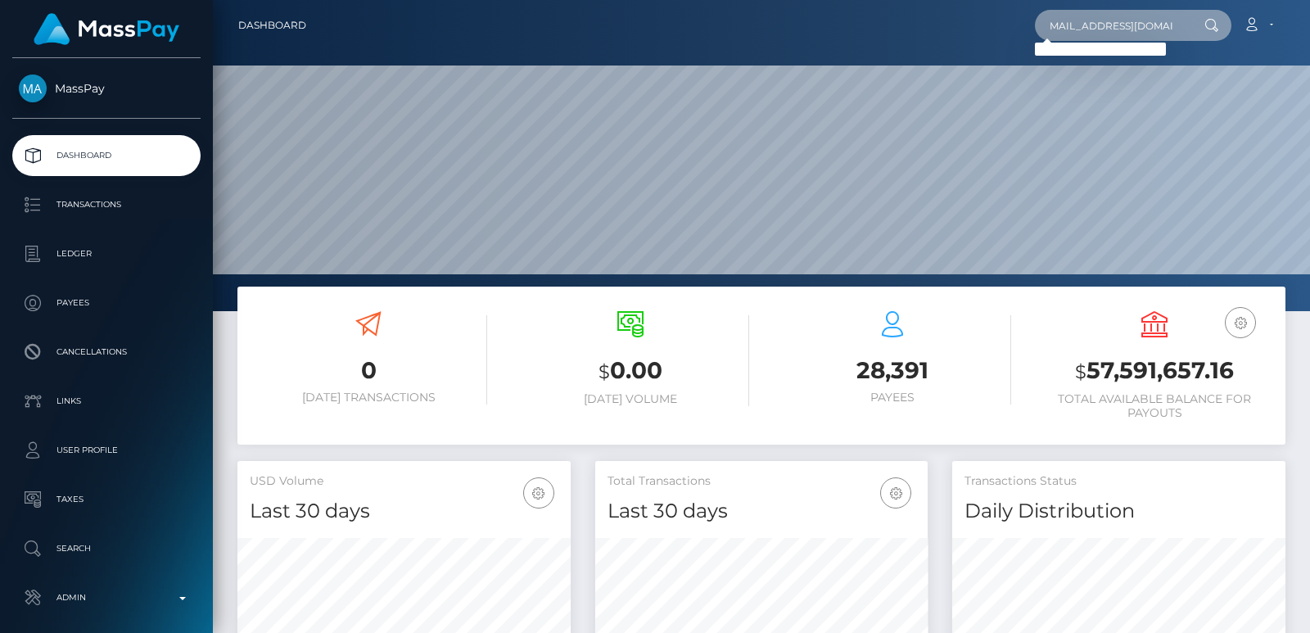
scroll to position [0, 0]
click at [1095, 11] on input "oday.kababji5@icloud.com" at bounding box center [1112, 25] width 154 height 31
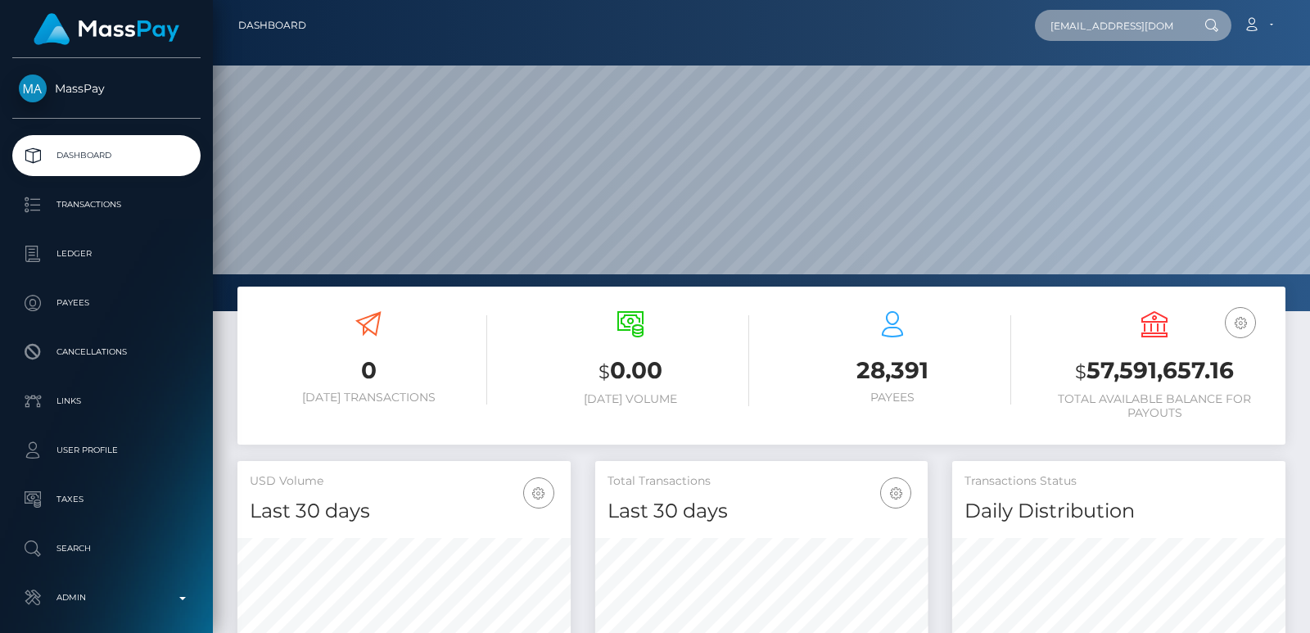
click at [1095, 11] on input "oday.kababji5@icloud.com" at bounding box center [1112, 25] width 154 height 31
paste input "odaykababji1@gmail.com"
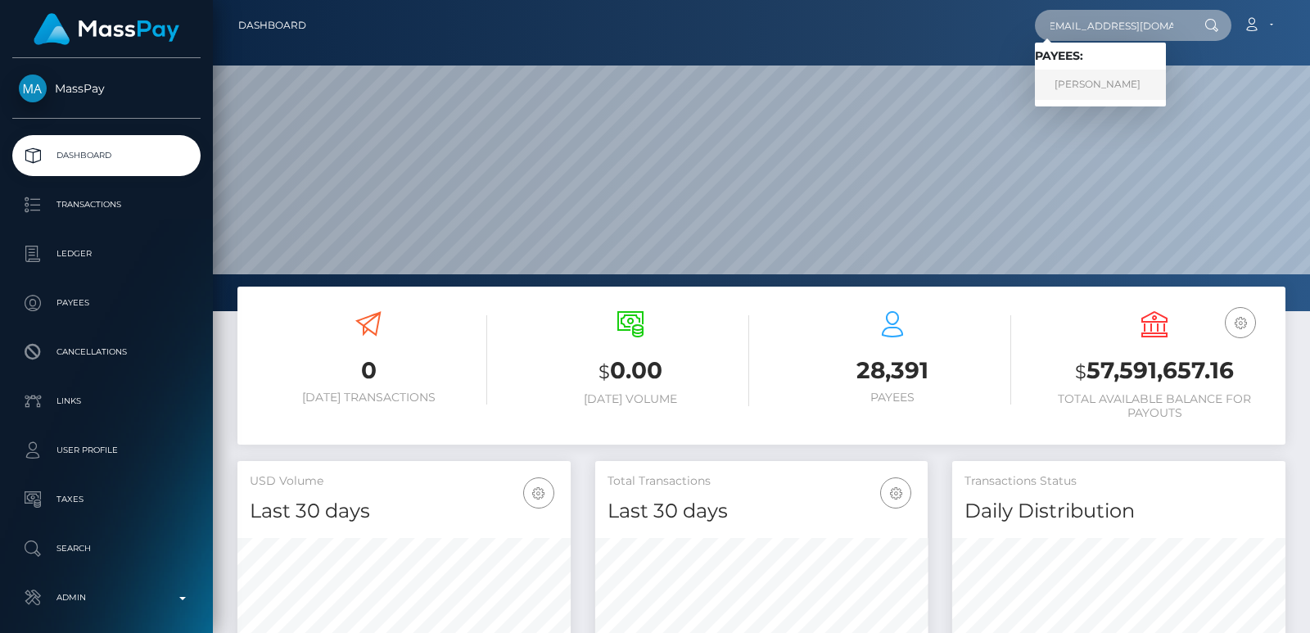
type input "odaykababji1@gmail.com"
click at [1125, 75] on link "Oday Kababji" at bounding box center [1100, 85] width 131 height 30
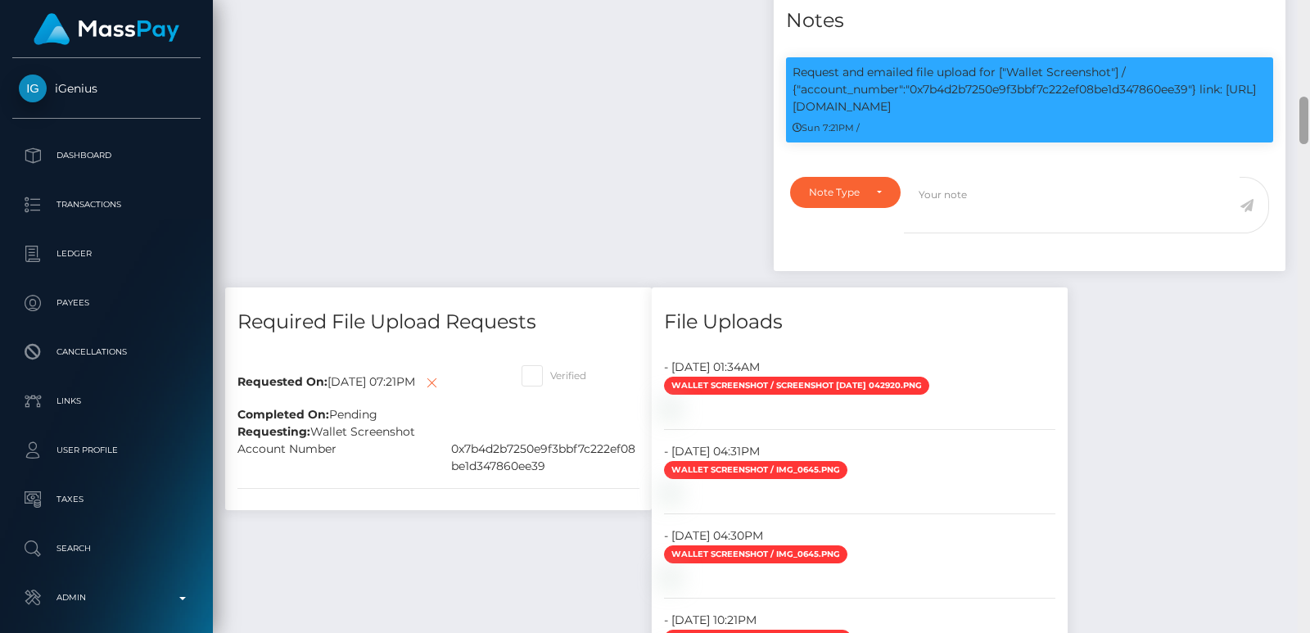
scroll to position [644, 0]
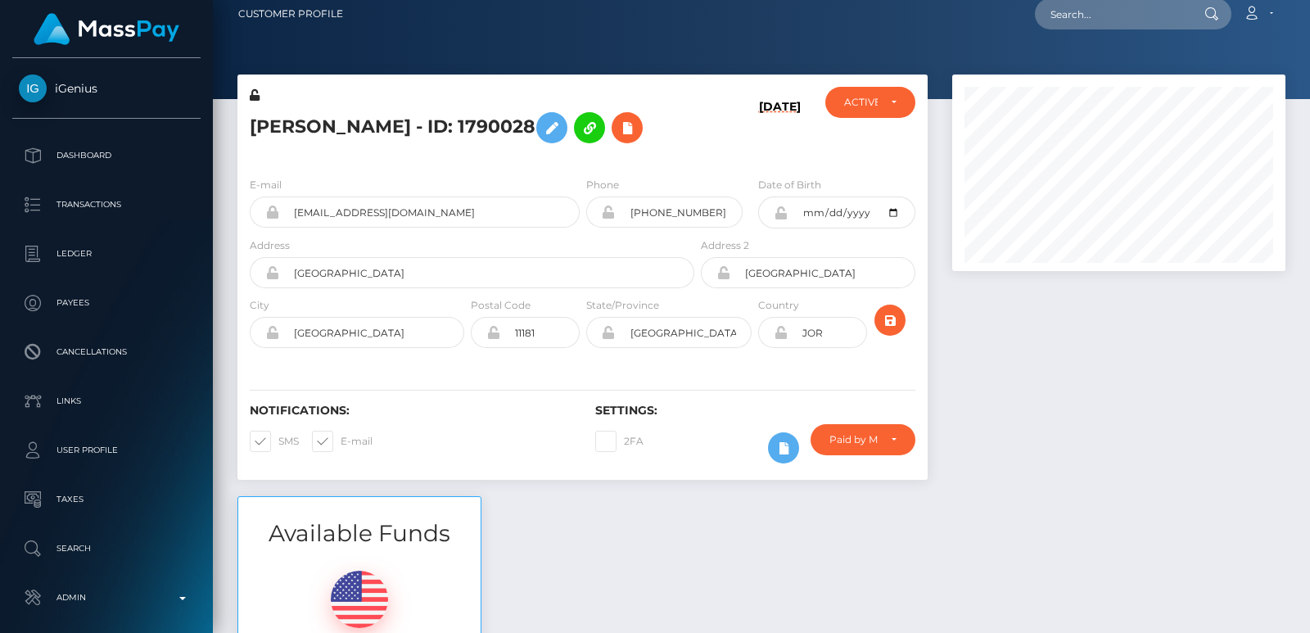
click at [1302, 30] on div "Customer Profile Loading... Loading..." at bounding box center [761, 316] width 1097 height 633
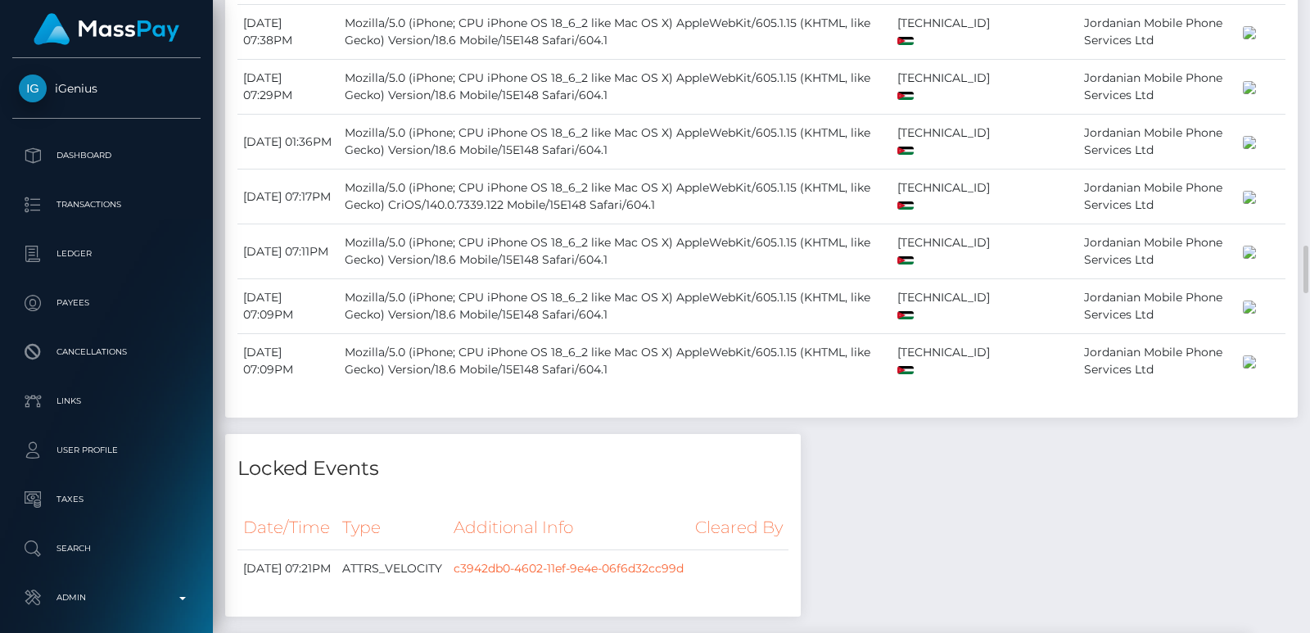
scroll to position [2689, 0]
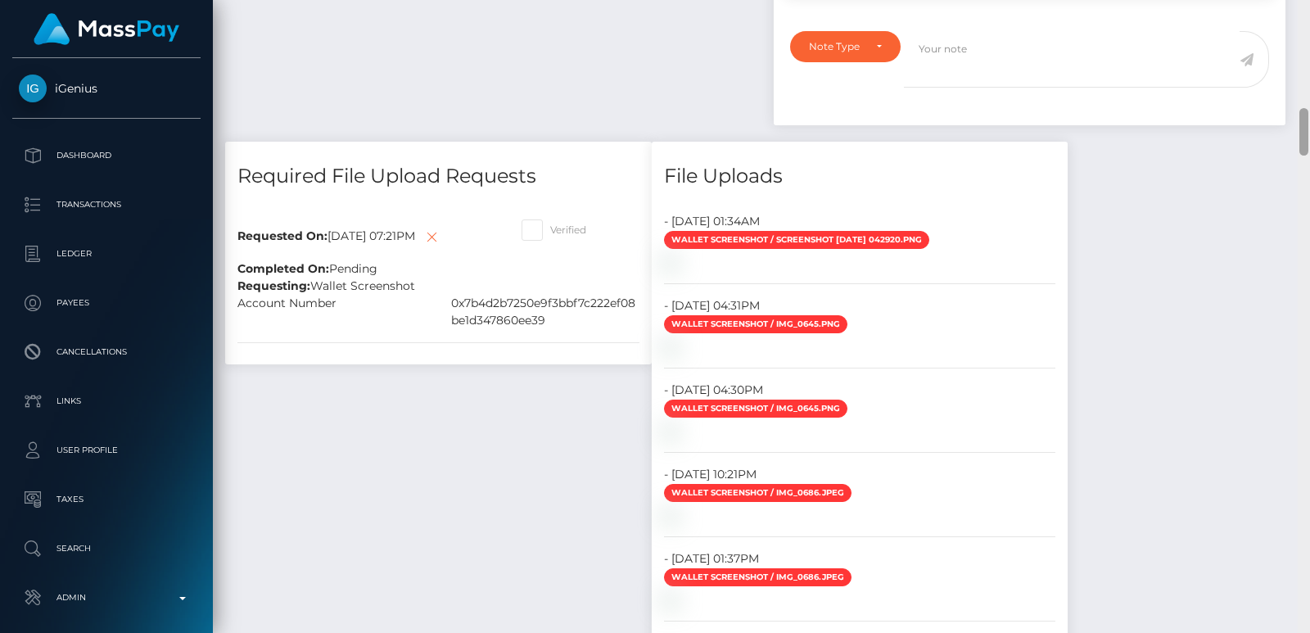
click at [1304, 12] on div at bounding box center [1304, 316] width 12 height 633
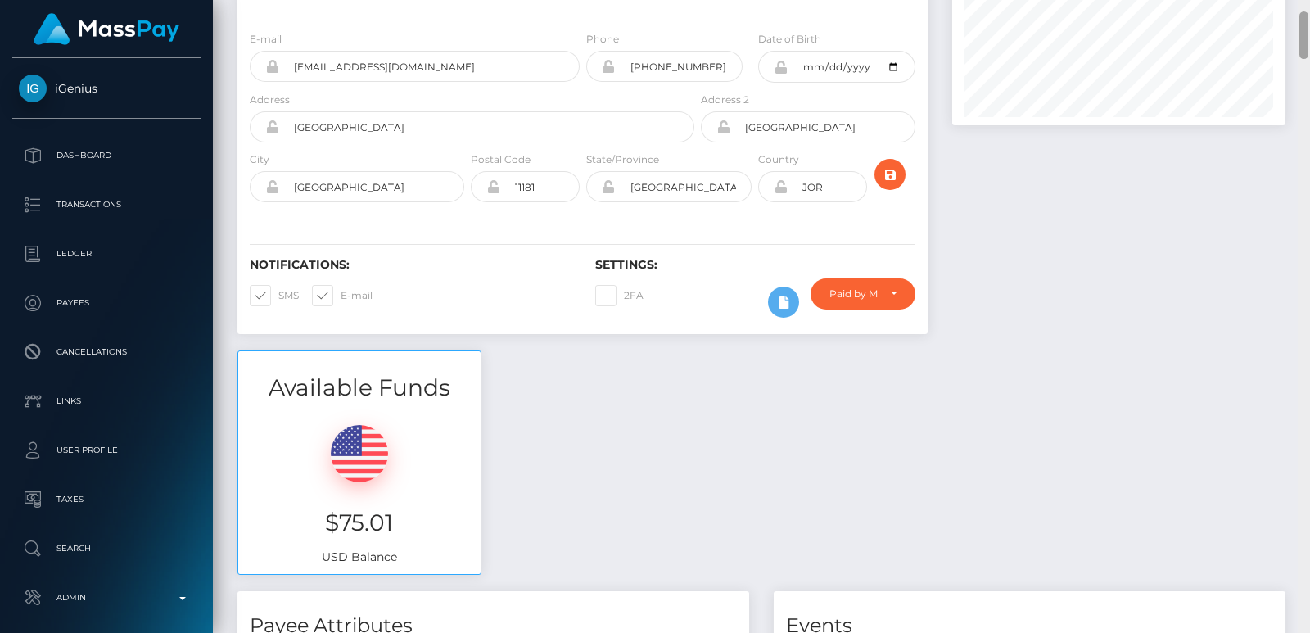
click at [1304, 12] on div at bounding box center [1304, 34] width 9 height 47
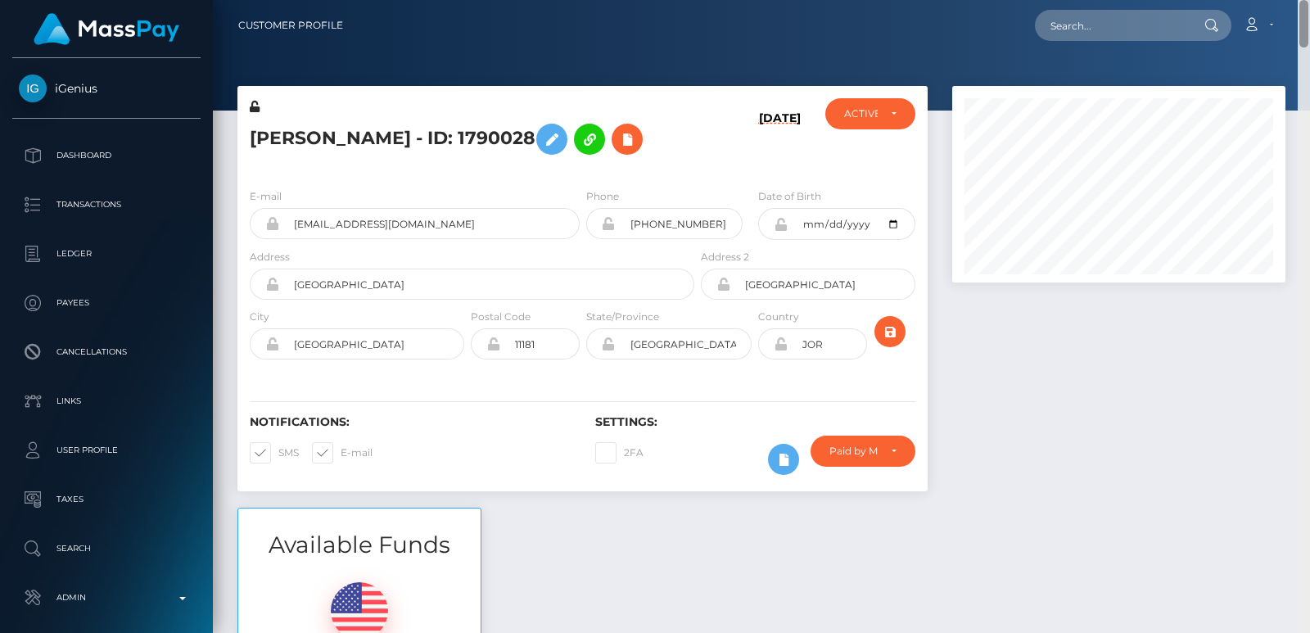
click at [1304, 1] on div "Customer Profile Loading... Loading..." at bounding box center [761, 316] width 1097 height 633
click at [274, 144] on h5 "Oday Kababji - ID: 1790028" at bounding box center [468, 138] width 436 height 47
copy h5 "Oday"
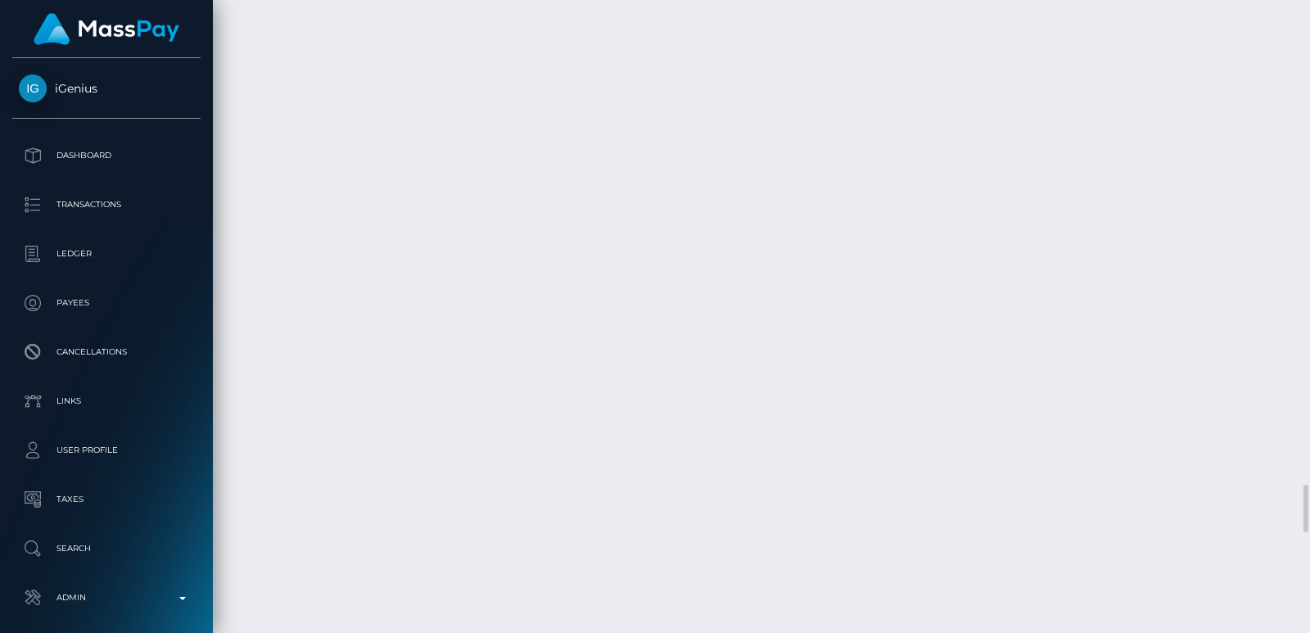
scroll to position [5773, 0]
click at [1306, 17] on div at bounding box center [1304, 316] width 12 height 633
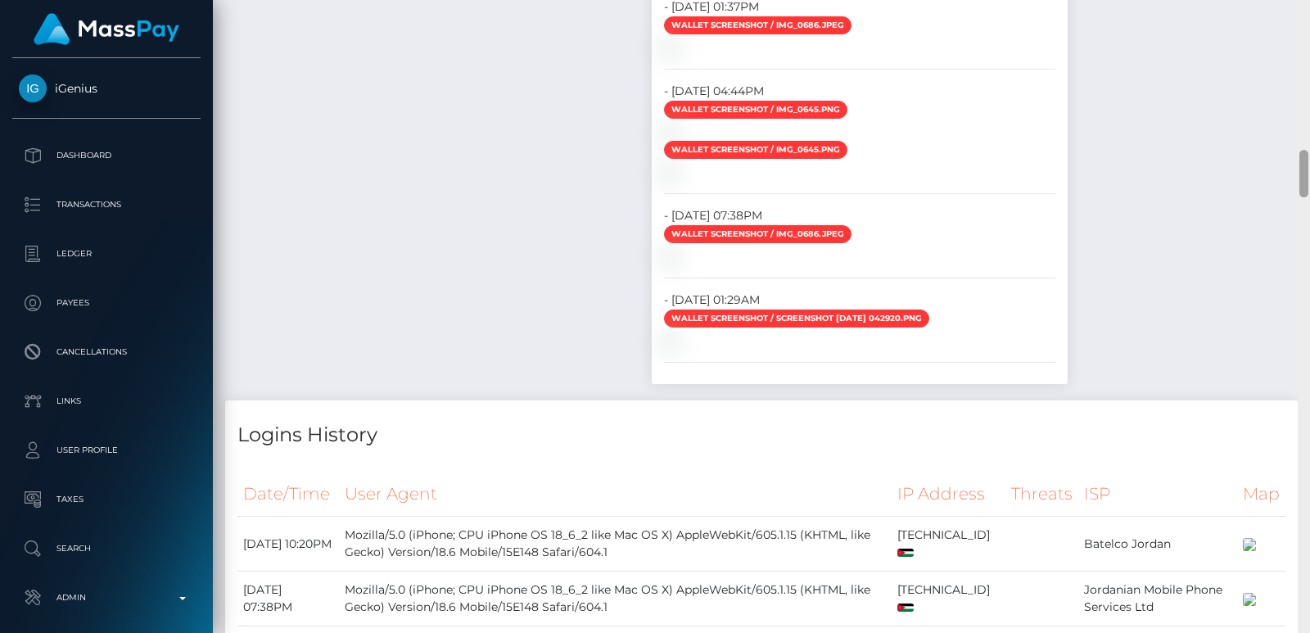
click at [1306, 17] on div at bounding box center [1304, 316] width 12 height 633
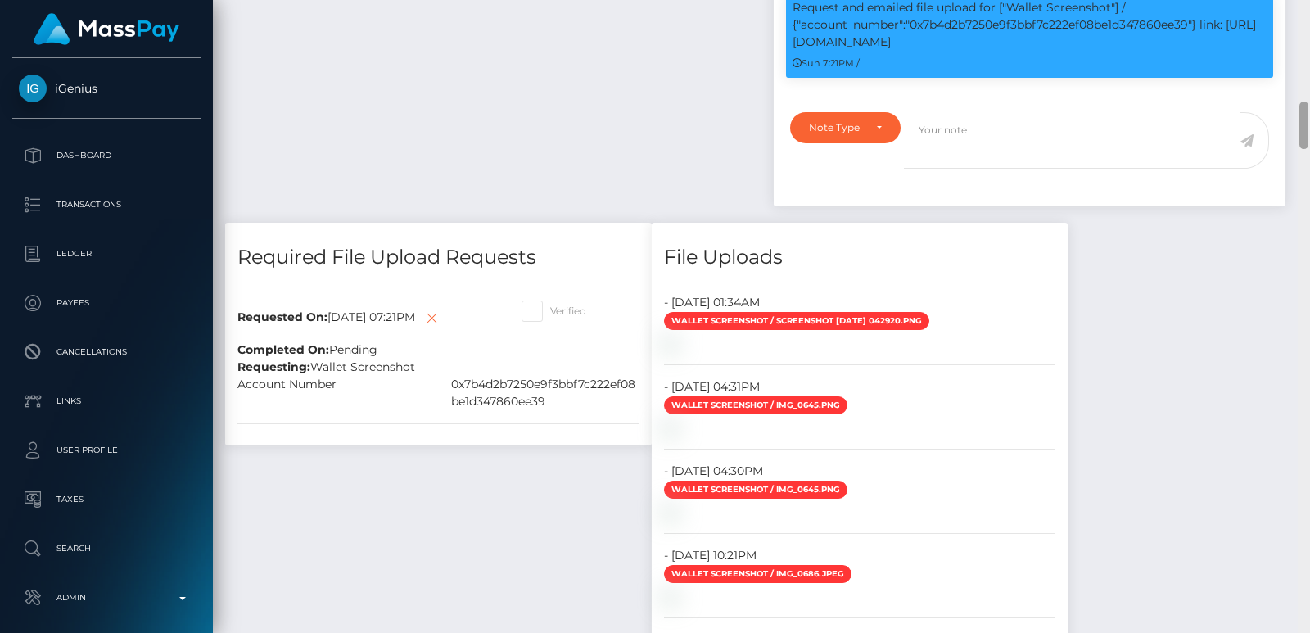
click at [1306, 17] on div at bounding box center [1304, 316] width 12 height 633
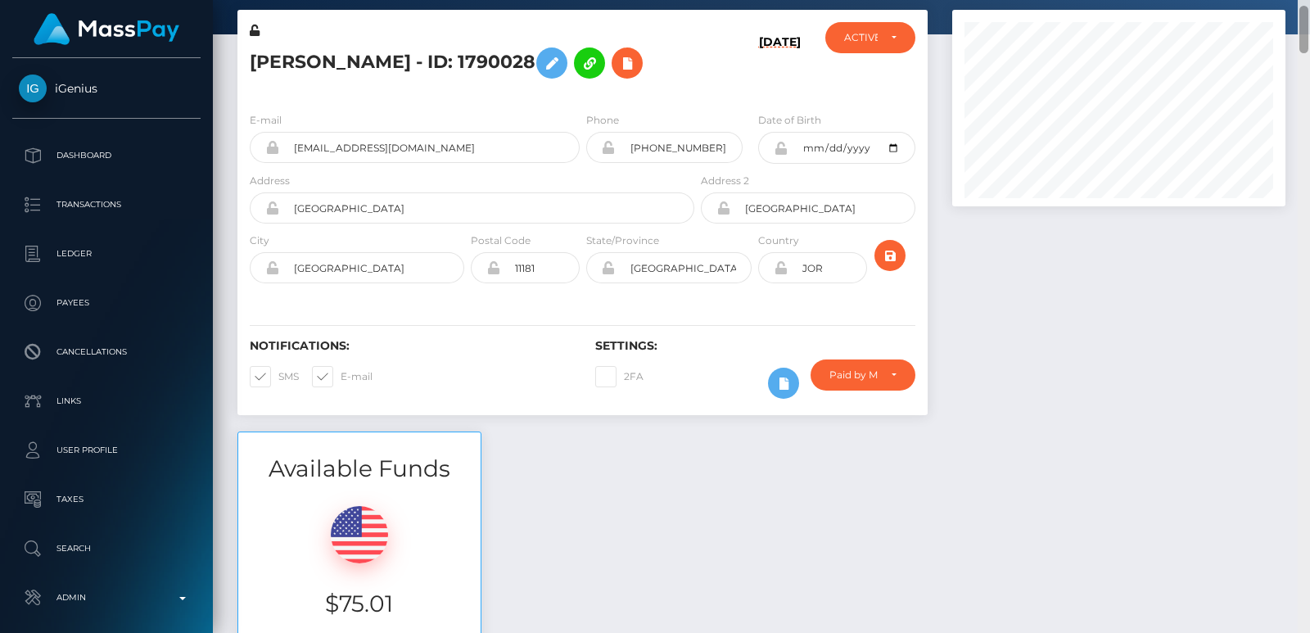
click at [1306, 17] on div at bounding box center [1304, 29] width 9 height 47
click at [1305, 49] on div at bounding box center [1304, 29] width 9 height 47
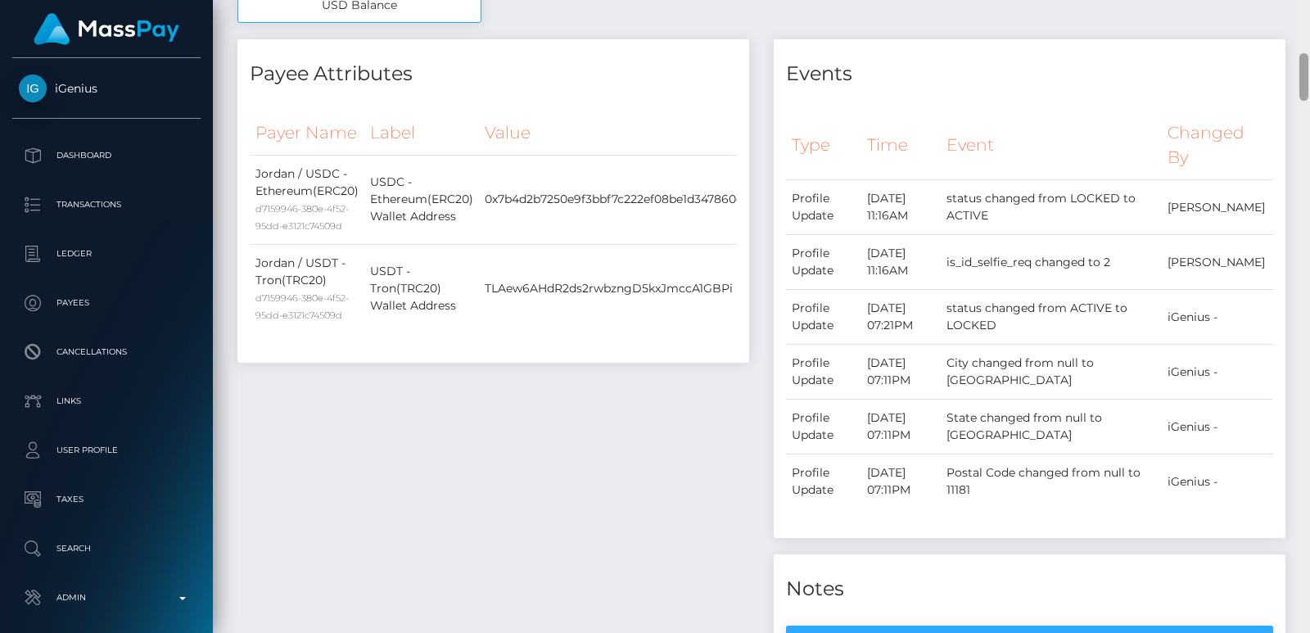
click at [1301, 67] on div at bounding box center [1304, 316] width 12 height 633
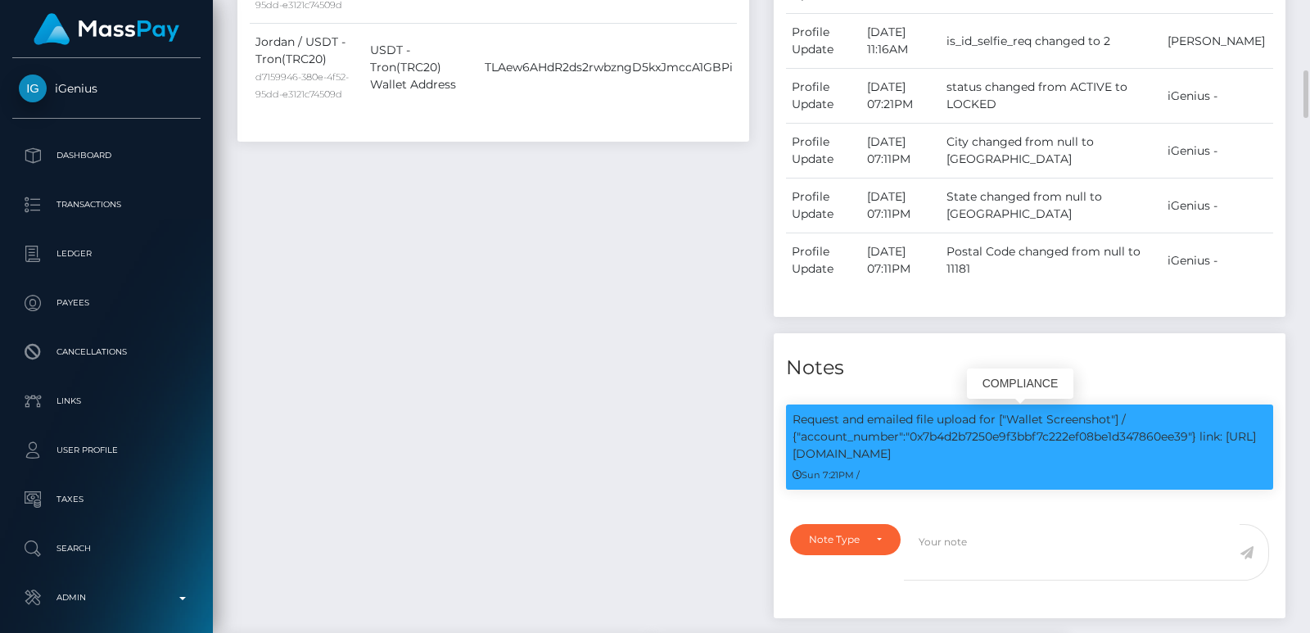
scroll to position [197, 332]
drag, startPoint x: 803, startPoint y: 435, endPoint x: 1192, endPoint y: 436, distance: 389.8
click at [1192, 436] on p "Request and emailed file upload for ["Wallet Screenshot"] / {"account_number":"…" at bounding box center [1030, 437] width 474 height 52
copy p "account_number":"0x7b4d2b7250e9f3bbf7c222ef08be1d347860ee39"
click at [1057, 485] on div "Request and emailed file upload for ["Wallet Screenshot"] / {"account_number":"…" at bounding box center [1029, 447] width 487 height 85
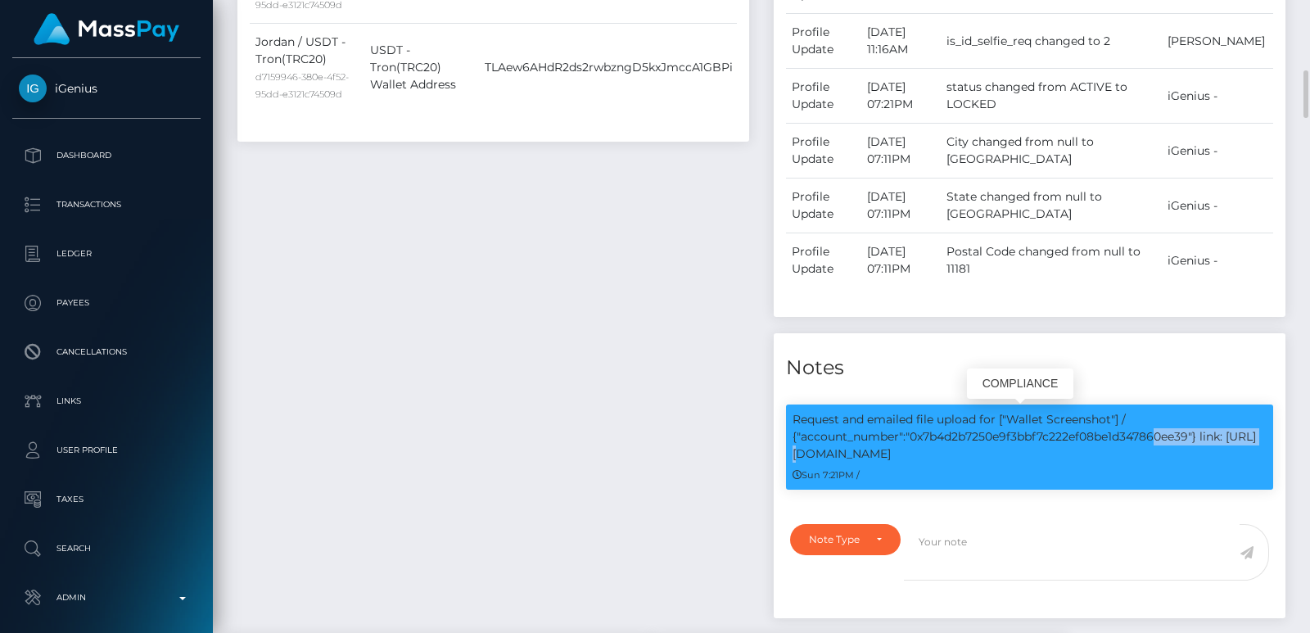
drag, startPoint x: 911, startPoint y: 434, endPoint x: 1196, endPoint y: 436, distance: 285.0
click at [1196, 436] on p "Request and emailed file upload for ["Wallet Screenshot"] / {"account_number":"…" at bounding box center [1030, 437] width 474 height 52
copy p "0x7b4d2b7250e9f3bbf7c222ef08be1d347860ee39"
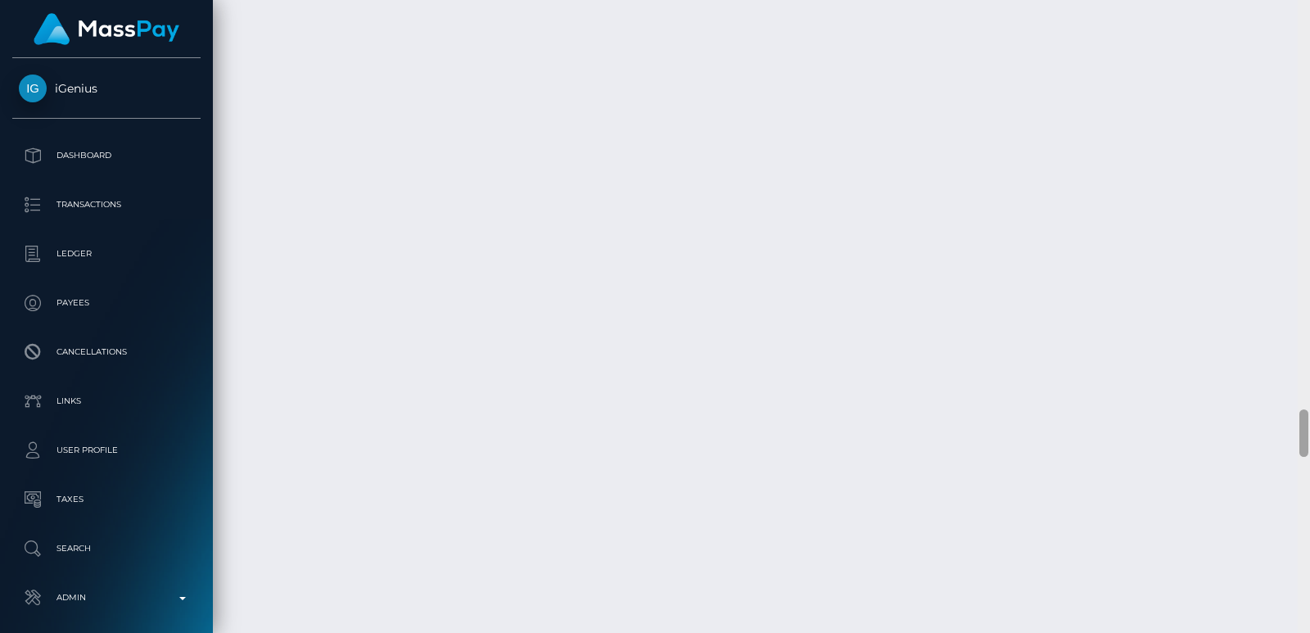
scroll to position [5382, 0]
drag, startPoint x: 1306, startPoint y: 100, endPoint x: 1289, endPoint y: 439, distance: 339.5
click at [1289, 439] on div "Customer Profile Loading... Loading..." at bounding box center [761, 316] width 1097 height 633
click at [1305, 467] on div at bounding box center [1304, 316] width 12 height 633
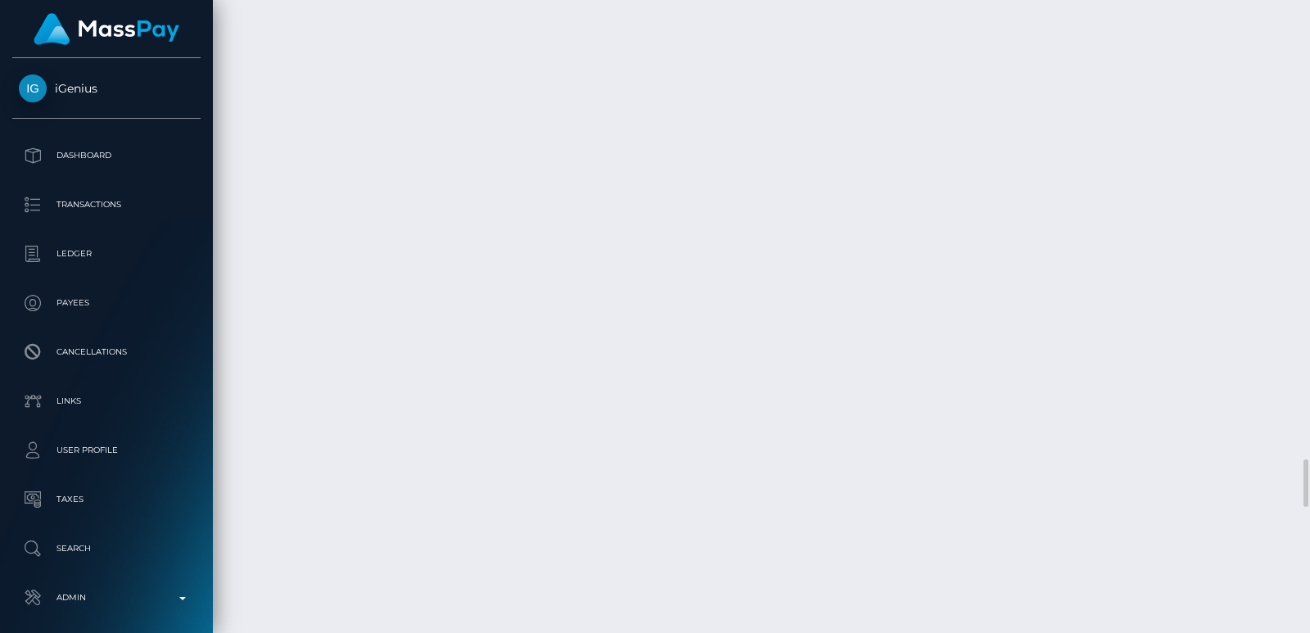
click at [1301, 35] on div at bounding box center [1304, 316] width 12 height 633
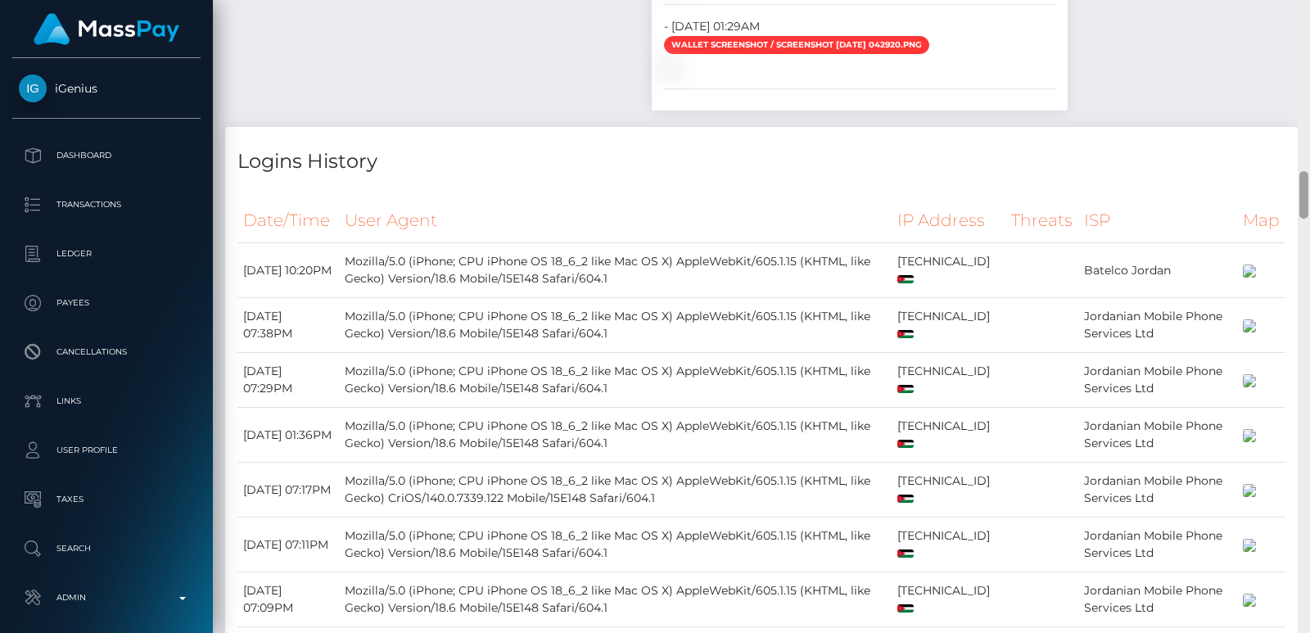
click at [1301, 35] on div at bounding box center [1304, 316] width 12 height 633
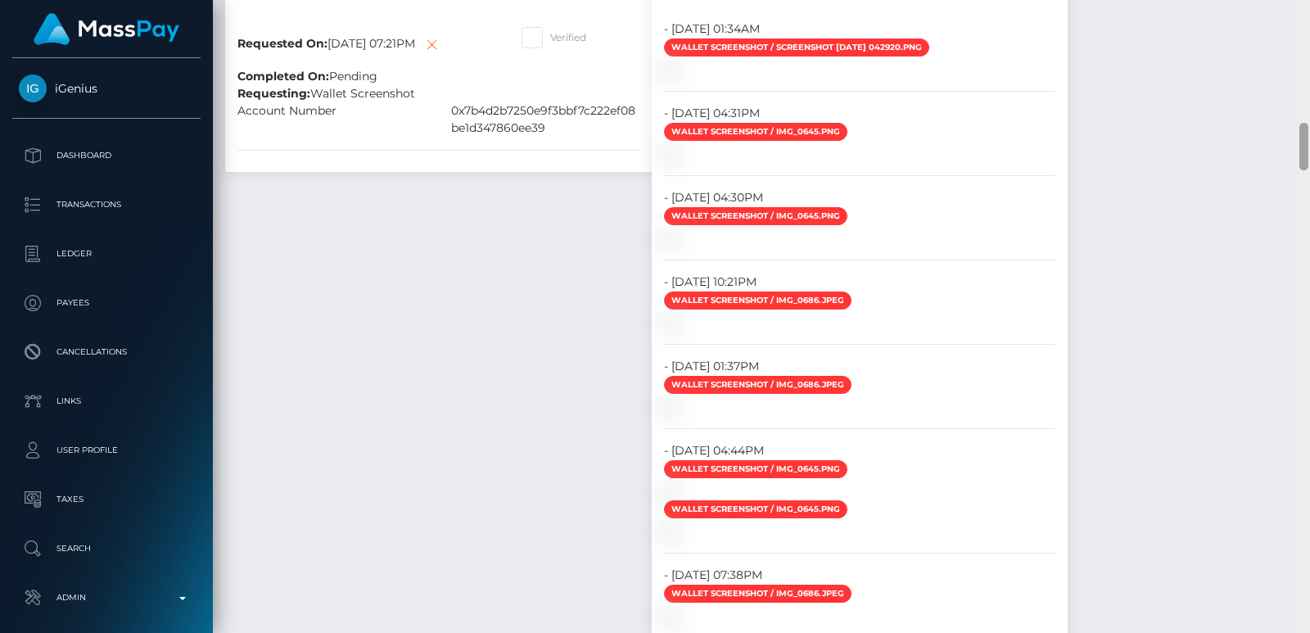
click at [1301, 35] on div at bounding box center [1304, 316] width 12 height 633
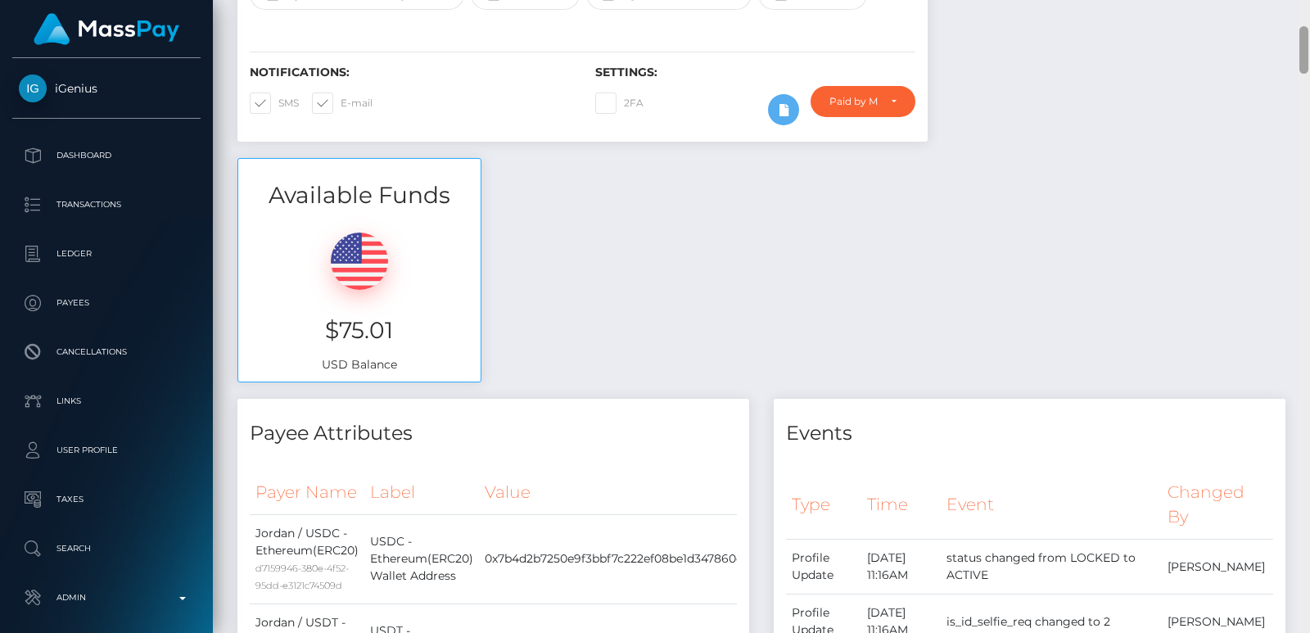
click at [1301, 34] on div at bounding box center [1304, 49] width 9 height 47
click at [1301, 27] on div at bounding box center [1304, 49] width 9 height 47
click at [1304, 15] on div "Customer Profile Loading... Loading..." at bounding box center [761, 316] width 1097 height 633
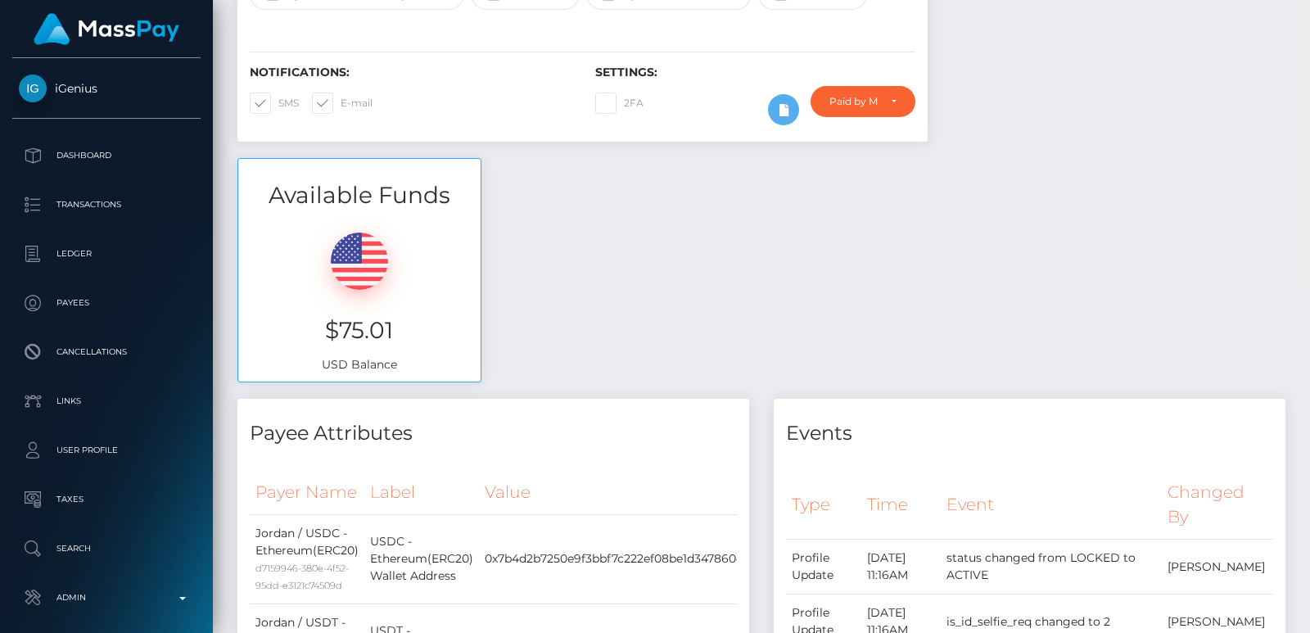
scroll to position [0, 0]
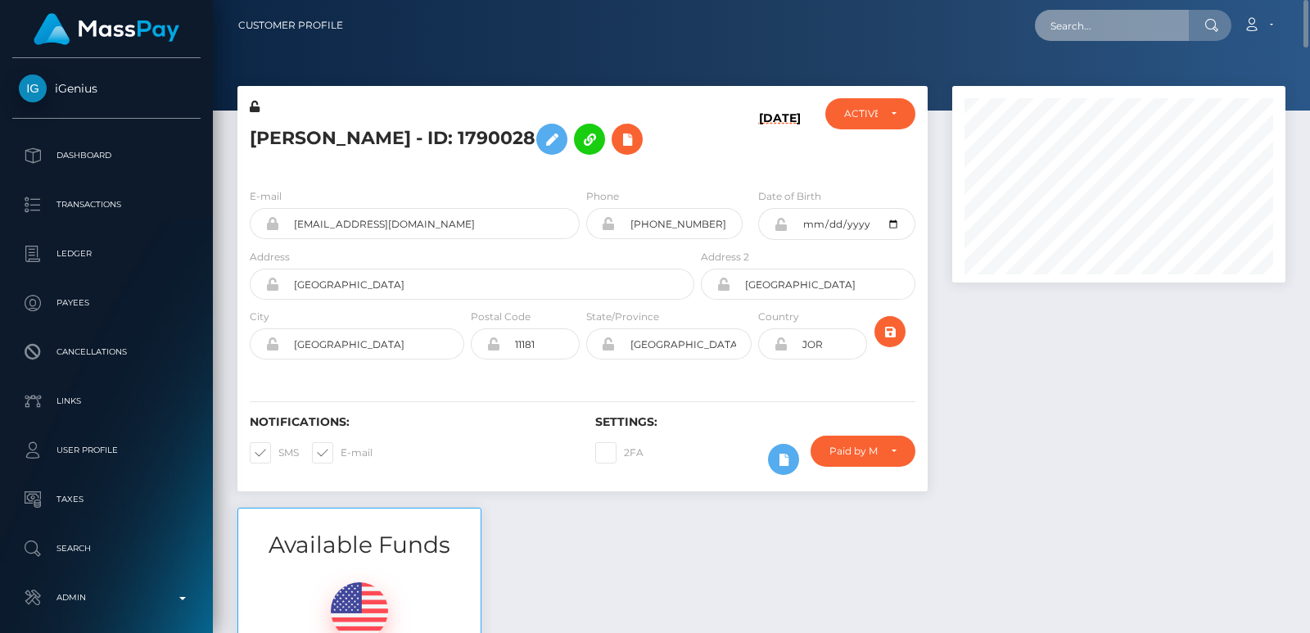
click at [1132, 32] on input "text" at bounding box center [1112, 25] width 154 height 31
paste input "[EMAIL_ADDRESS][DOMAIN_NAME]"
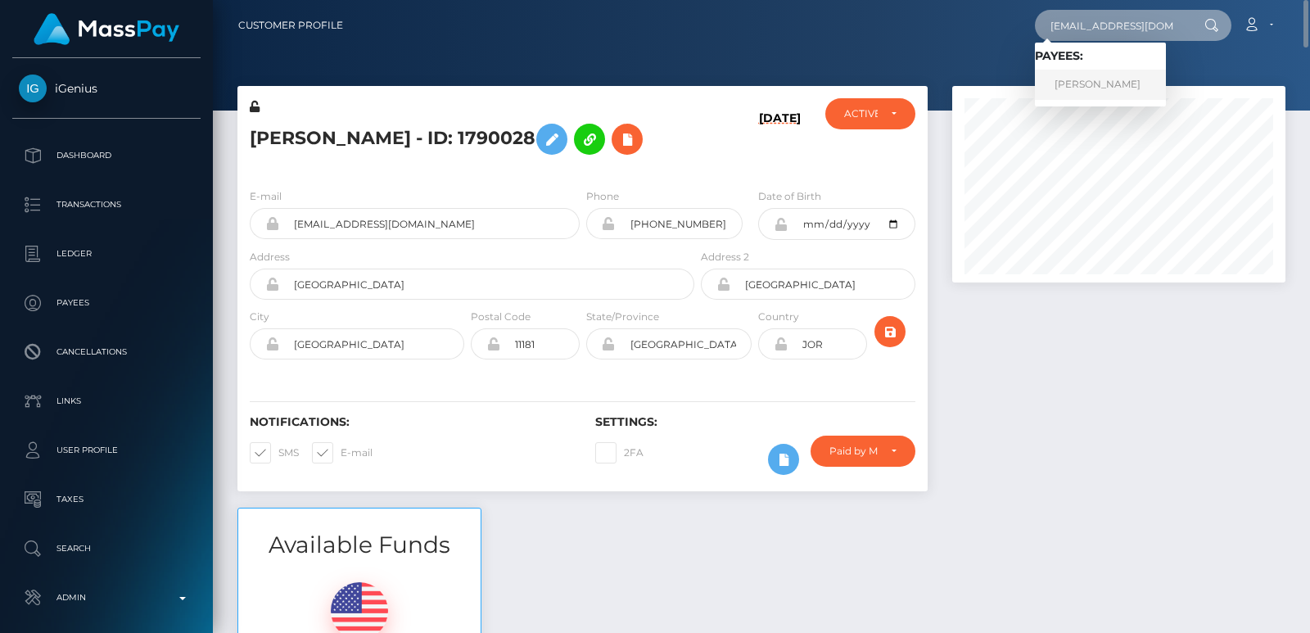
type input "[EMAIL_ADDRESS][DOMAIN_NAME]"
click at [1124, 80] on link "IVY MICHELLE HEENAN" at bounding box center [1100, 85] width 131 height 30
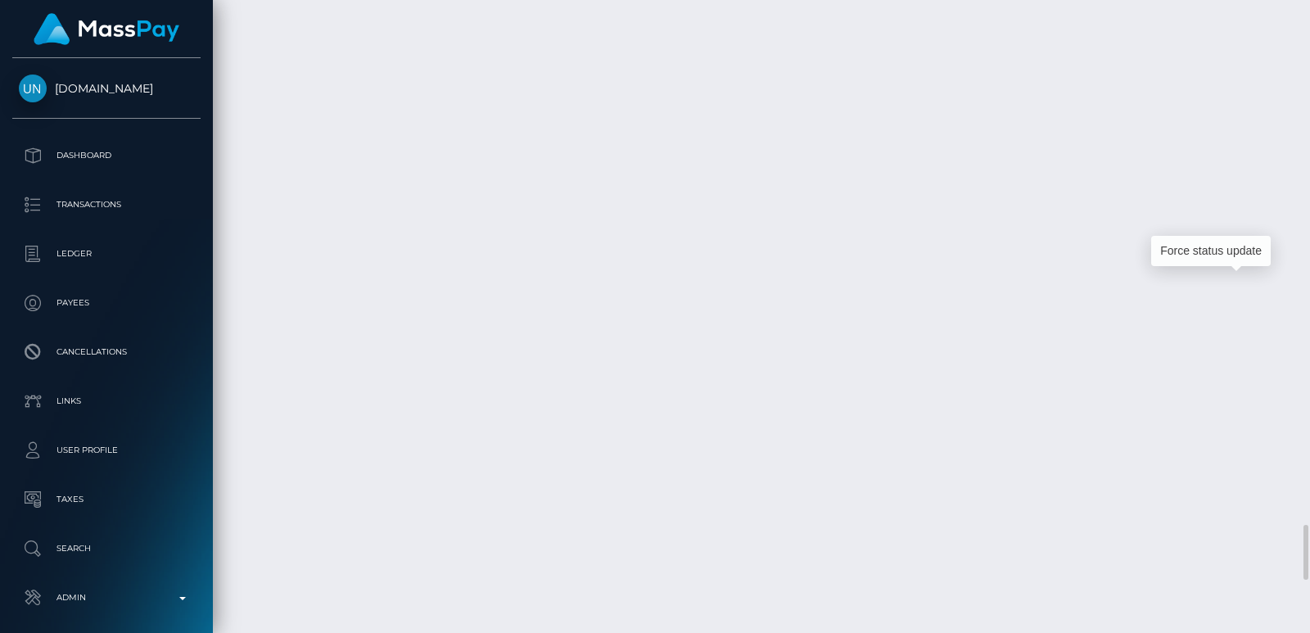
scroll to position [197, 332]
drag, startPoint x: 1244, startPoint y: 292, endPoint x: 349, endPoint y: 140, distance: 907.8
